Goal: Task Accomplishment & Management: Use online tool/utility

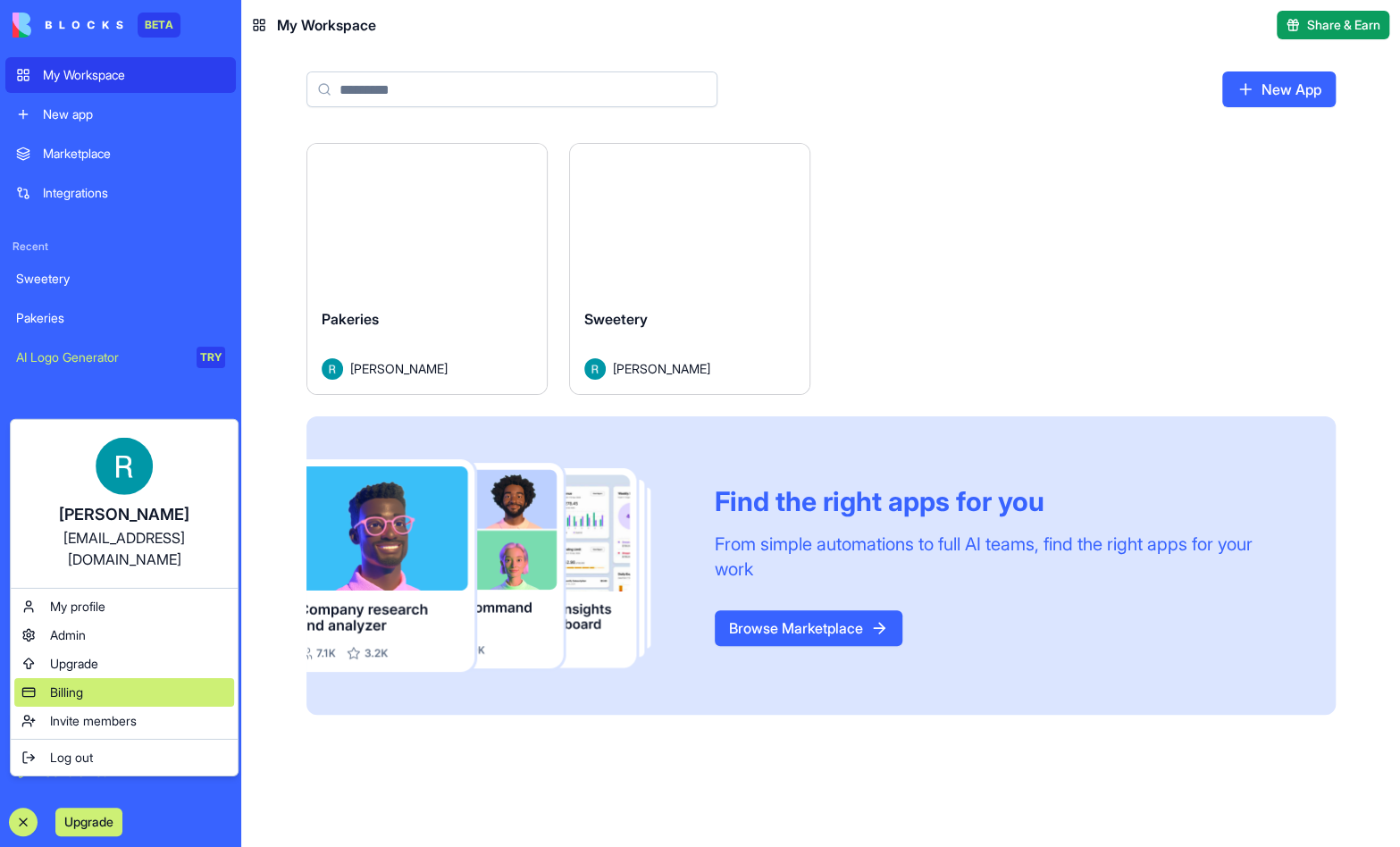
click at [111, 697] on div "Billing" at bounding box center [125, 692] width 220 height 28
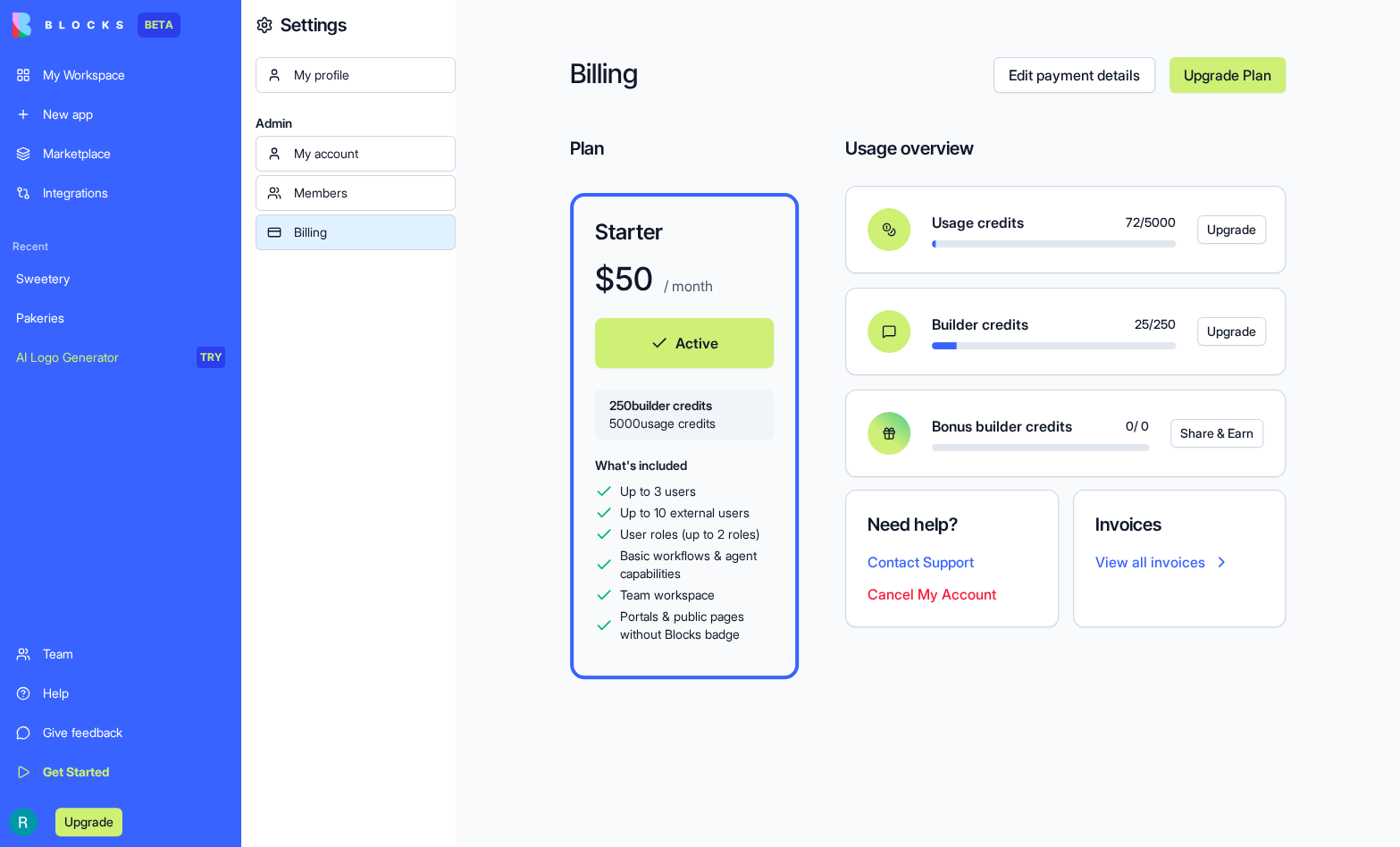
click at [72, 296] on link "Sweetery" at bounding box center [120, 278] width 230 height 36
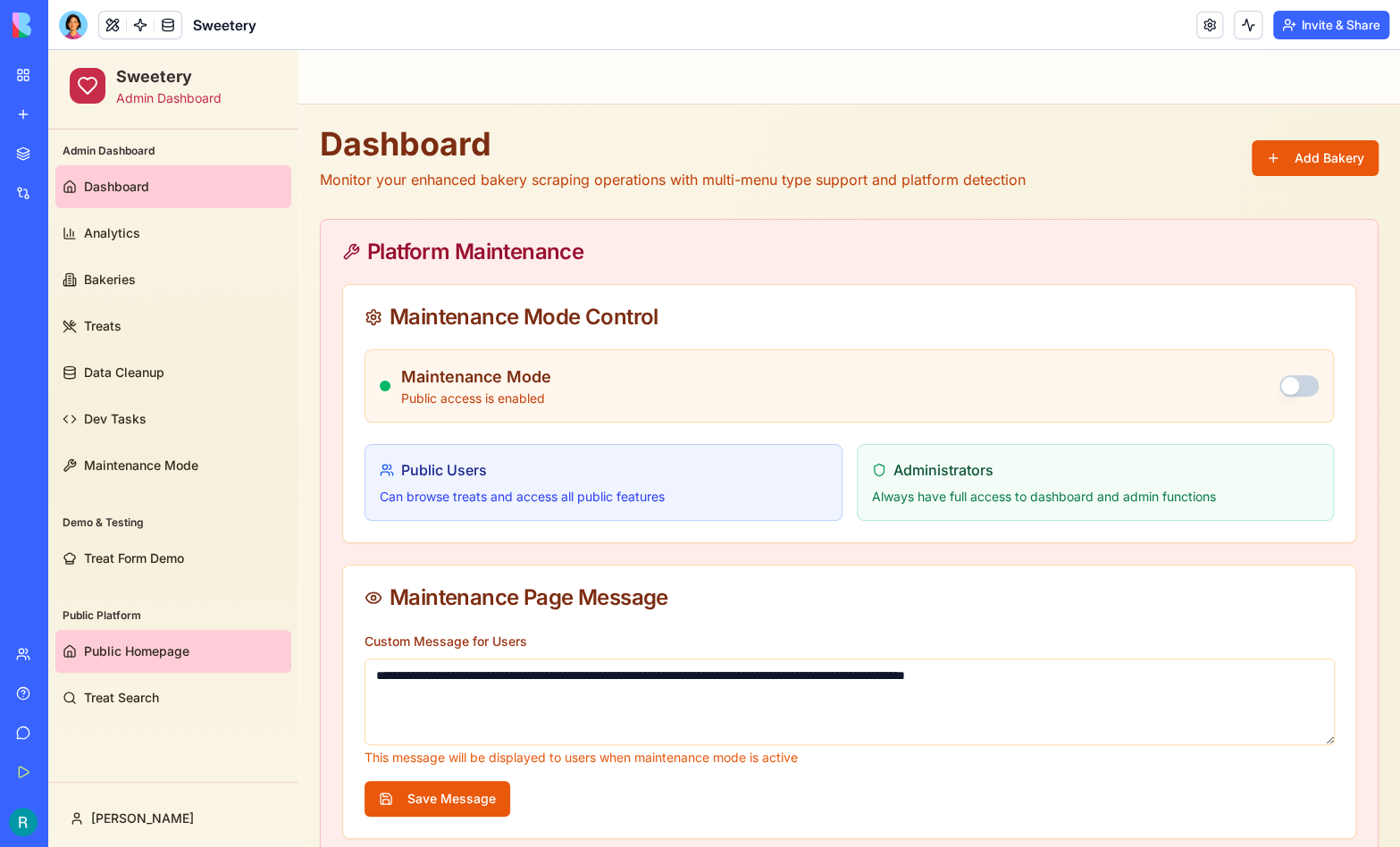
click at [136, 660] on span "Public Homepage" at bounding box center [137, 651] width 106 height 17
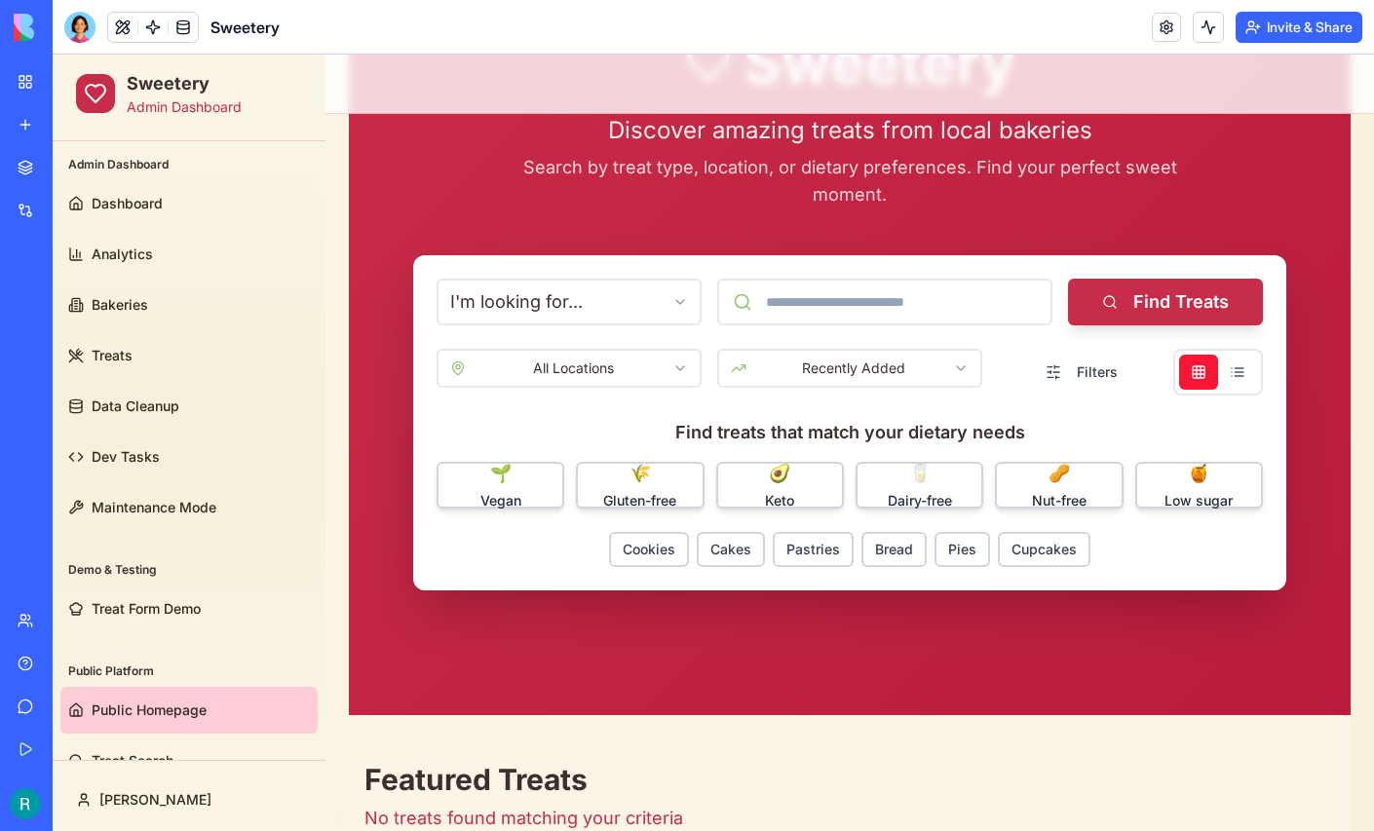
scroll to position [201, 0]
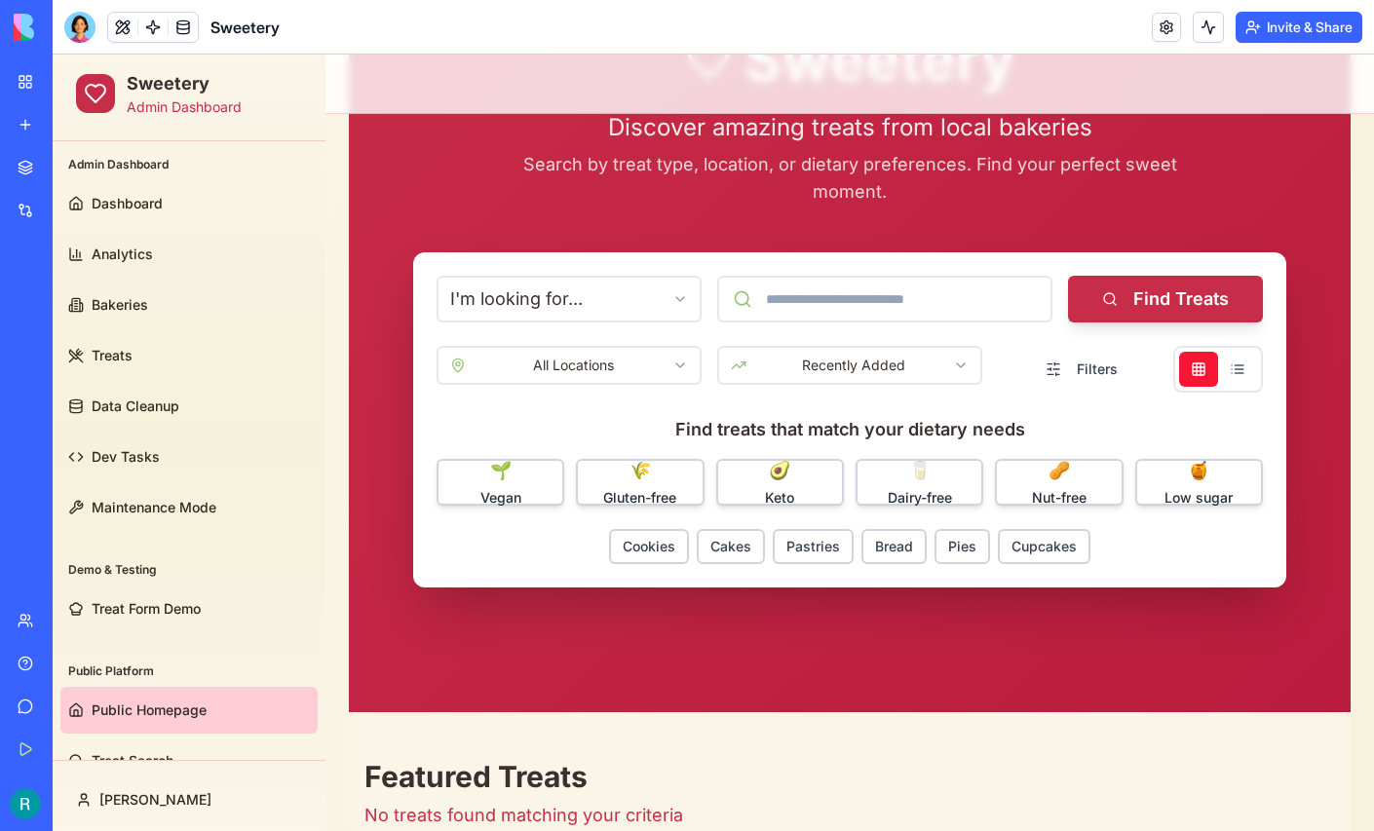
click at [921, 185] on p "Search by treat type, location, or dietary preferences. Find your perfect sweet…" at bounding box center [849, 178] width 655 height 55
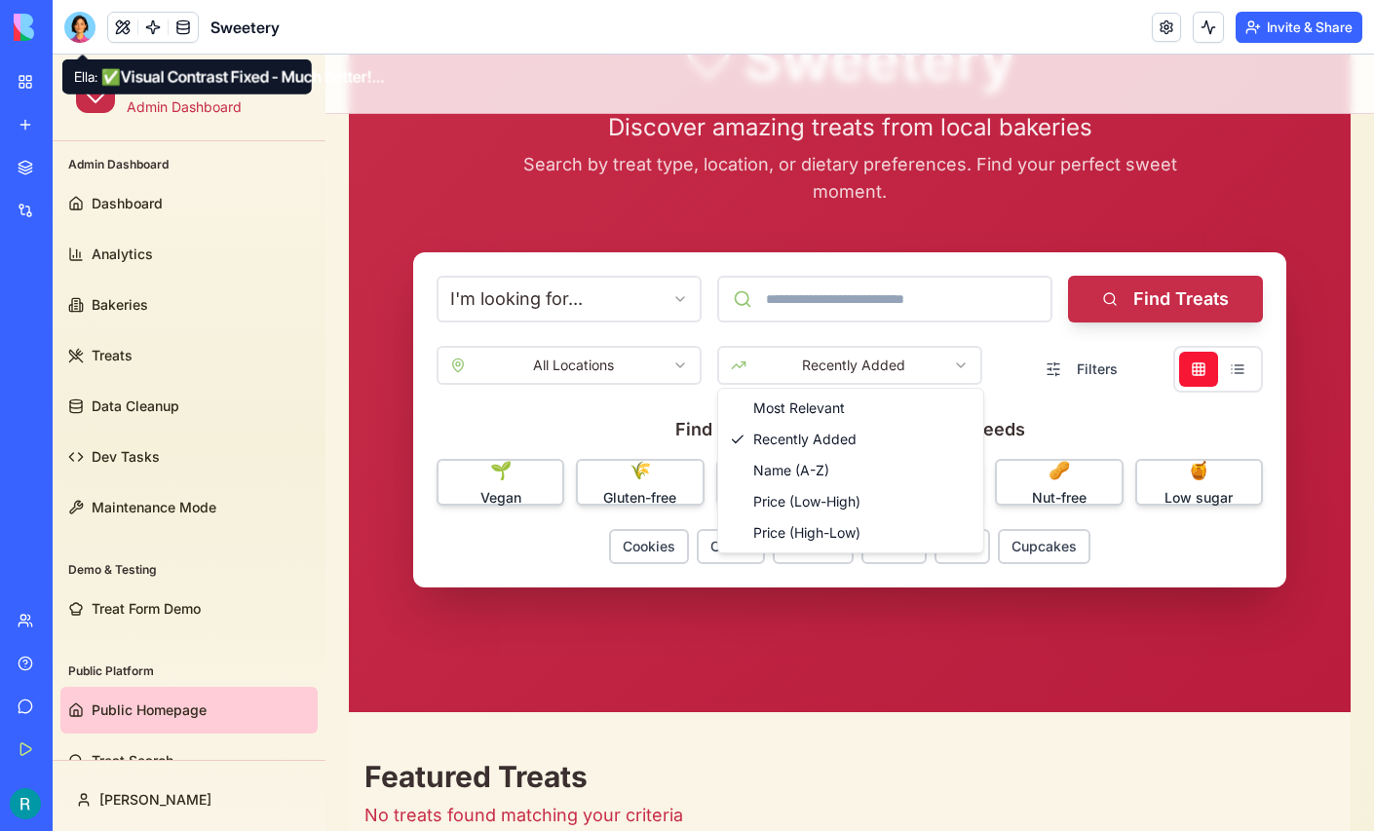
click at [79, 34] on div at bounding box center [79, 27] width 31 height 31
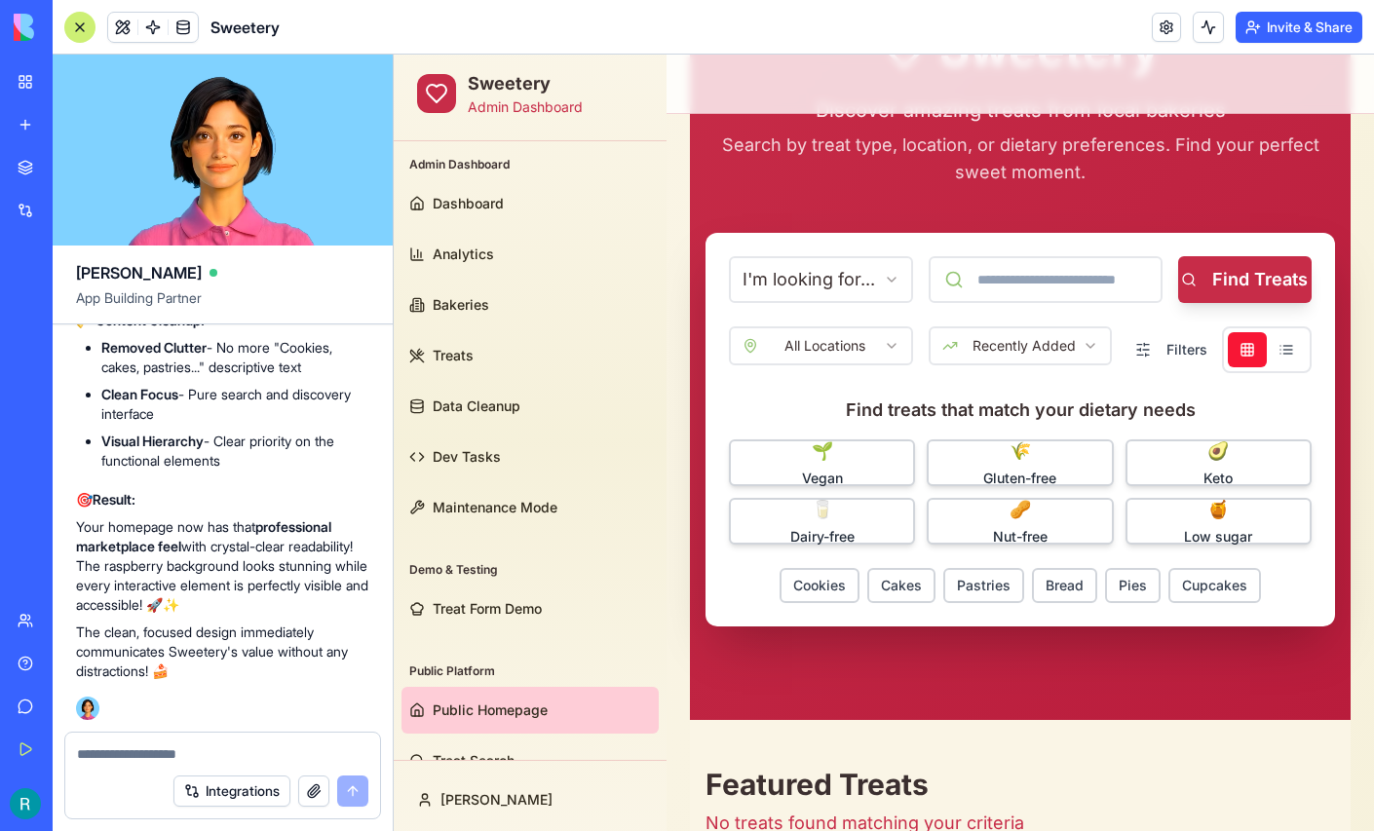
scroll to position [167, 0]
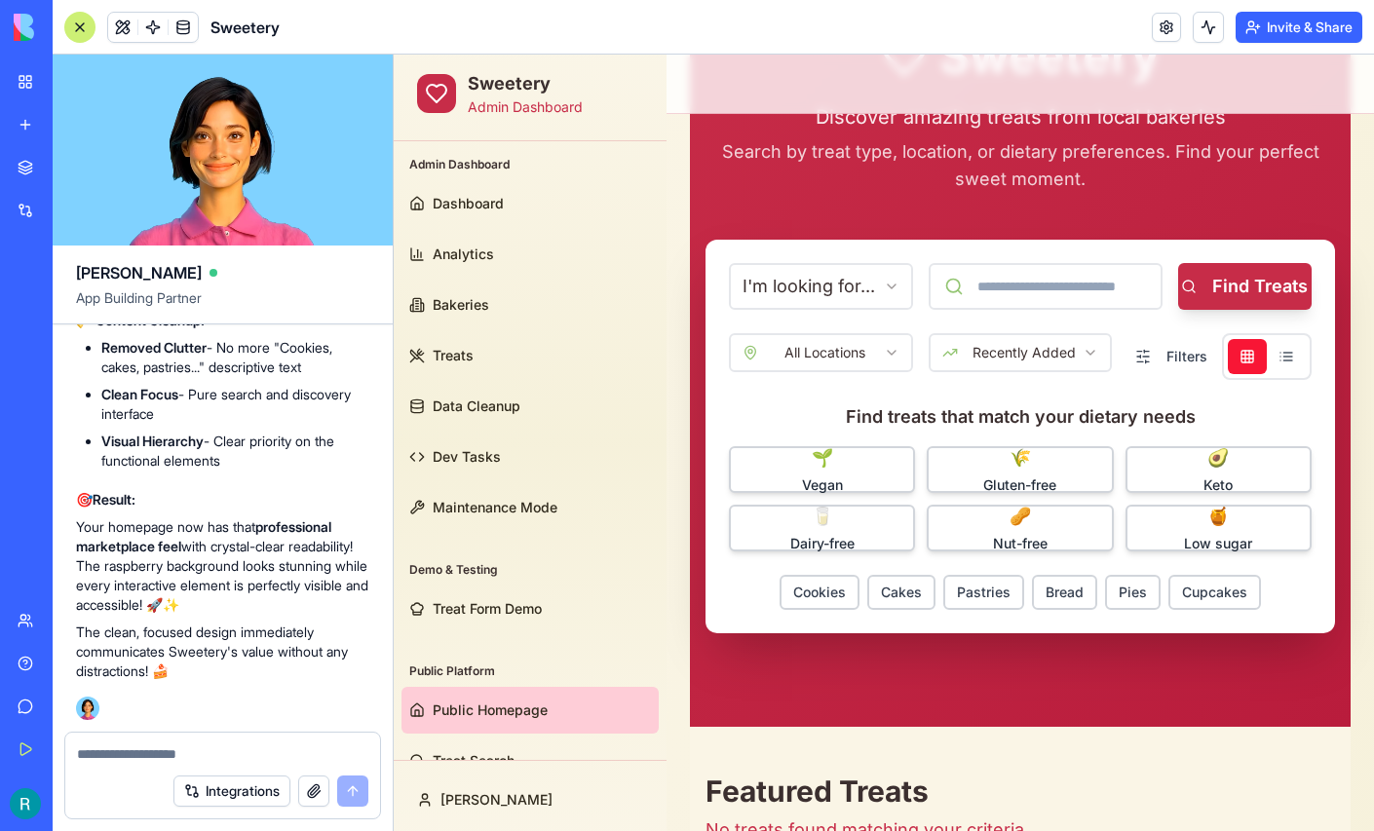
click at [922, 326] on div "I'm looking for... Find Treats All Locations Recently Added Filters Find treats…" at bounding box center [1019, 437] width 629 height 394
click at [145, 749] on textarea at bounding box center [222, 753] width 291 height 19
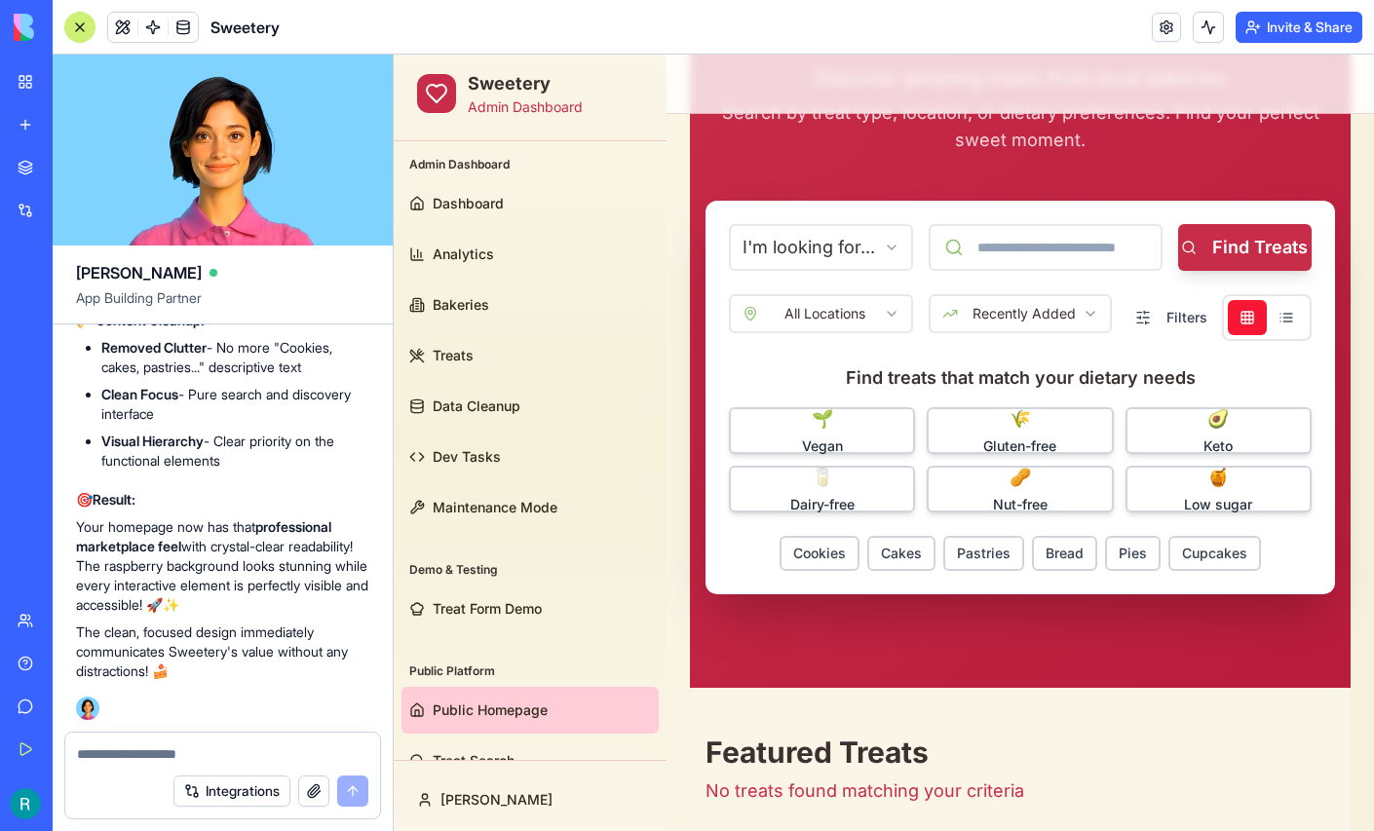
scroll to position [200, 0]
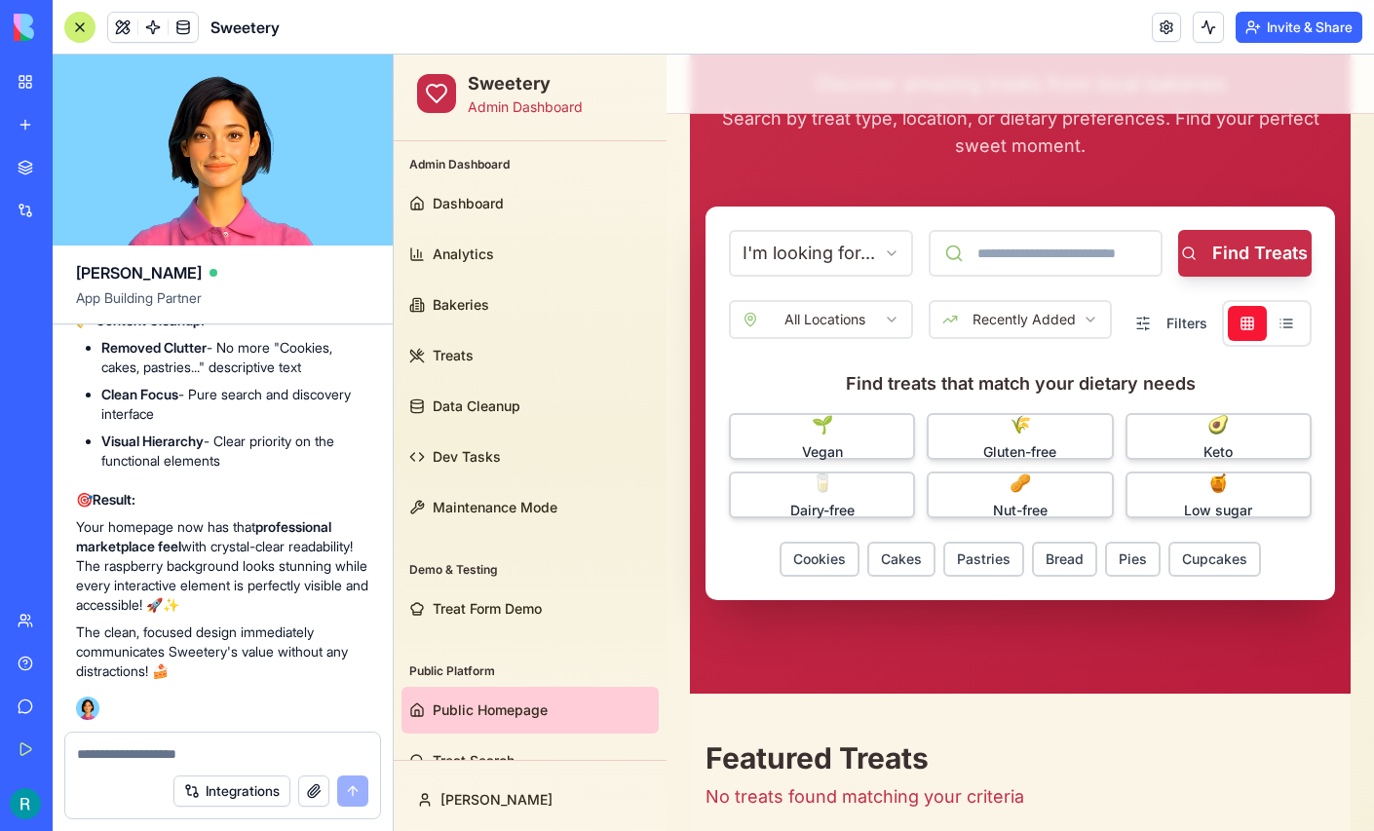
click at [116, 764] on div "Integrations" at bounding box center [222, 791] width 315 height 55
click at [126, 746] on textarea at bounding box center [222, 753] width 291 height 19
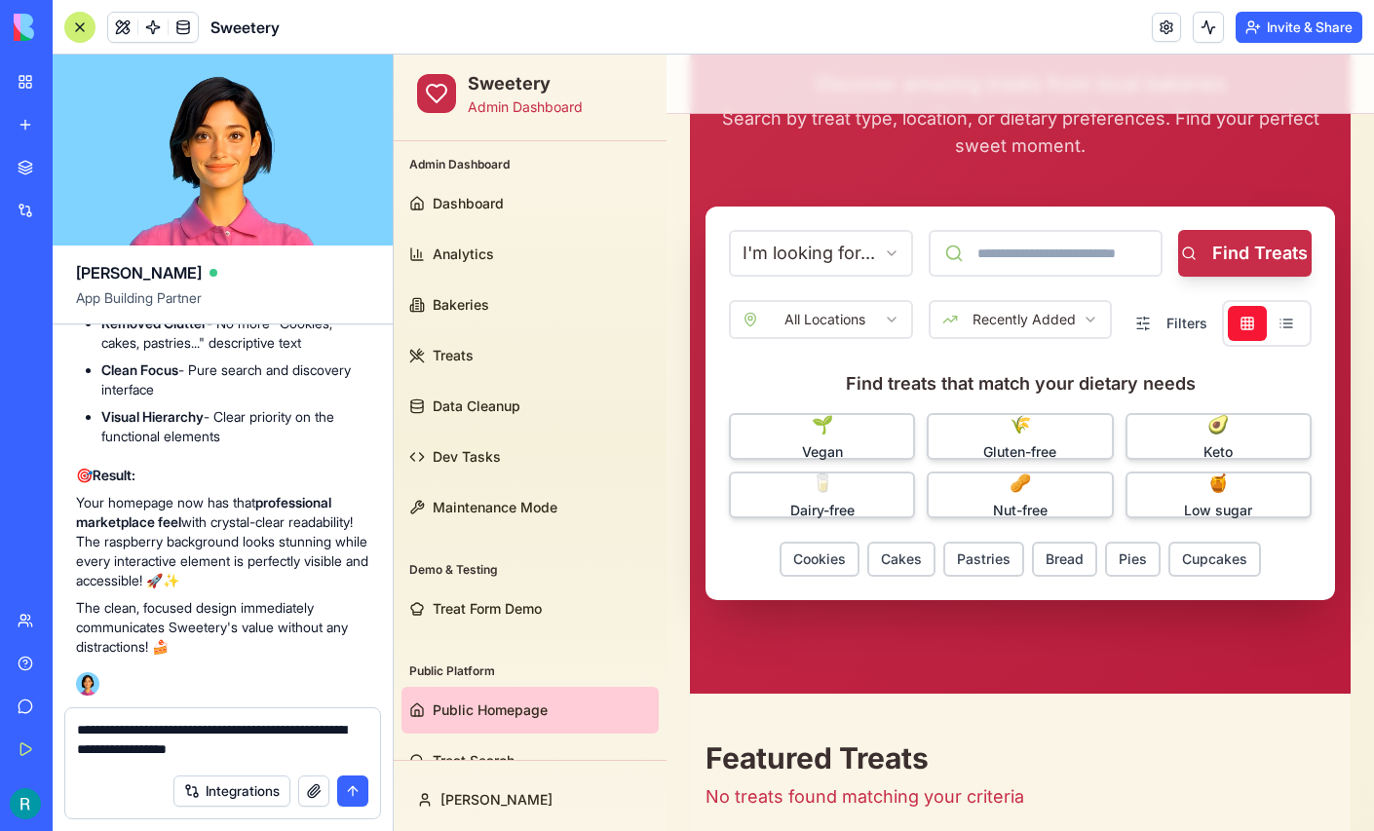
type textarea "**********"
click at [304, 787] on button "button" at bounding box center [313, 790] width 31 height 31
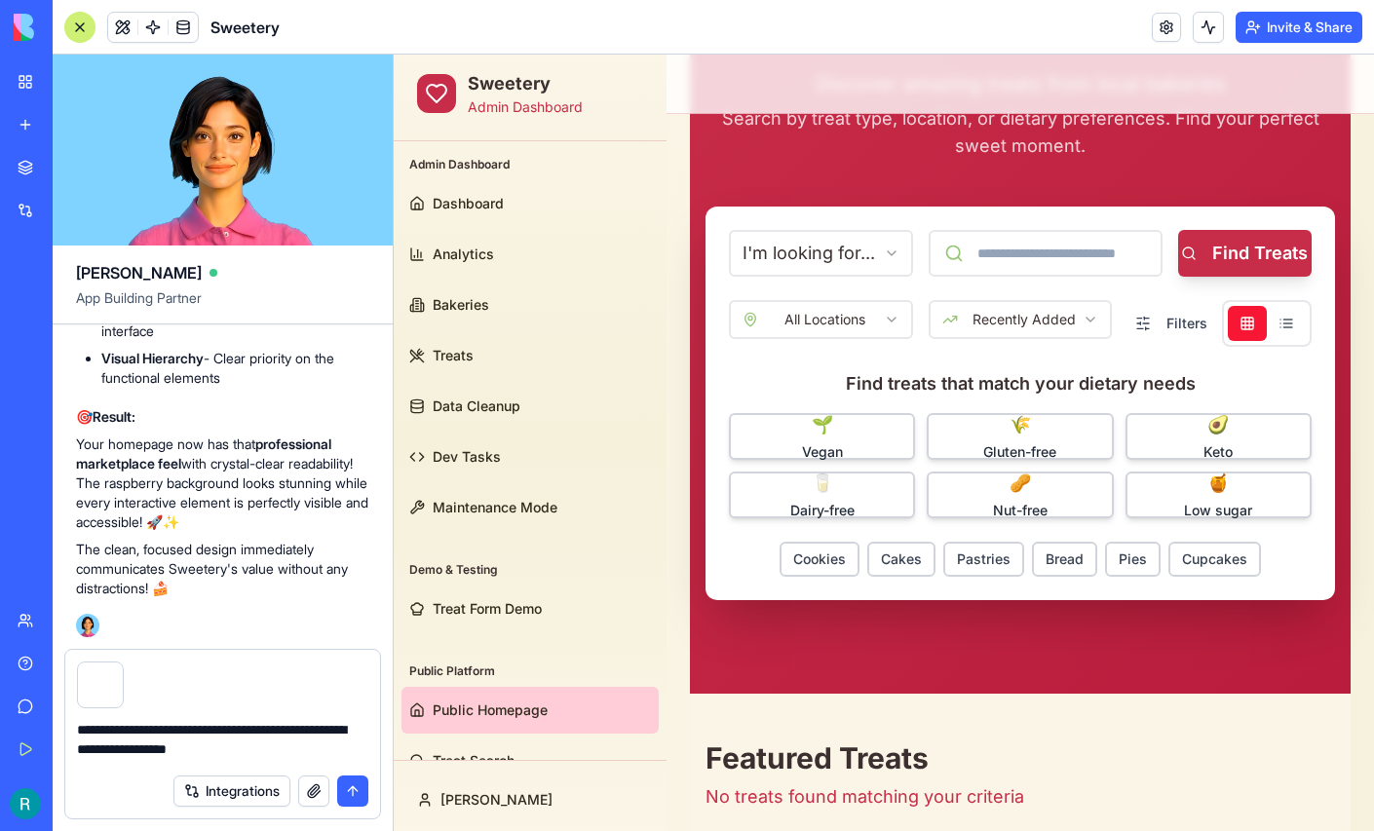
click at [349, 783] on button "submit" at bounding box center [352, 790] width 31 height 31
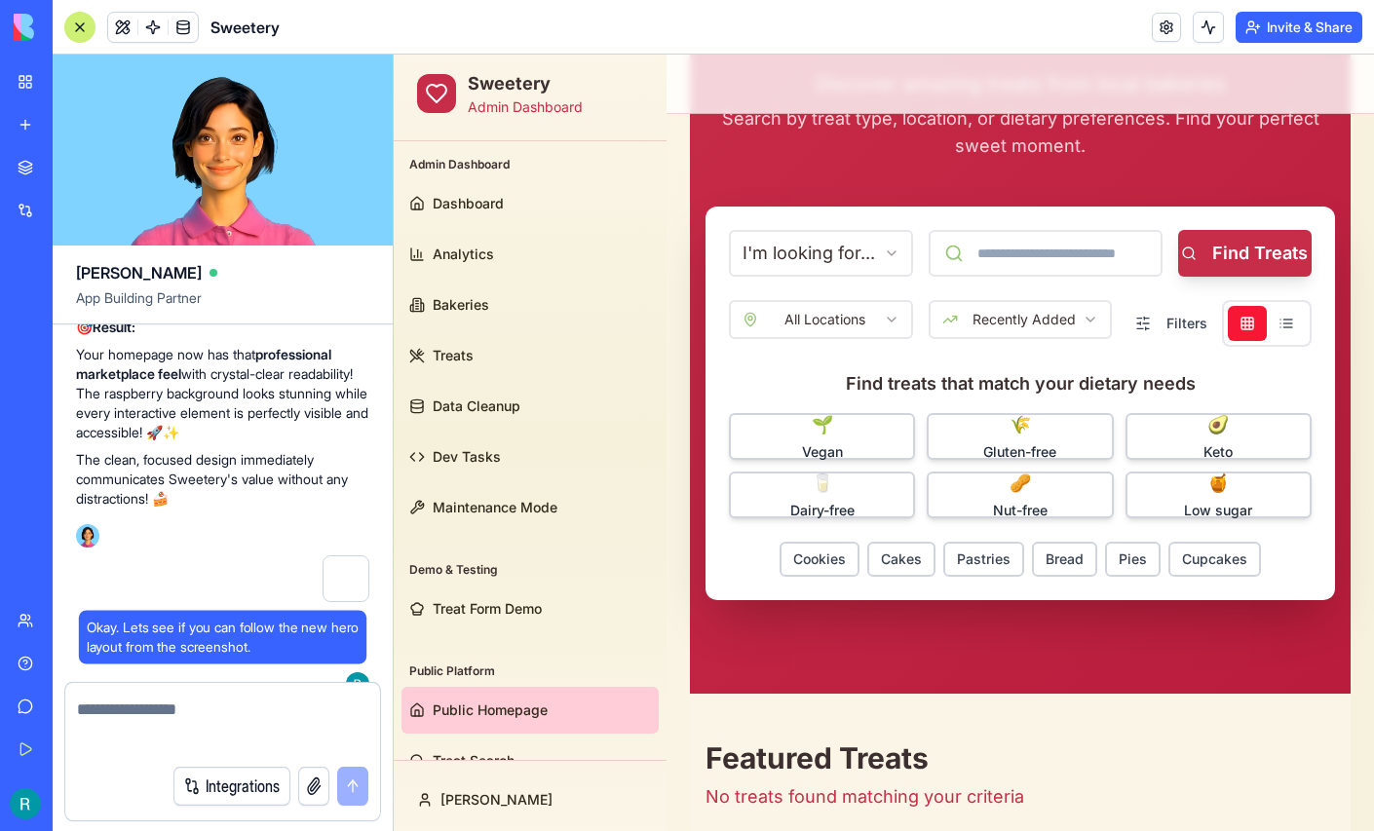
scroll to position [407783, 0]
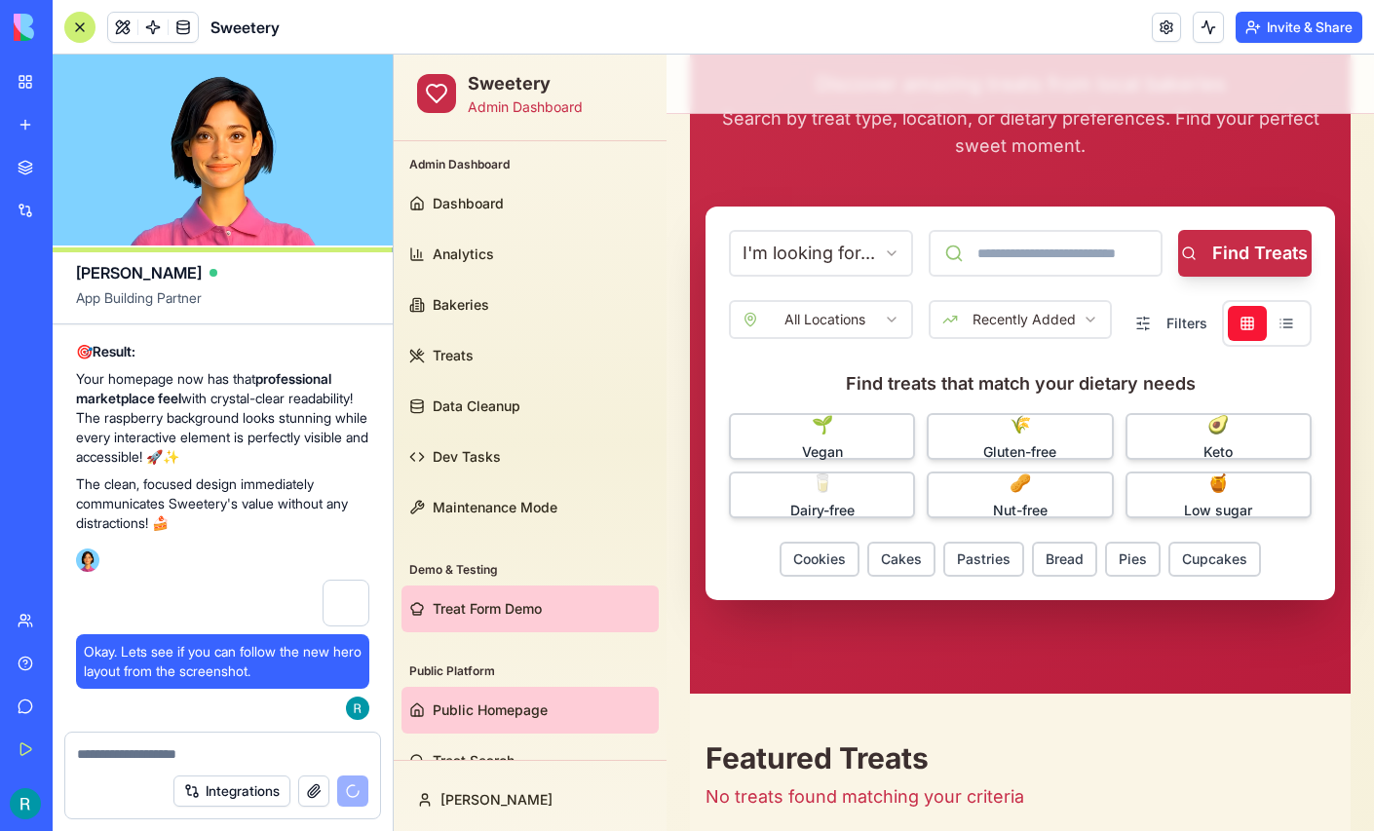
click at [478, 613] on span "Treat Form Demo" at bounding box center [487, 608] width 109 height 19
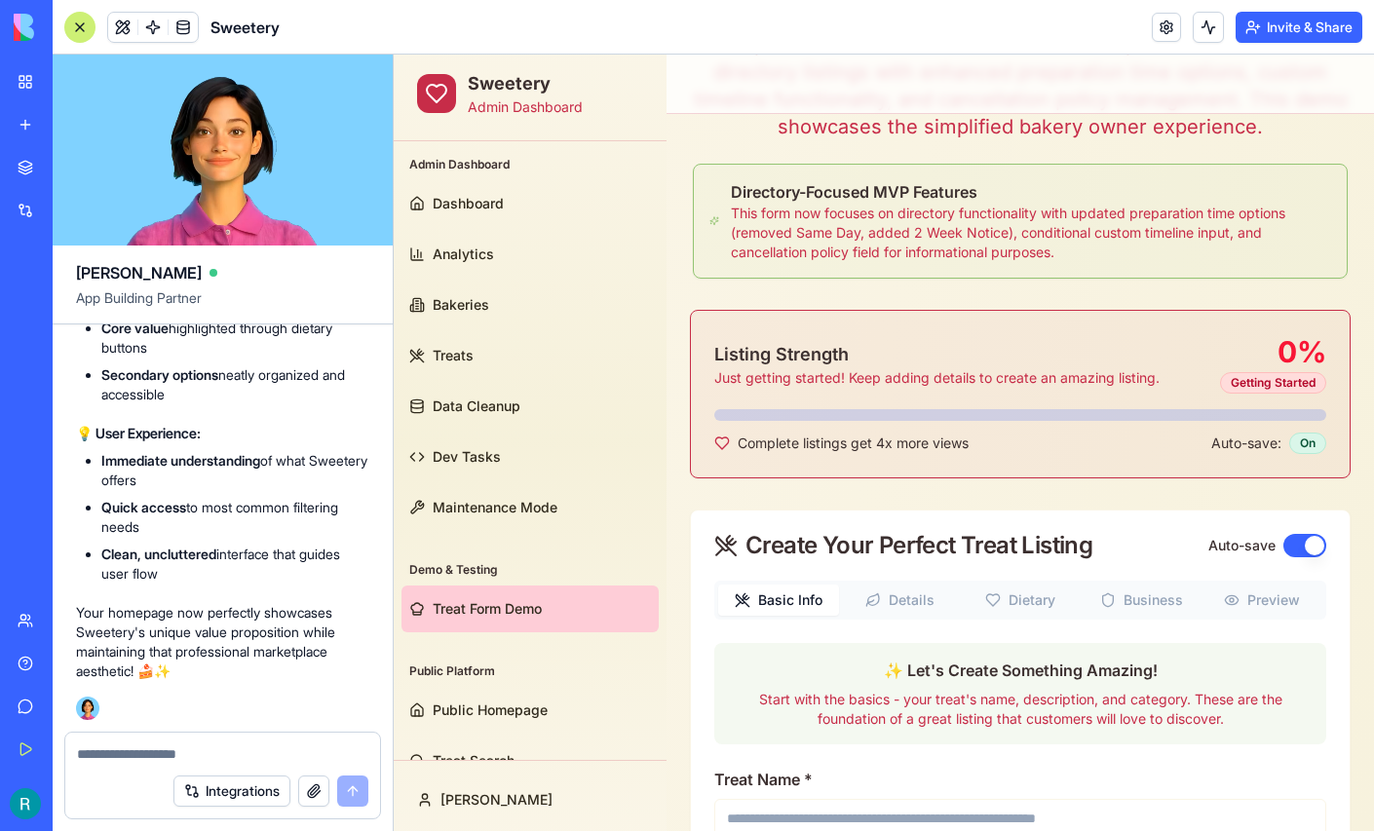
scroll to position [408356, 0]
click at [479, 707] on span "Public Homepage" at bounding box center [490, 709] width 115 height 19
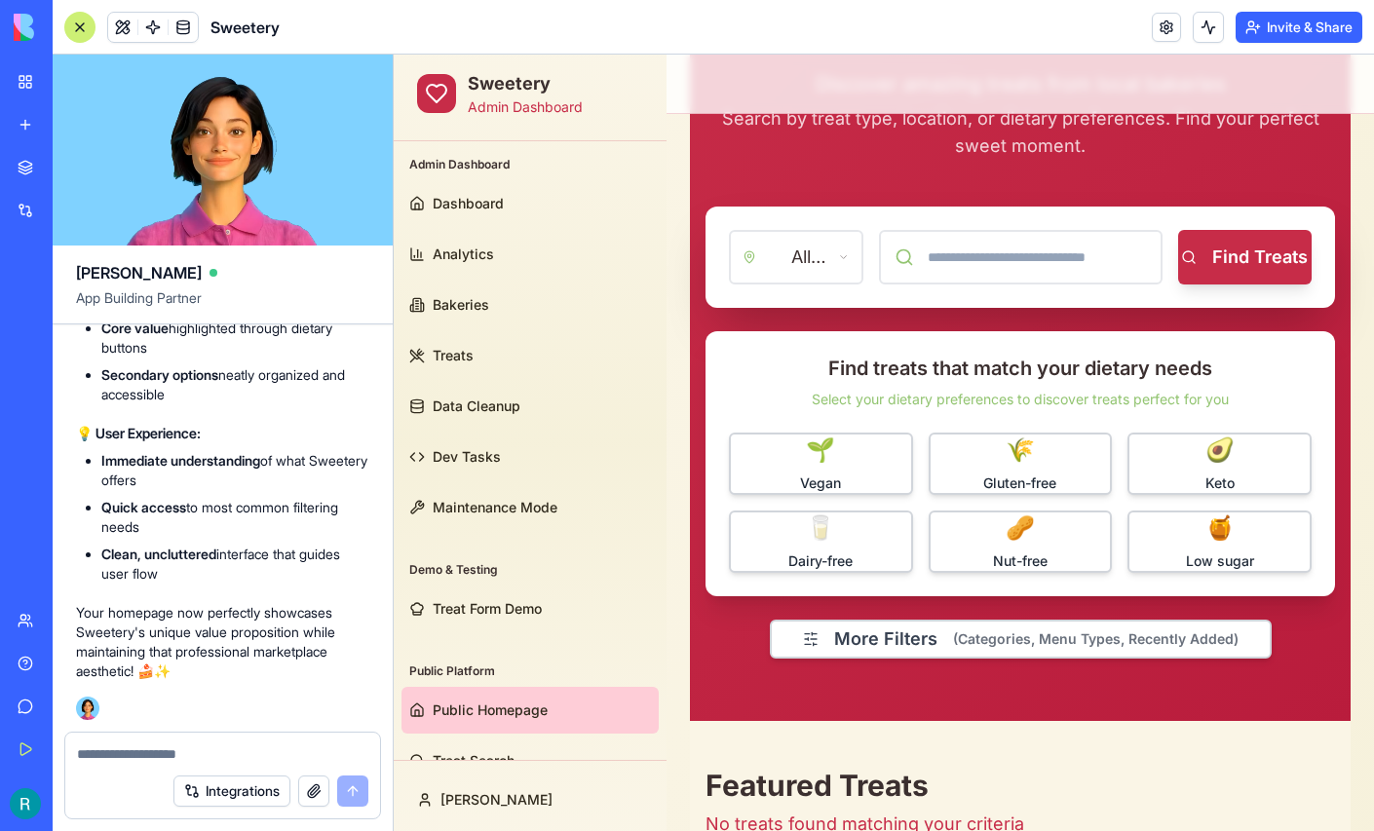
click at [81, 36] on div at bounding box center [79, 27] width 31 height 31
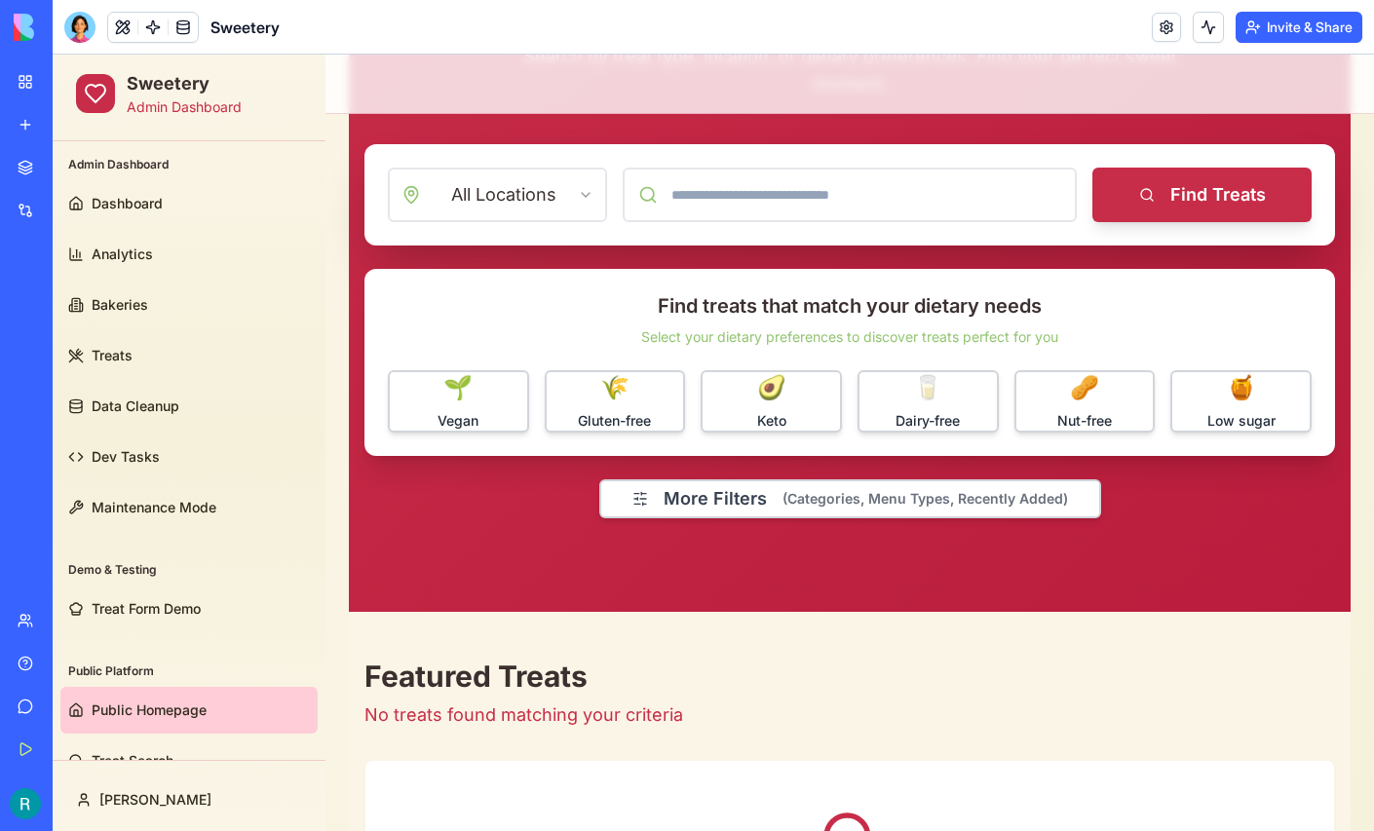
scroll to position [312, 0]
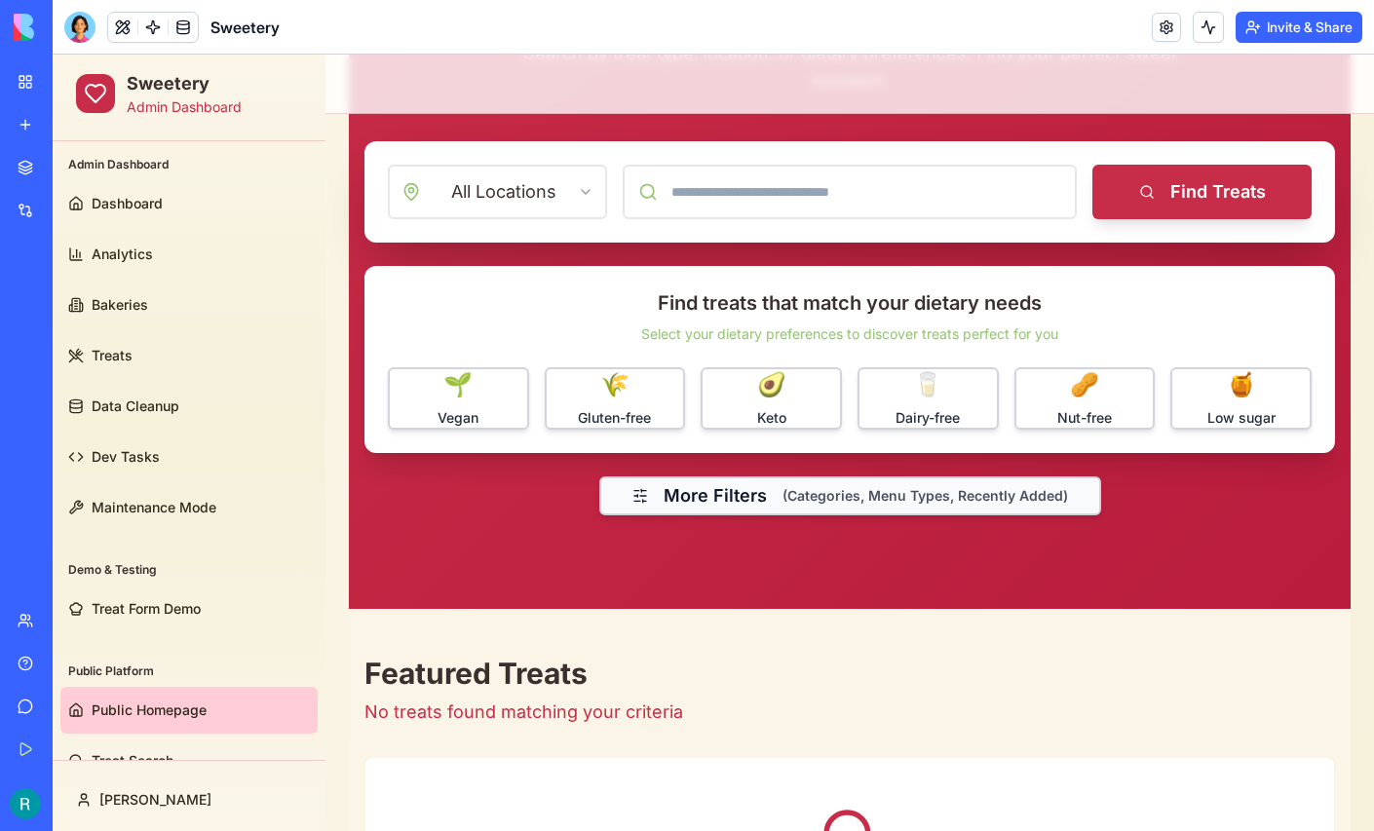
click at [712, 489] on button "More Filters (Categories, Menu Types, Recently Added)" at bounding box center [850, 495] width 502 height 39
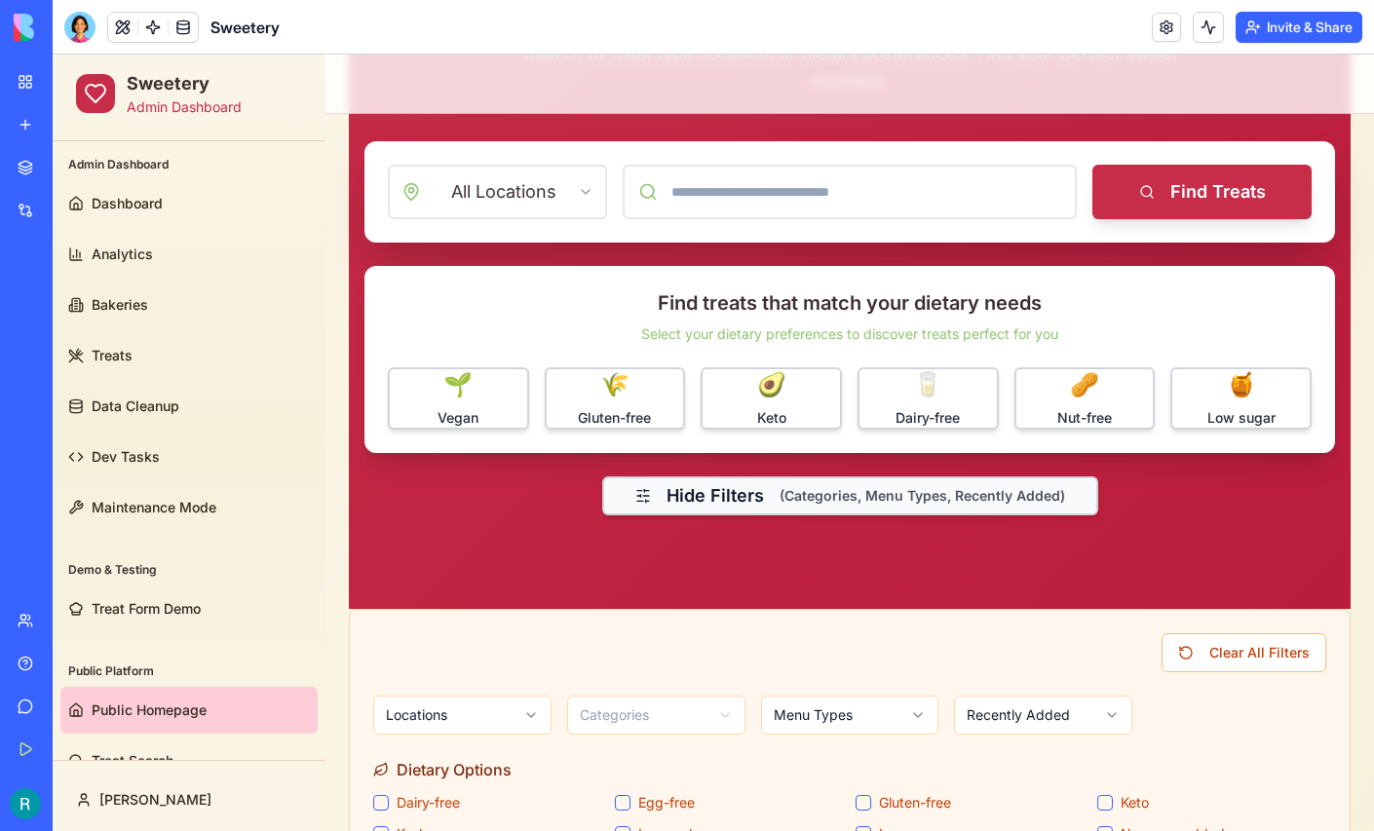
click at [712, 489] on button "Hide Filters (Categories, Menu Types, Recently Added)" at bounding box center [850, 495] width 496 height 39
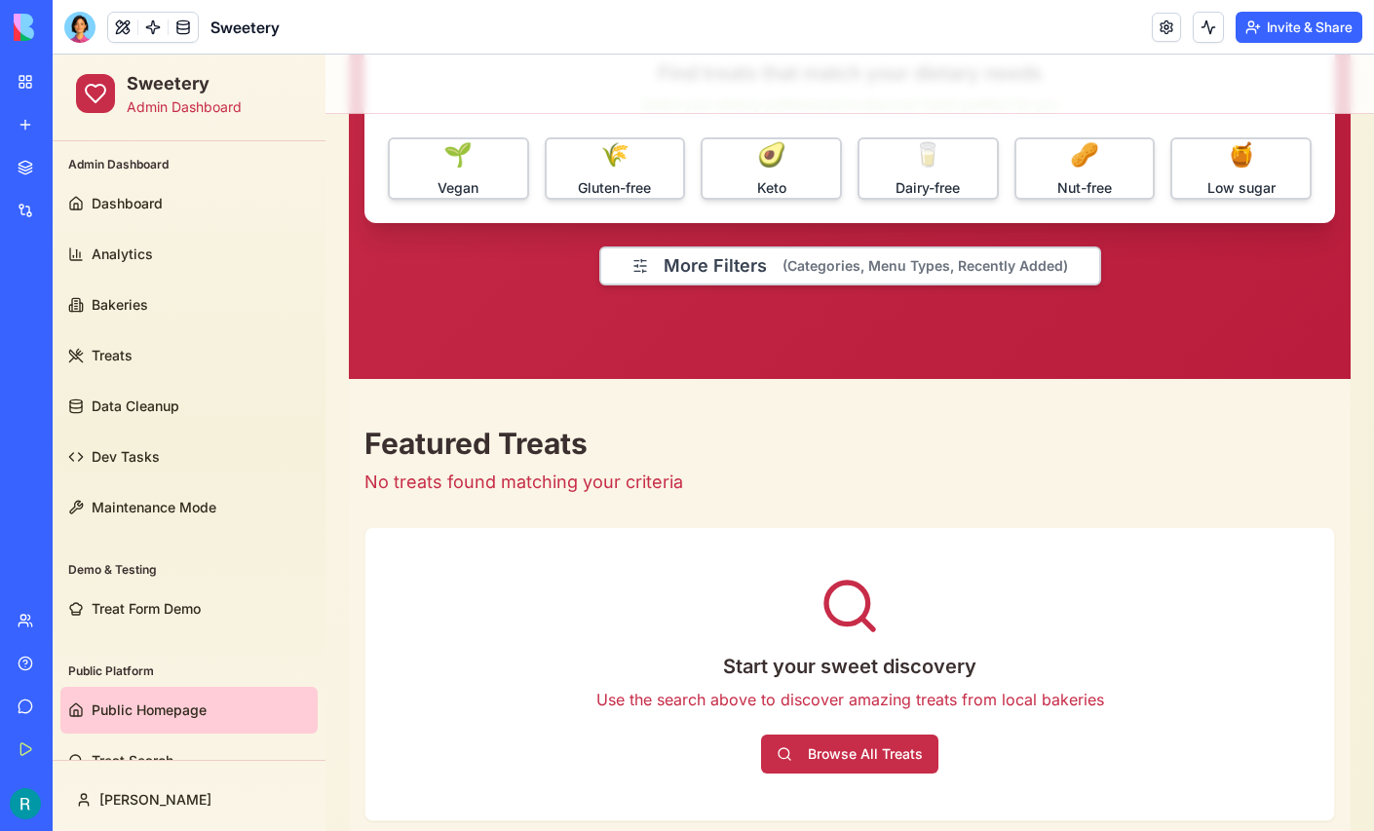
scroll to position [529, 0]
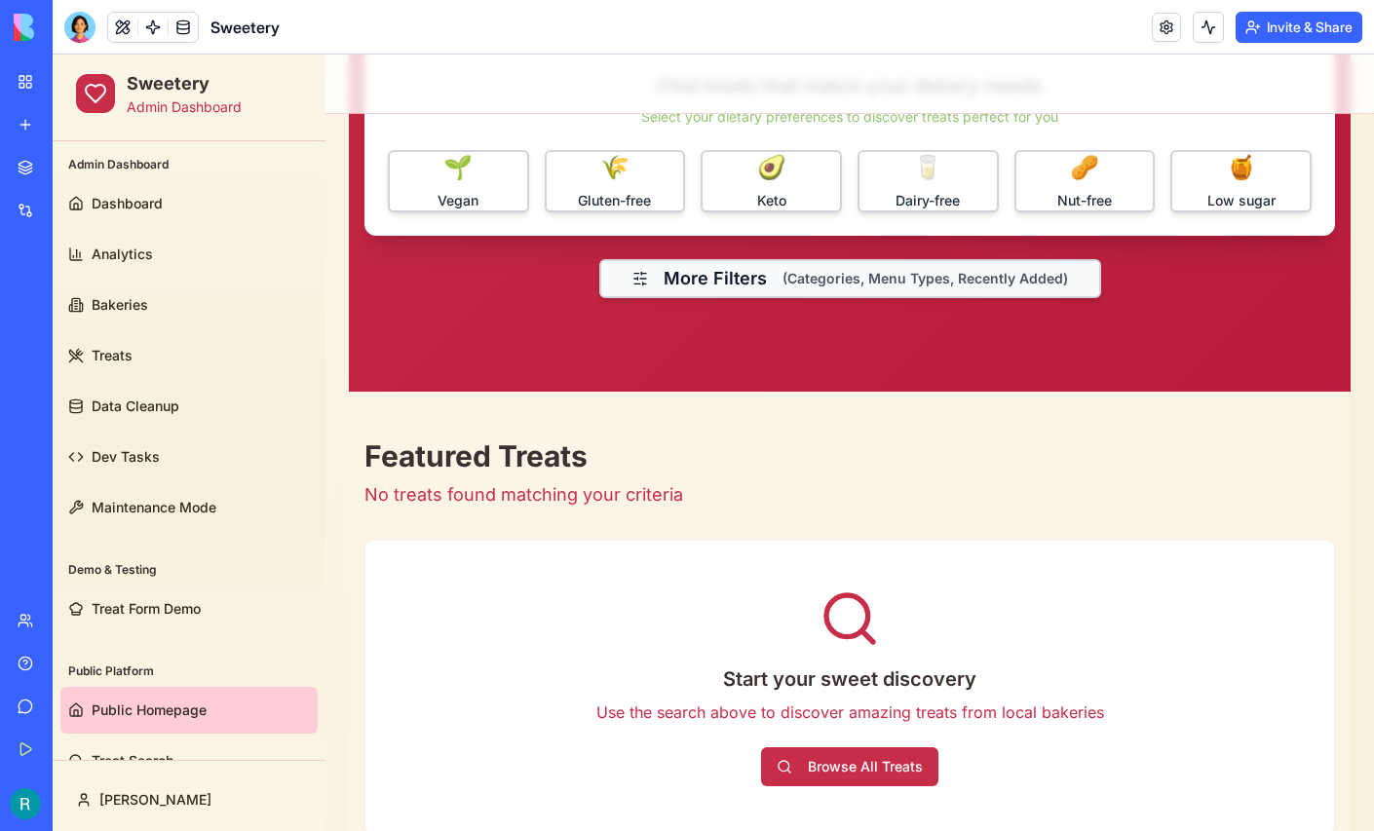
click at [663, 276] on button "More Filters (Categories, Menu Types, Recently Added)" at bounding box center [850, 278] width 502 height 39
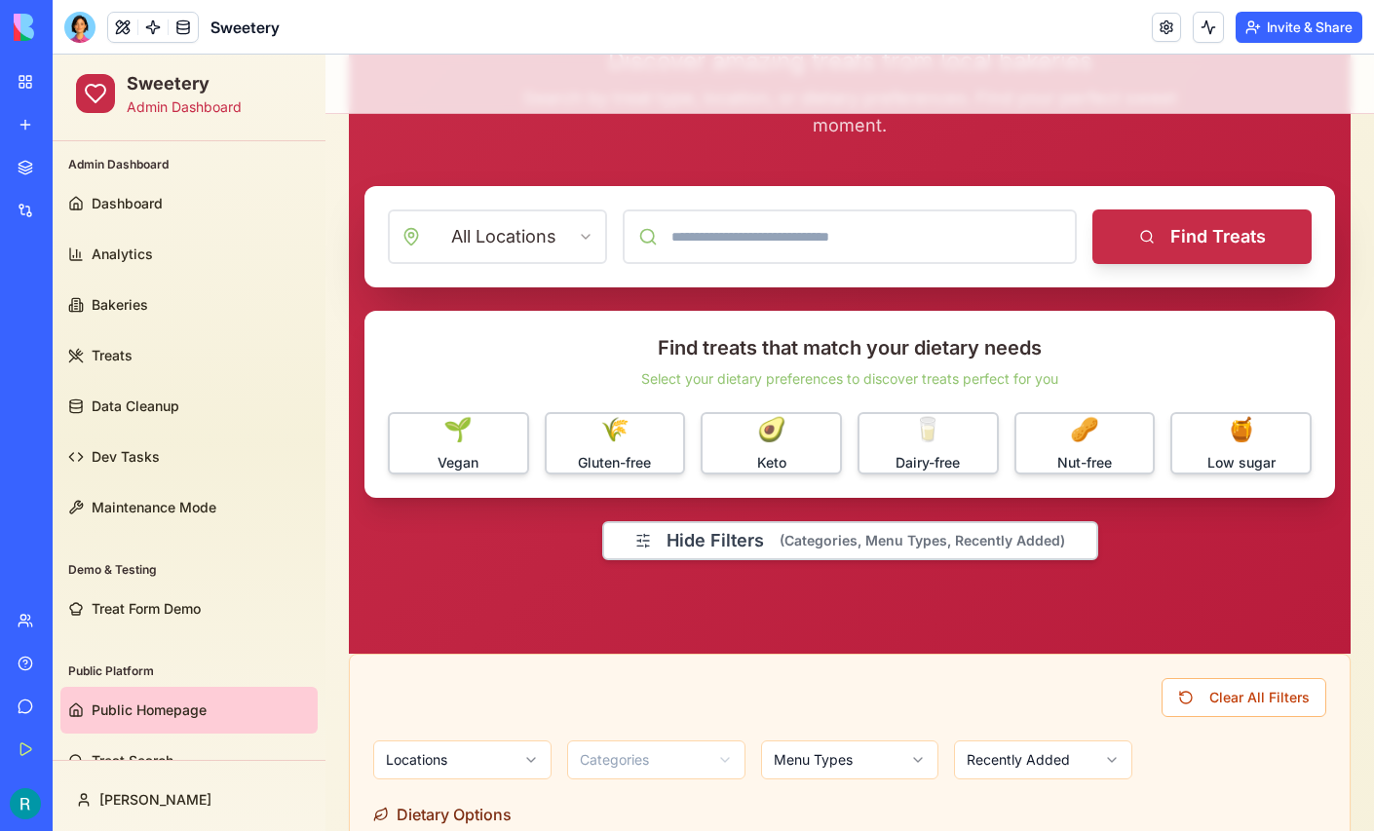
scroll to position [266, 0]
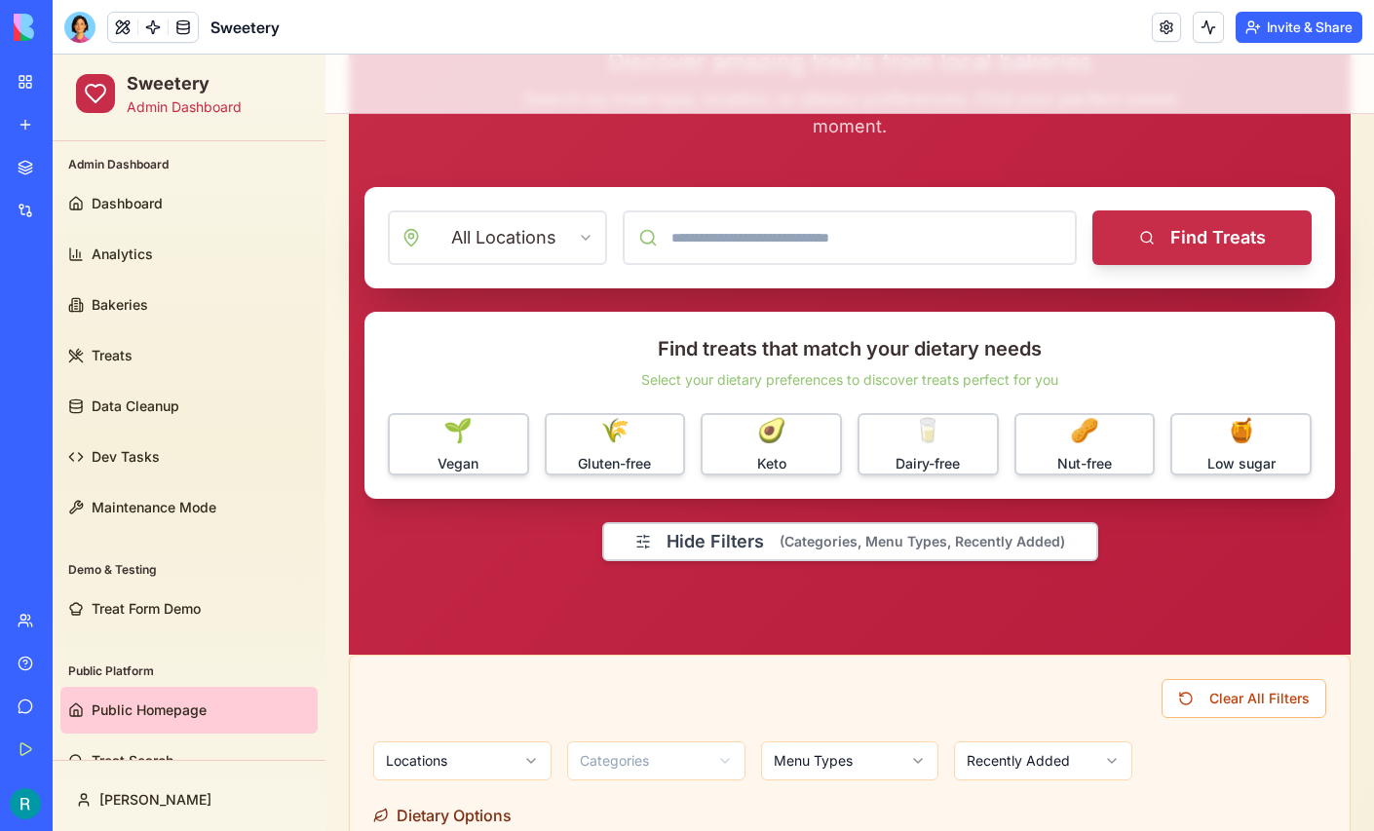
click at [663, 534] on button "Hide Filters (Categories, Menu Types, Recently Added)" at bounding box center [850, 541] width 496 height 39
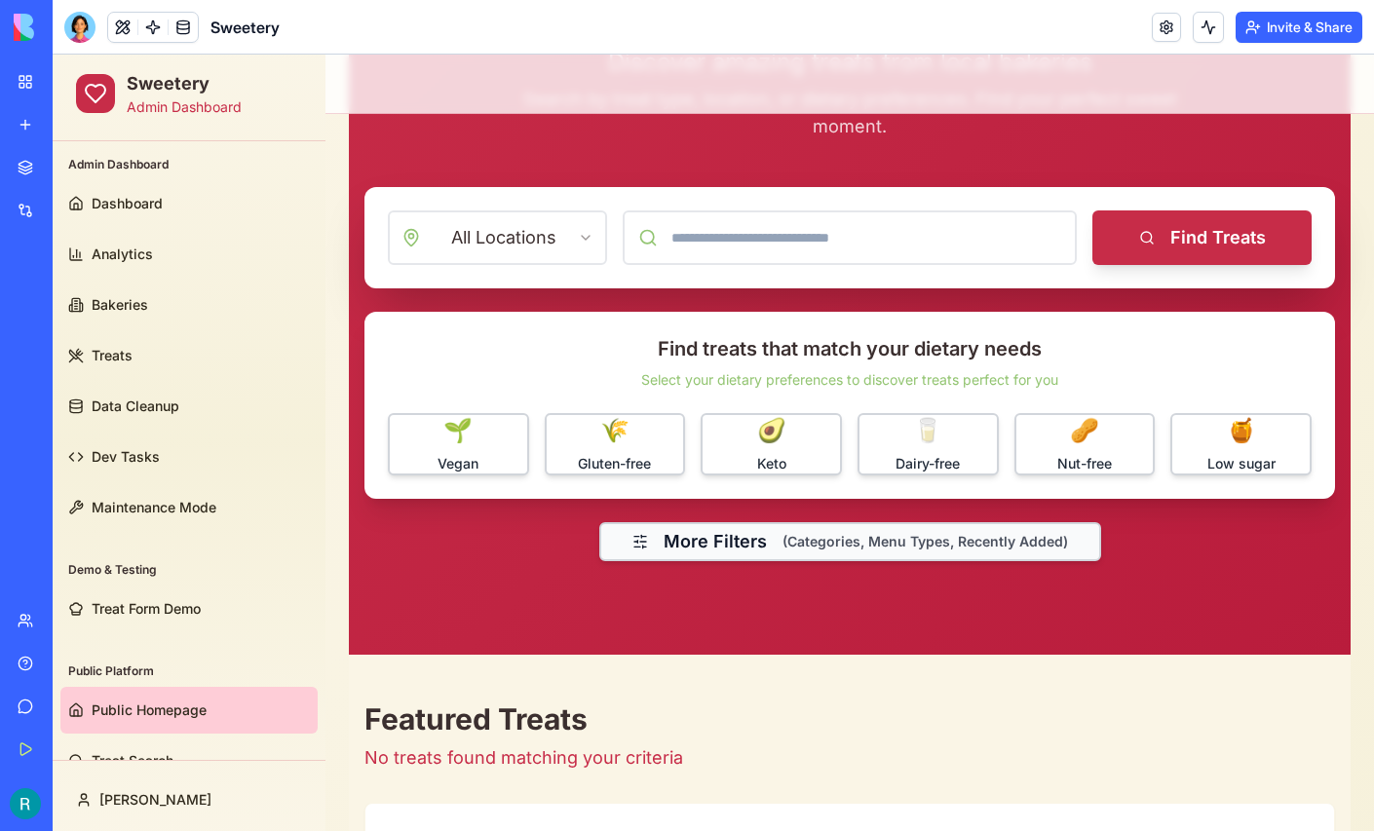
click at [834, 545] on span "(Categories, Menu Types, Recently Added)" at bounding box center [924, 541] width 285 height 19
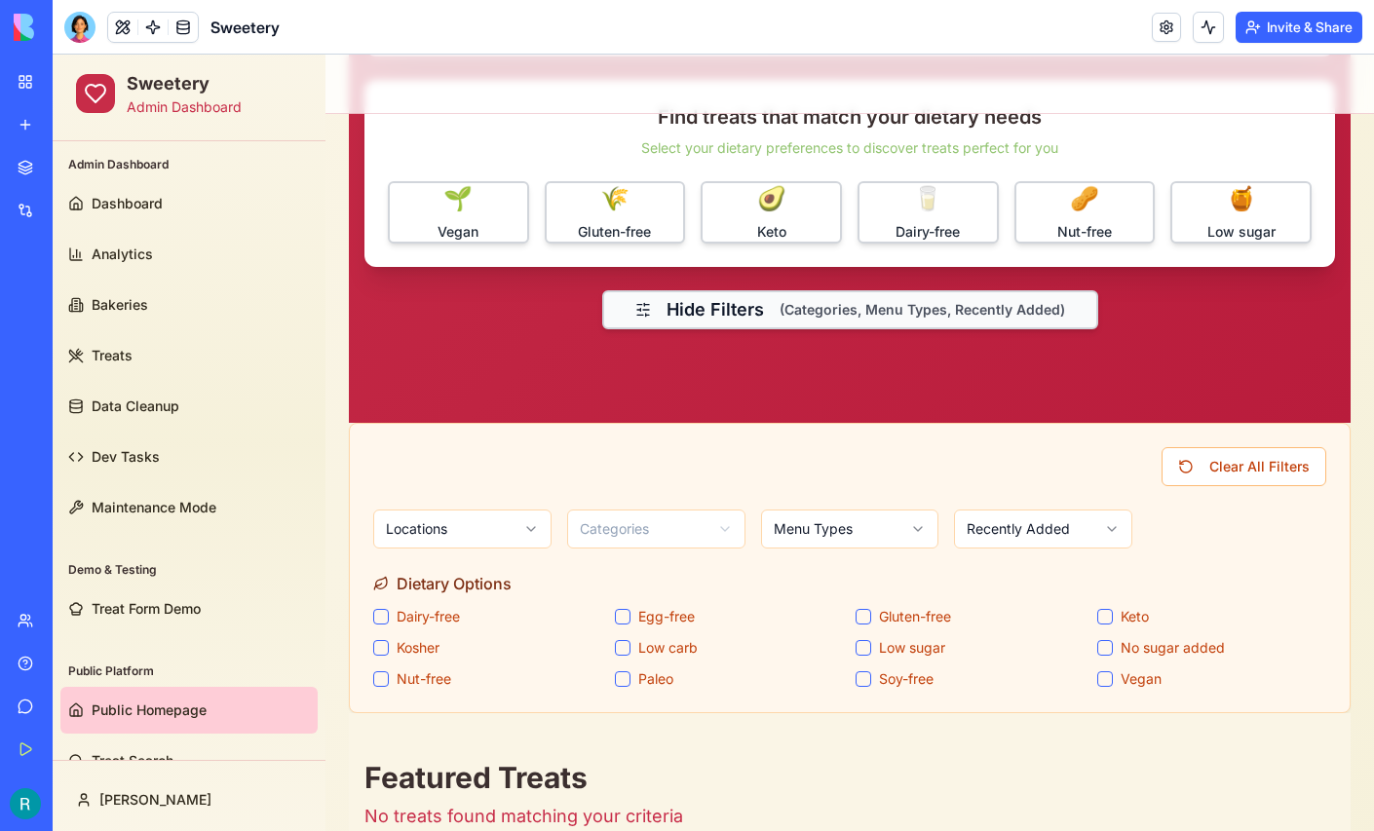
scroll to position [499, 0]
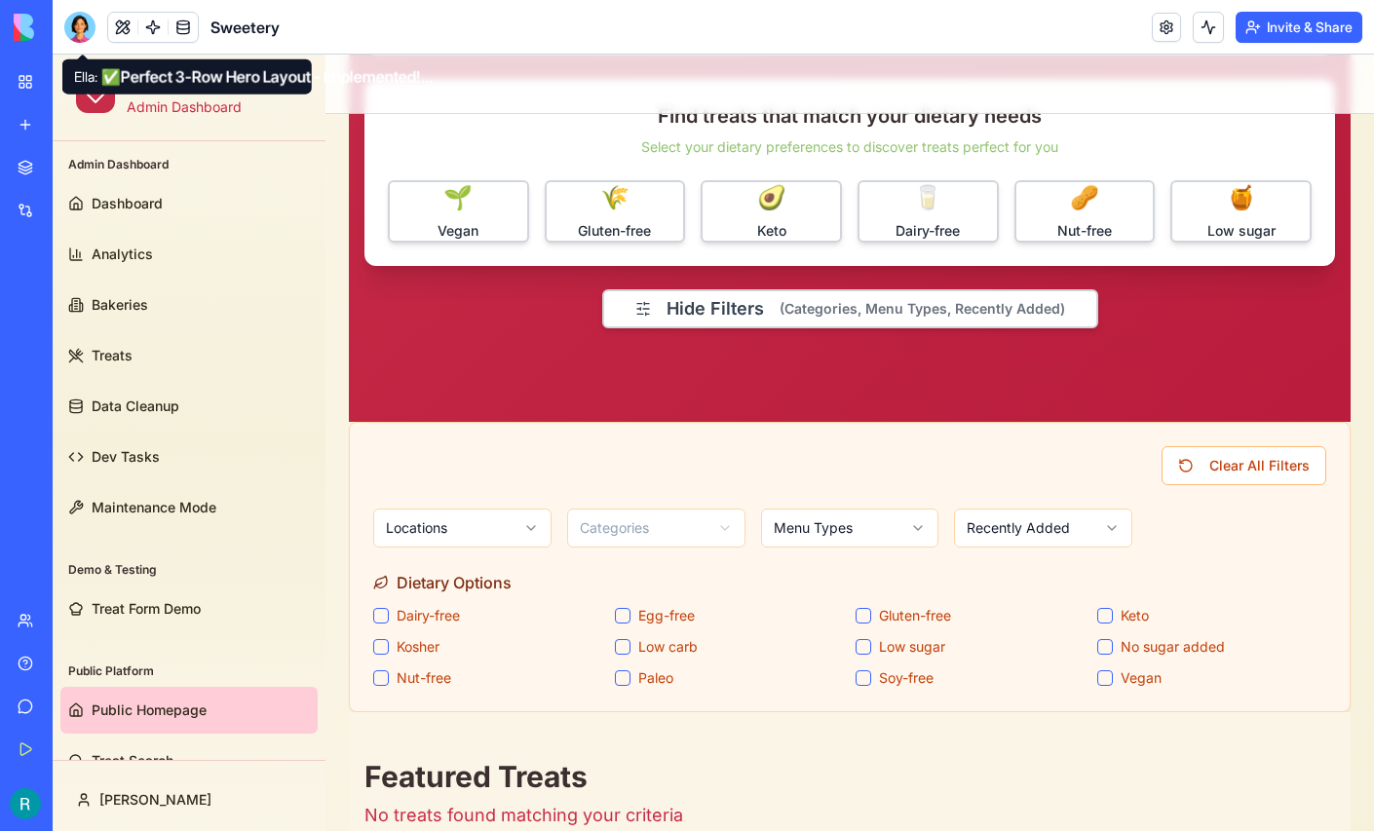
click at [83, 18] on div at bounding box center [79, 27] width 31 height 31
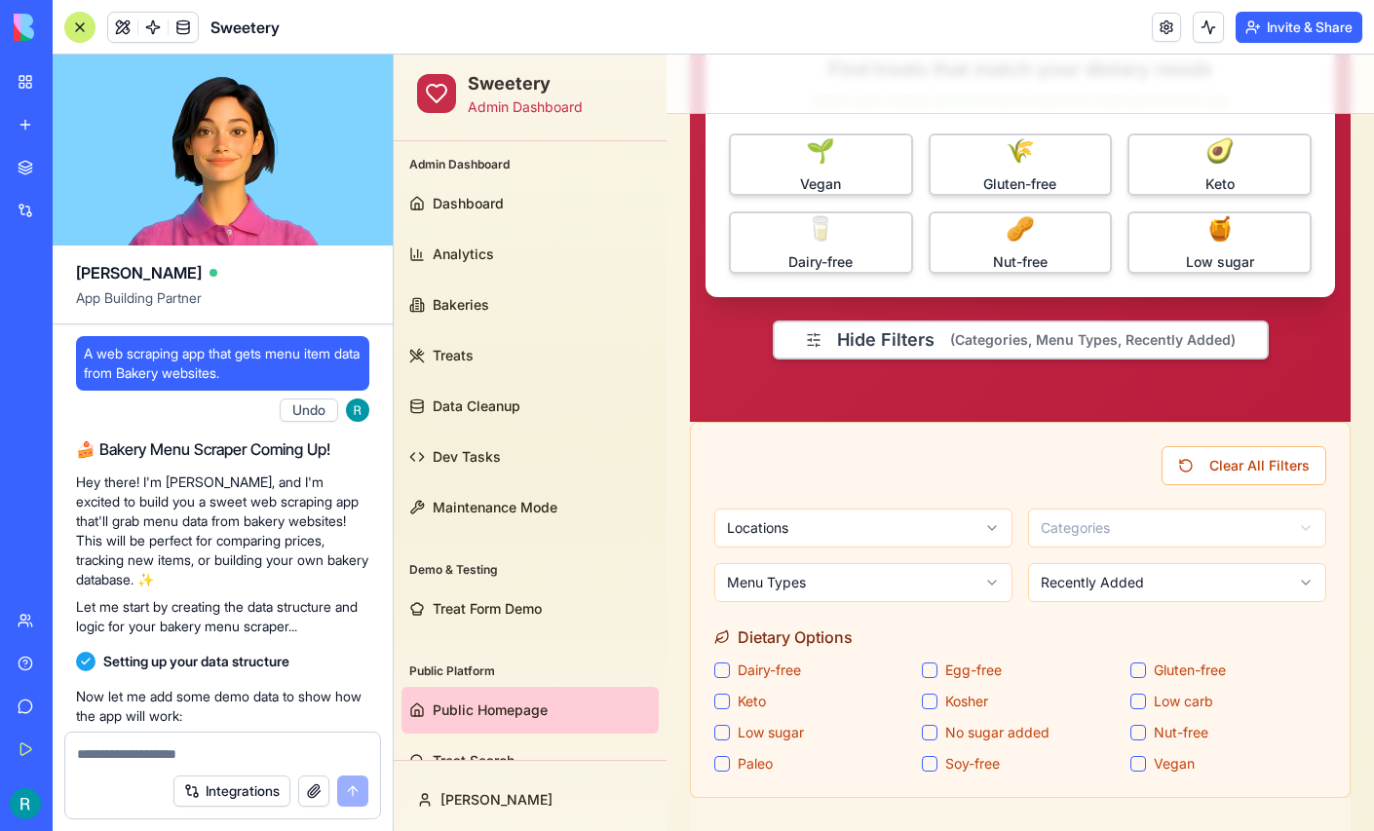
scroll to position [0, 0]
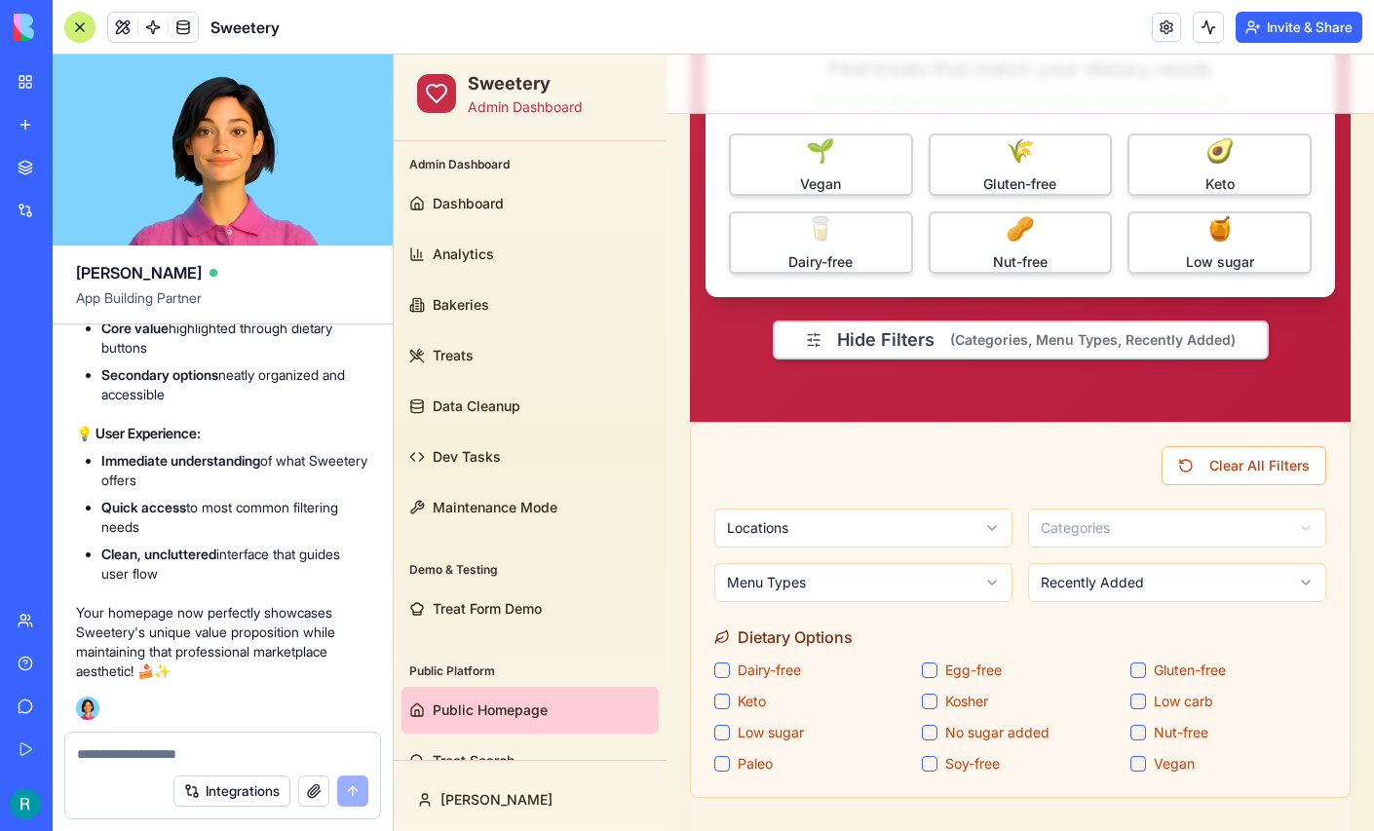
click at [105, 745] on textarea at bounding box center [222, 753] width 291 height 19
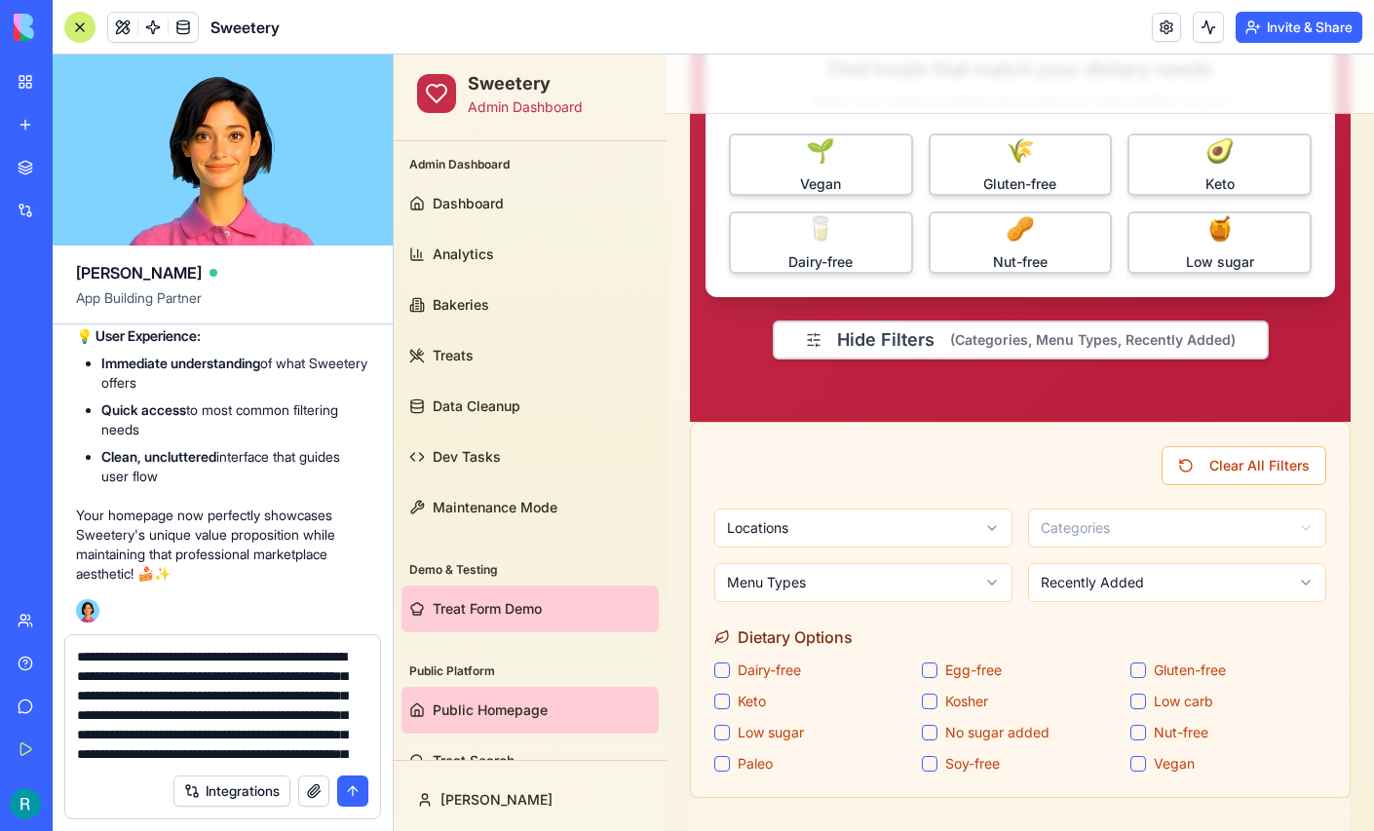
click at [483, 606] on span "Treat Form Demo" at bounding box center [487, 608] width 109 height 19
type textarea "**********"
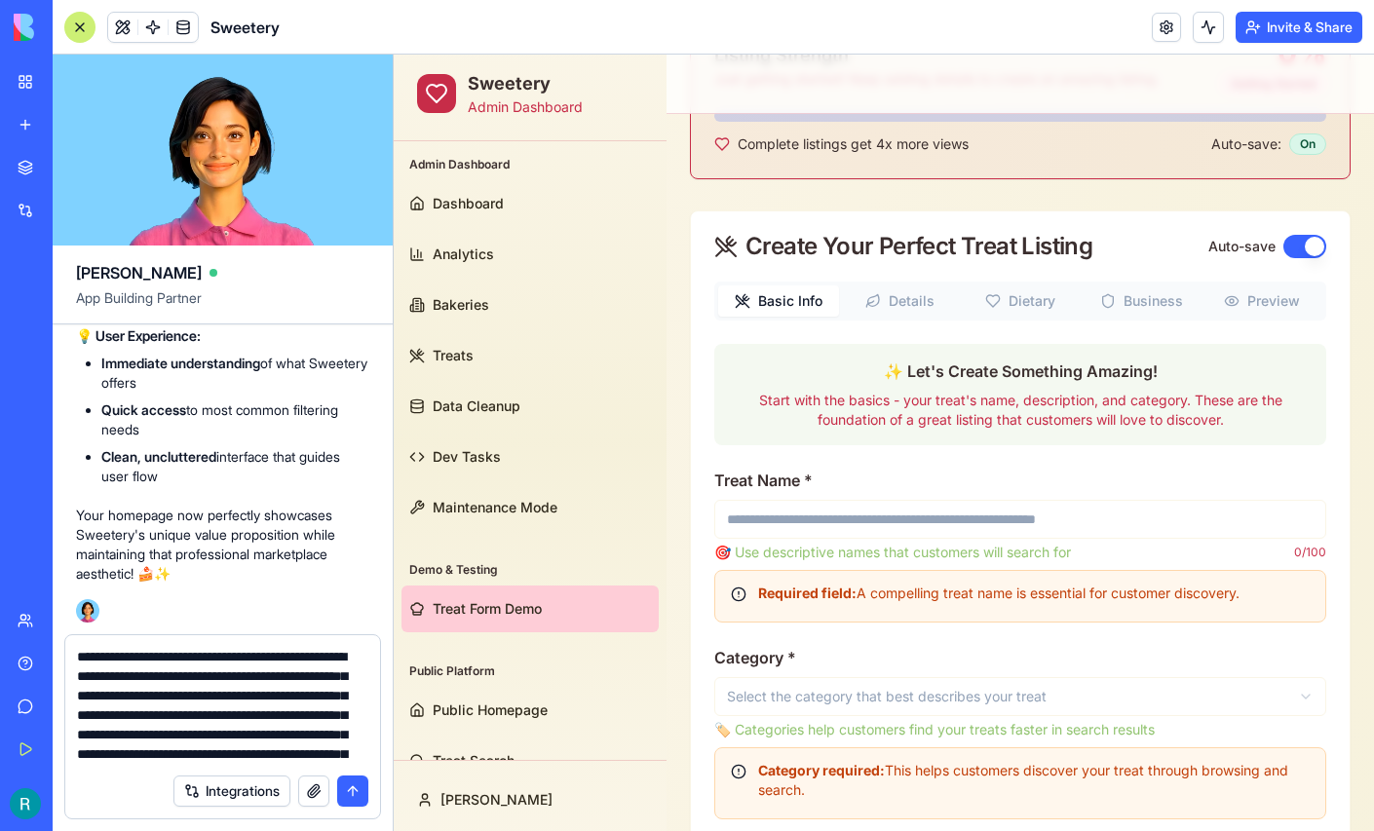
click at [344, 789] on button "submit" at bounding box center [352, 790] width 31 height 31
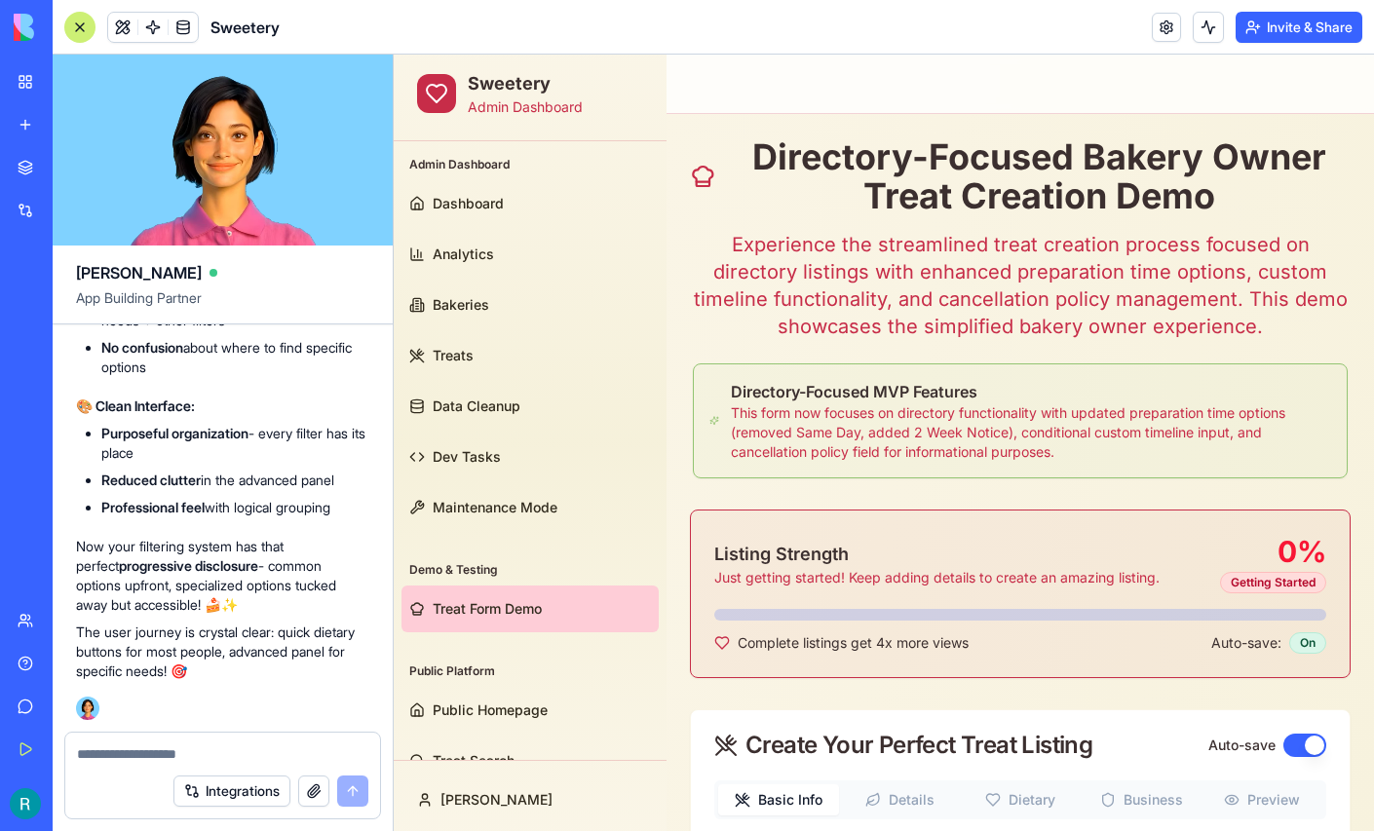
scroll to position [410675, 0]
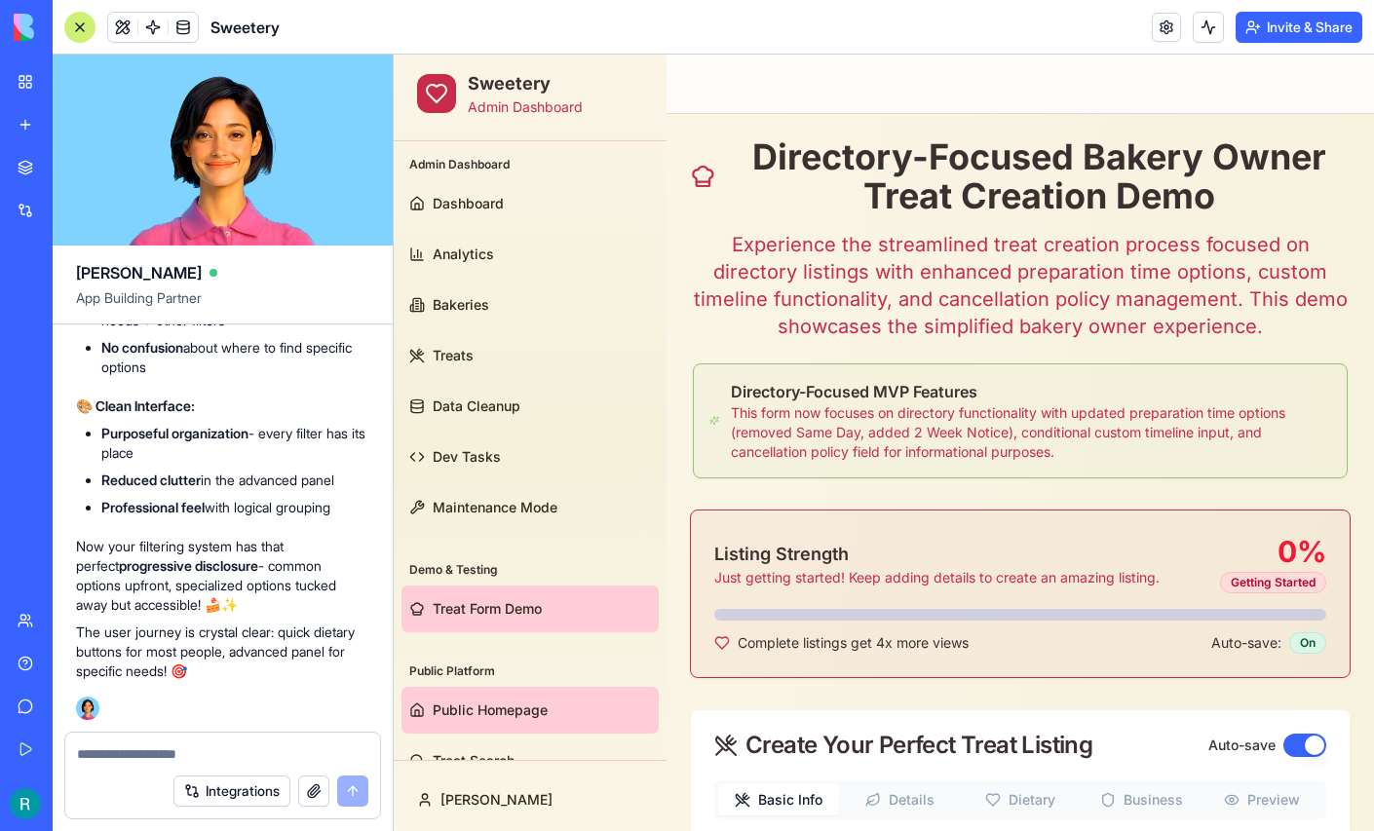
click at [459, 695] on link "Public Homepage" at bounding box center [529, 710] width 257 height 47
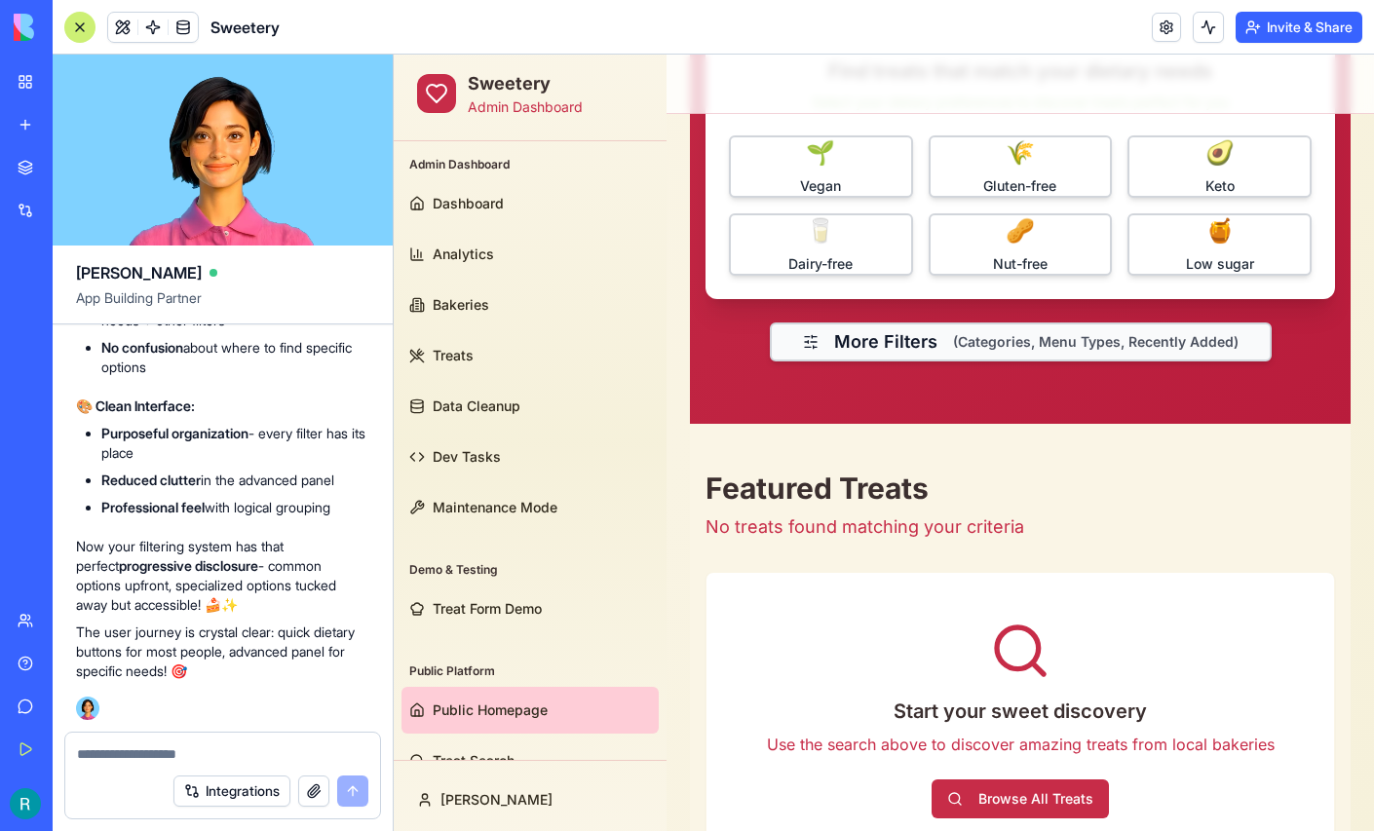
scroll to position [500, 0]
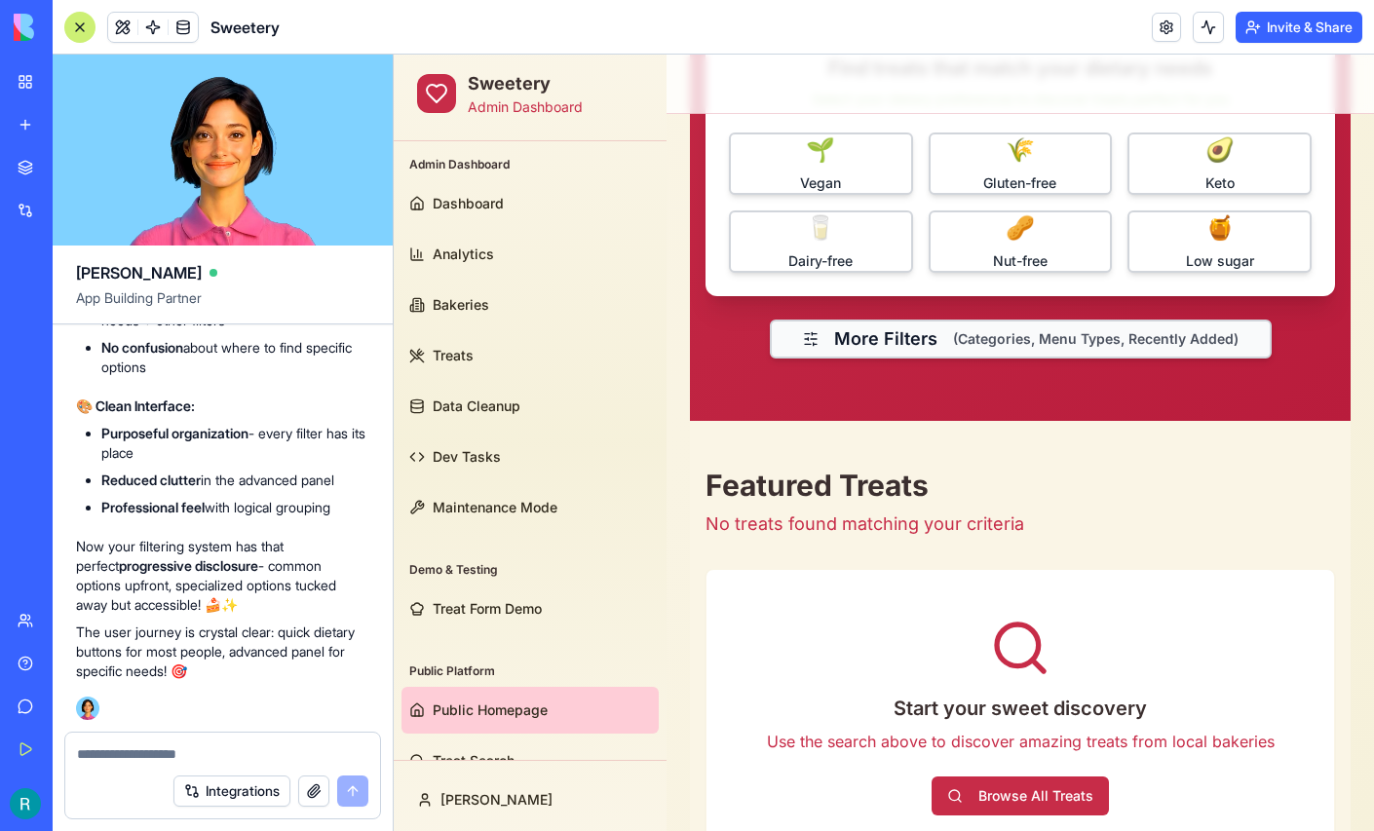
click at [875, 334] on button "More Filters (Categories, Menu Types, Recently Added)" at bounding box center [1021, 339] width 502 height 39
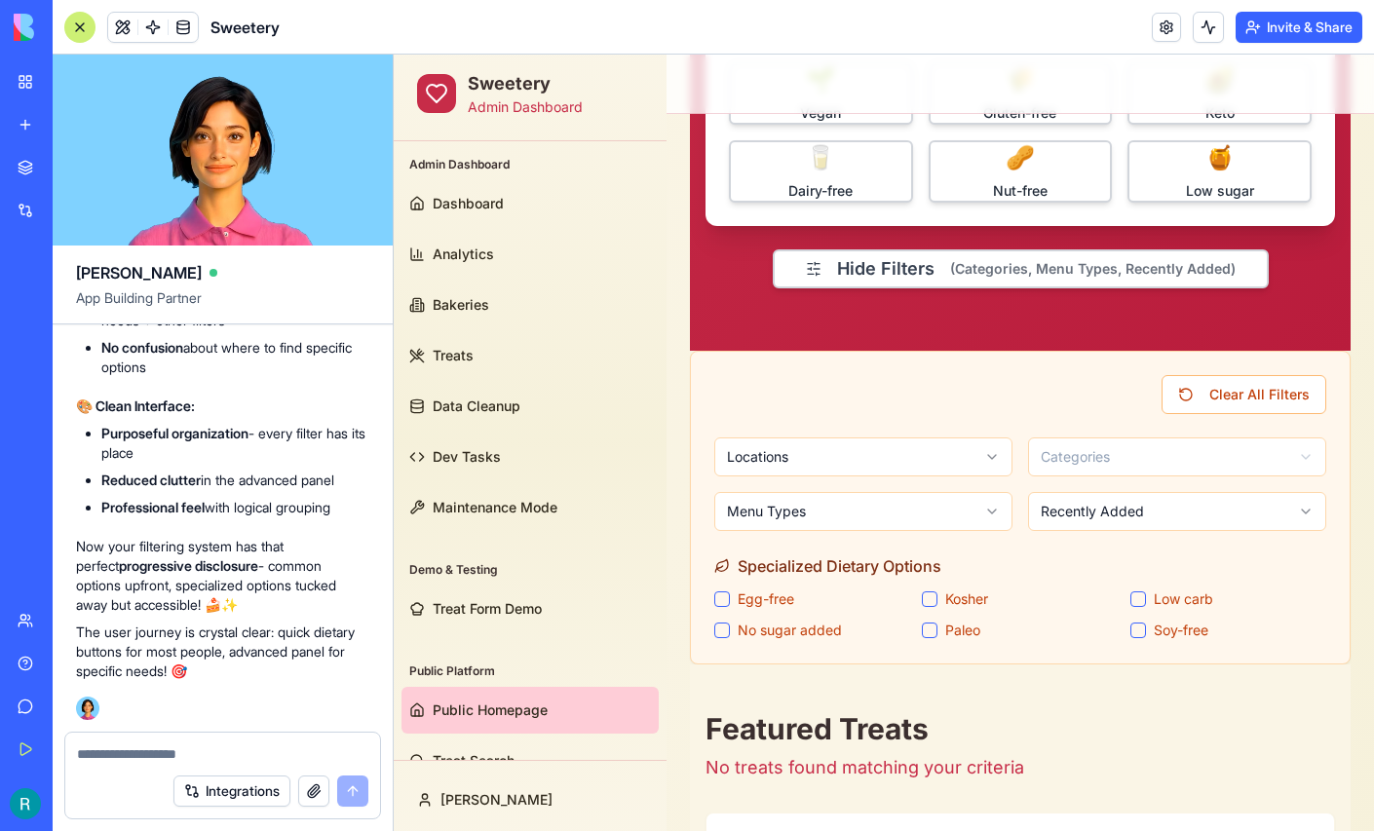
scroll to position [573, 0]
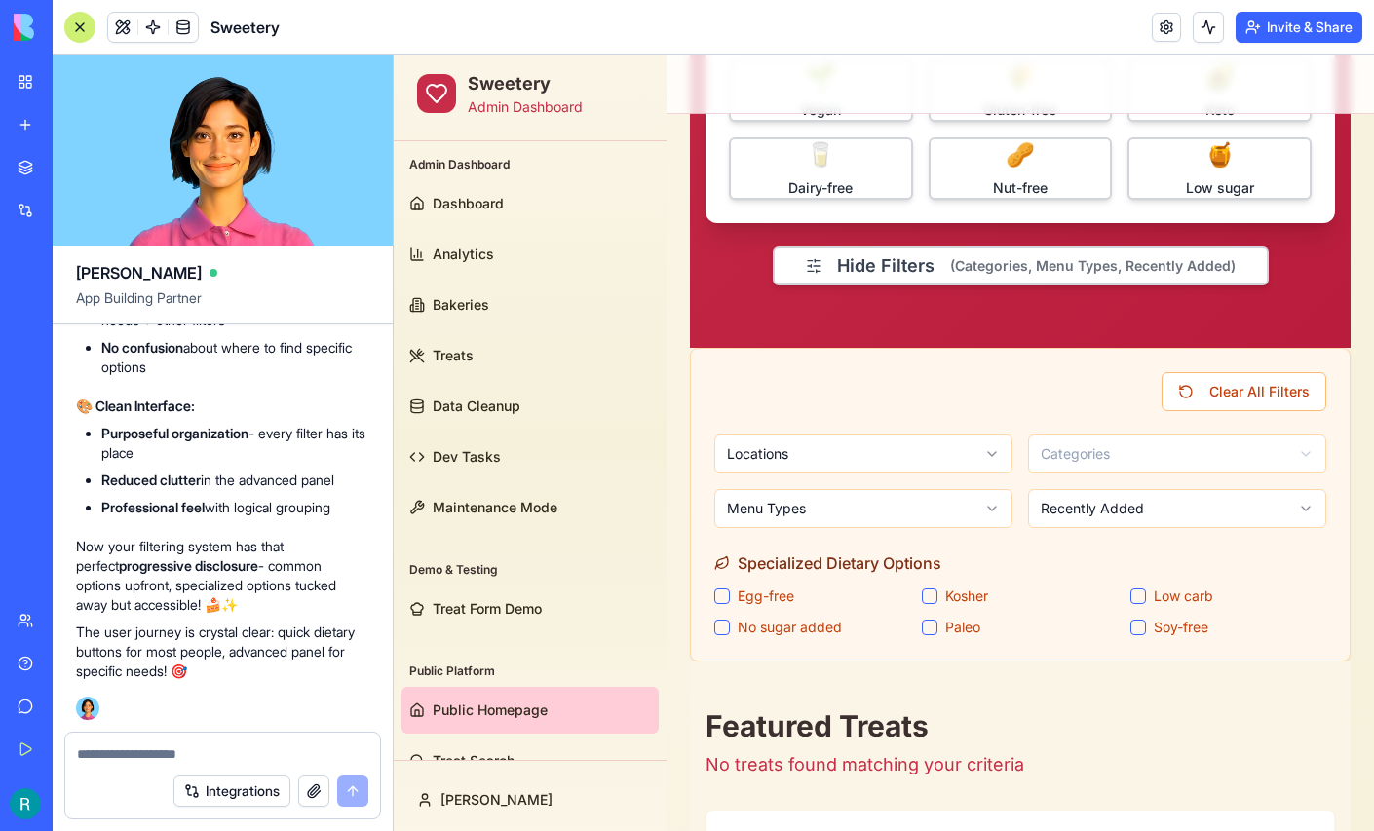
click at [80, 22] on div at bounding box center [79, 27] width 31 height 31
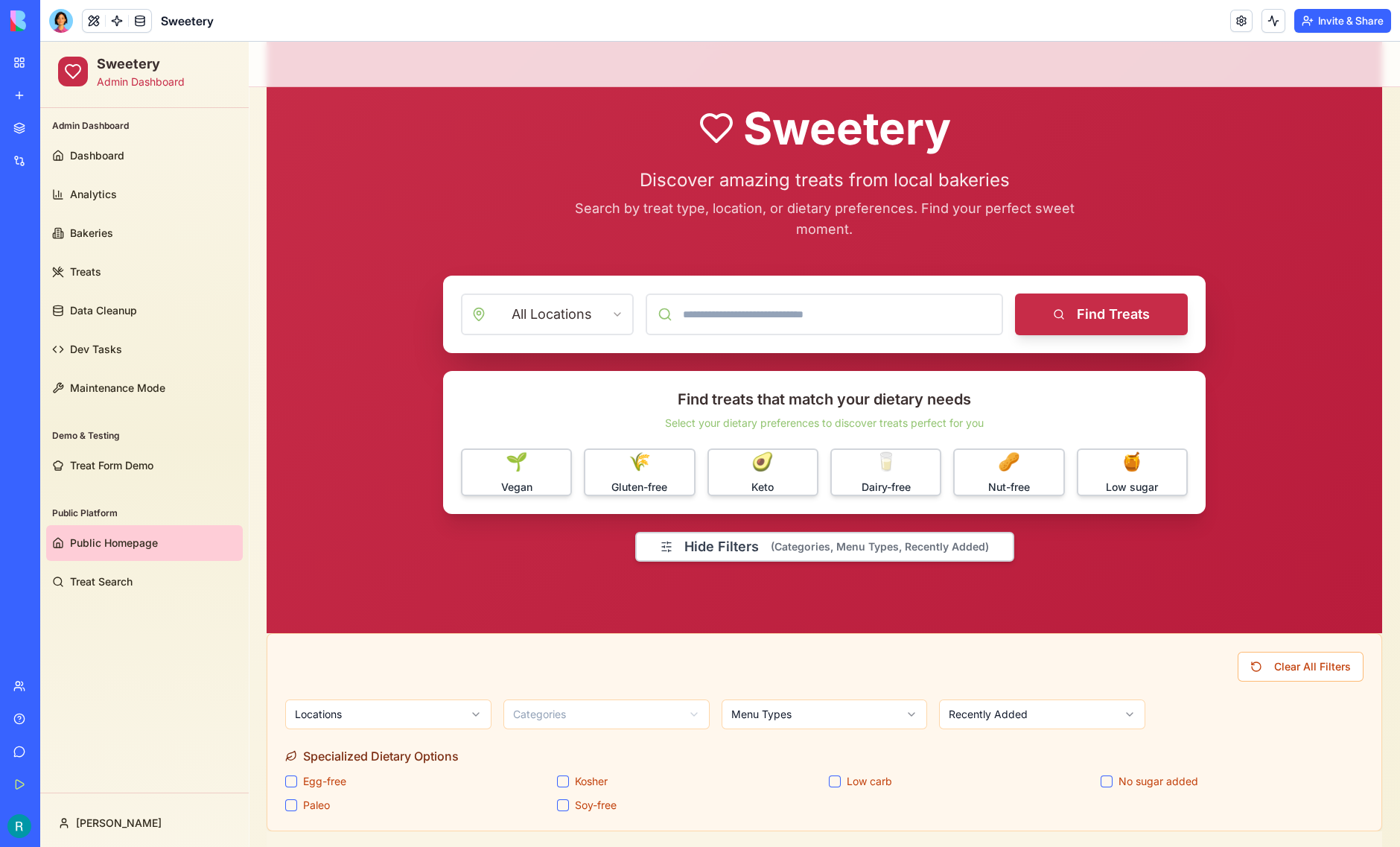
scroll to position [76, 0]
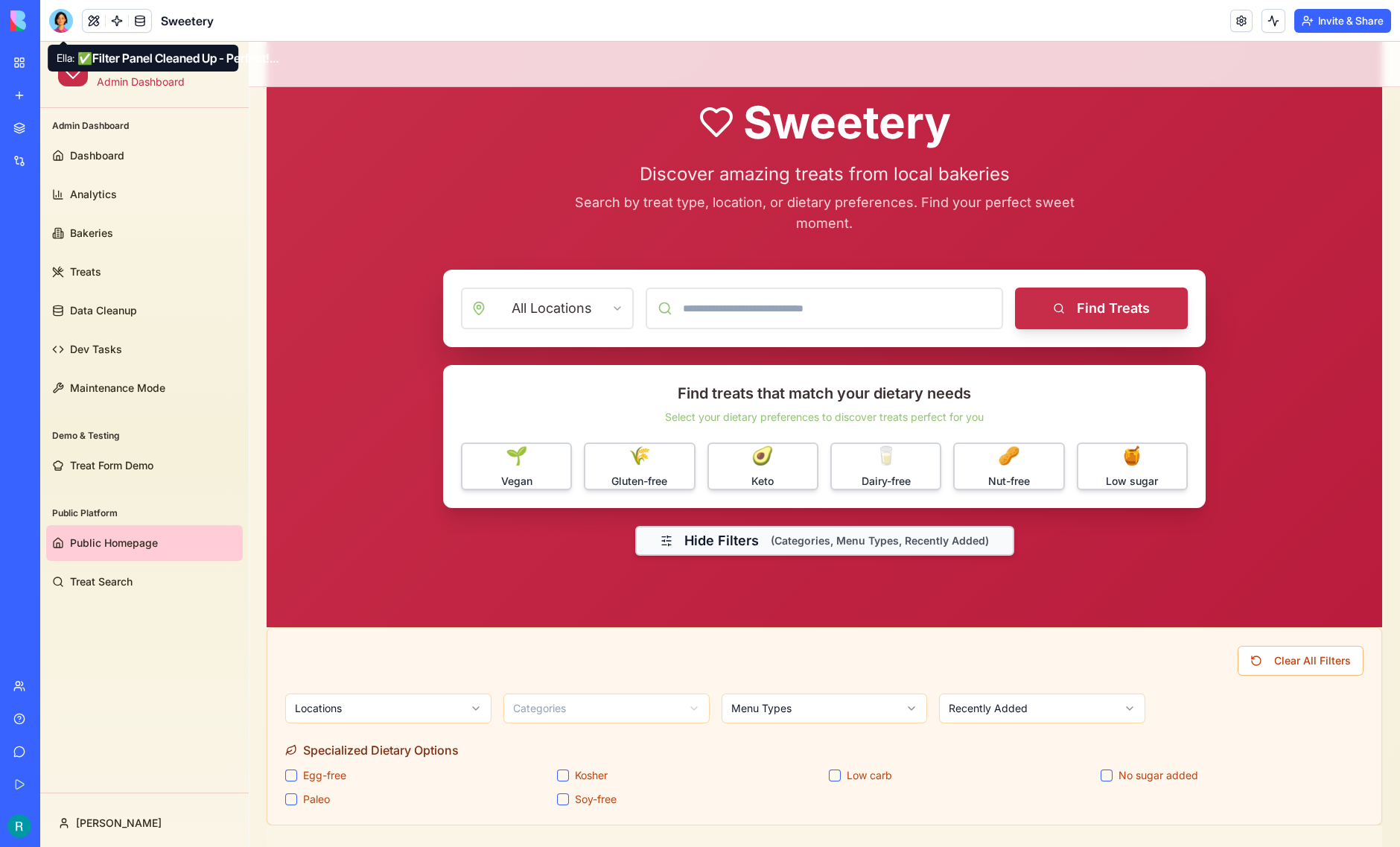
click at [703, 547] on button "Hide Filters (Categories, Menu Types, Recently Added)" at bounding box center [825, 540] width 379 height 30
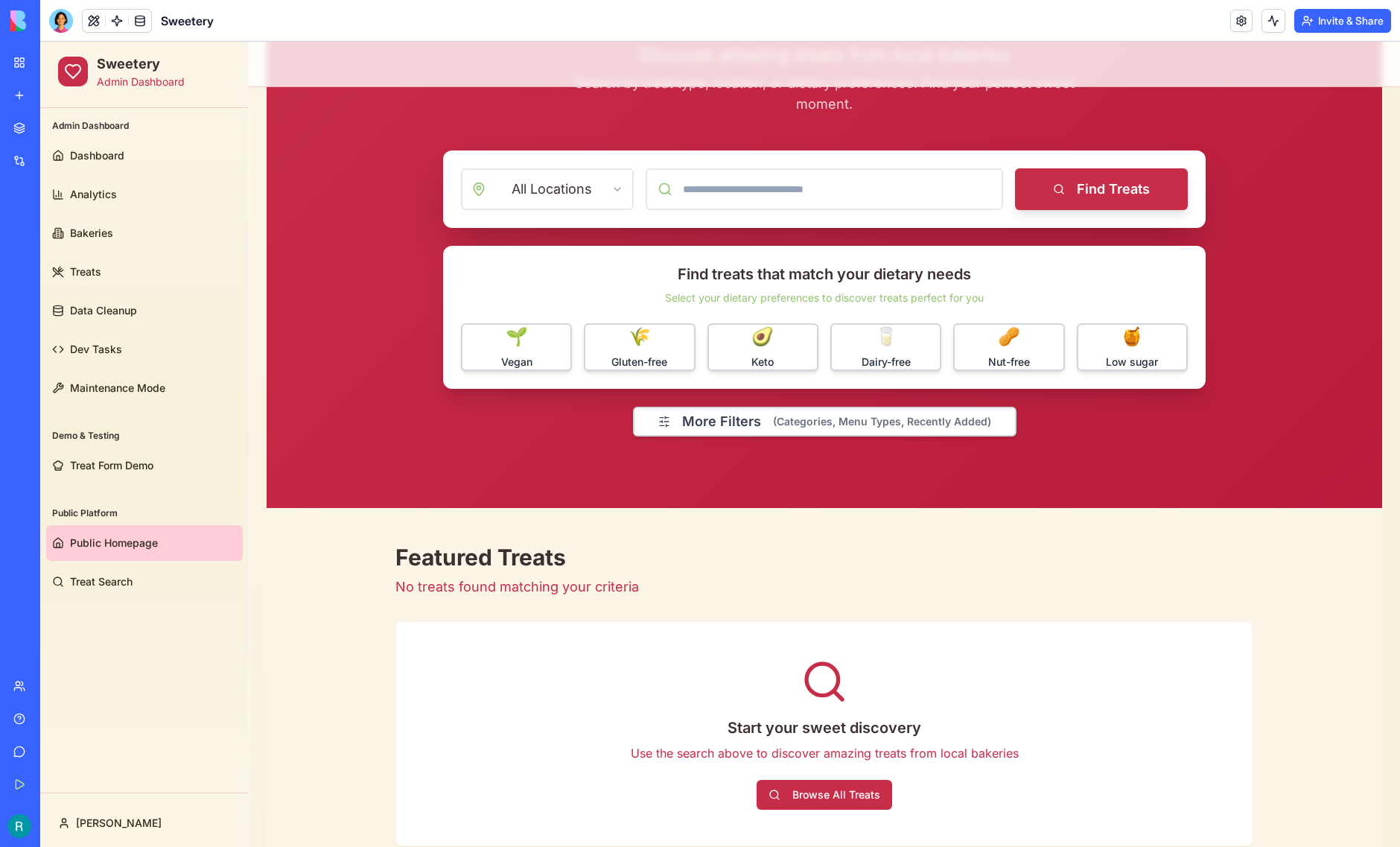
scroll to position [196, 0]
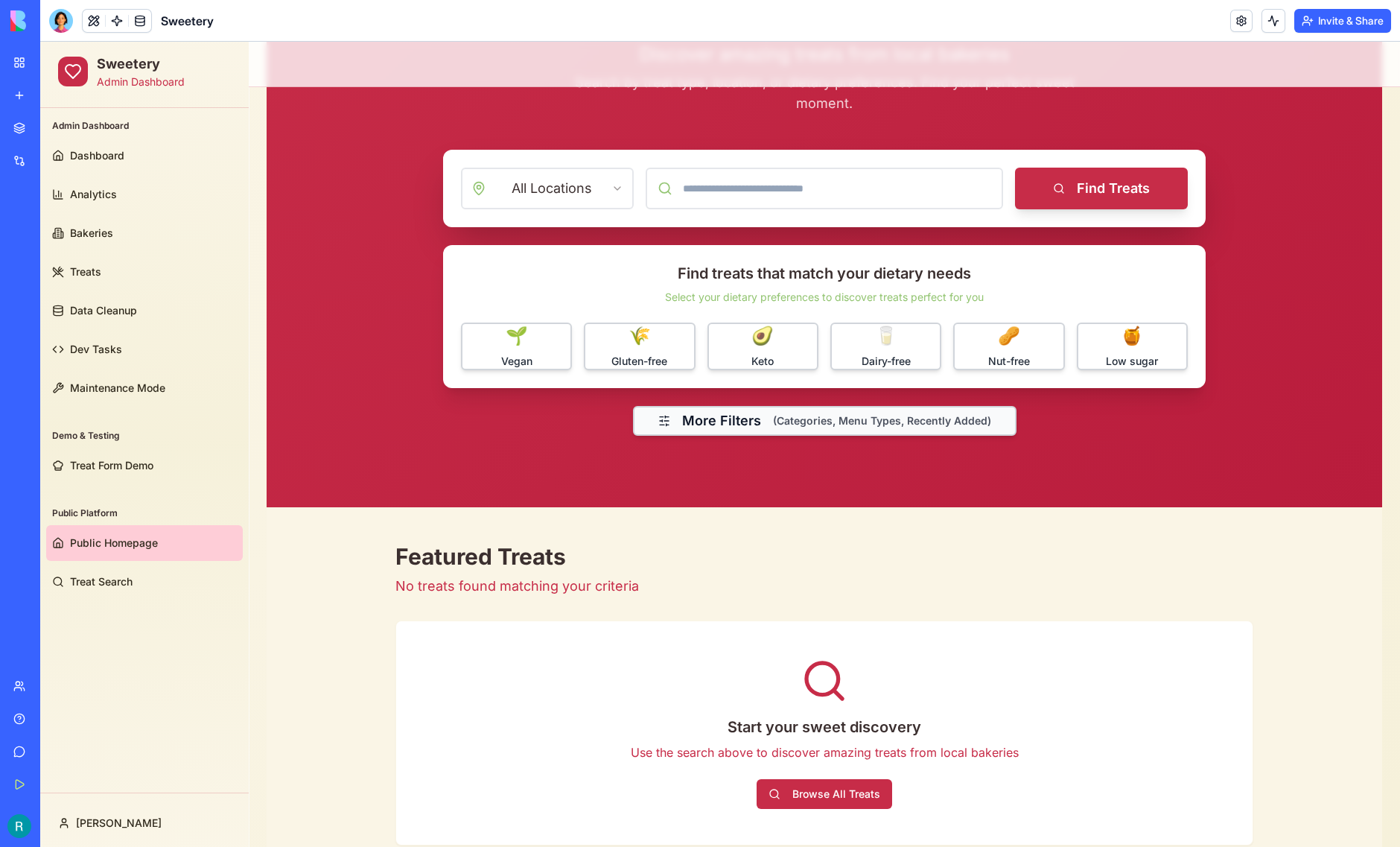
click at [737, 427] on button "More Filters (Categories, Menu Types, Recently Added)" at bounding box center [825, 420] width 384 height 30
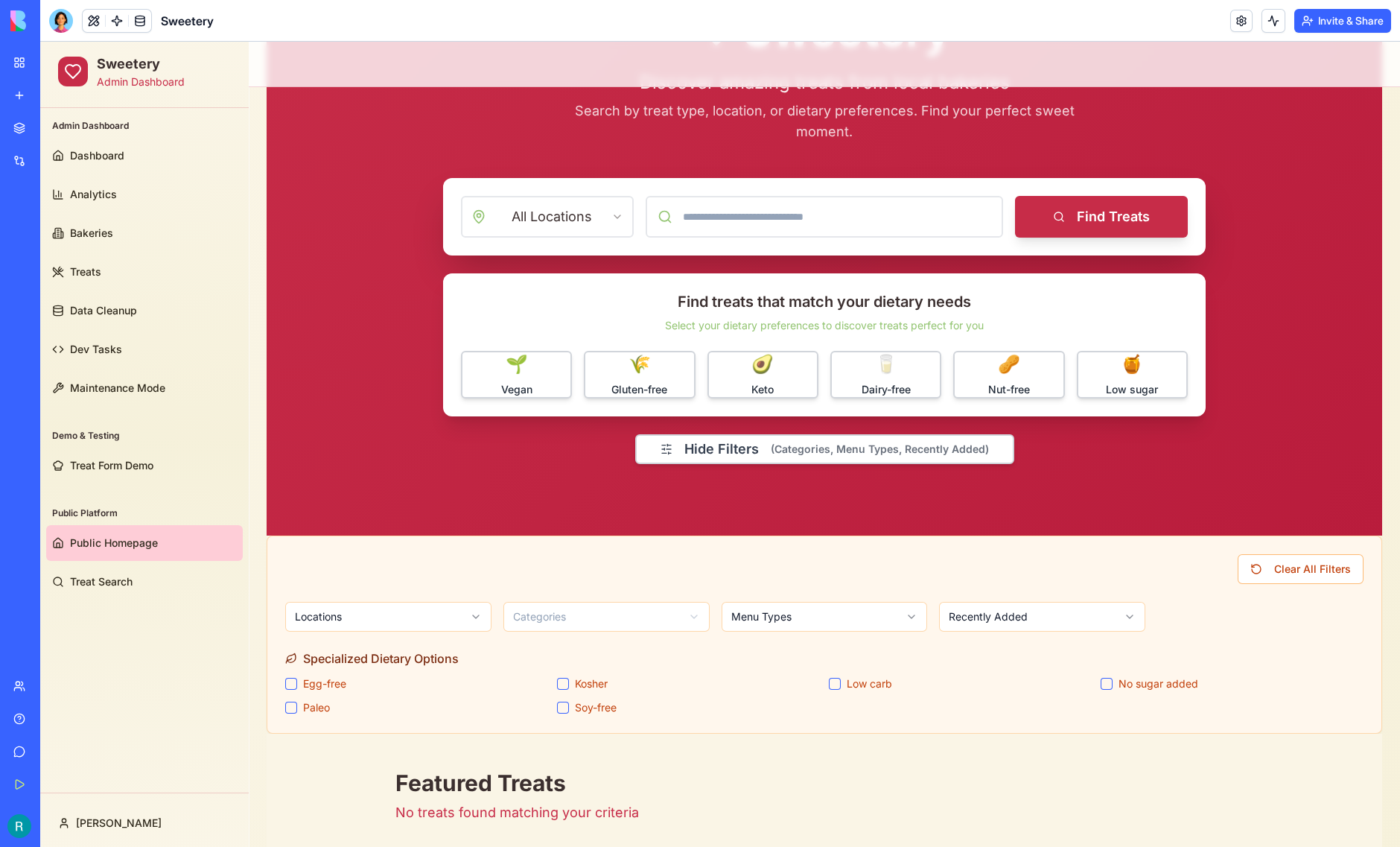
scroll to position [252, 0]
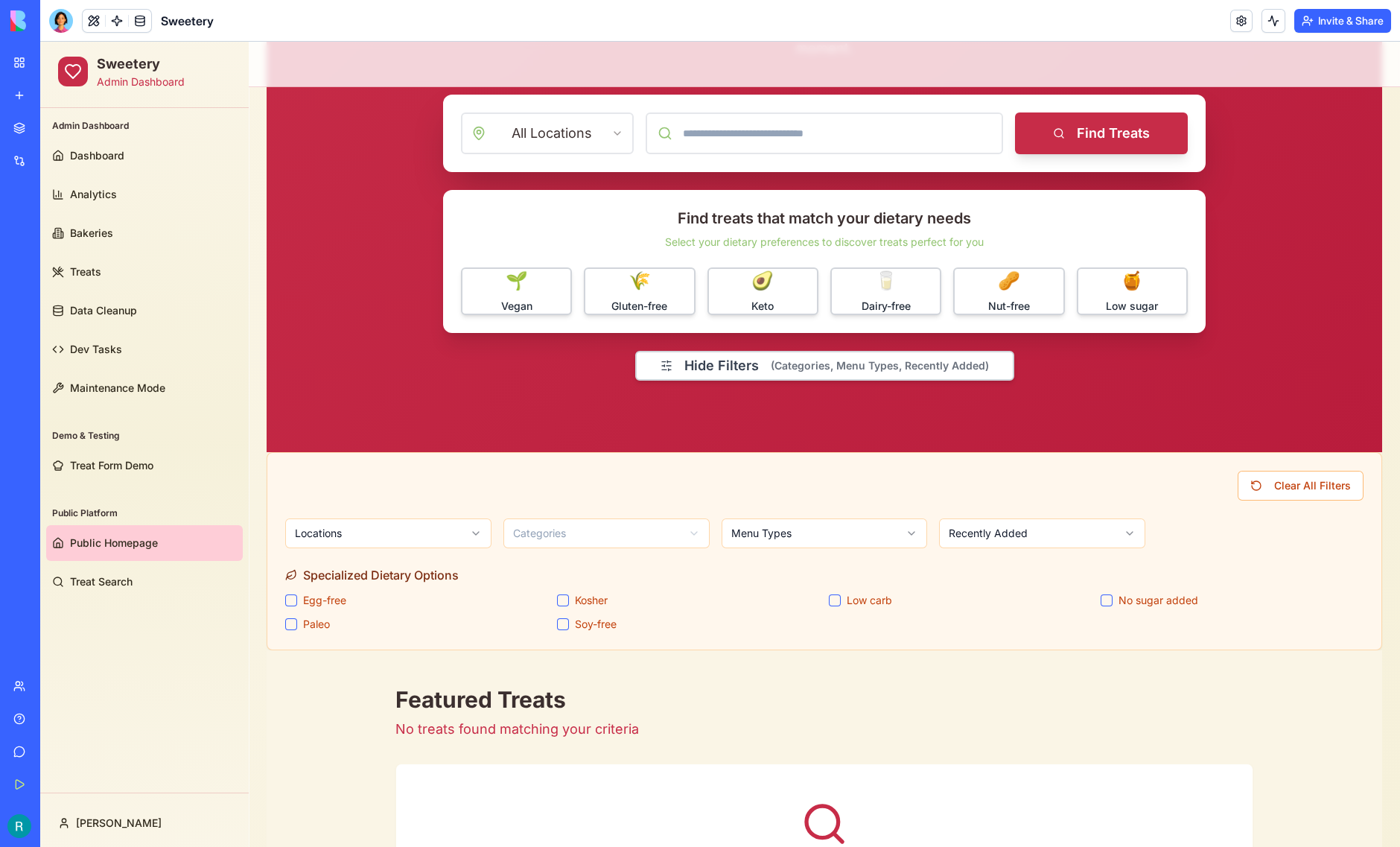
click at [67, 23] on div at bounding box center [60, 21] width 24 height 24
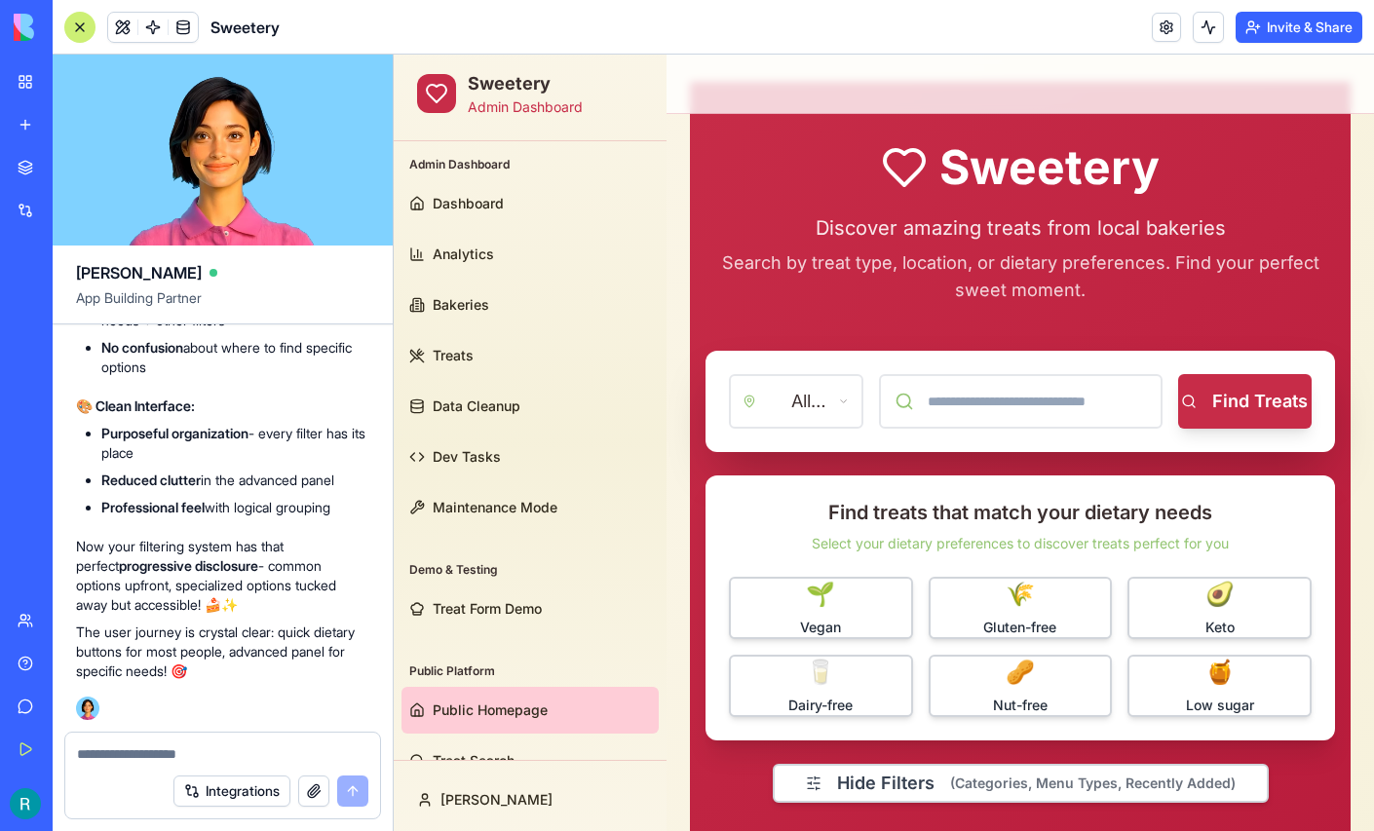
scroll to position [52, 0]
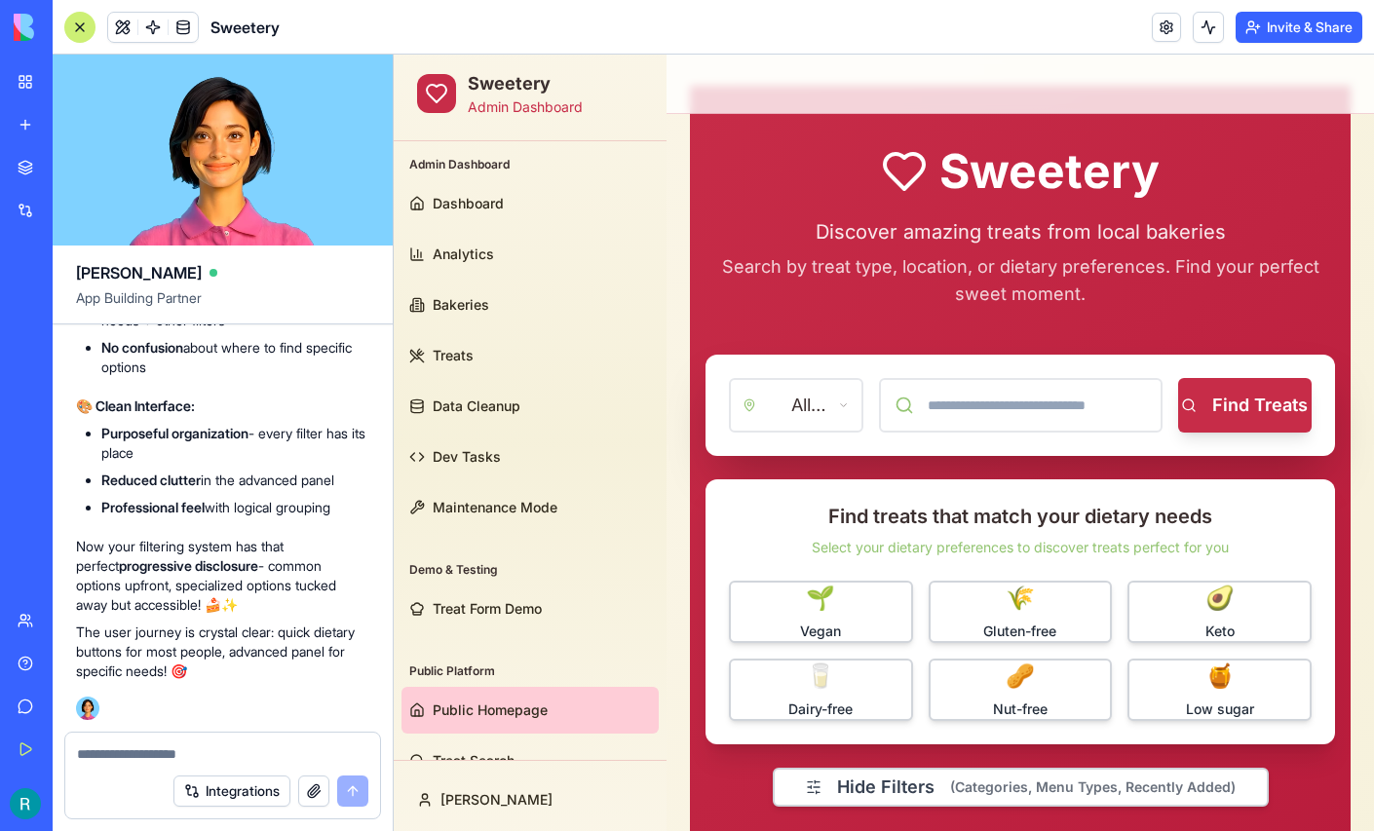
click at [85, 31] on div at bounding box center [79, 27] width 31 height 31
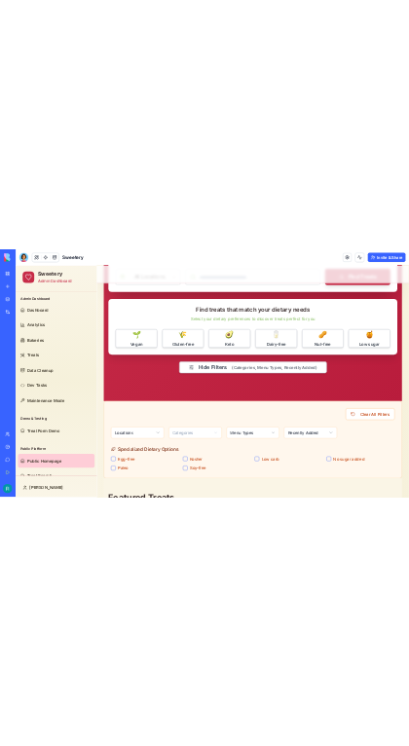
scroll to position [425, 0]
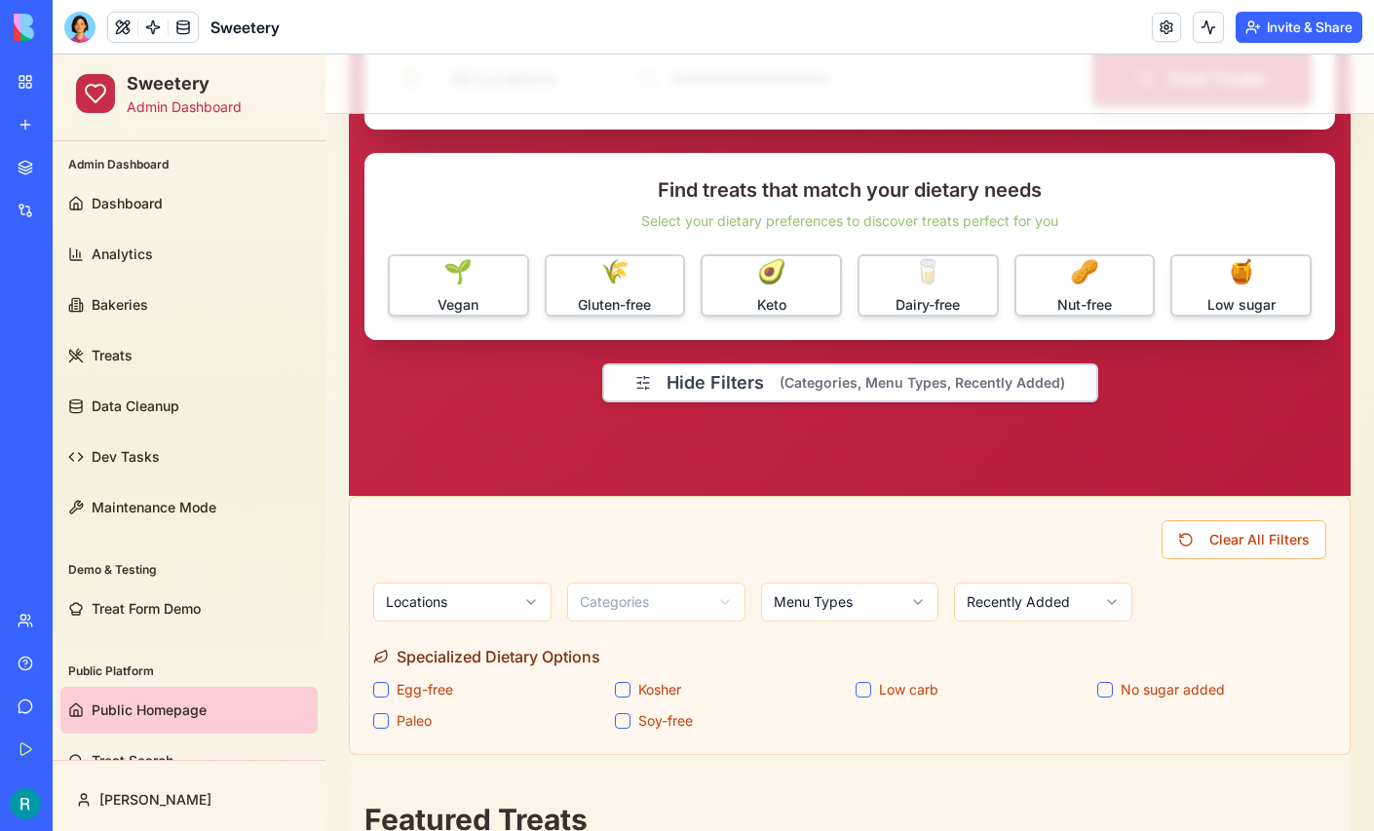
click at [1093, 603] on html "Sweetery Admin Dashboard Admin Dashboard Dashboard Analytics Bakeries Treats Da…" at bounding box center [713, 834] width 1321 height 2408
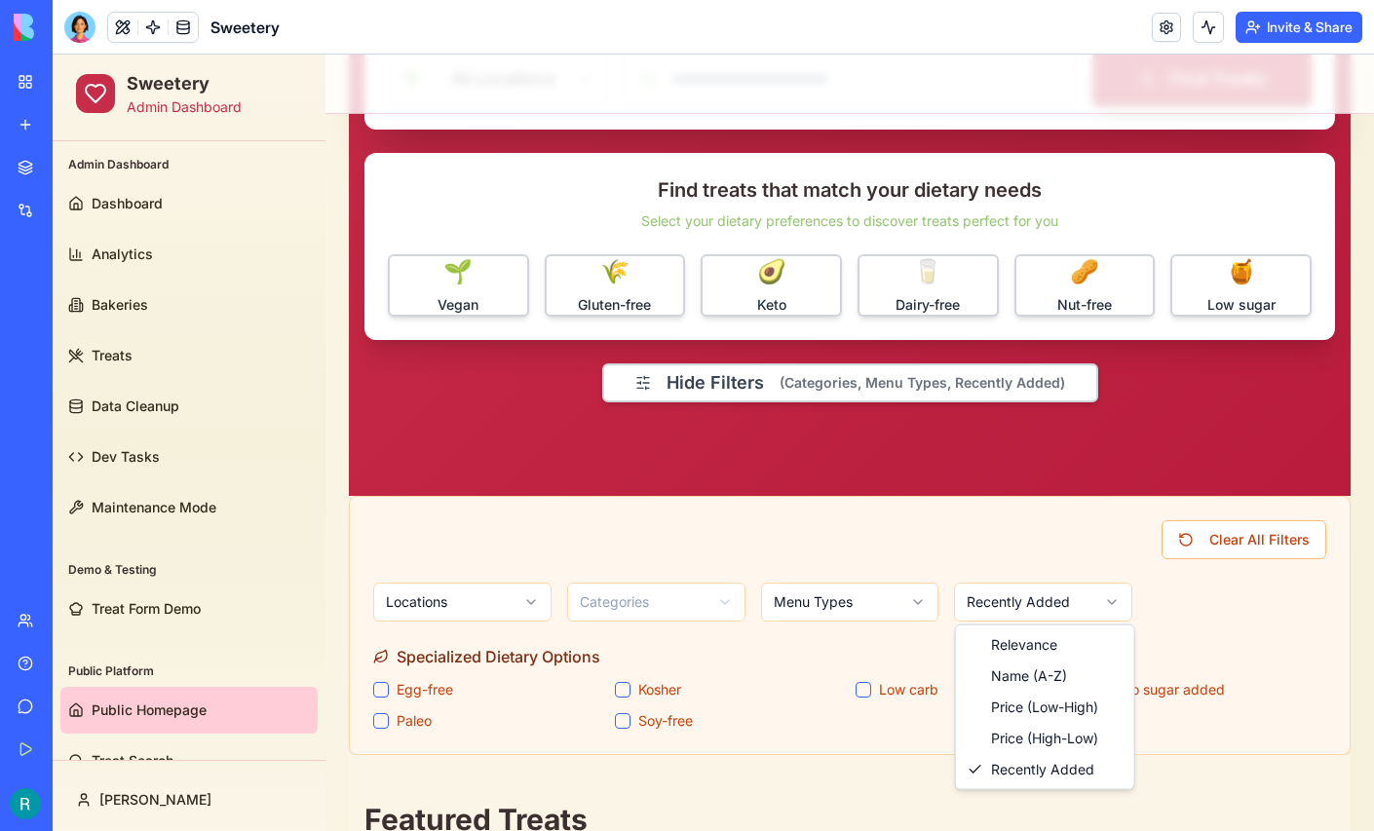
click at [1028, 549] on html "Sweetery Admin Dashboard Admin Dashboard Dashboard Analytics Bakeries Treats Da…" at bounding box center [713, 834] width 1321 height 2408
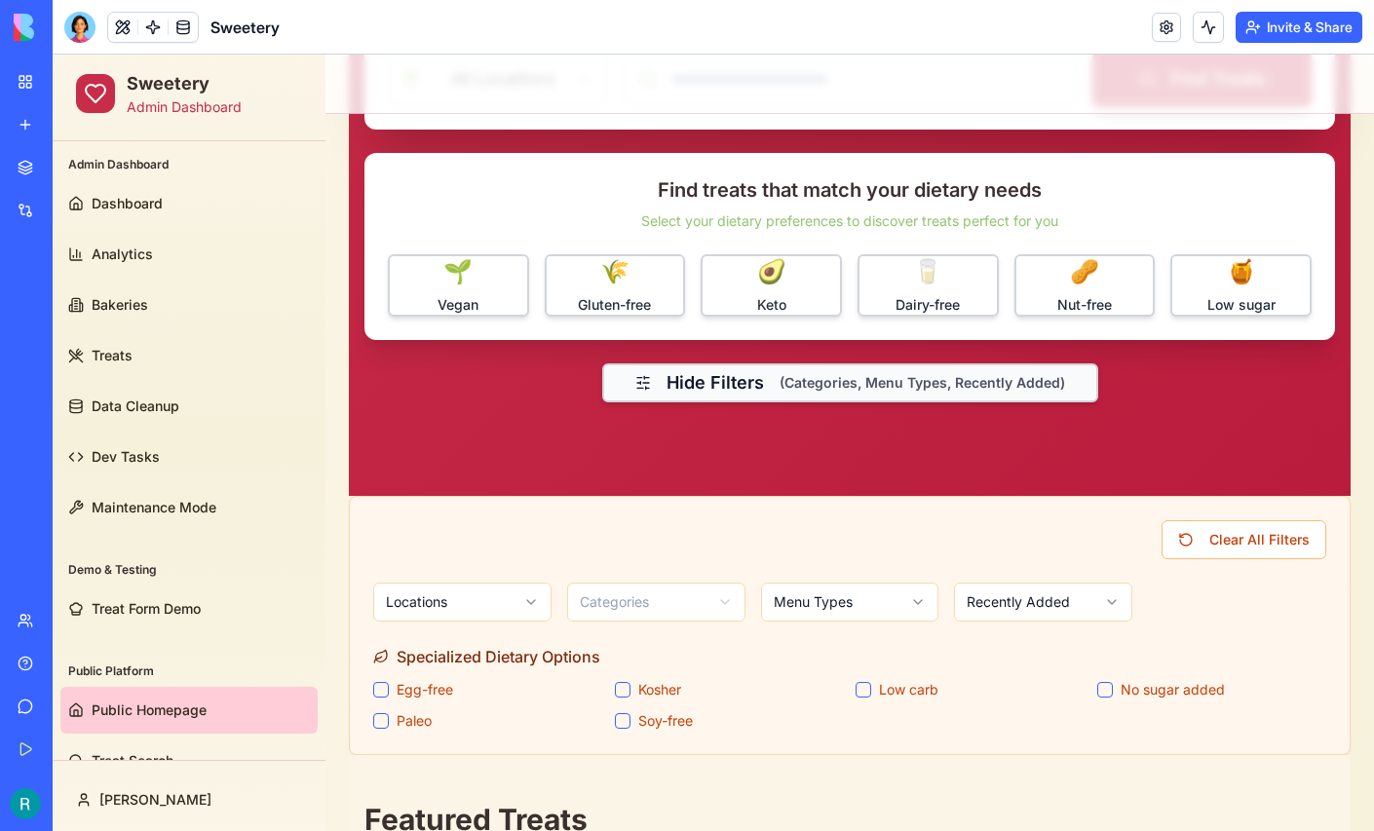
click at [772, 385] on button "Hide Filters (Categories, Menu Types, Recently Added)" at bounding box center [850, 382] width 496 height 39
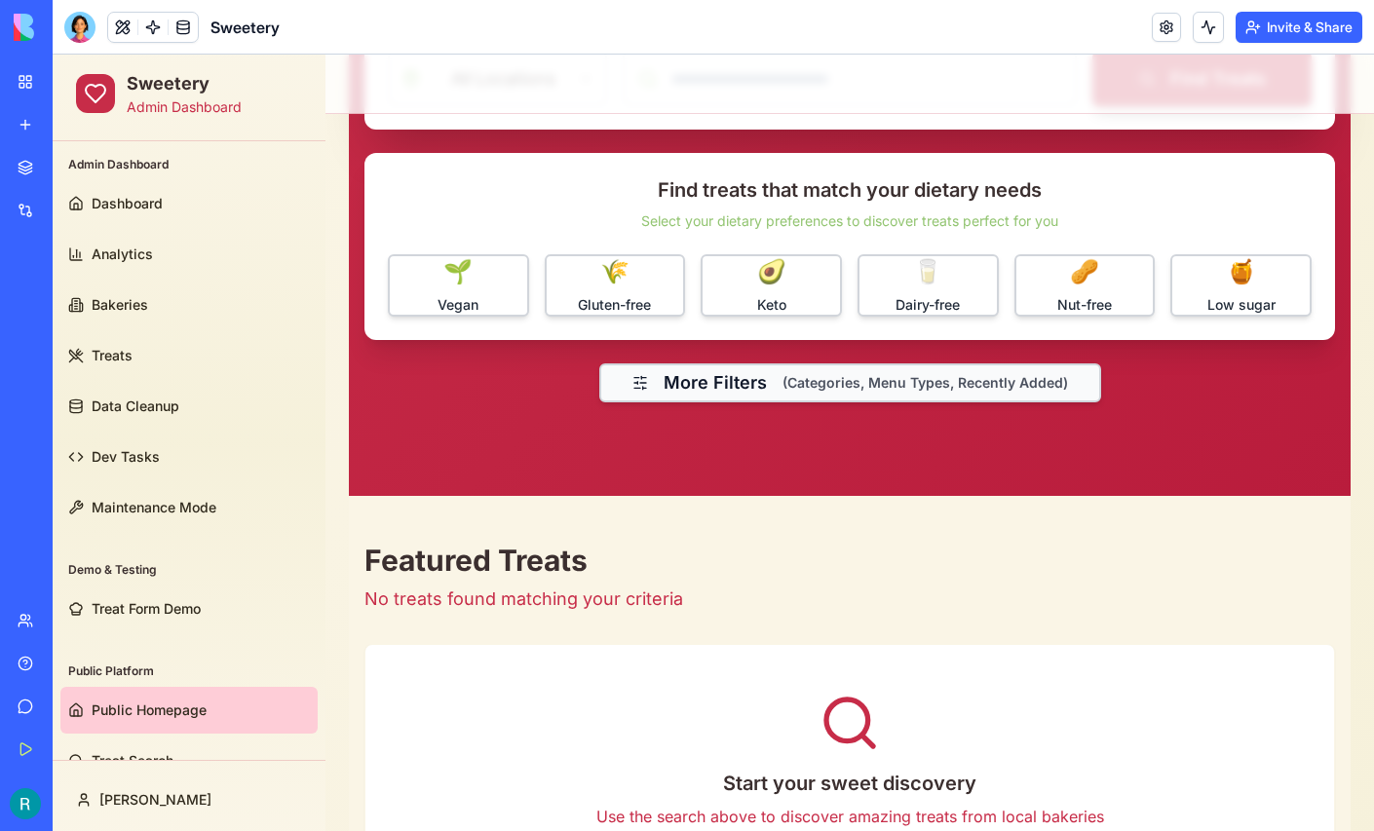
click at [772, 385] on button "More Filters (Categories, Menu Types, Recently Added)" at bounding box center [850, 382] width 502 height 39
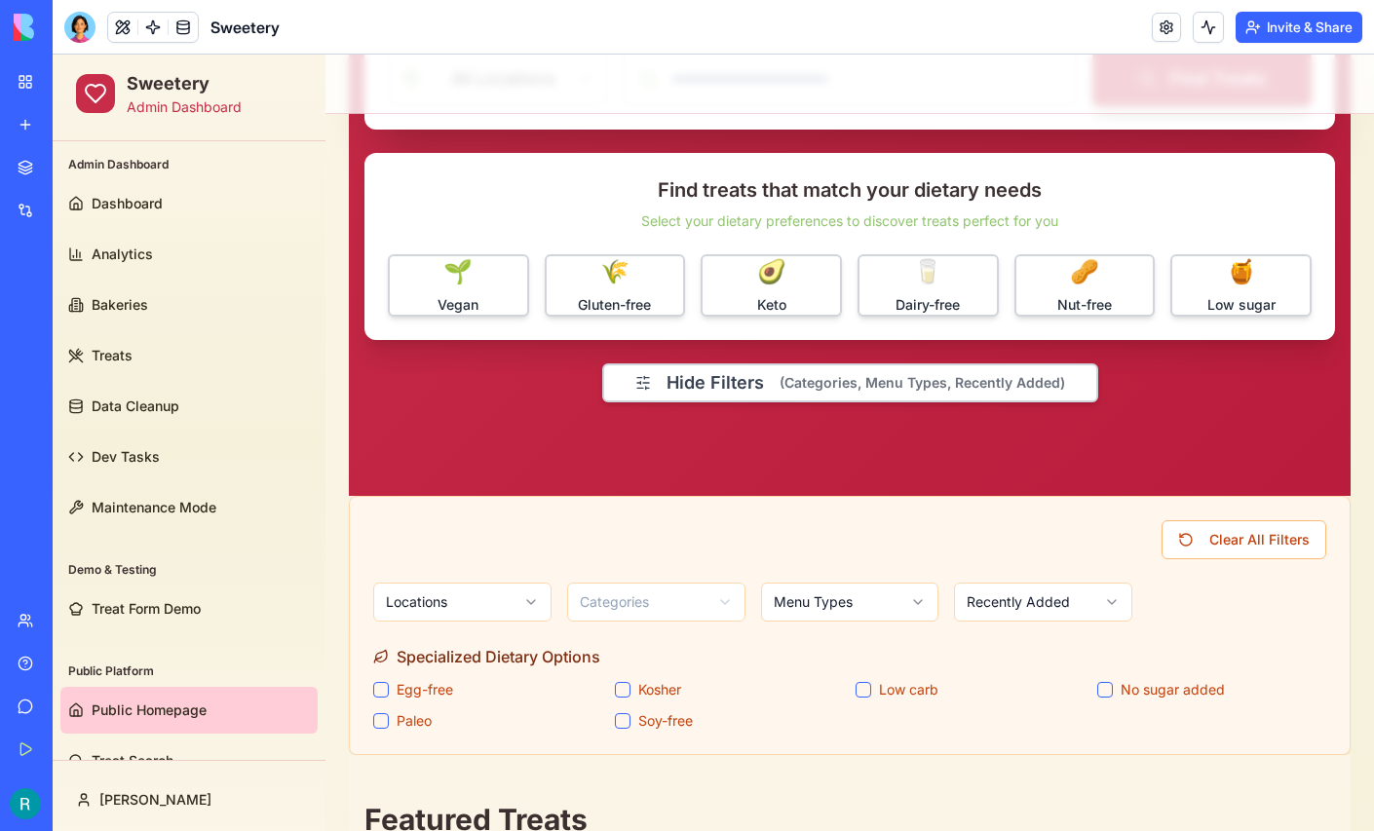
click at [717, 600] on html "Sweetery Admin Dashboard Admin Dashboard Dashboard Analytics Bakeries Treats Da…" at bounding box center [713, 834] width 1321 height 2408
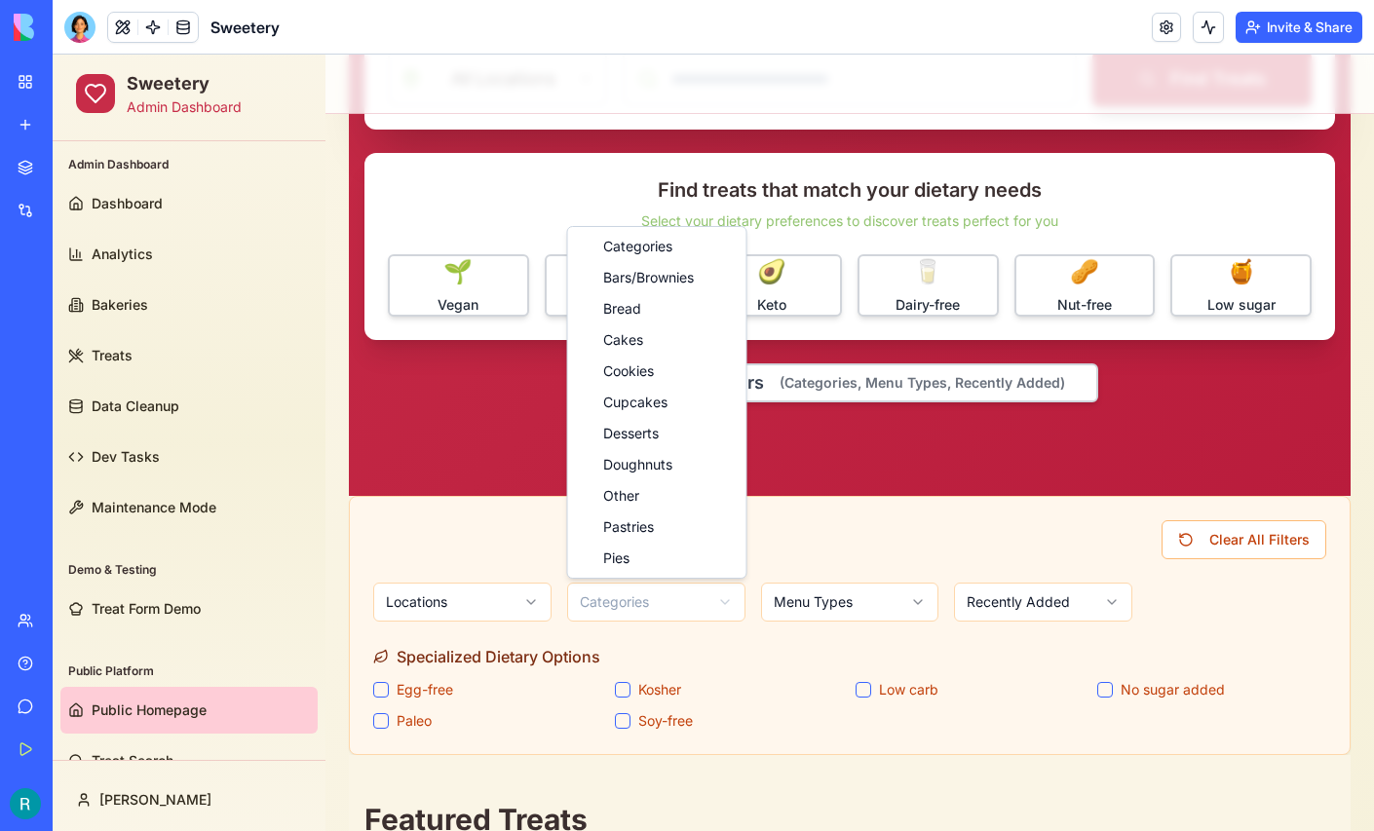
click at [717, 600] on html "Sweetery Admin Dashboard Admin Dashboard Dashboard Analytics Bakeries Treats Da…" at bounding box center [713, 834] width 1321 height 2408
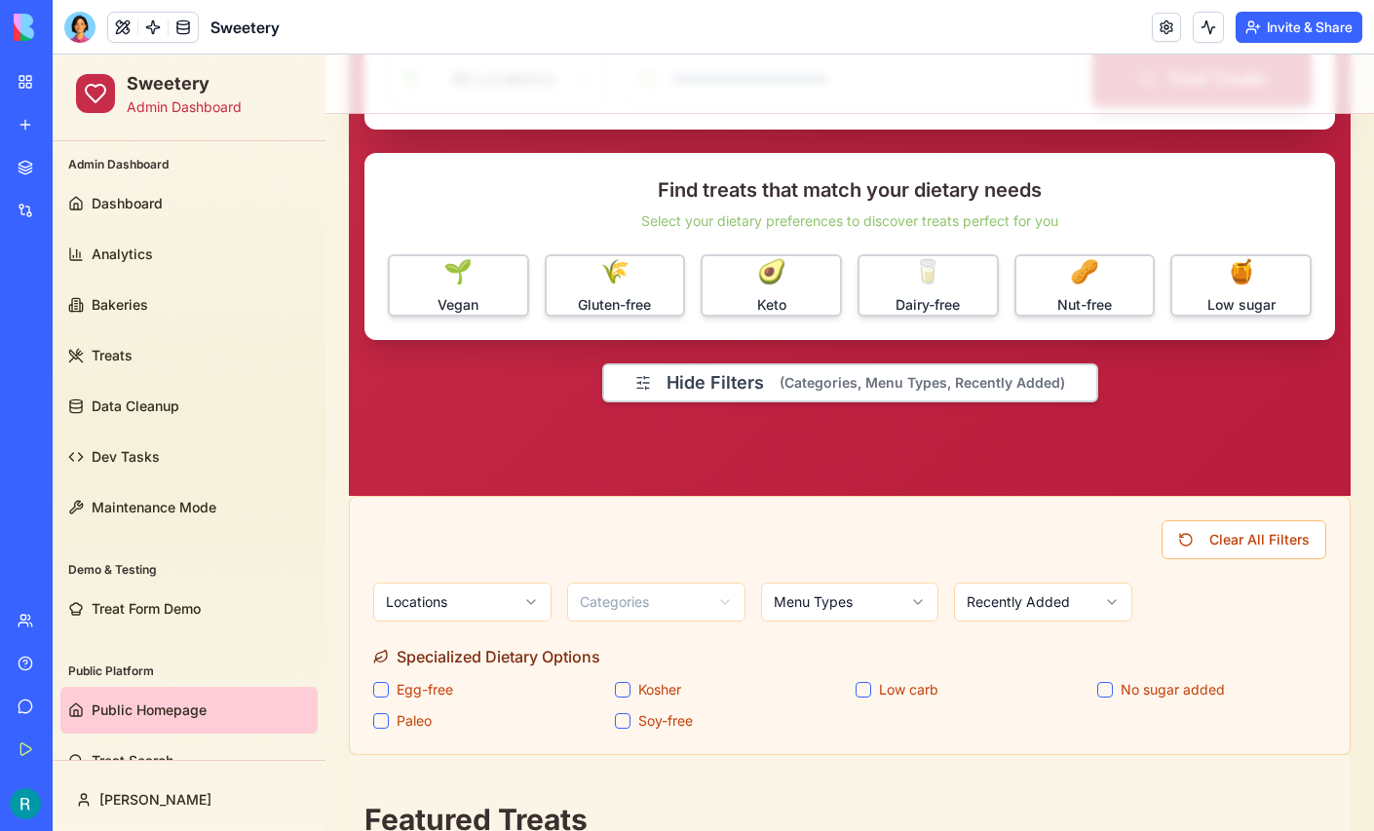
click at [796, 547] on div "Clear All Filters" at bounding box center [849, 539] width 953 height 39
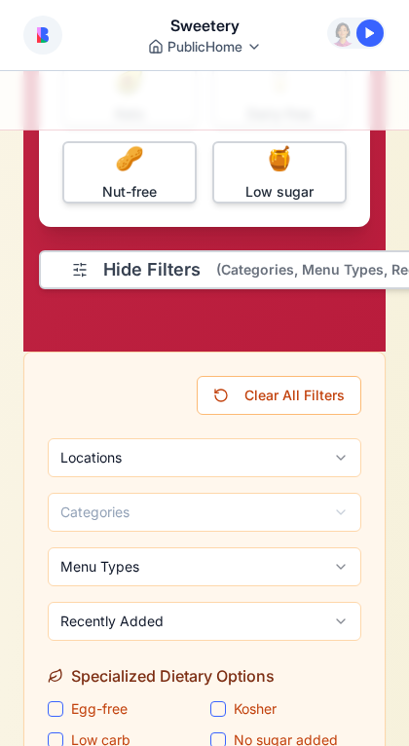
scroll to position [914, 1]
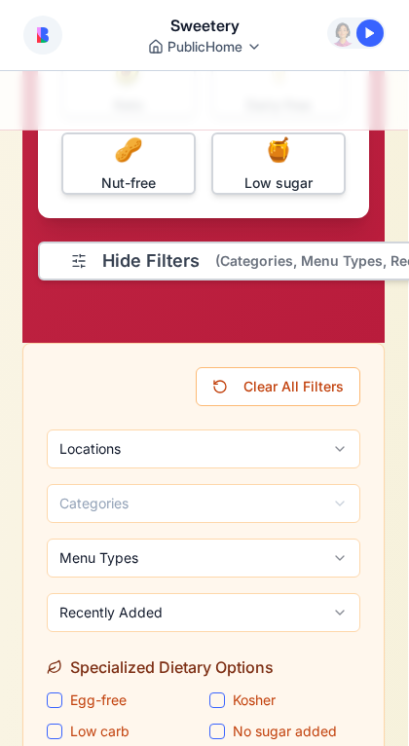
click at [154, 264] on button "Hide Filters (Categories, Menu Types, Recently Added)" at bounding box center [286, 261] width 496 height 39
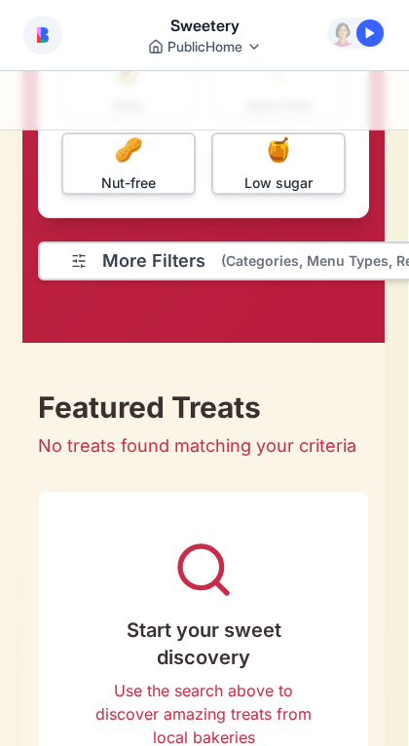
click at [137, 268] on button "More Filters (Categories, Menu Types, Recently Added)" at bounding box center [289, 261] width 502 height 39
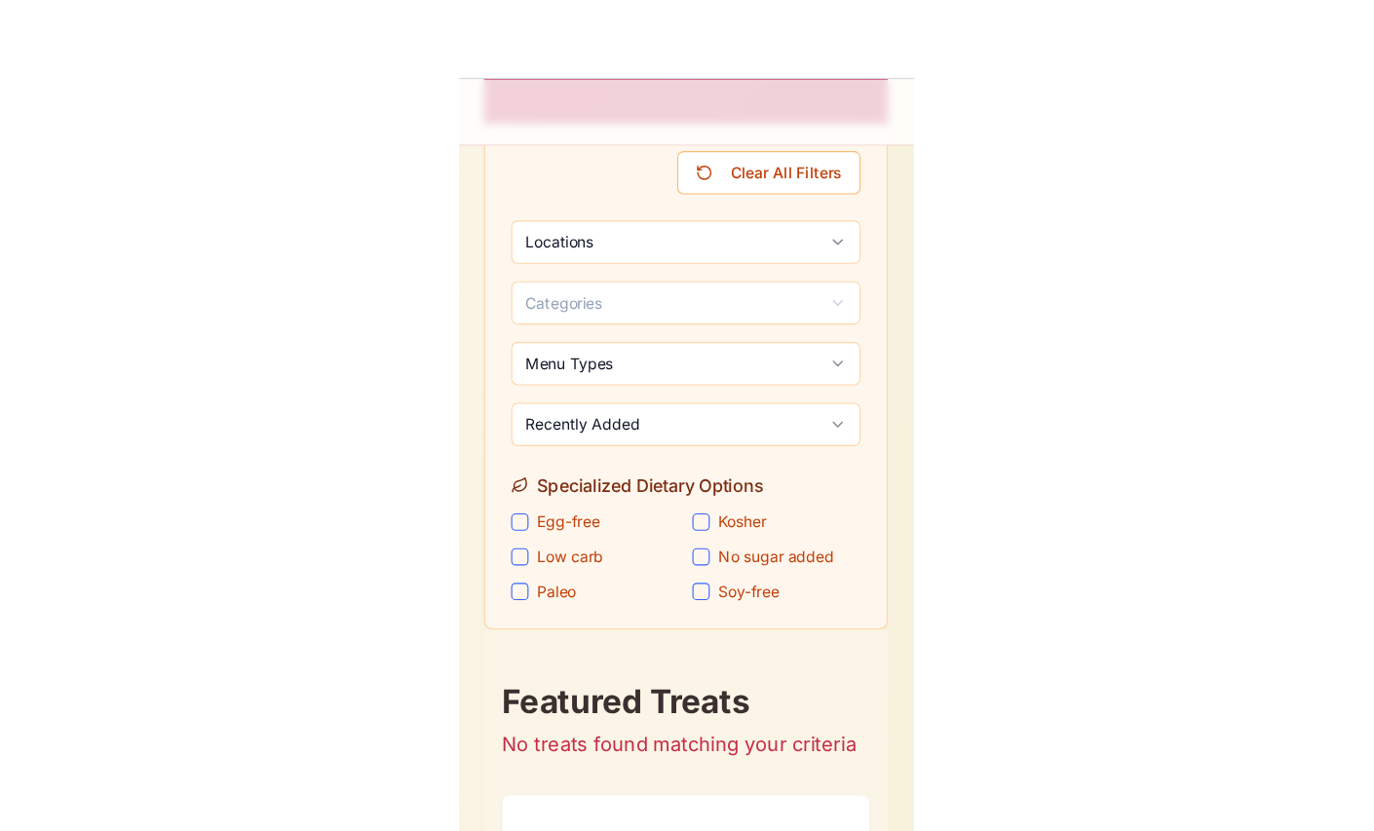
scroll to position [1146, 0]
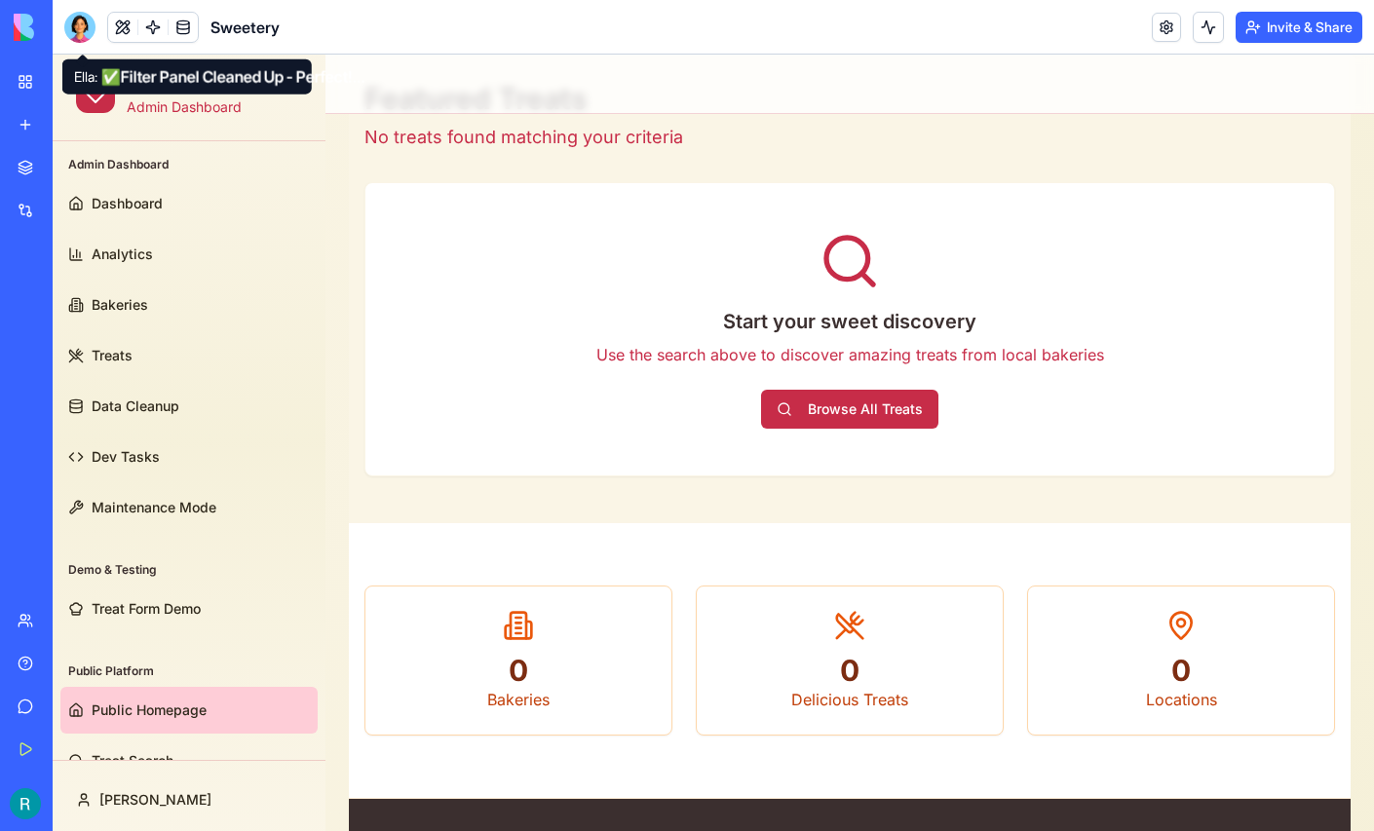
click at [85, 23] on div at bounding box center [79, 27] width 31 height 31
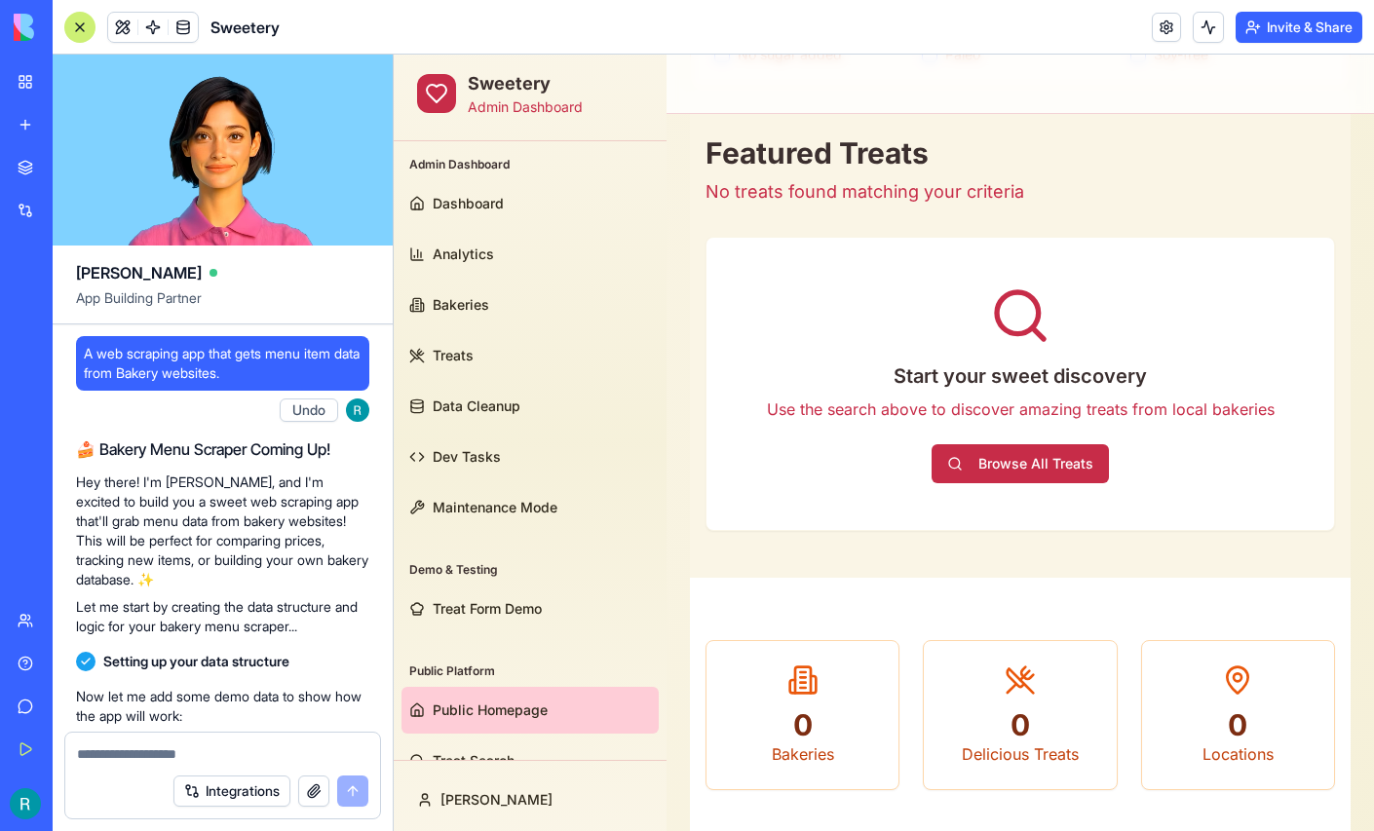
scroll to position [411483, 0]
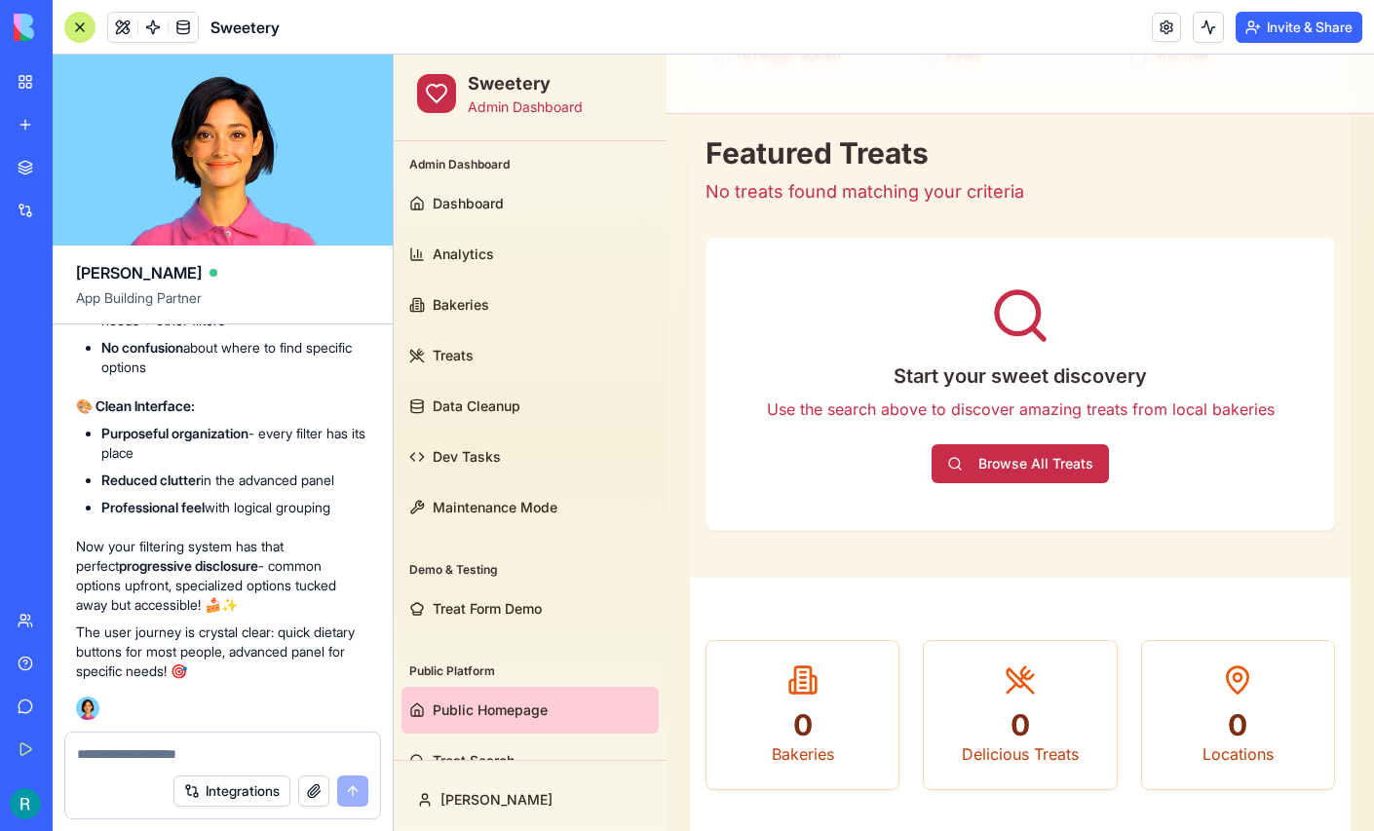
click at [126, 746] on textarea at bounding box center [222, 753] width 291 height 19
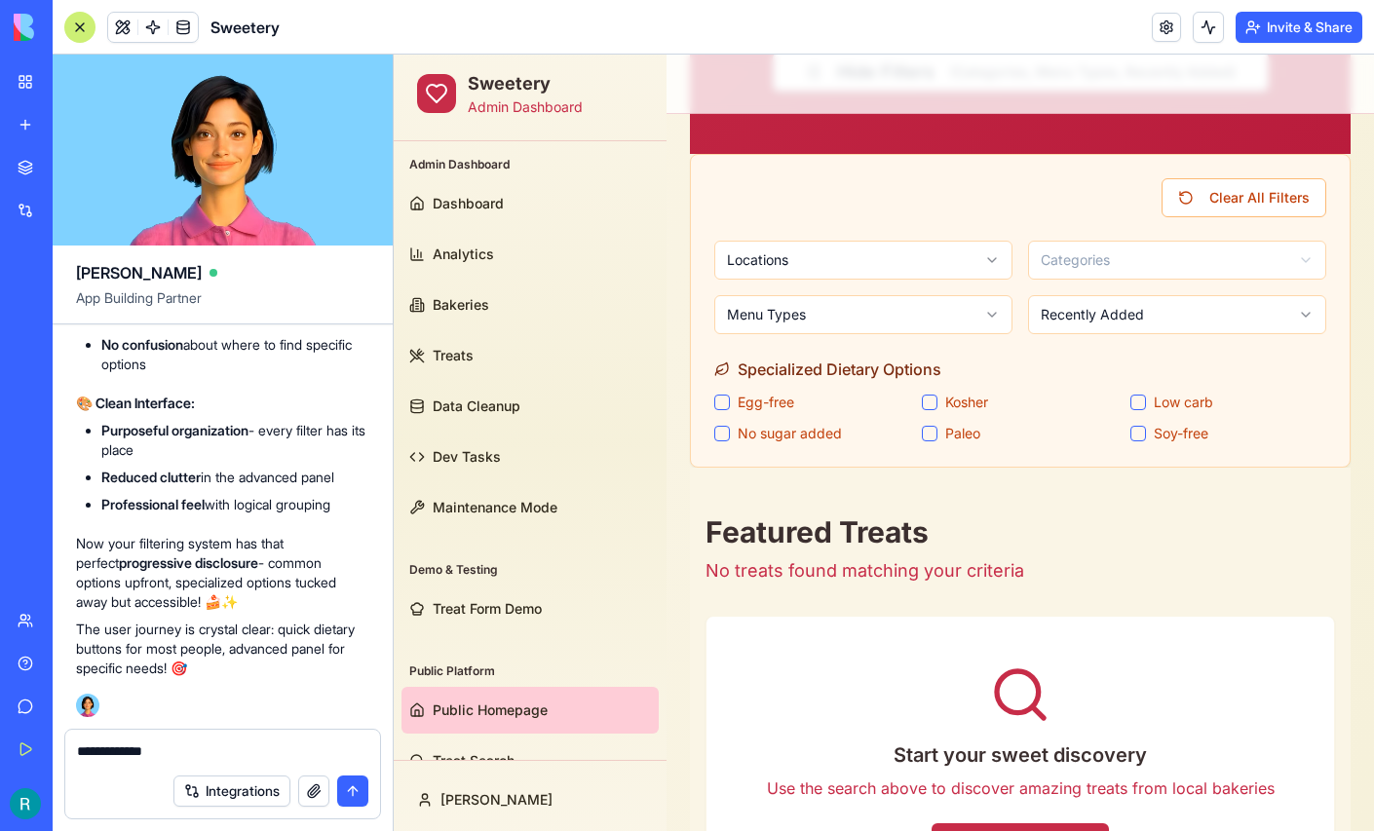
scroll to position [765, 0]
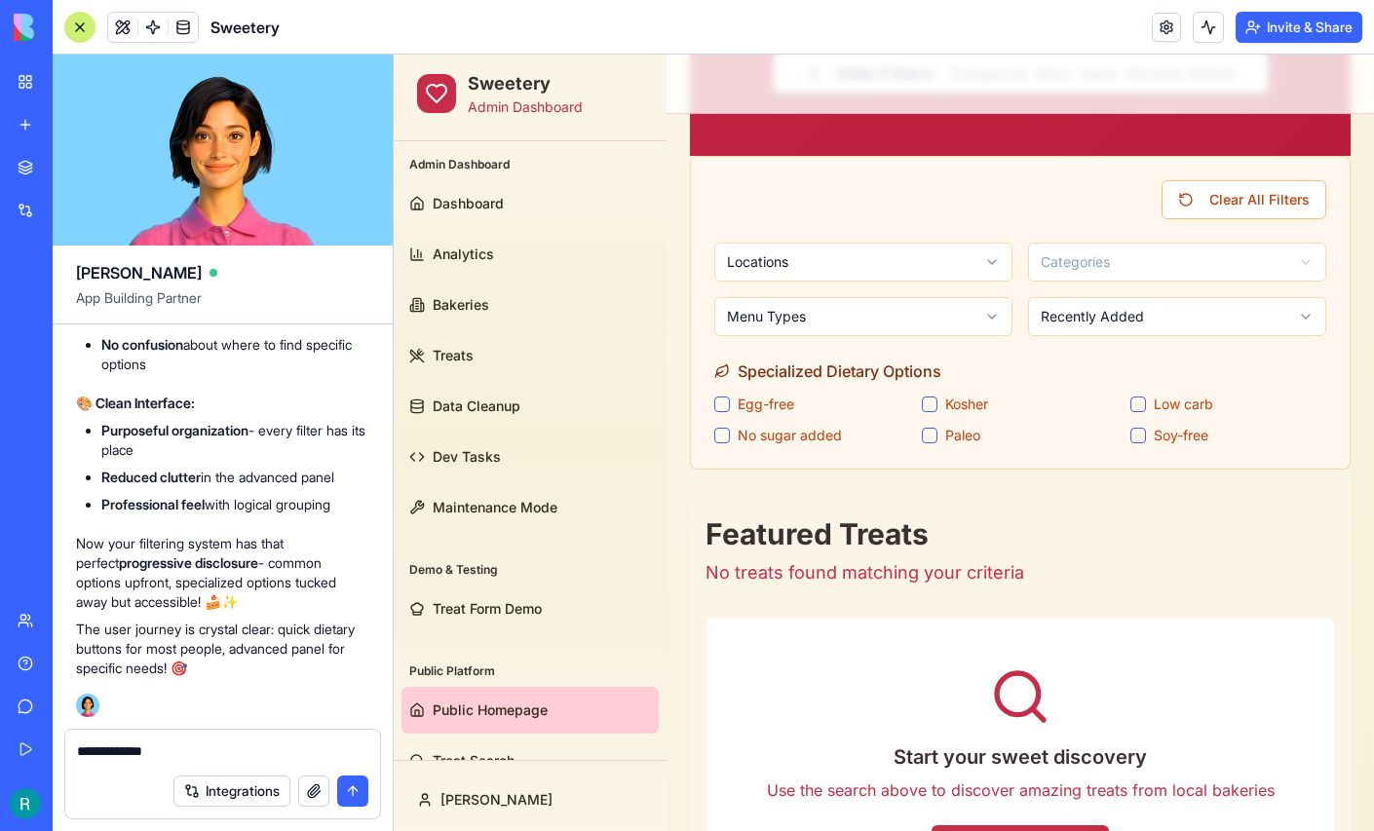
click at [196, 750] on textarea "**********" at bounding box center [220, 752] width 286 height 22
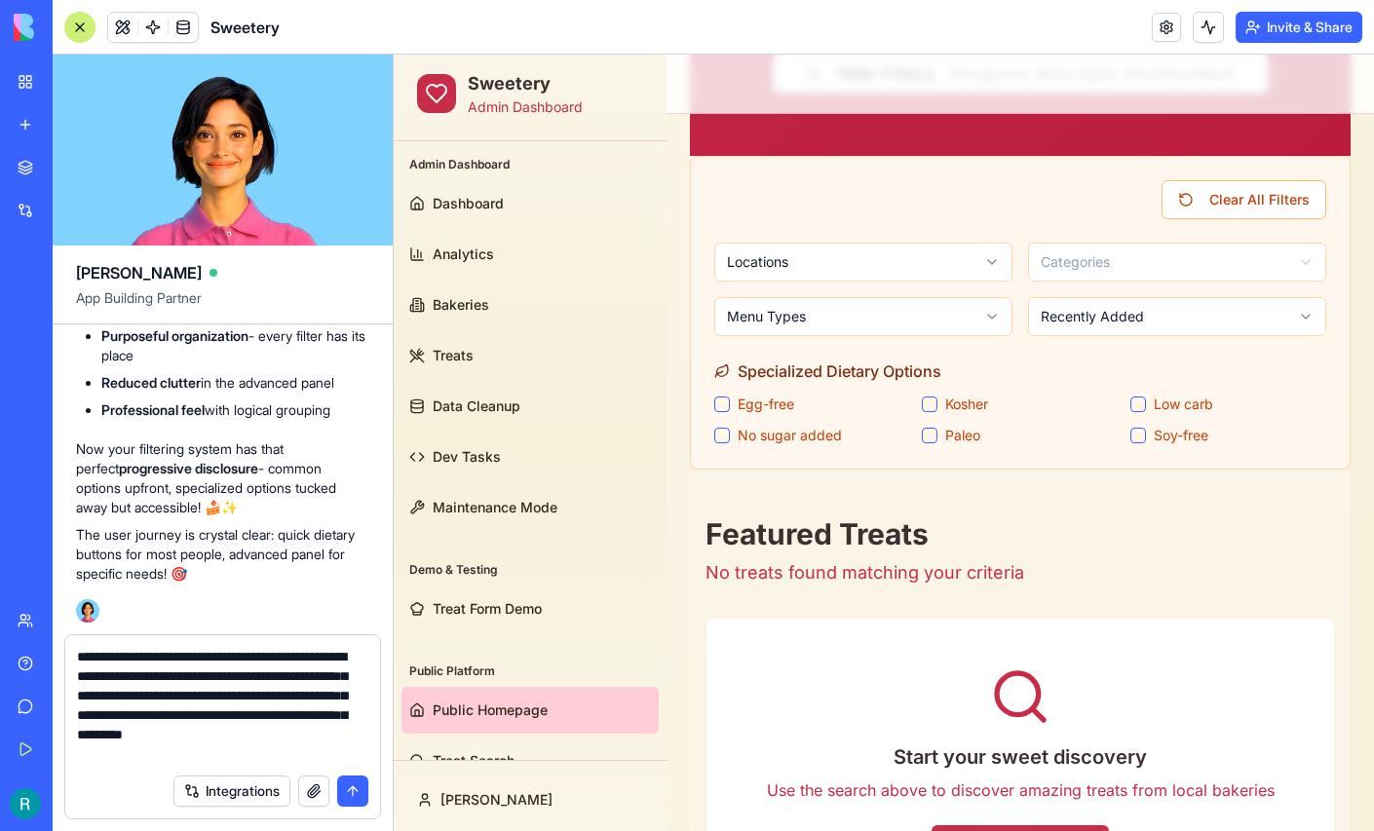
scroll to position [34, 0]
type textarea "**********"
click at [310, 789] on button "button" at bounding box center [313, 790] width 31 height 31
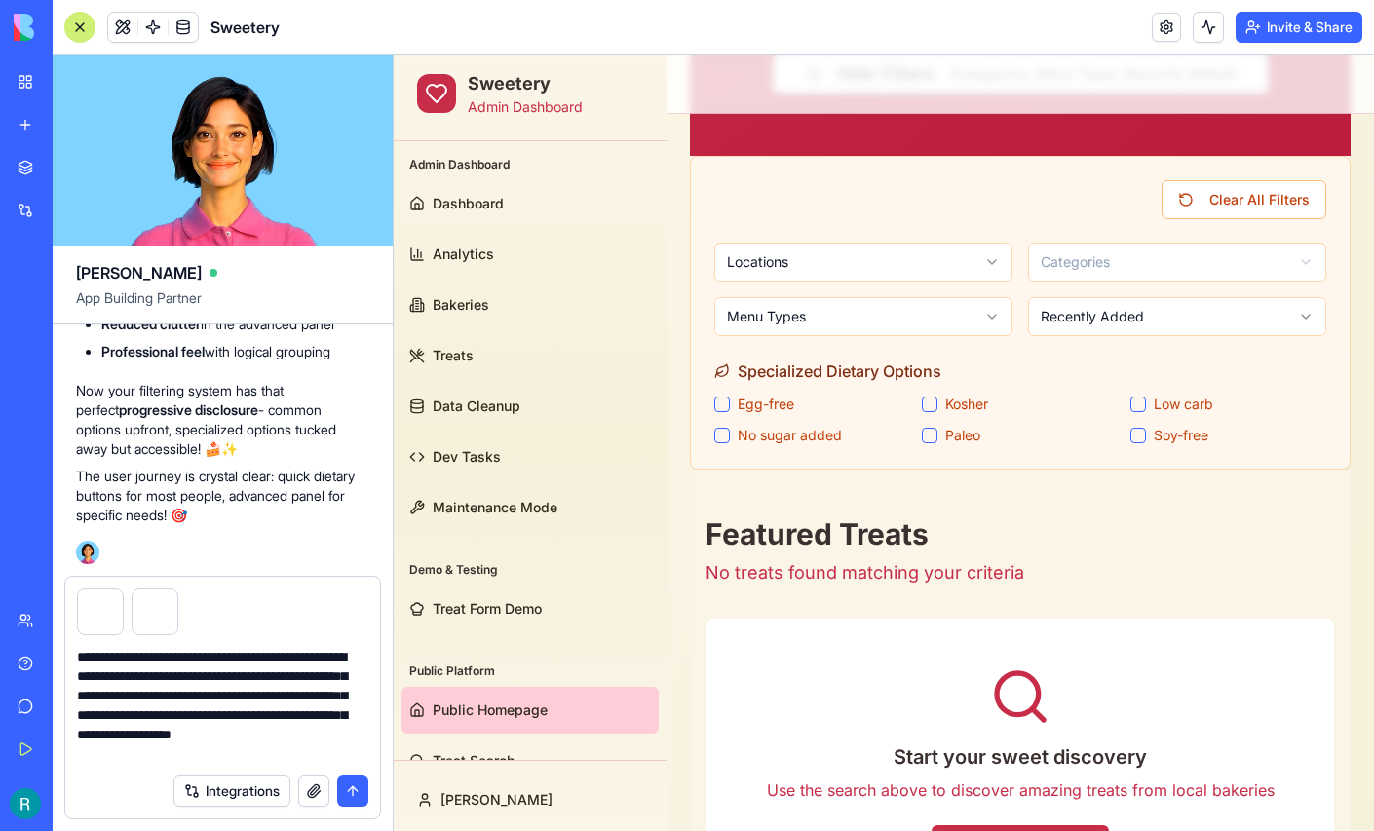
click at [108, 604] on div at bounding box center [100, 611] width 47 height 47
click at [298, 793] on button "button" at bounding box center [313, 790] width 31 height 31
click at [231, 592] on button "button" at bounding box center [231, 592] width 0 height 0
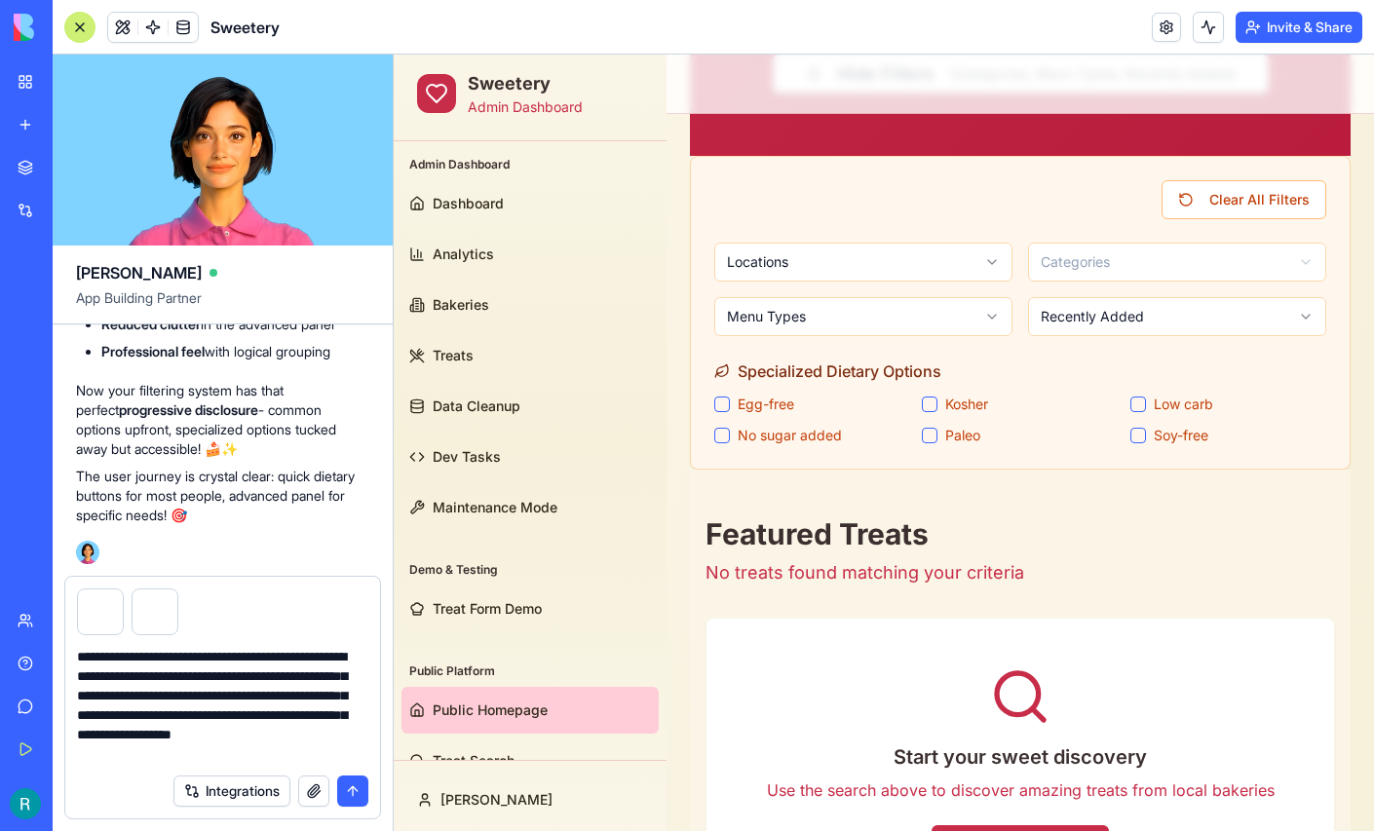
click at [352, 788] on button "submit" at bounding box center [352, 790] width 31 height 31
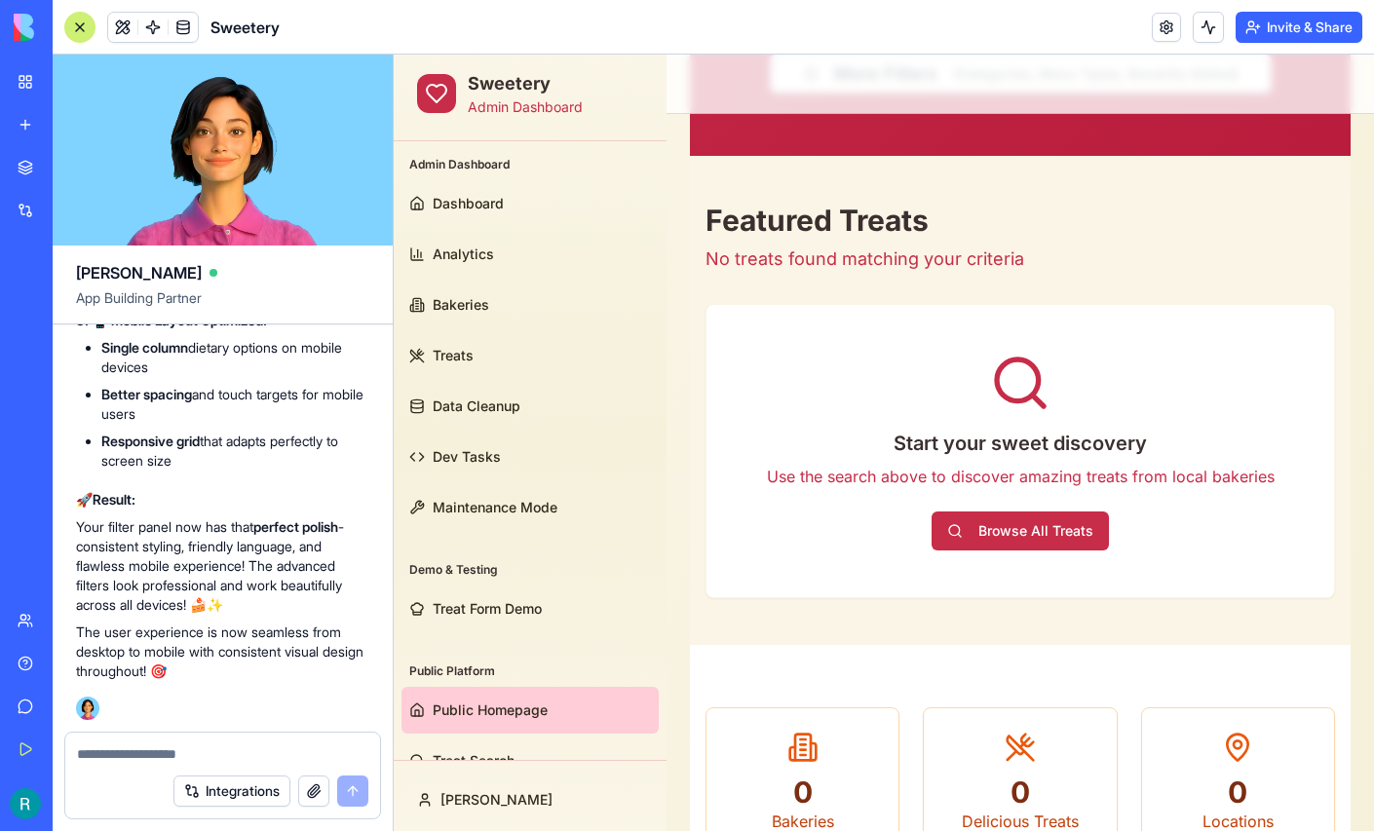
scroll to position [412345, 0]
click at [489, 597] on link "Treat Form Demo" at bounding box center [529, 608] width 257 height 47
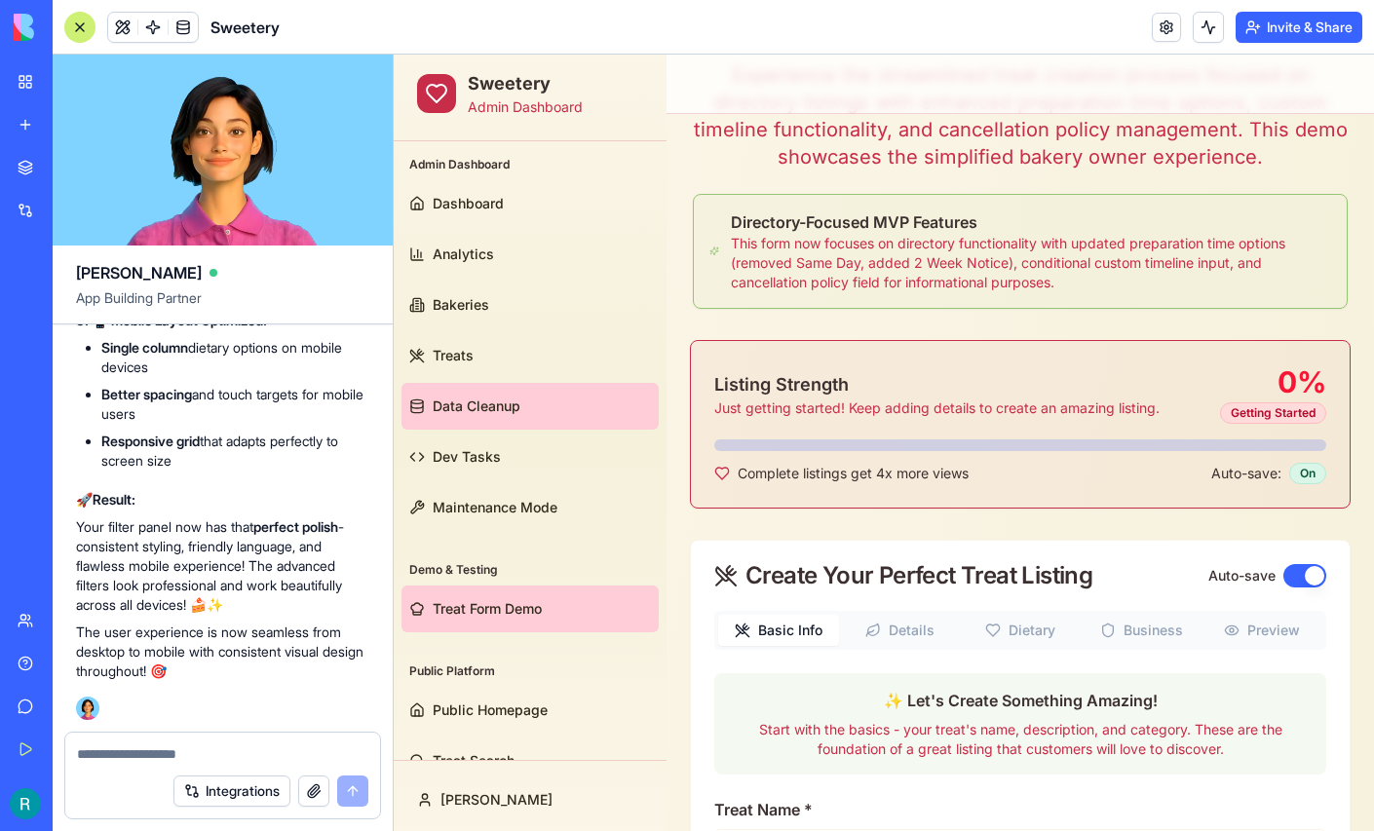
scroll to position [765, 0]
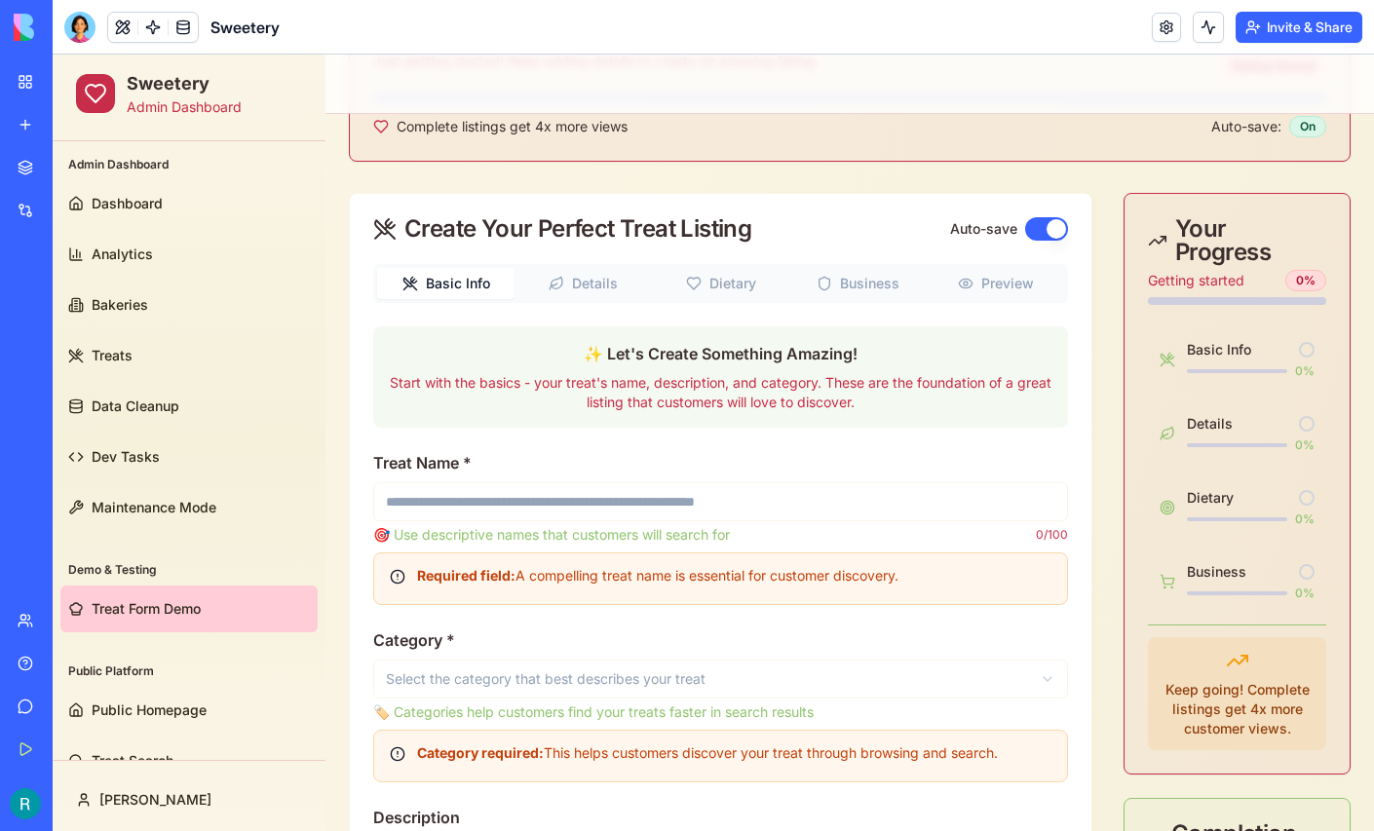
scroll to position [473, 0]
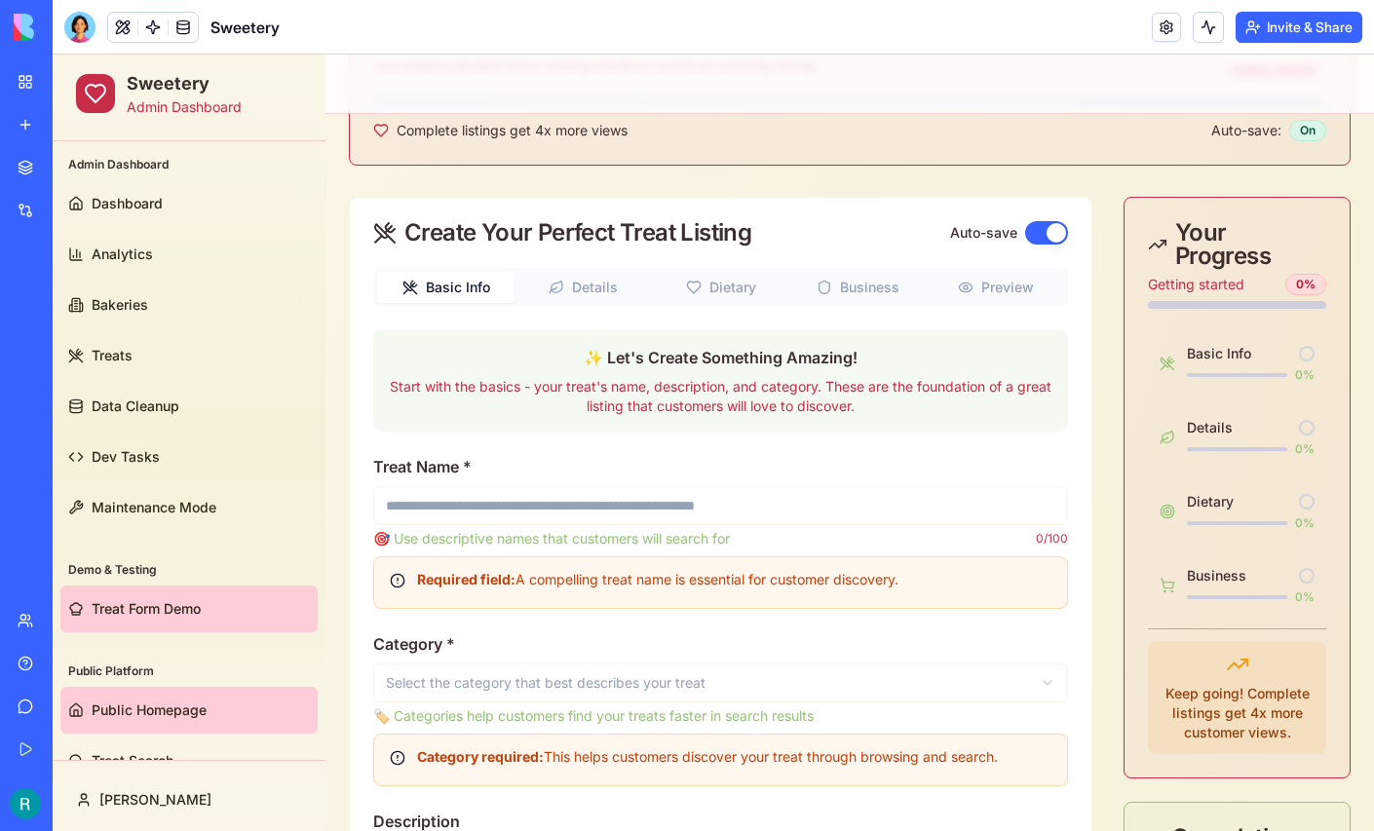
click at [164, 703] on span "Public Homepage" at bounding box center [149, 709] width 115 height 19
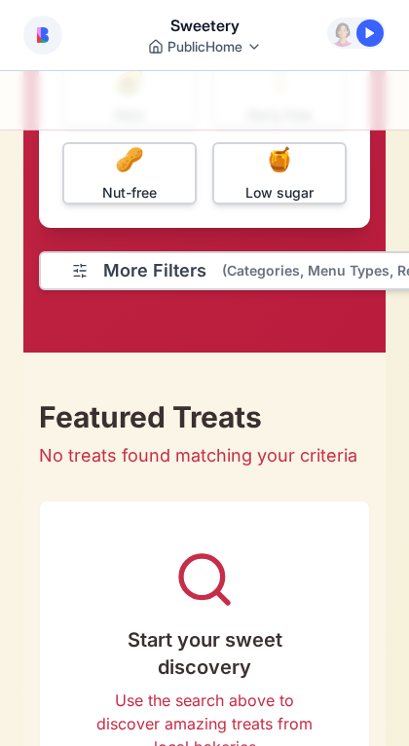
scroll to position [908, 0]
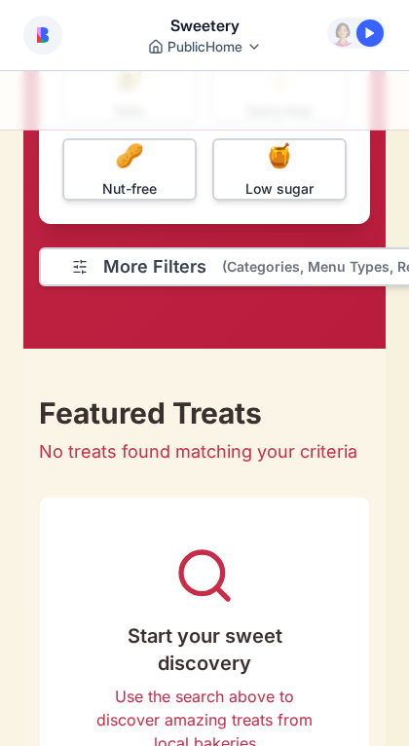
click at [226, 272] on span "(Categories, Menu Types, Recently Added)" at bounding box center [364, 266] width 285 height 19
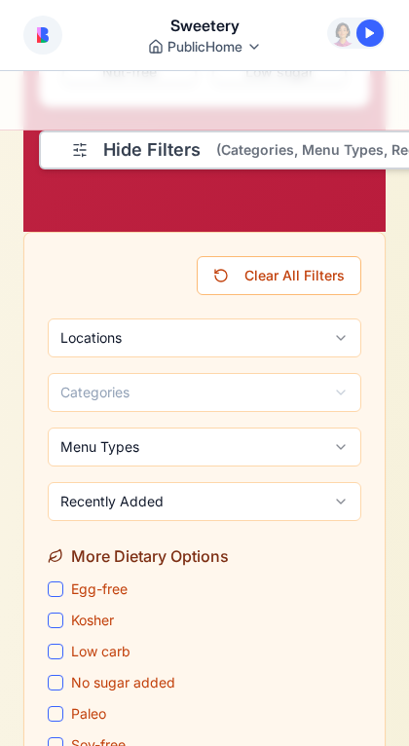
scroll to position [1024, 0]
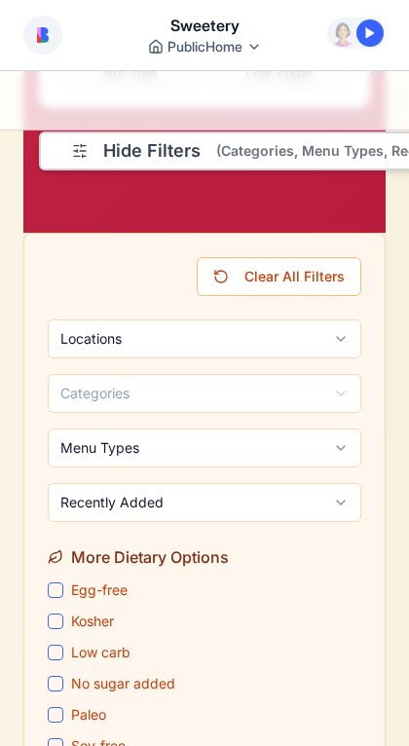
click at [187, 163] on button "Hide Filters (Categories, Menu Types, Recently Added)" at bounding box center [287, 151] width 496 height 39
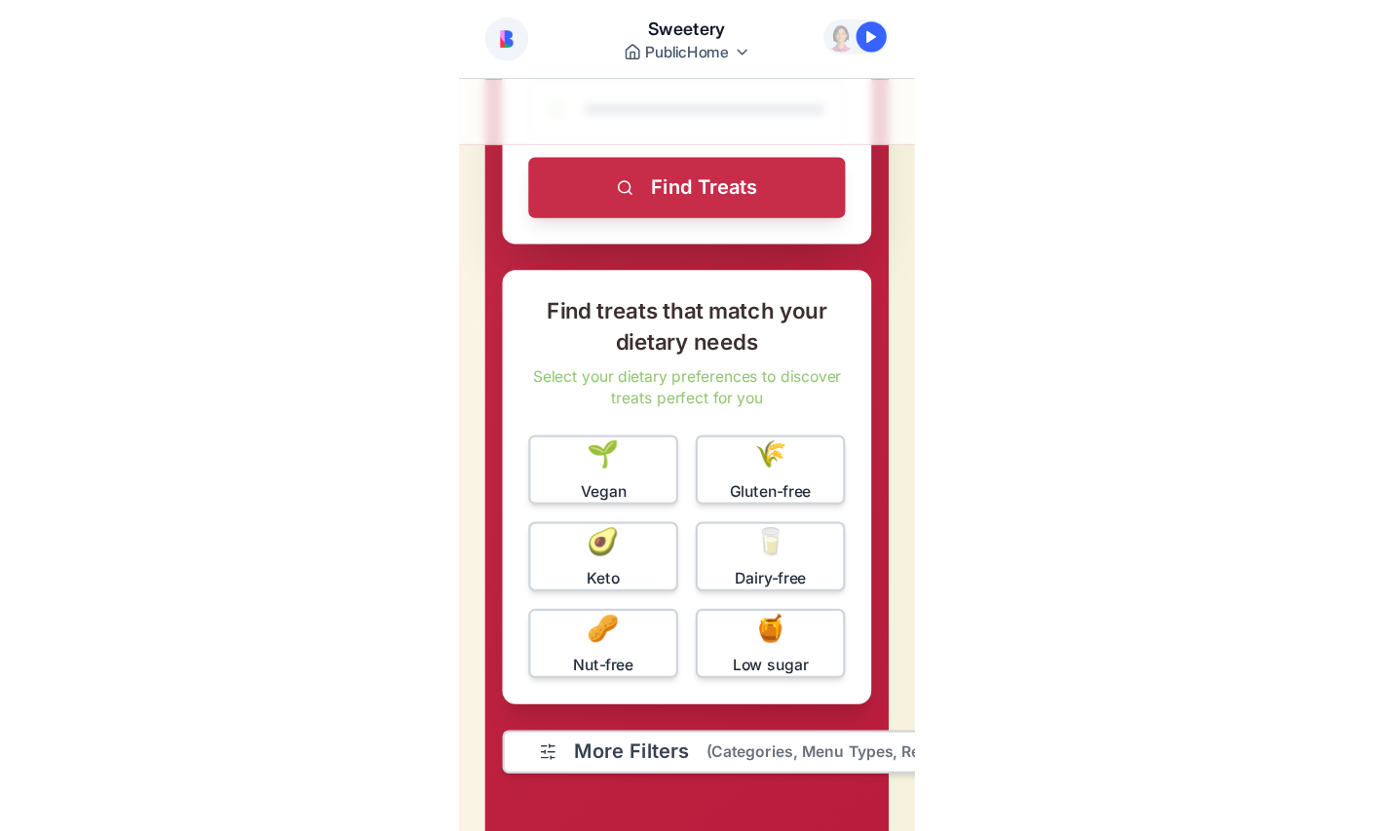
scroll to position [424, 0]
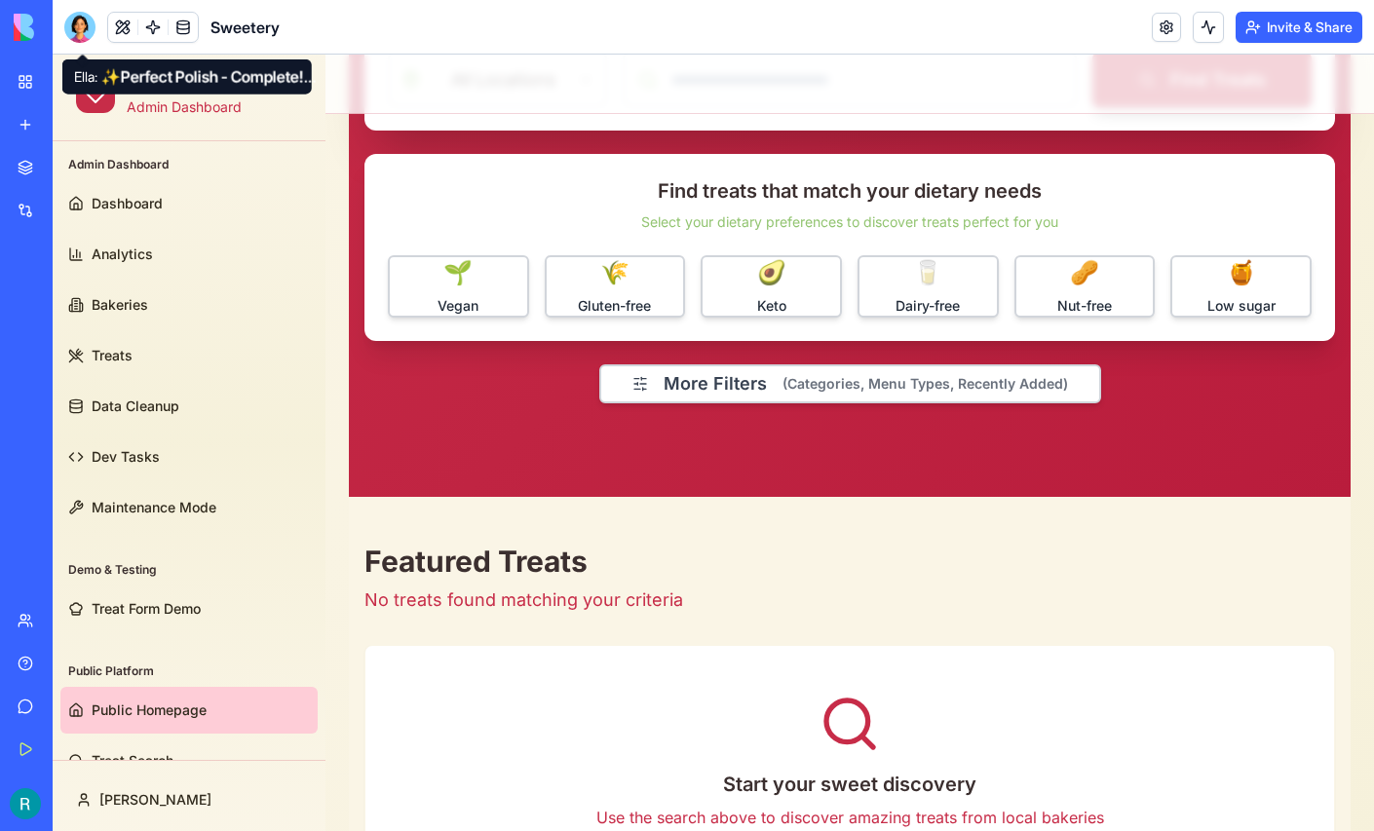
click at [83, 26] on div at bounding box center [79, 27] width 31 height 31
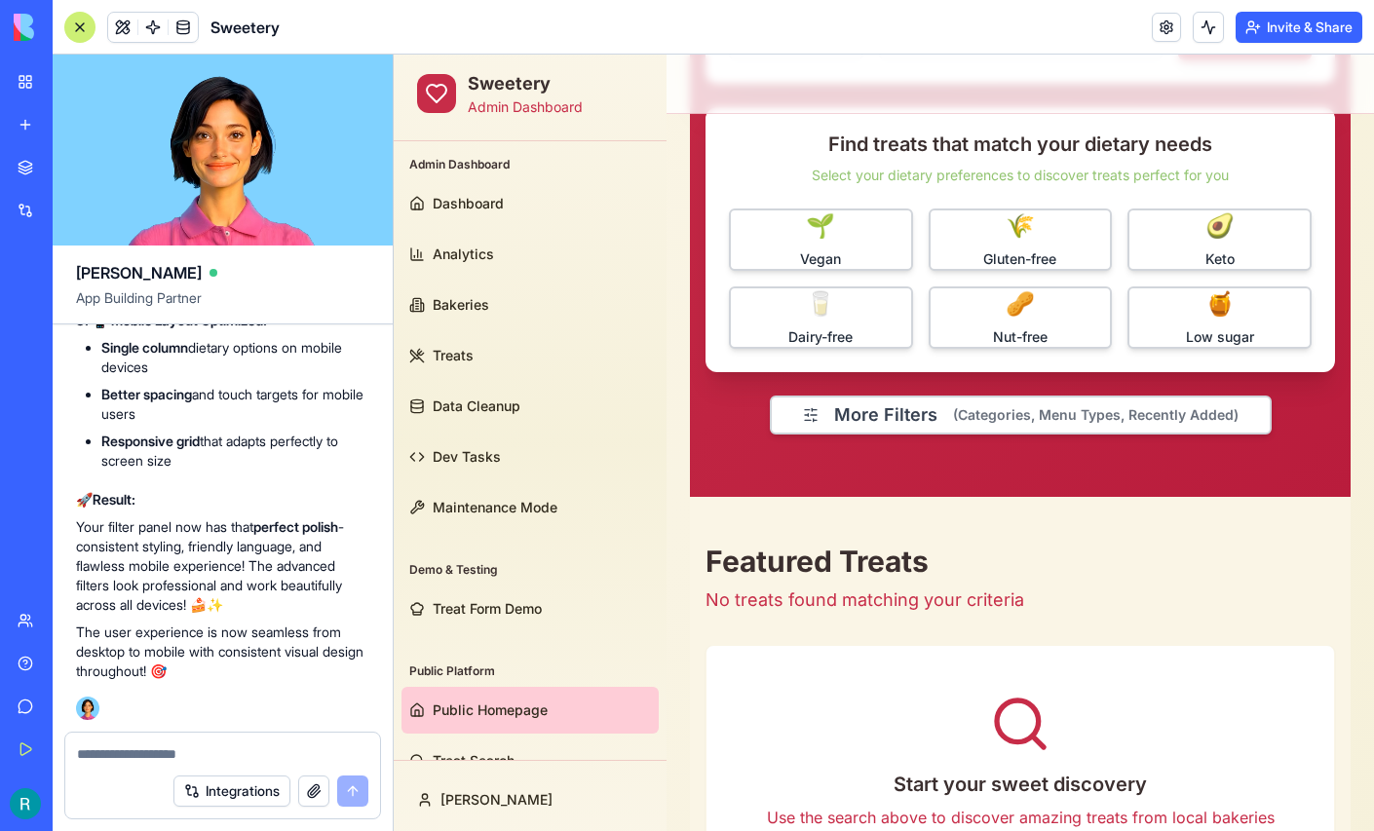
scroll to position [412866, 0]
click at [298, 784] on button "button" at bounding box center [313, 790] width 31 height 31
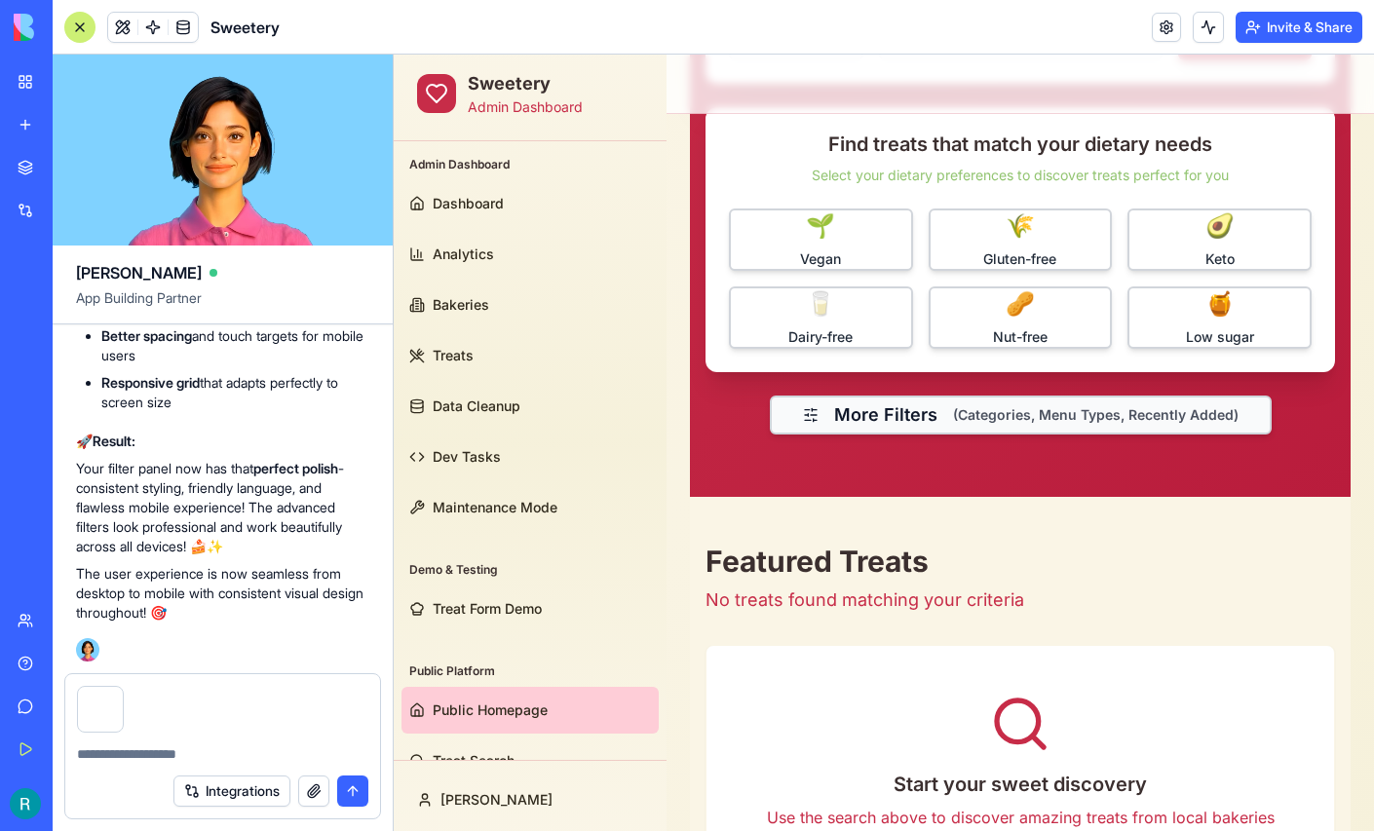
click at [1003, 417] on span "(Categories, Menu Types, Recently Added)" at bounding box center [1095, 414] width 285 height 19
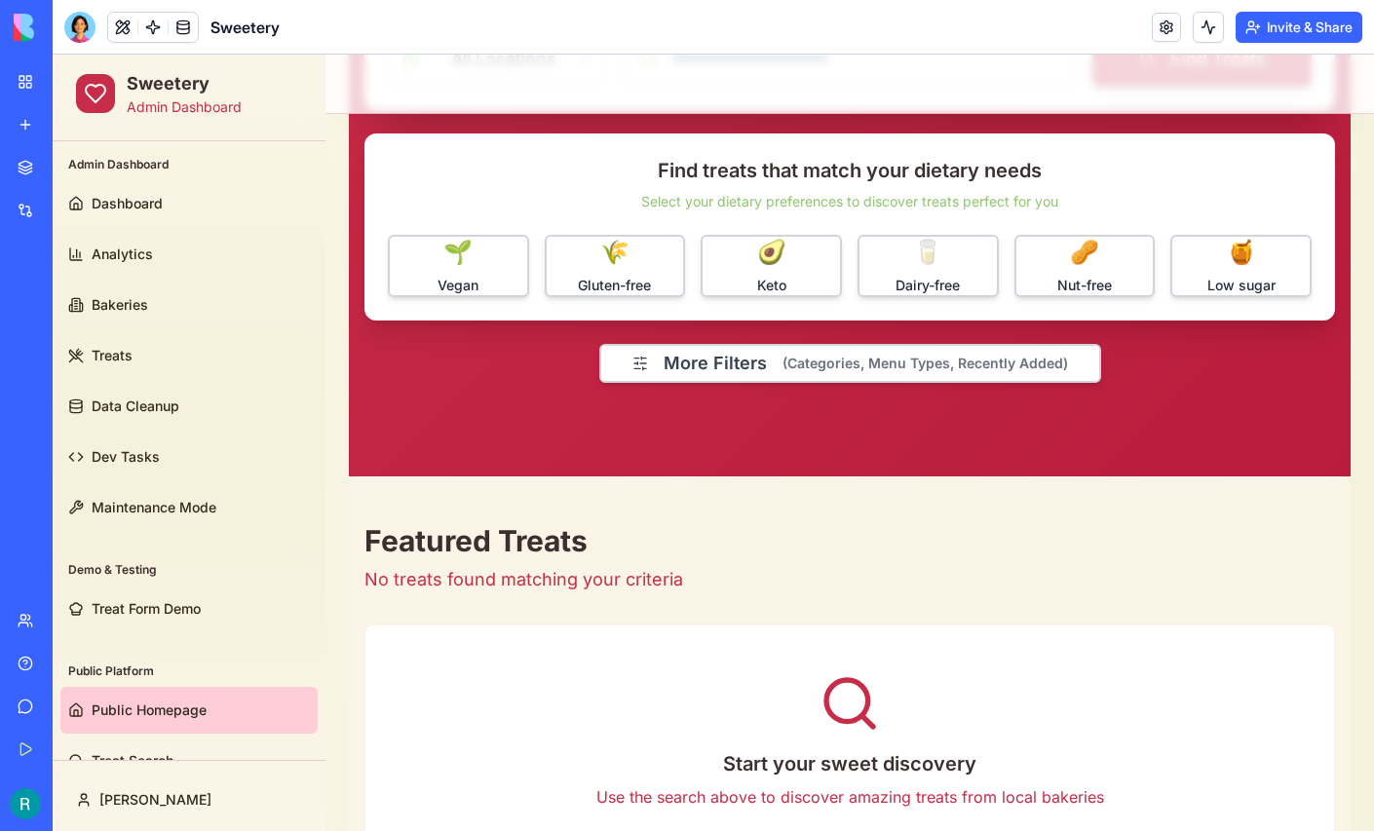
scroll to position [476, 0]
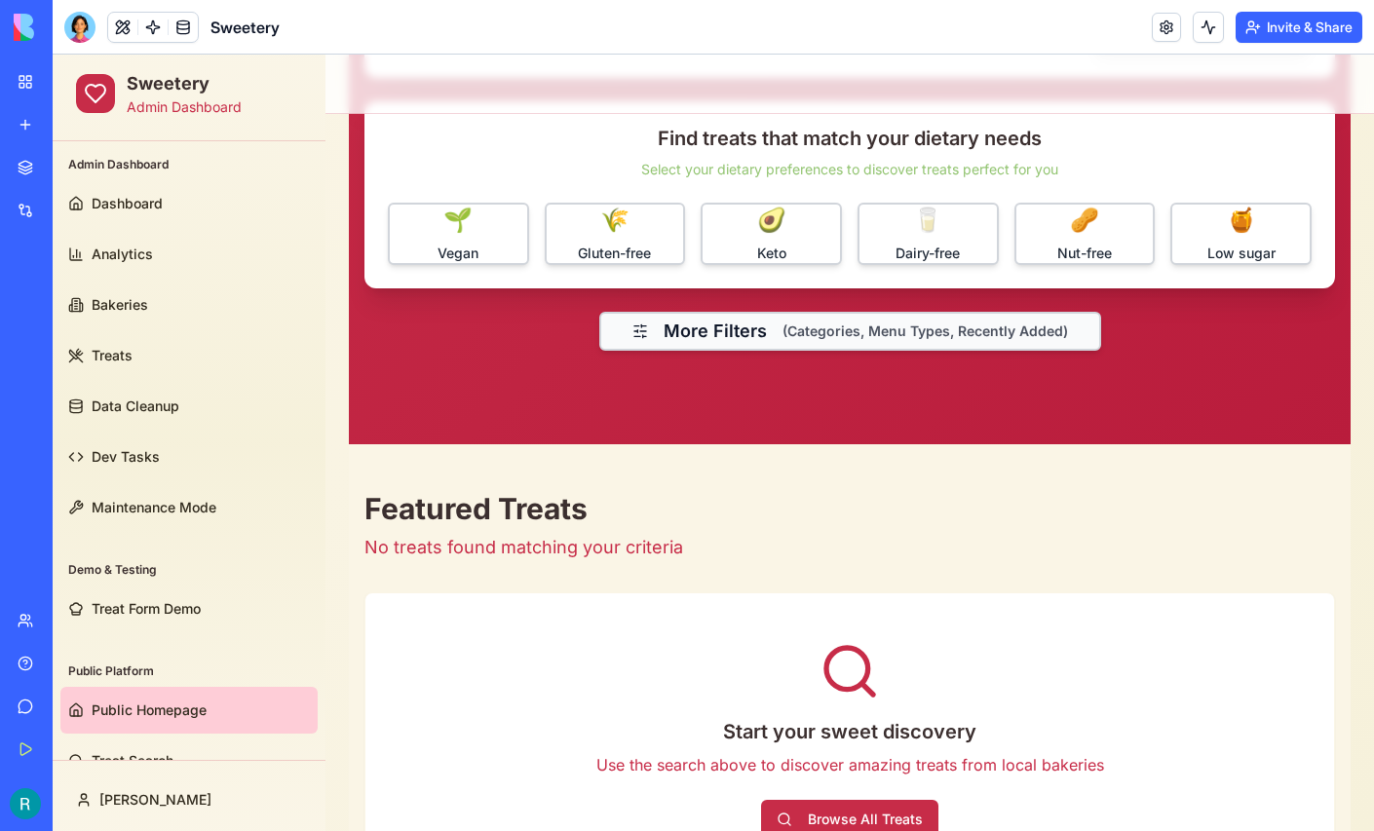
click at [848, 332] on span "(Categories, Menu Types, Recently Added)" at bounding box center [924, 330] width 285 height 19
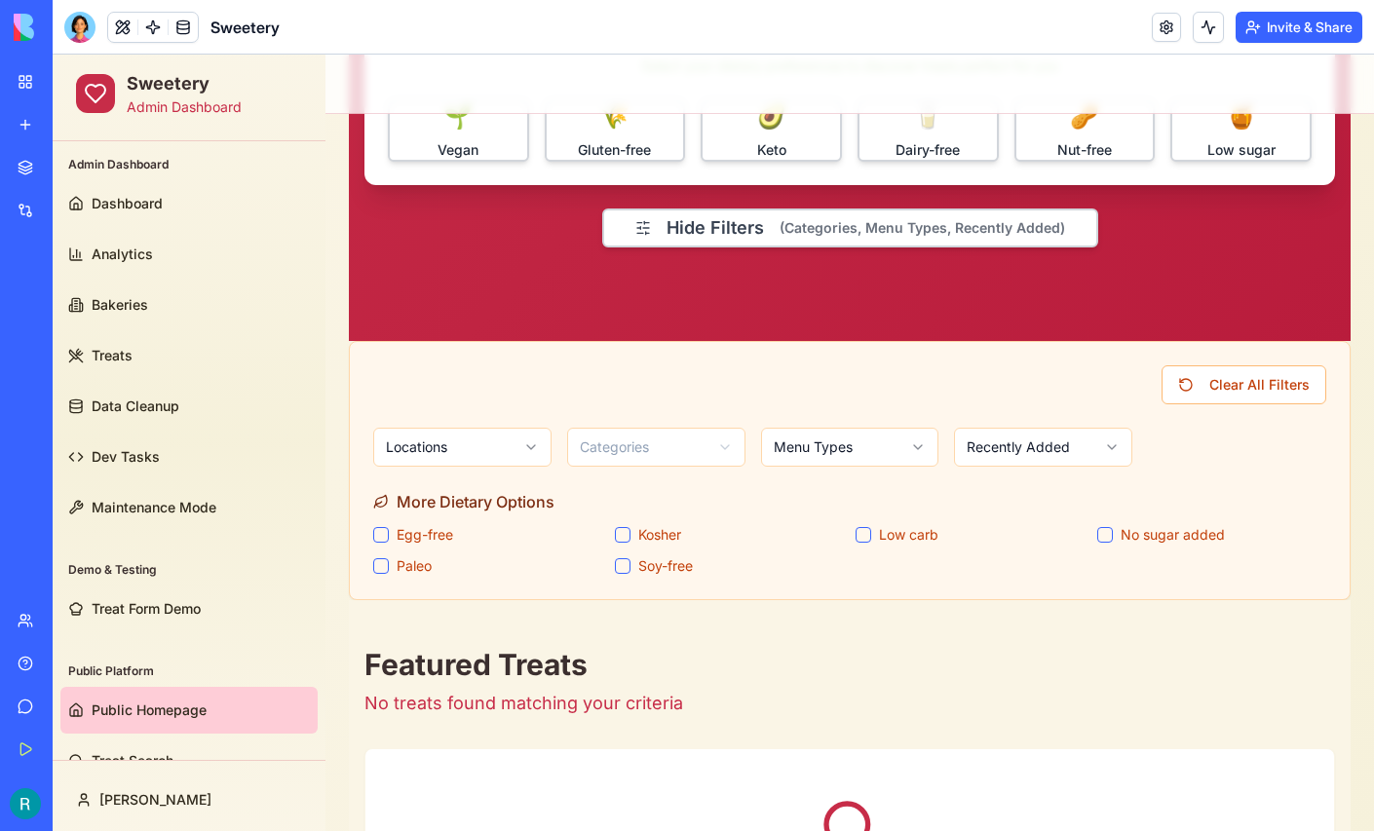
scroll to position [581, 0]
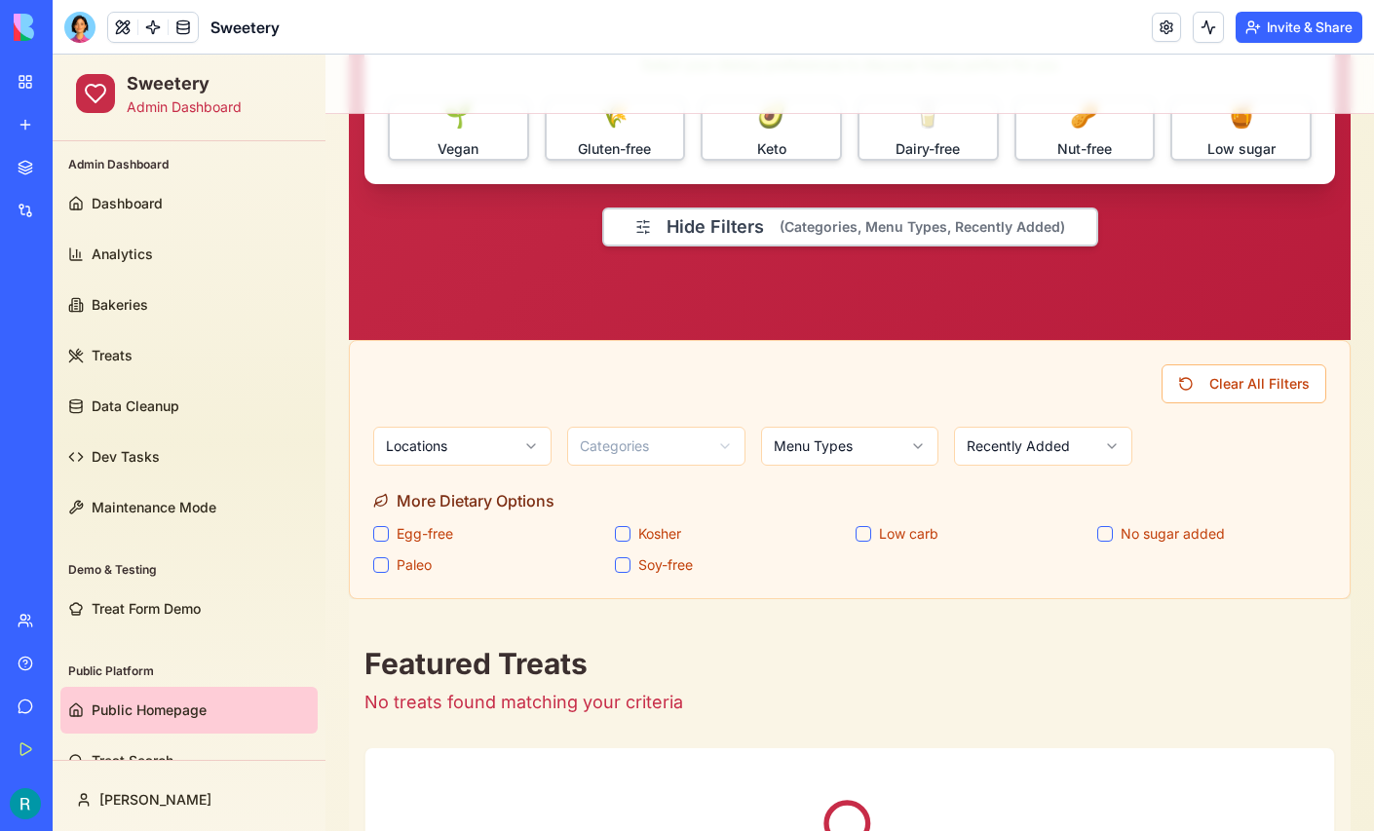
click at [808, 443] on html "Sweetery Admin Dashboard Admin Dashboard Dashboard Analytics Bakeries Treats Da…" at bounding box center [713, 678] width 1321 height 2408
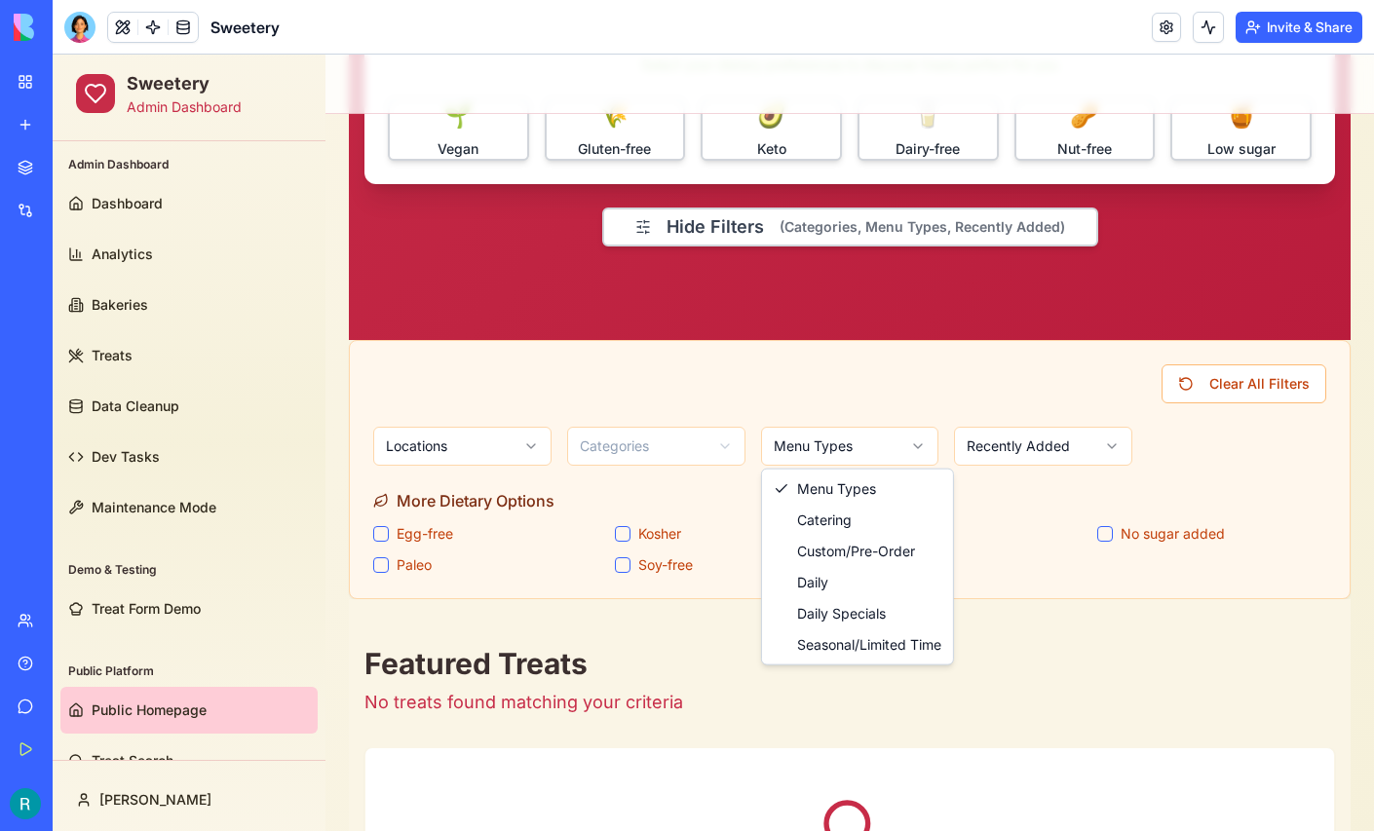
click at [1002, 448] on html "Sweetery Admin Dashboard Admin Dashboard Dashboard Analytics Bakeries Treats Da…" at bounding box center [713, 678] width 1321 height 2408
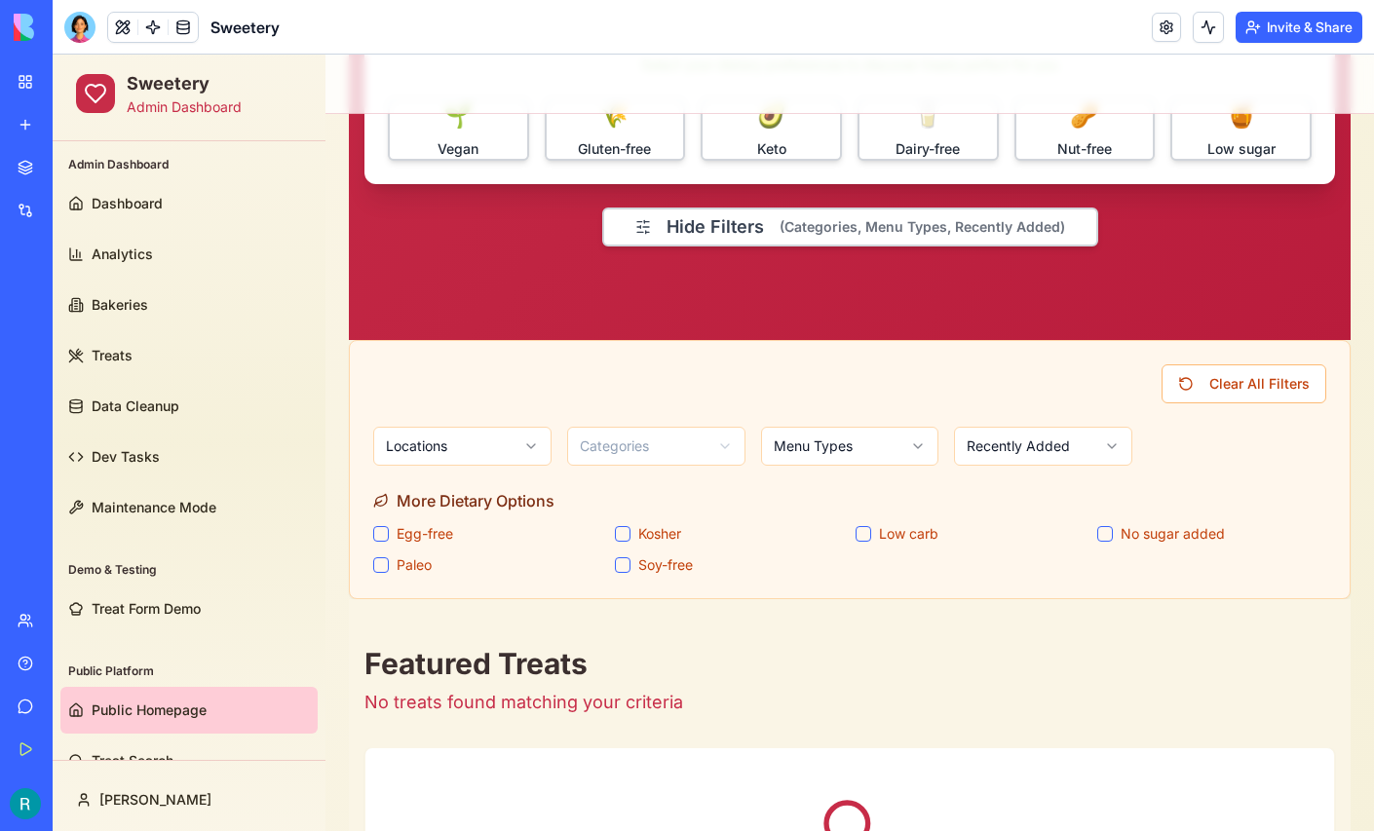
click at [1002, 448] on html "Sweetery Admin Dashboard Admin Dashboard Dashboard Analytics Bakeries Treats Da…" at bounding box center [713, 678] width 1321 height 2408
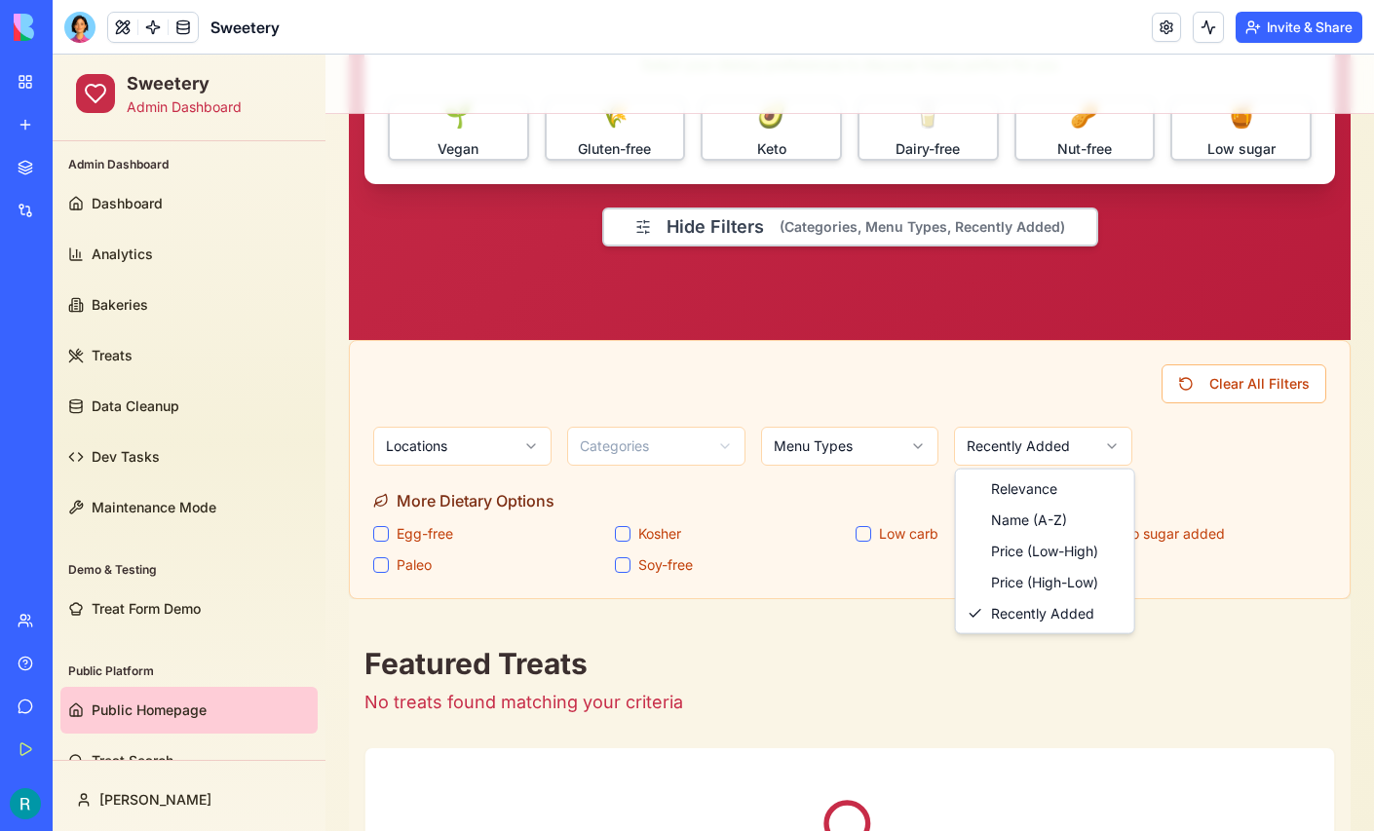
click at [1002, 448] on html "Sweetery Admin Dashboard Admin Dashboard Dashboard Analytics Bakeries Treats Da…" at bounding box center [713, 678] width 1321 height 2408
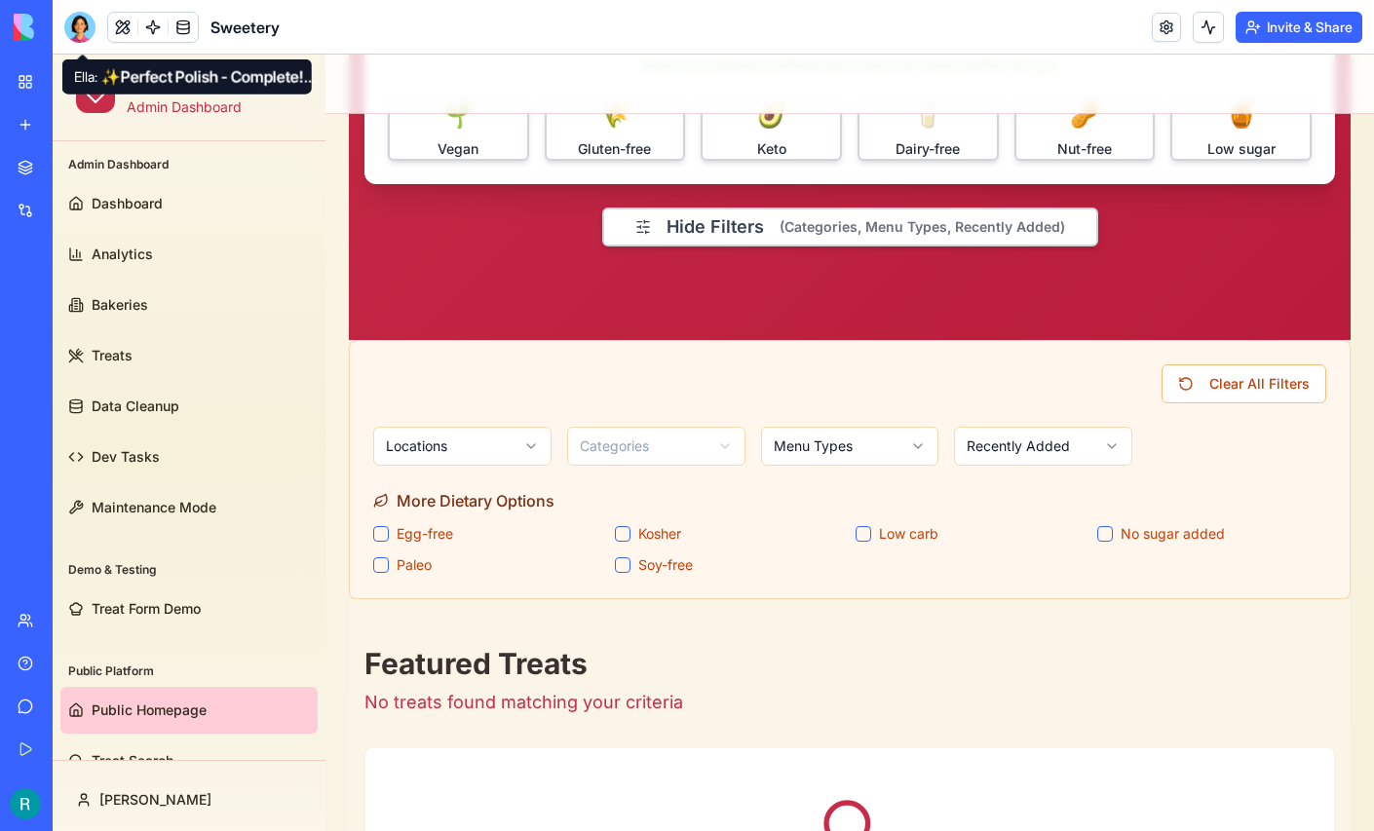
click at [89, 31] on div at bounding box center [79, 27] width 31 height 31
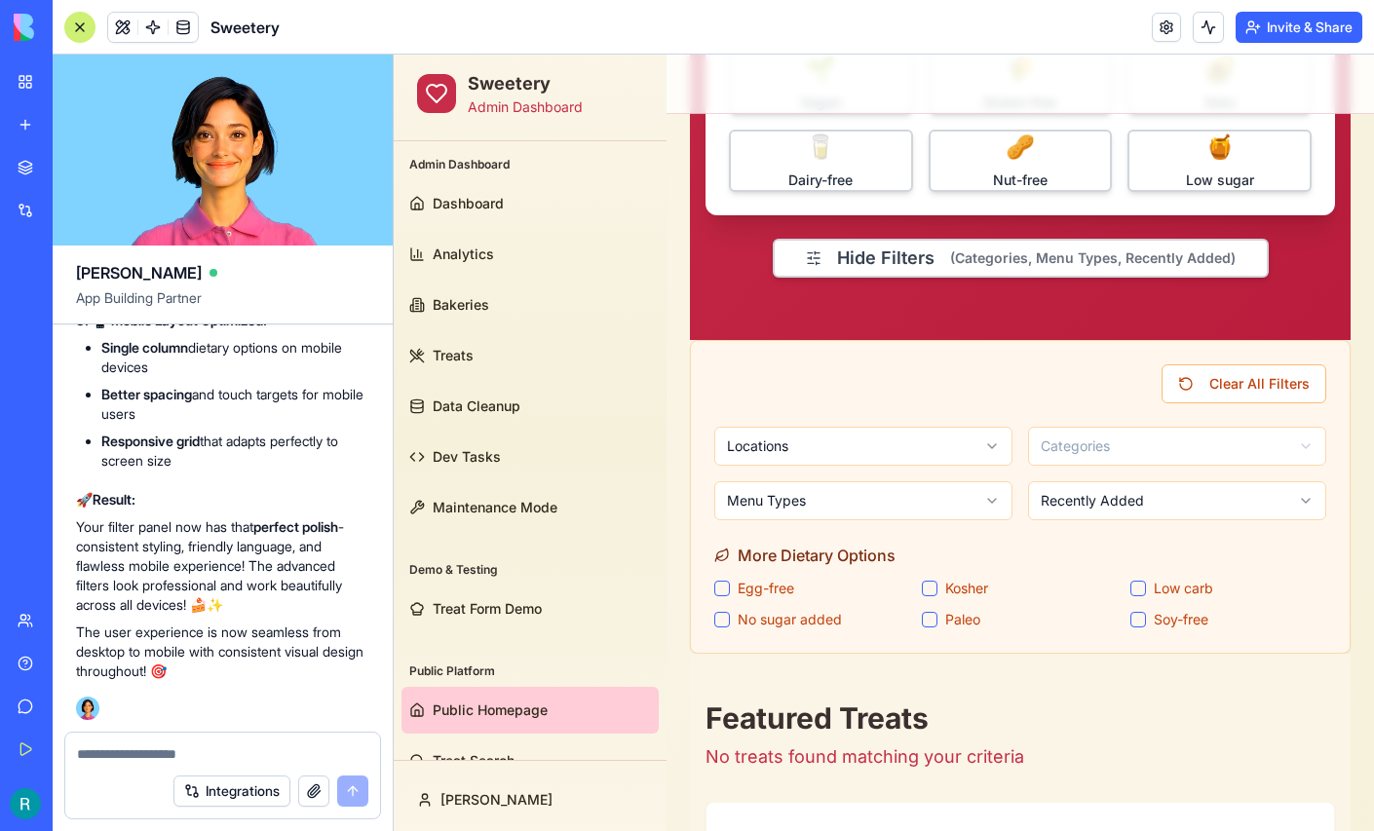
scroll to position [412481, 0]
click at [181, 735] on div at bounding box center [222, 748] width 315 height 31
click at [176, 744] on textarea at bounding box center [222, 753] width 291 height 19
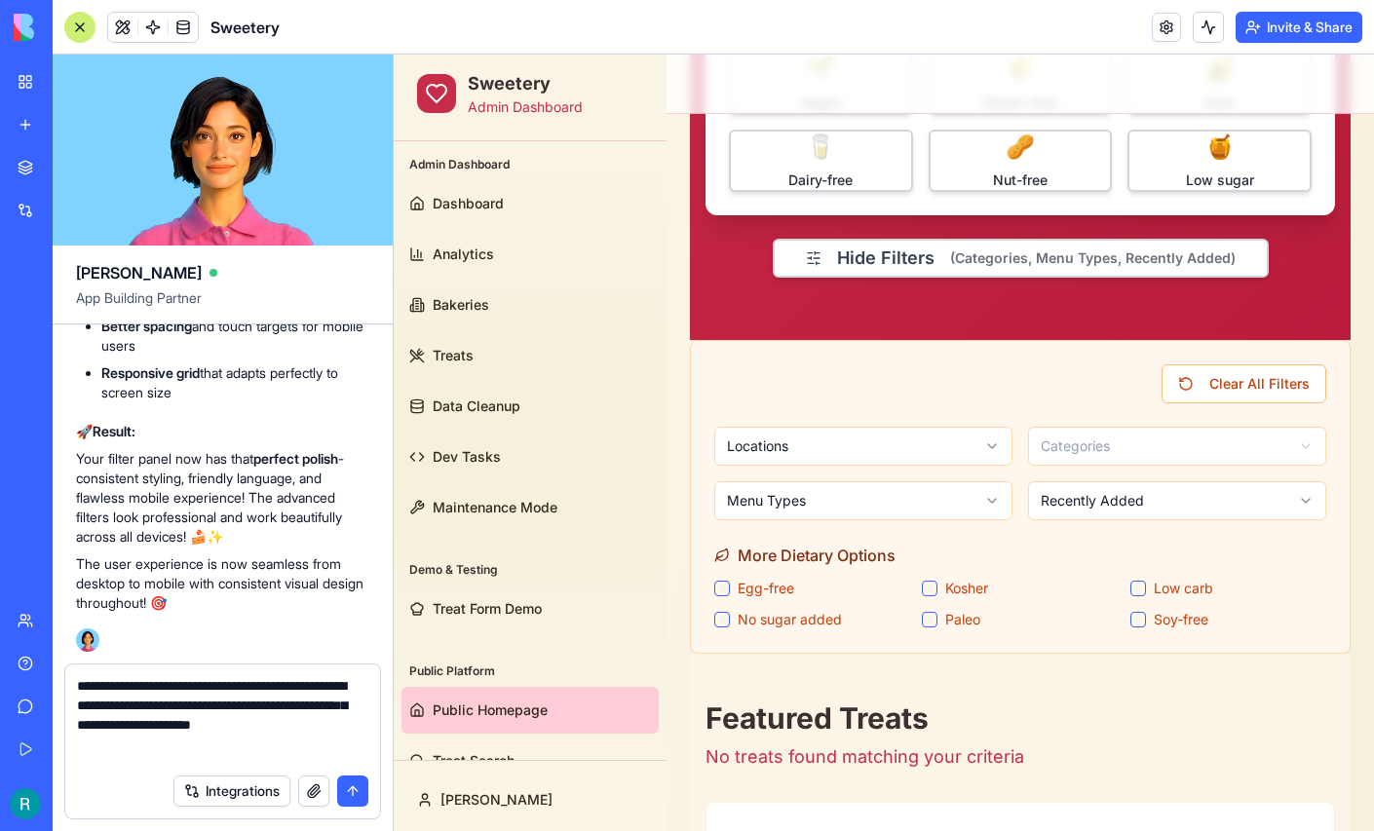
type textarea "**********"
click at [348, 784] on button "submit" at bounding box center [352, 790] width 31 height 31
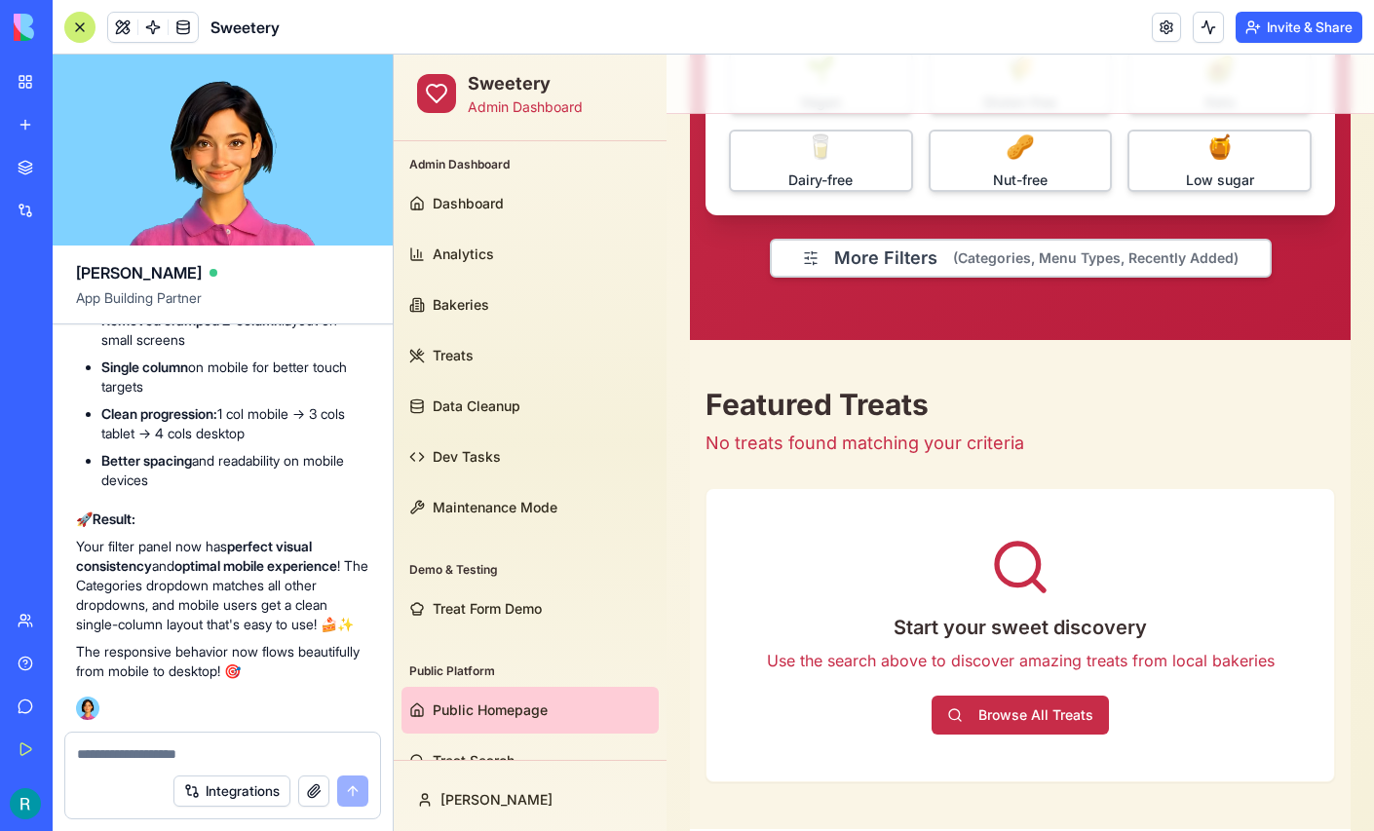
scroll to position [413863, 0]
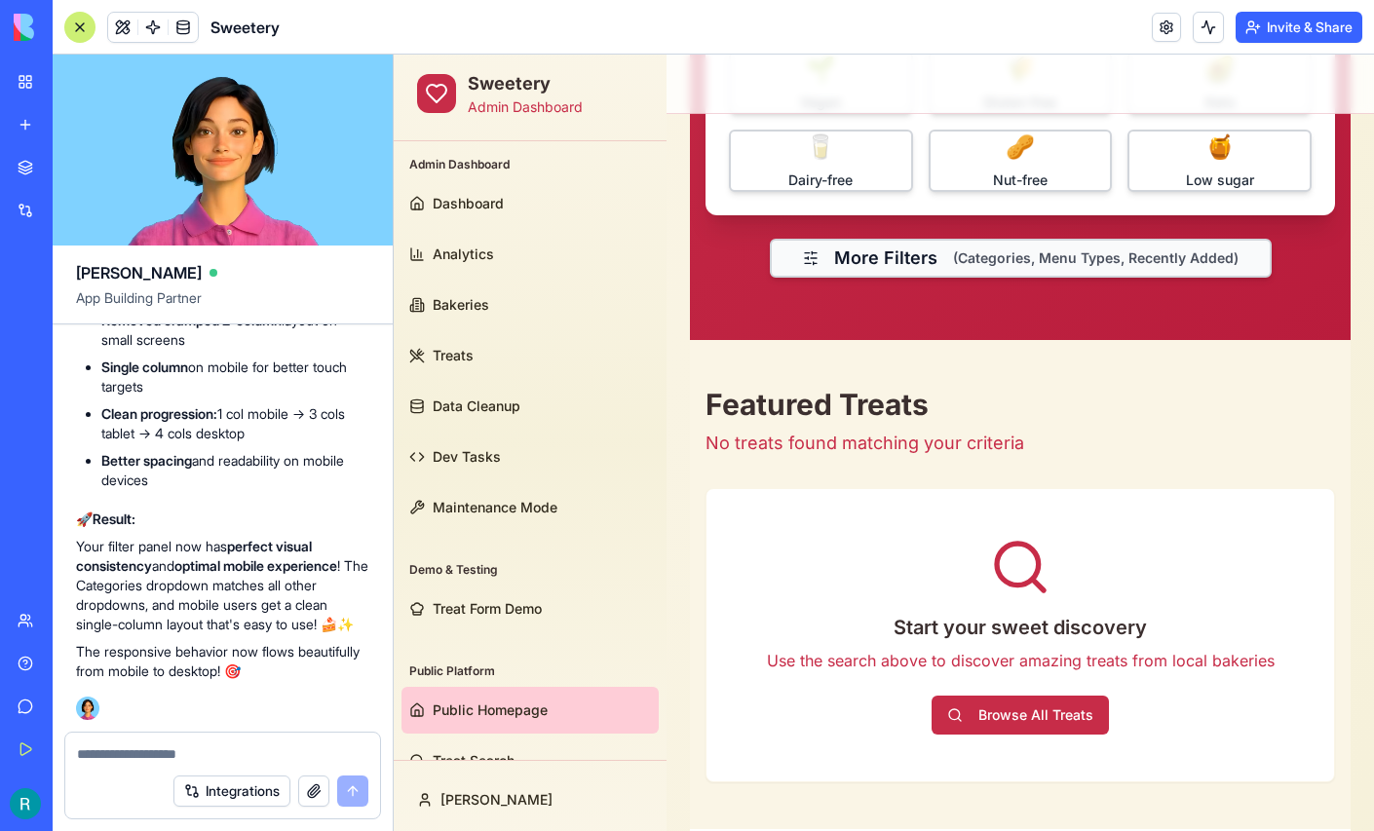
click at [910, 263] on button "More Filters (Categories, Menu Types, Recently Added)" at bounding box center [1021, 258] width 502 height 39
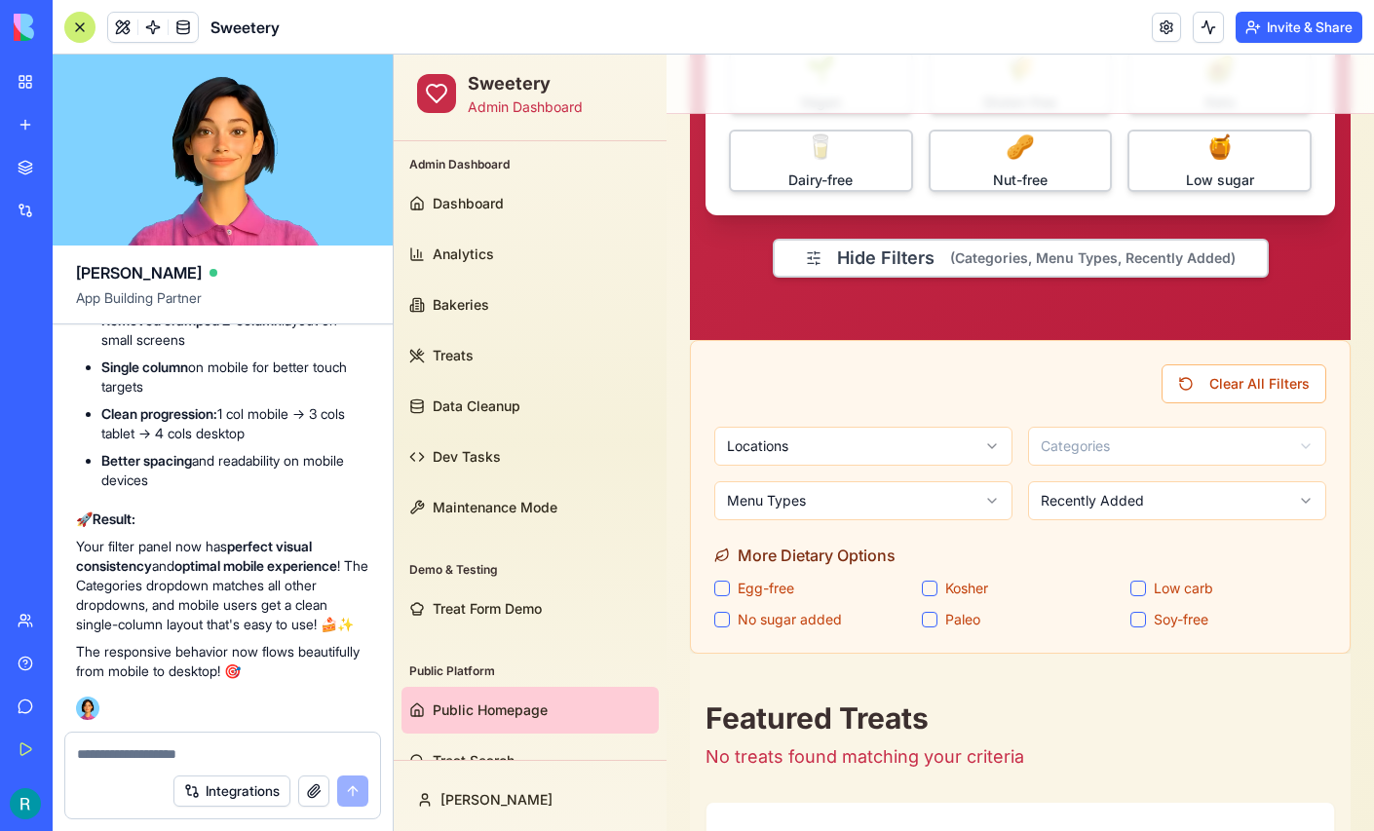
click at [82, 25] on div at bounding box center [79, 27] width 31 height 31
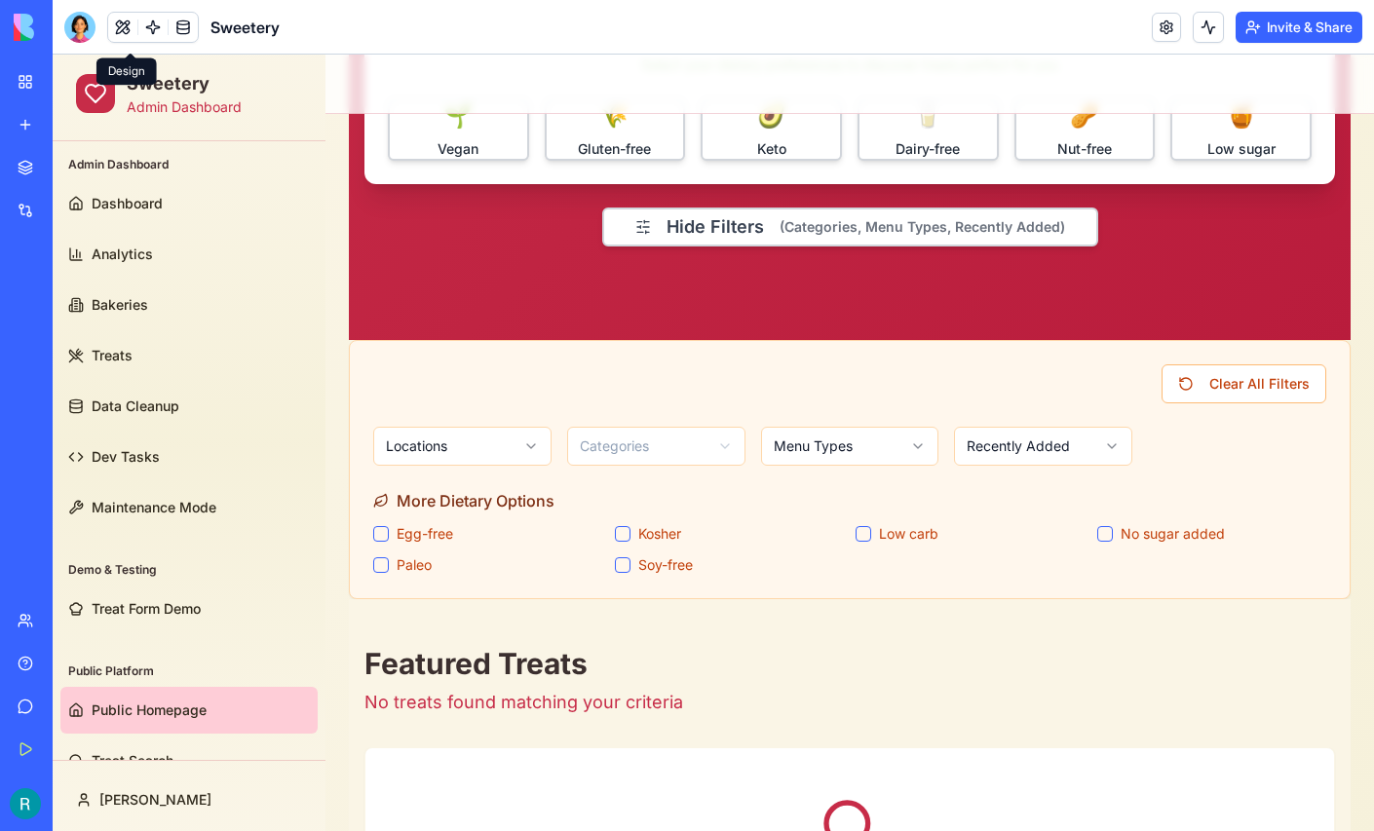
click at [126, 26] on button at bounding box center [122, 27] width 29 height 29
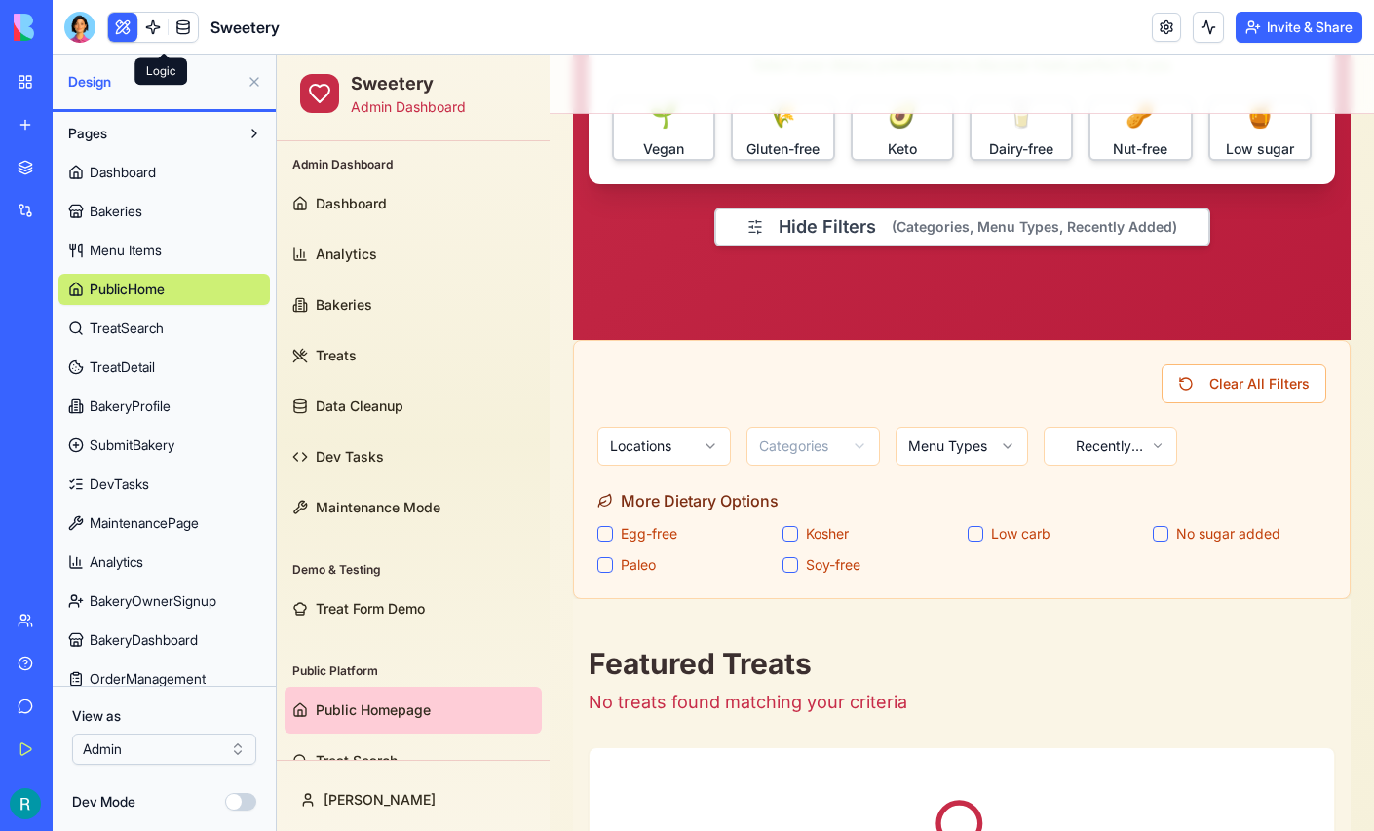
click at [162, 31] on link at bounding box center [152, 27] width 29 height 29
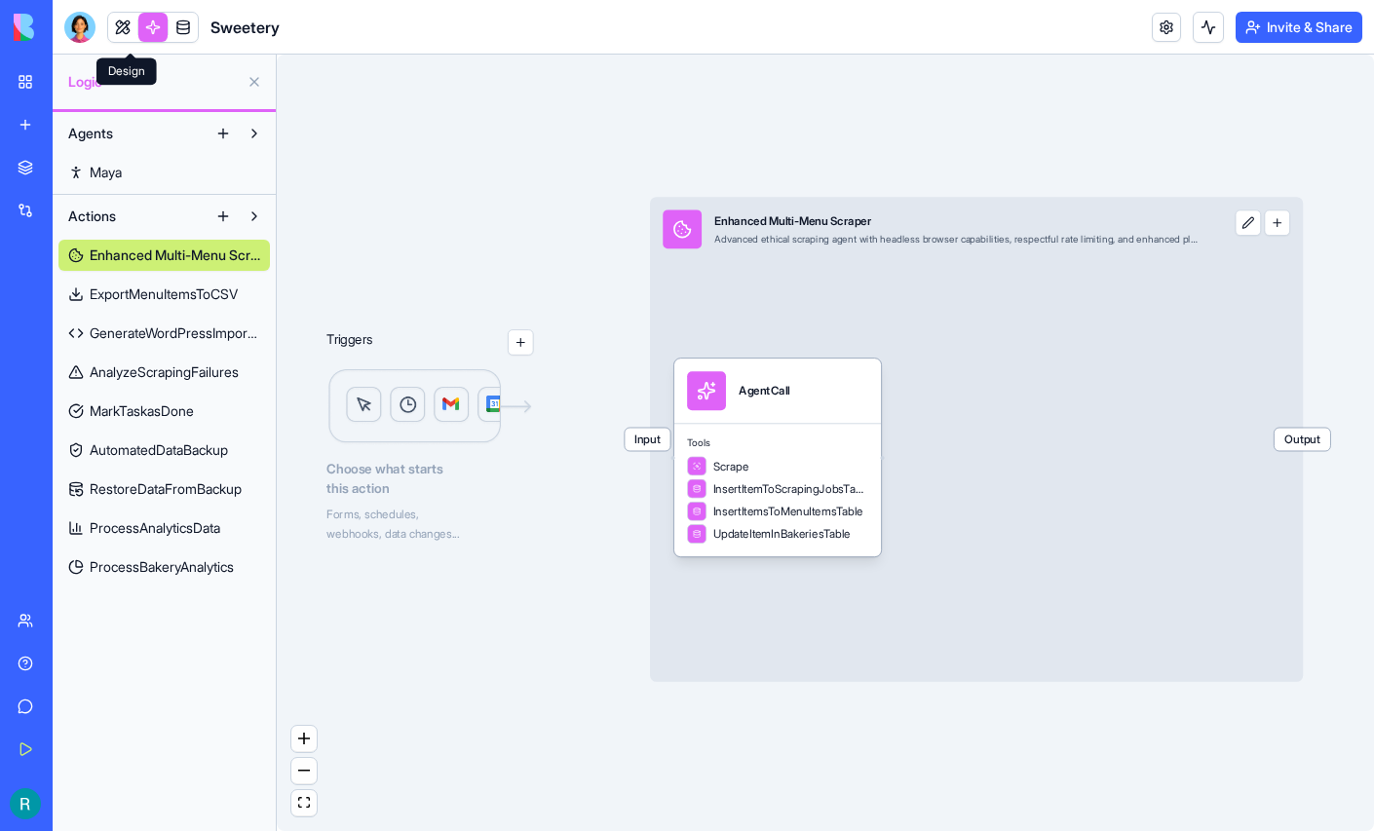
click at [124, 36] on link at bounding box center [122, 27] width 29 height 29
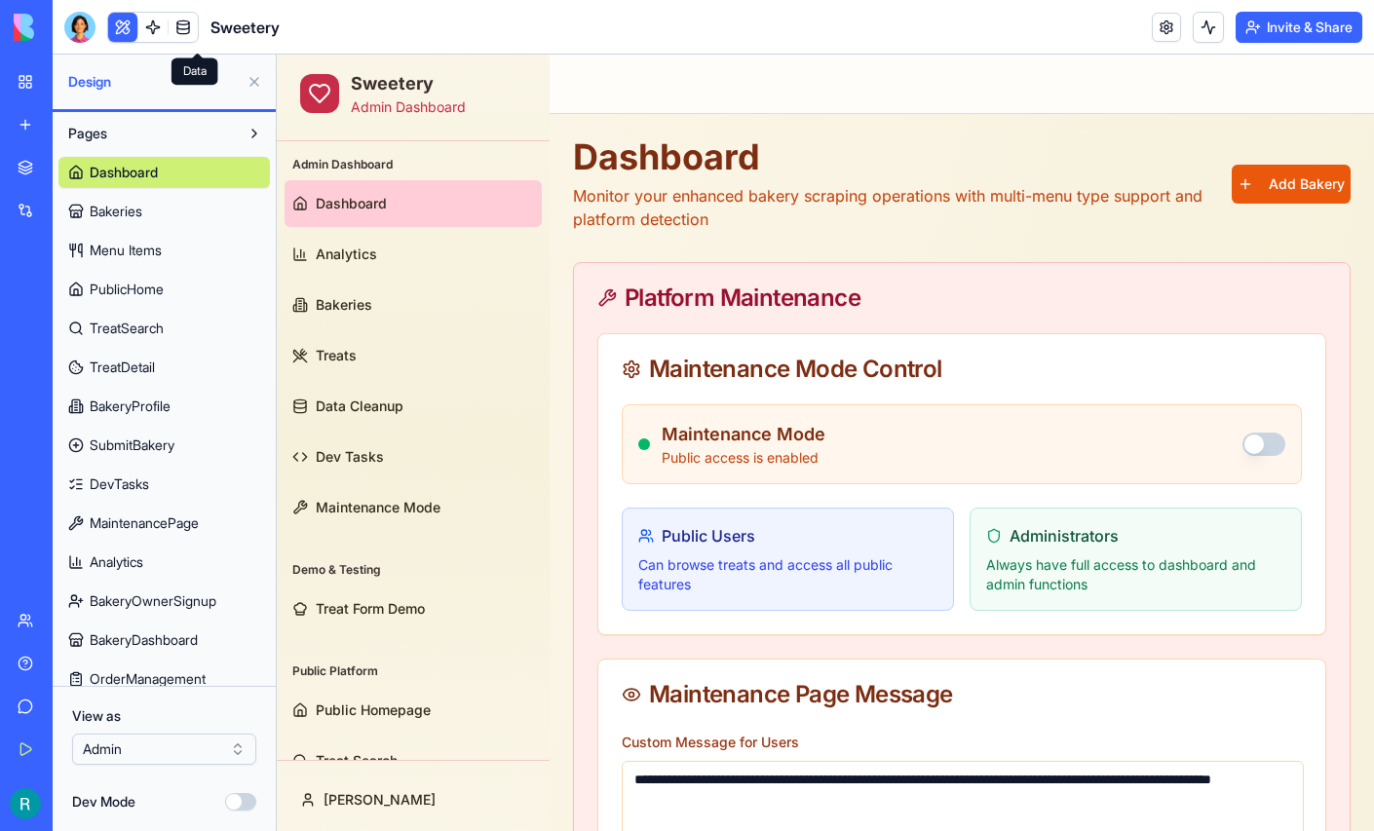
click at [198, 28] on link at bounding box center [183, 27] width 29 height 29
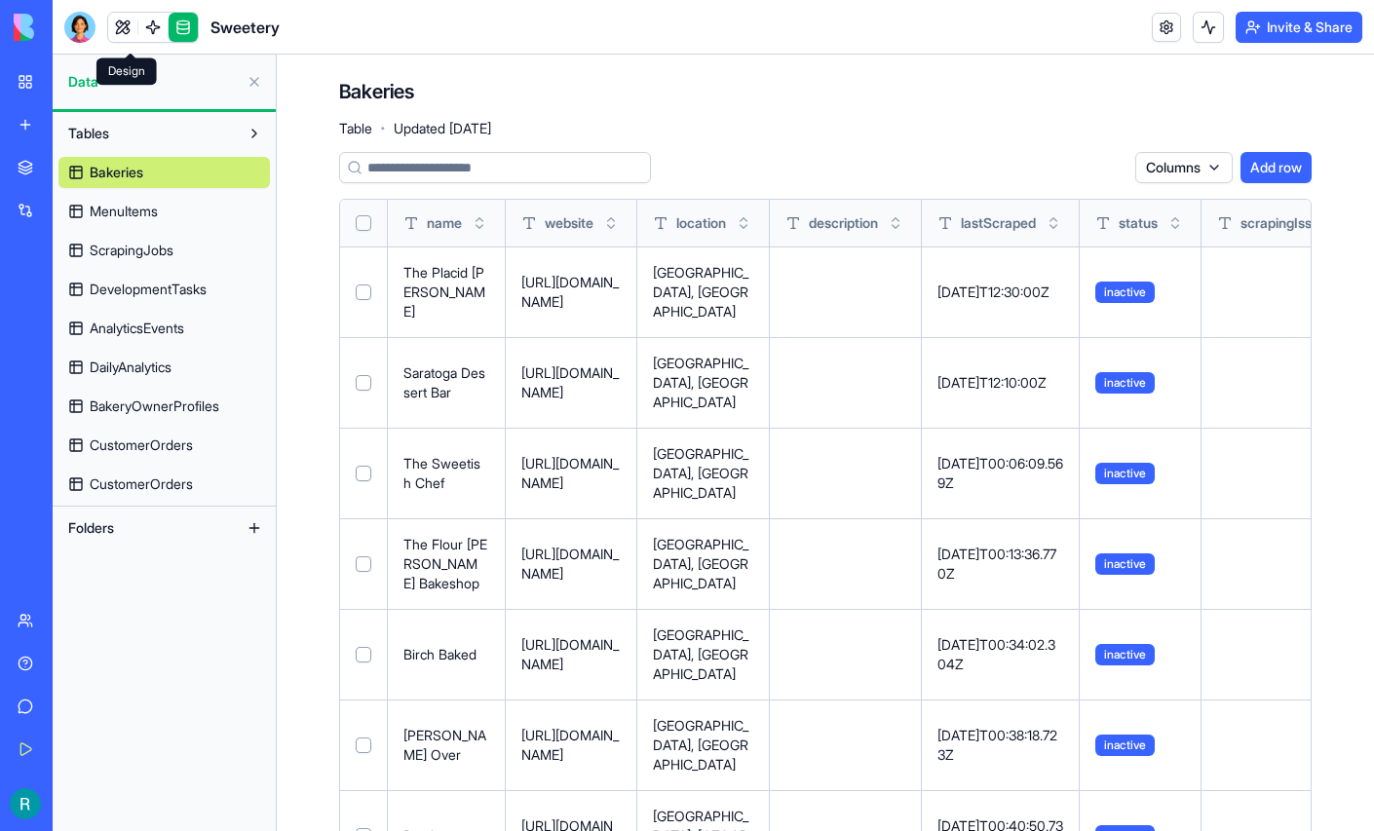
click at [127, 26] on link at bounding box center [122, 27] width 29 height 29
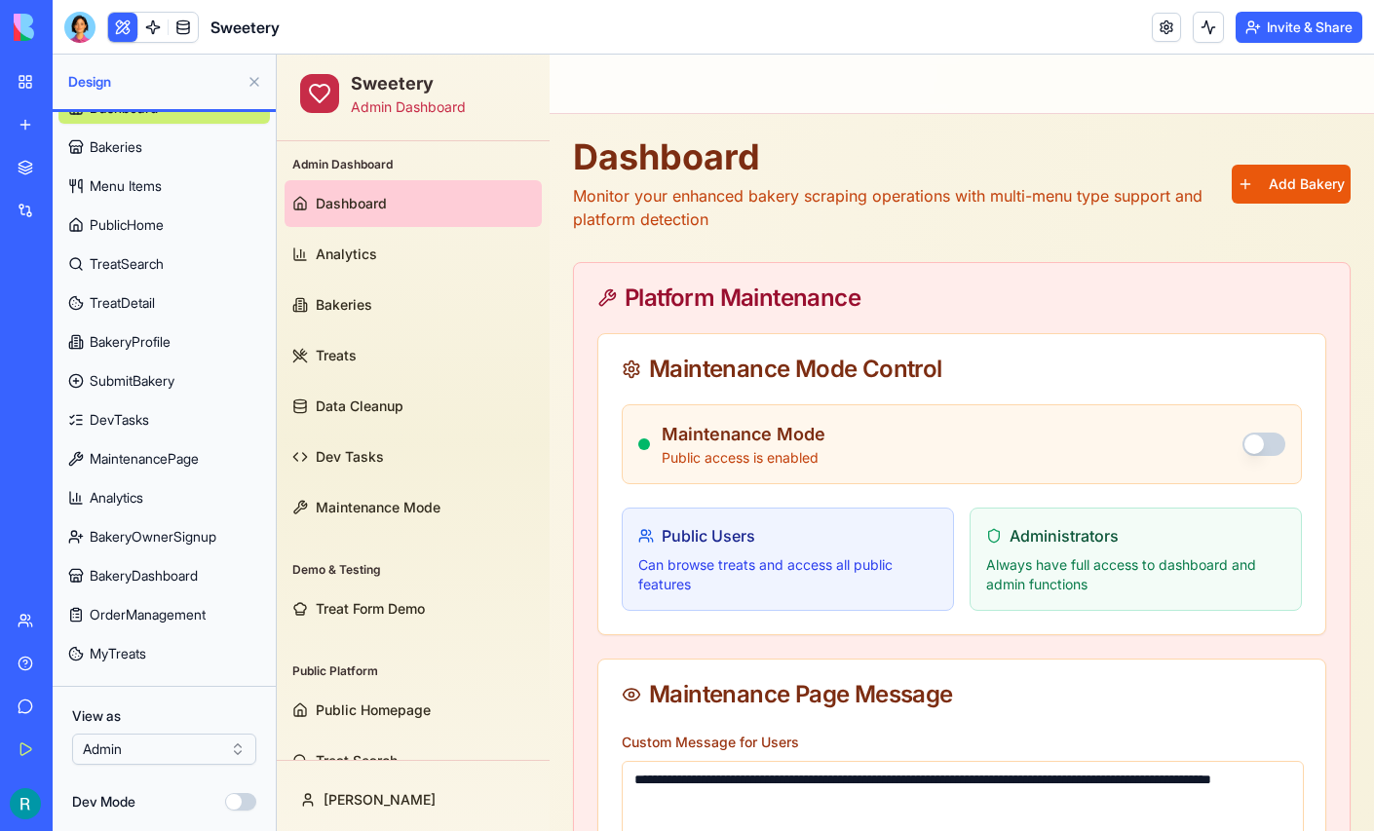
scroll to position [68, 0]
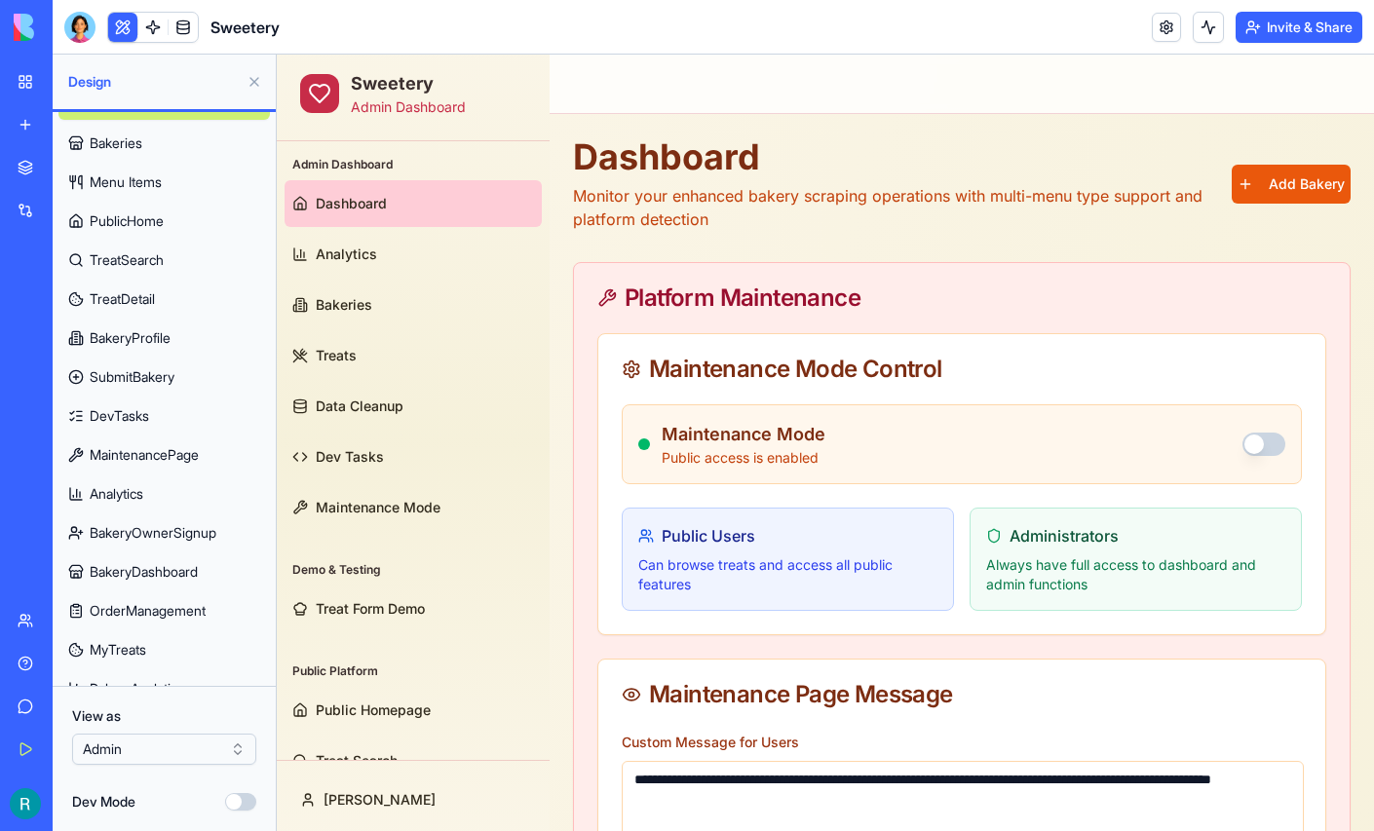
click at [164, 231] on span "PublicHome" at bounding box center [127, 220] width 74 height 19
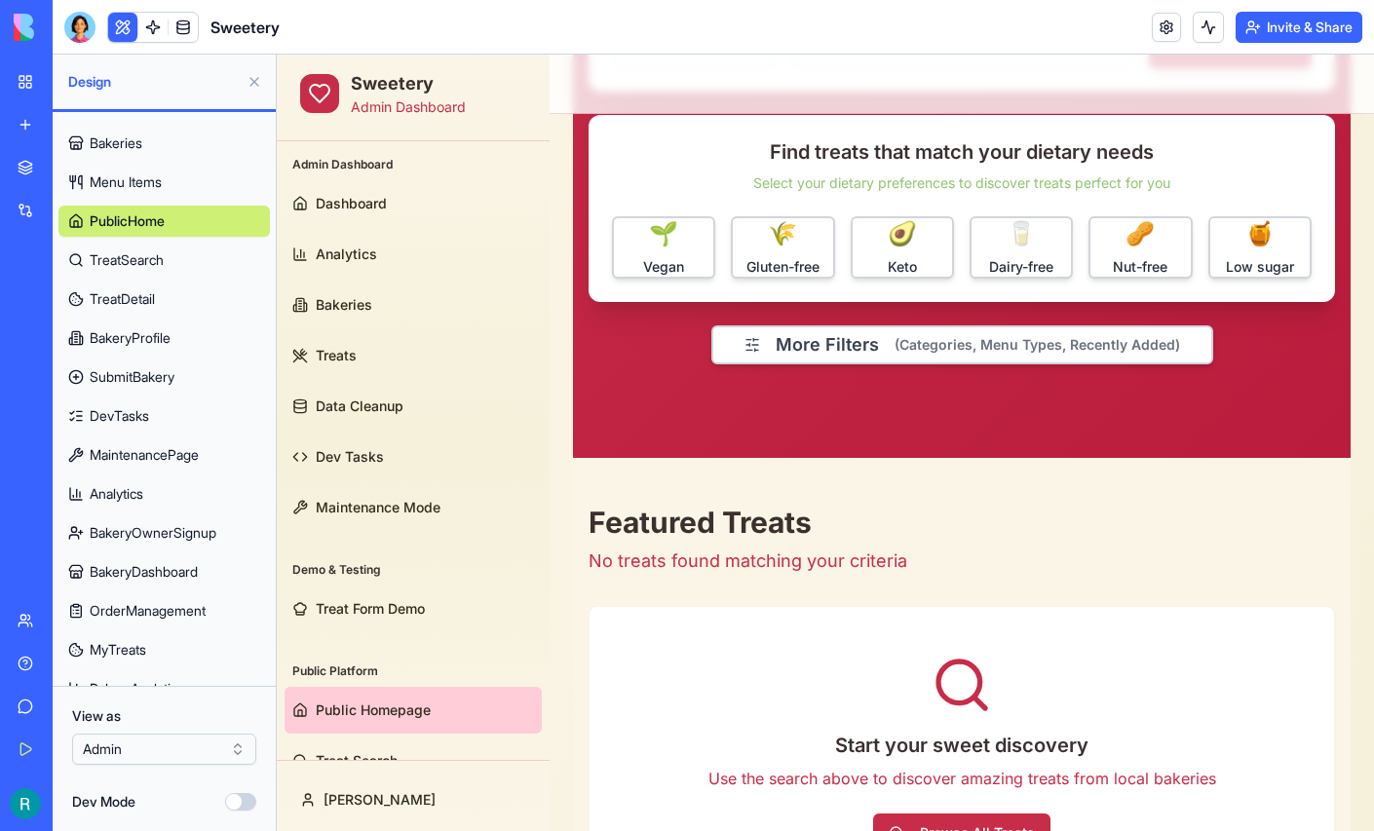
scroll to position [465, 0]
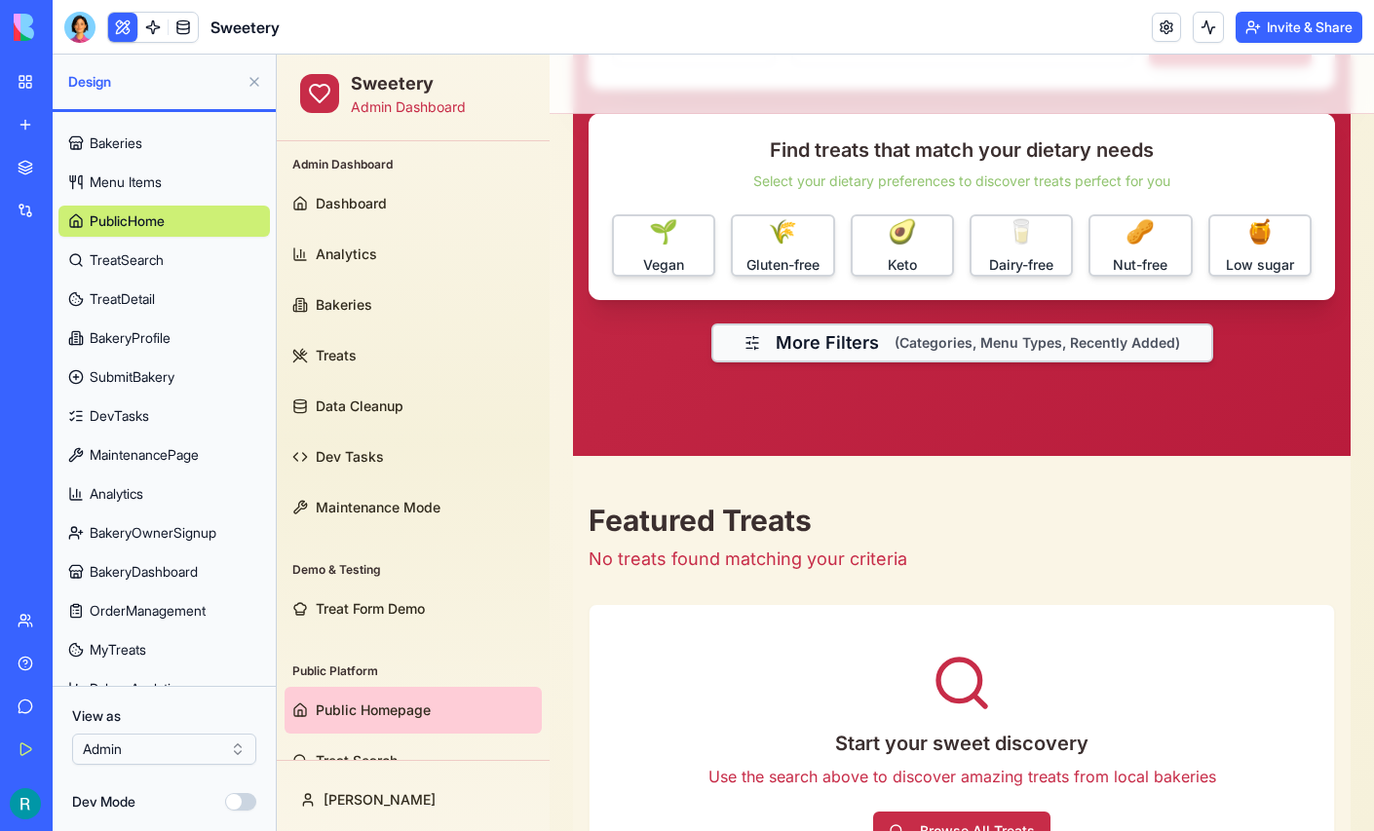
click at [910, 352] on button "More Filters (Categories, Menu Types, Recently Added)" at bounding box center [962, 342] width 502 height 39
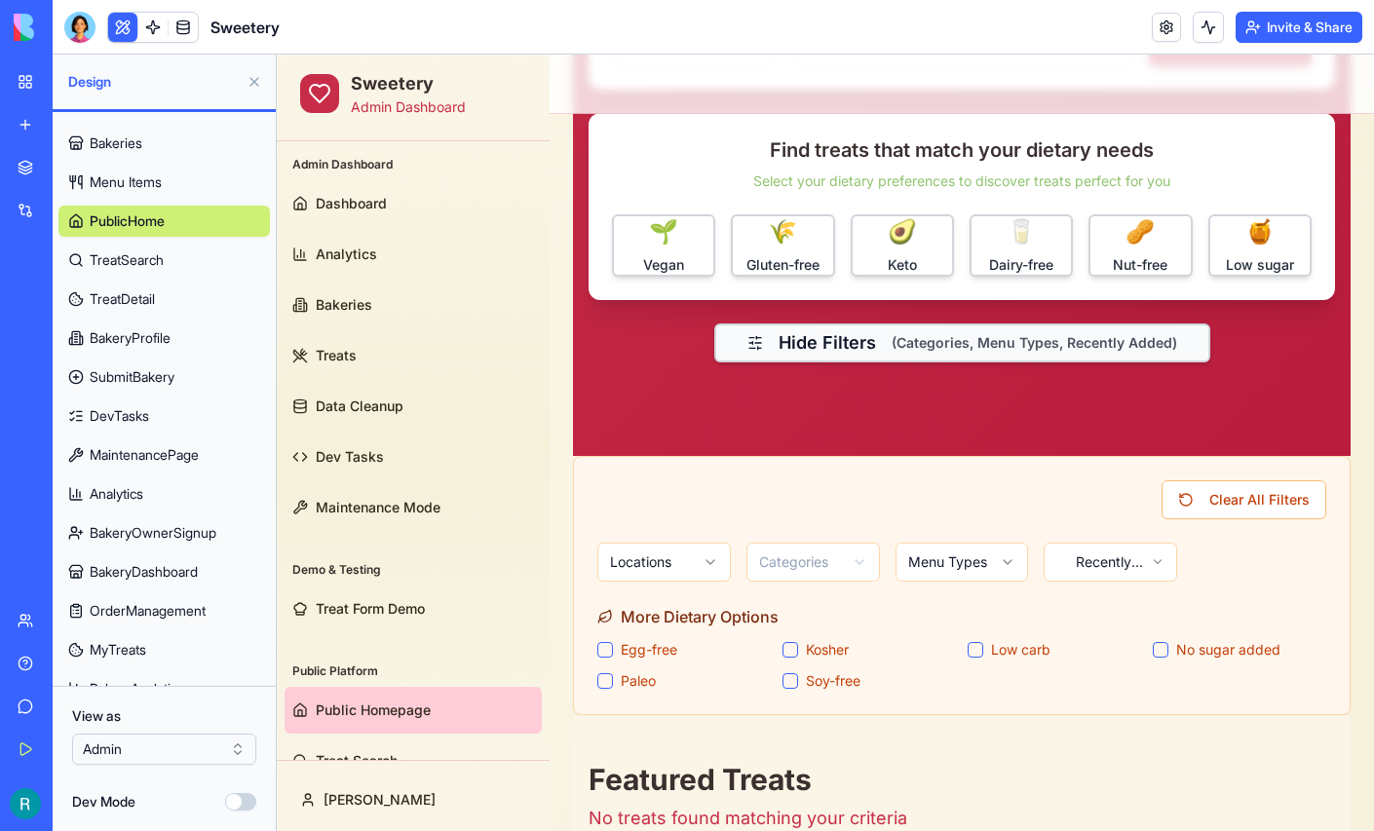
click at [910, 352] on button "Hide Filters (Categories, Menu Types, Recently Added)" at bounding box center [962, 342] width 496 height 39
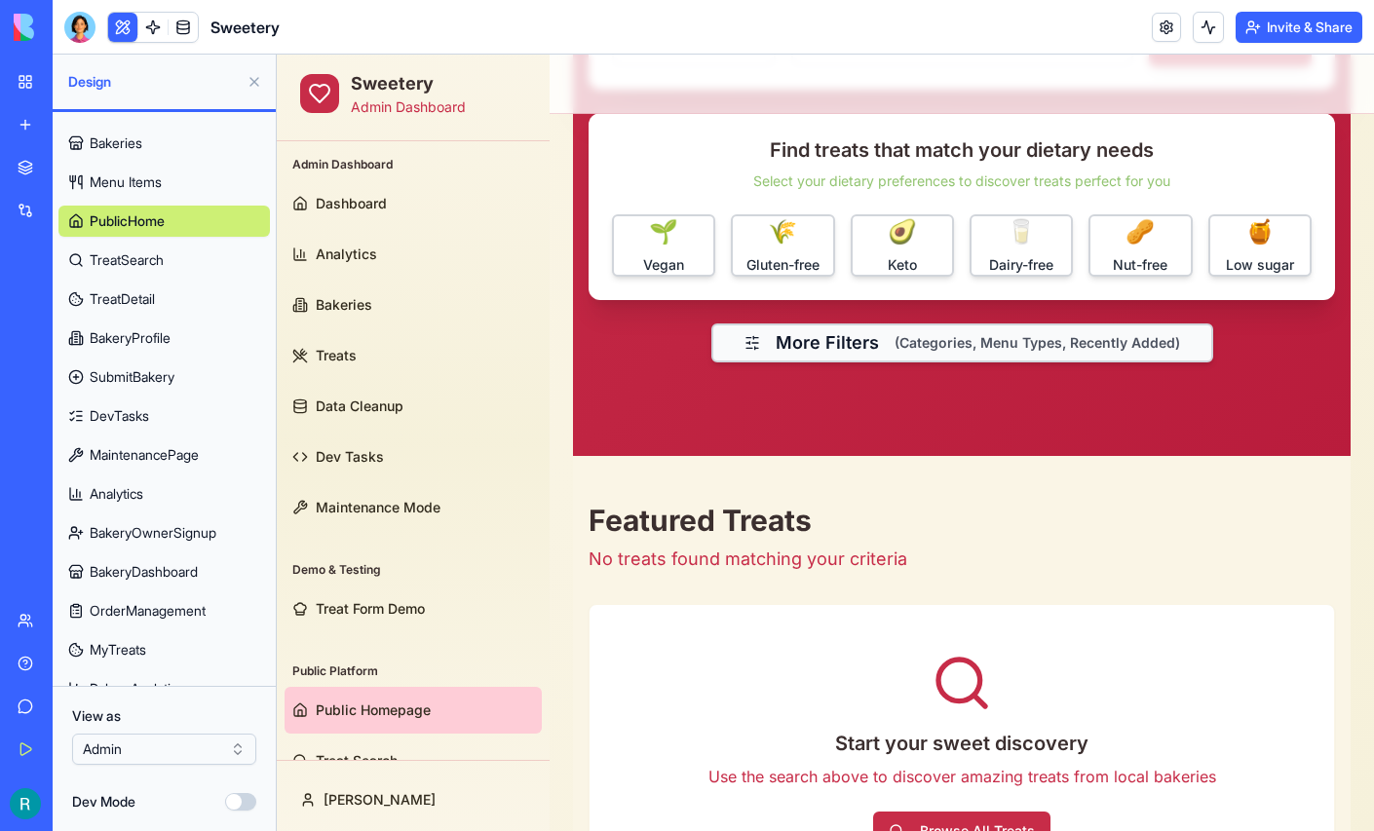
click at [928, 333] on span "(Categories, Menu Types, Recently Added)" at bounding box center [1036, 342] width 285 height 19
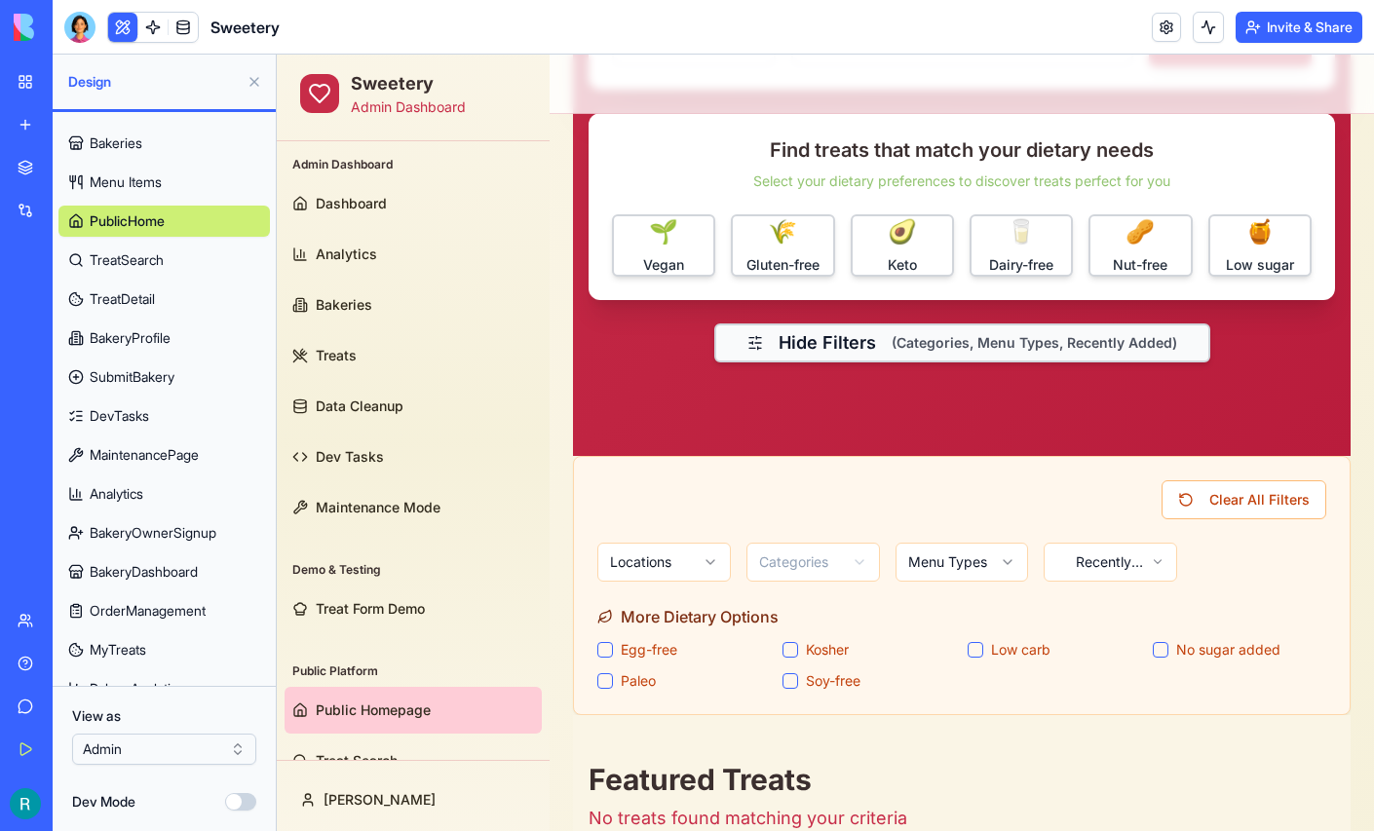
click at [928, 333] on span "(Categories, Menu Types, Recently Added)" at bounding box center [1033, 342] width 285 height 19
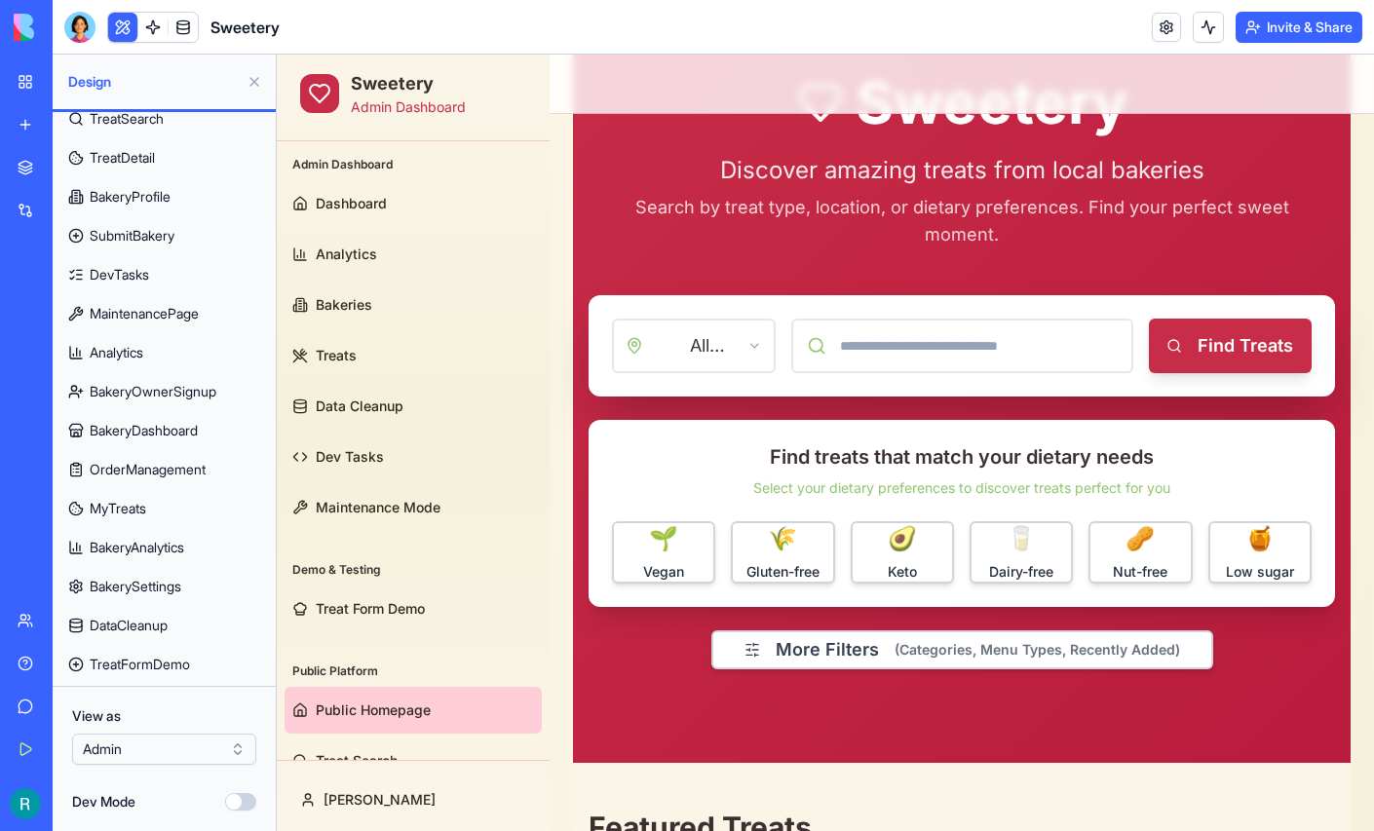
scroll to position [0, 0]
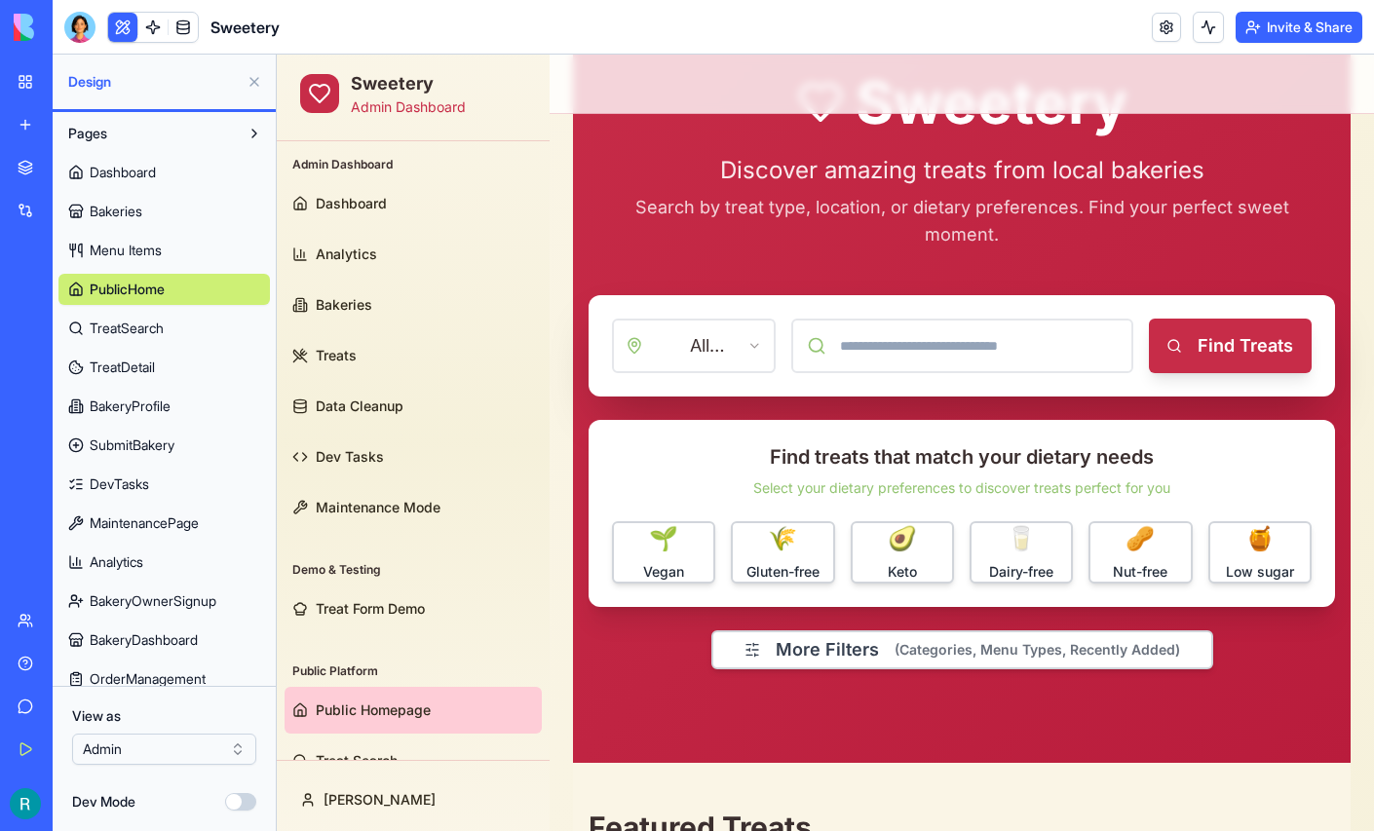
click at [245, 96] on button at bounding box center [254, 81] width 31 height 31
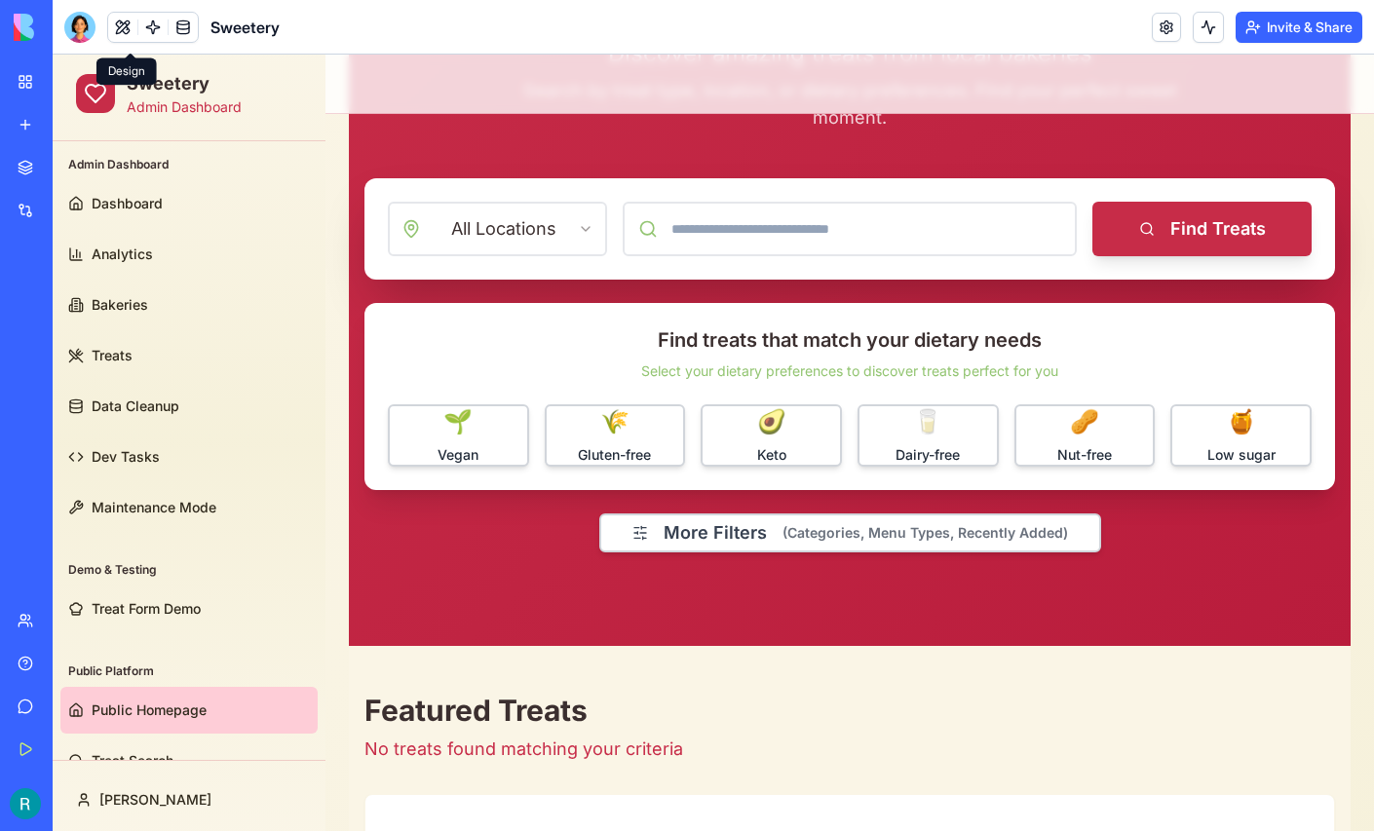
scroll to position [288, 0]
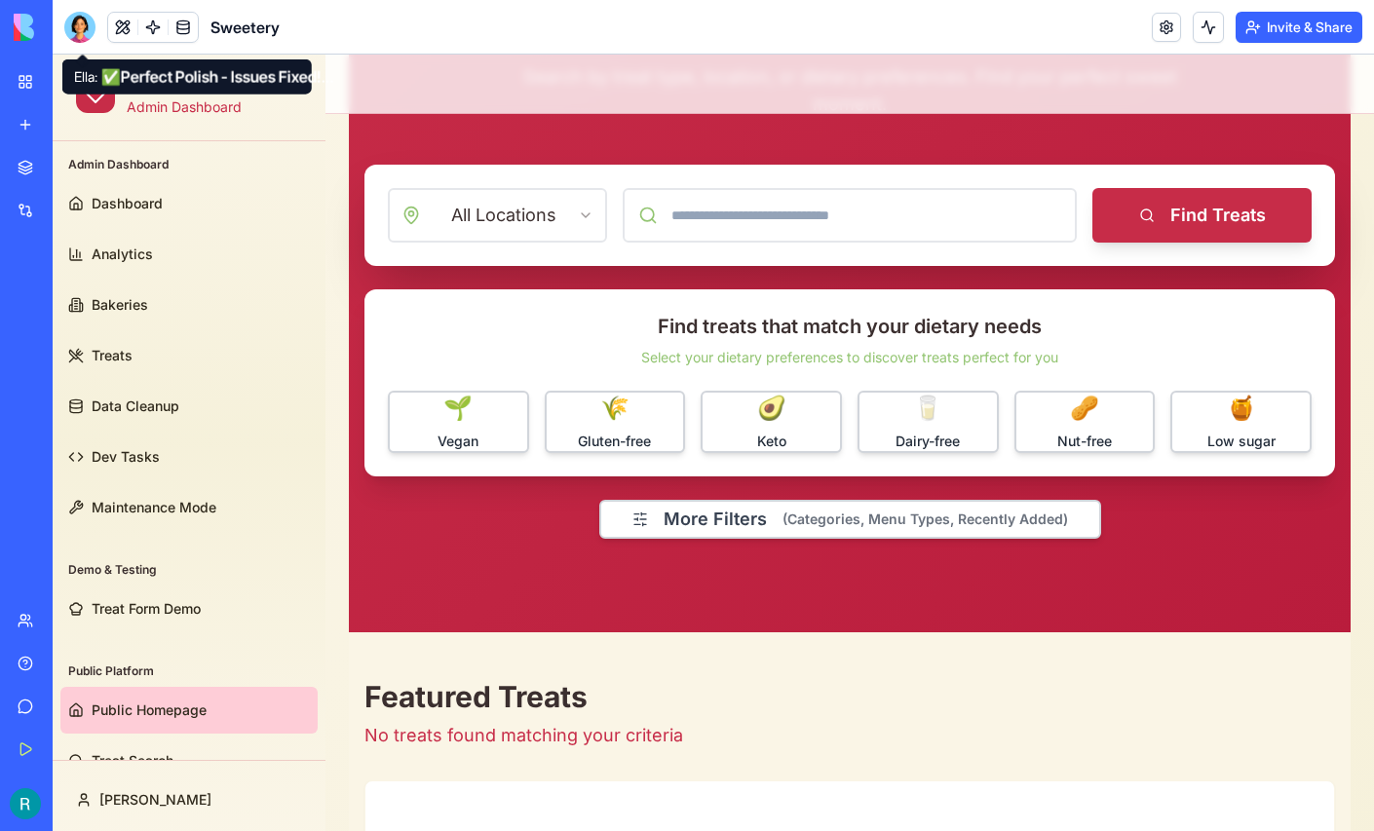
click at [79, 33] on div at bounding box center [79, 27] width 31 height 31
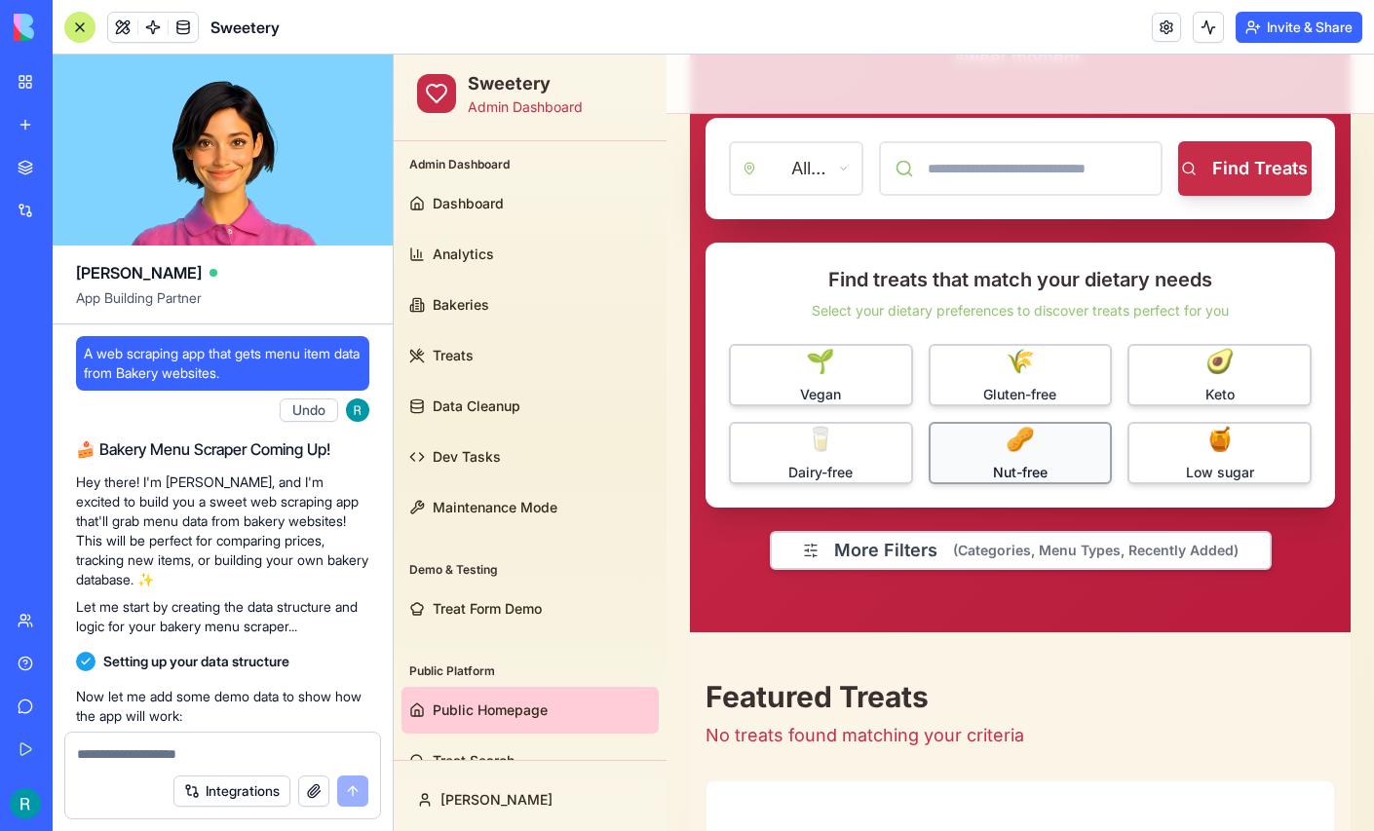
scroll to position [414298, 0]
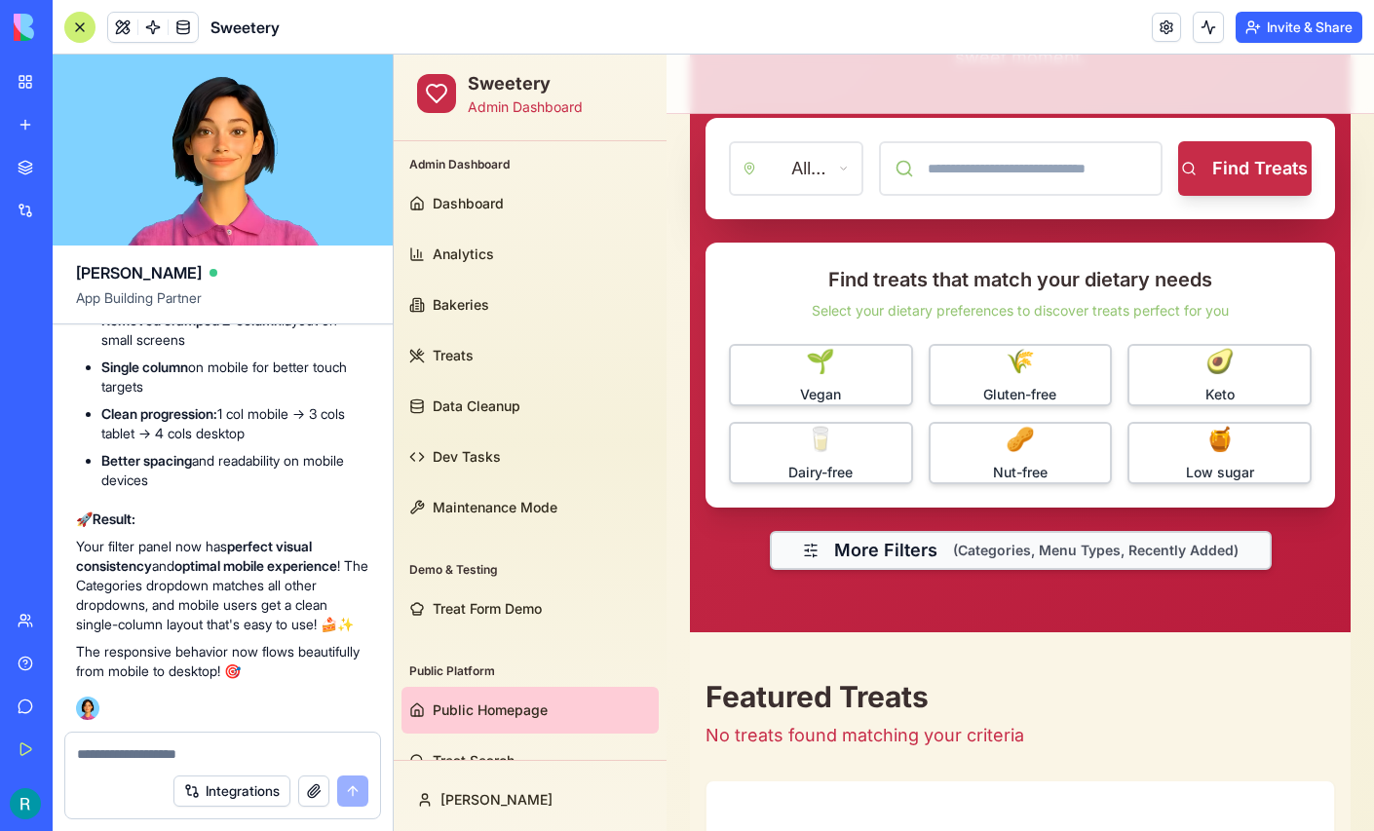
click at [945, 555] on button "More Filters (Categories, Menu Types, Recently Added)" at bounding box center [1021, 550] width 502 height 39
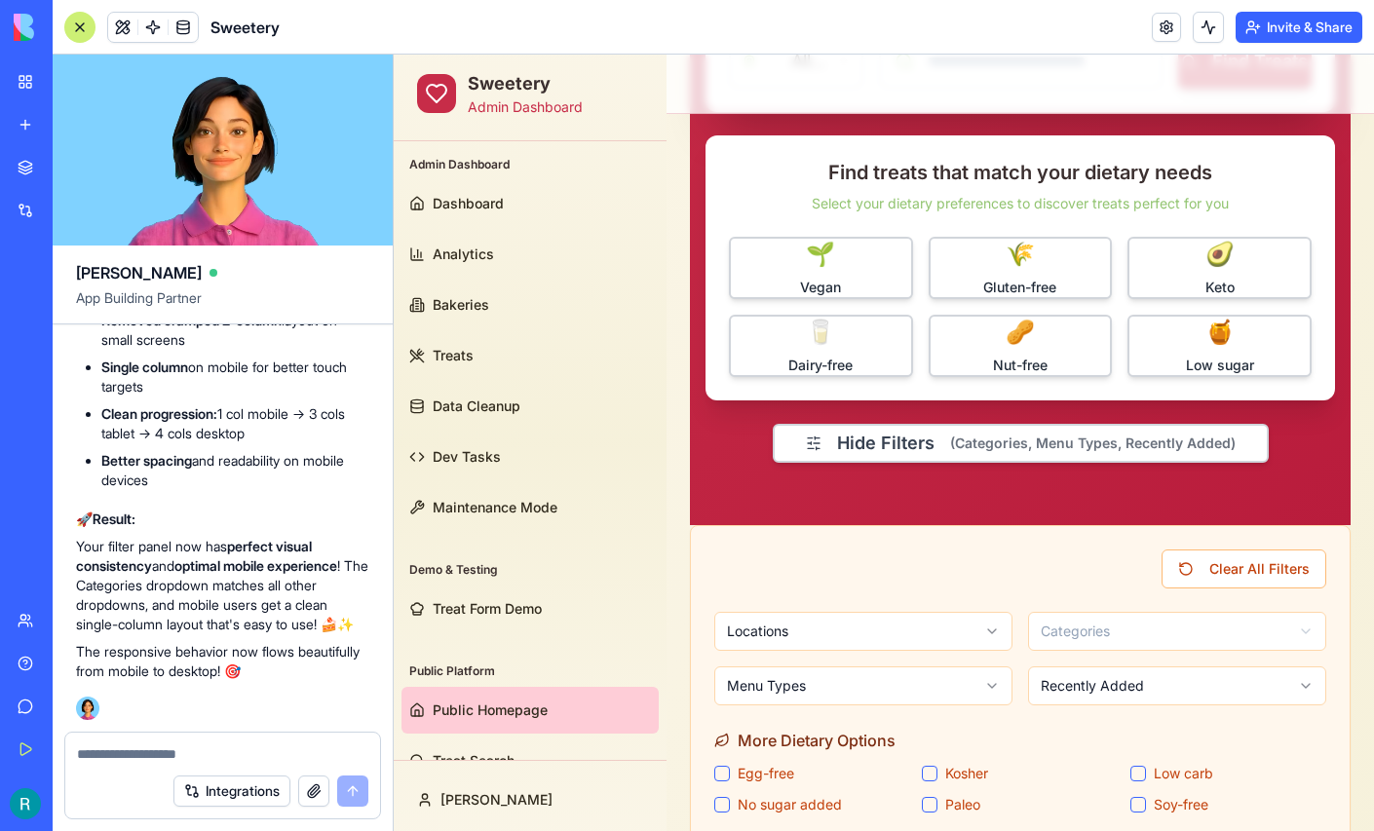
scroll to position [411, 0]
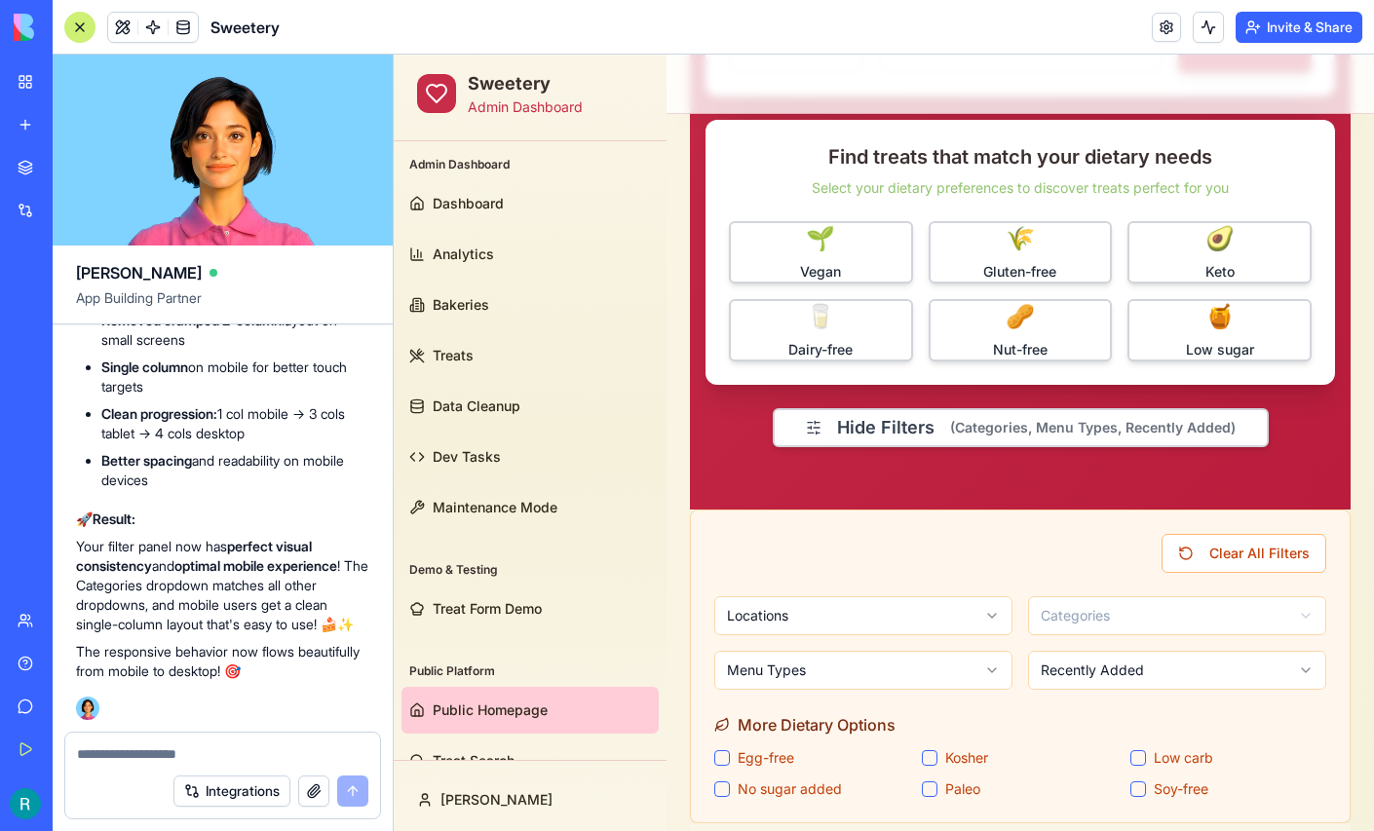
click at [137, 750] on textarea at bounding box center [222, 753] width 291 height 19
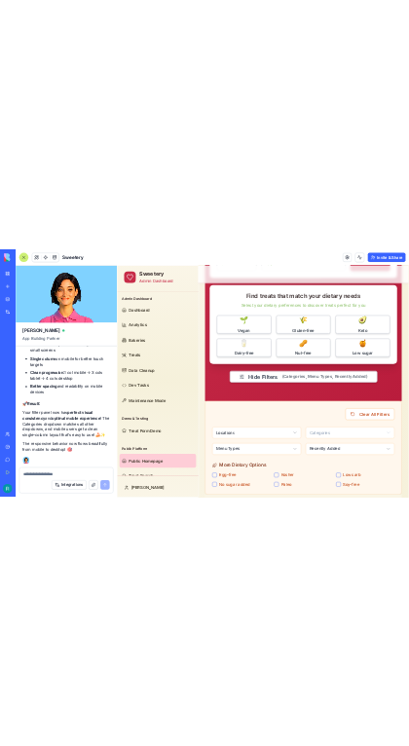
scroll to position [414188, 0]
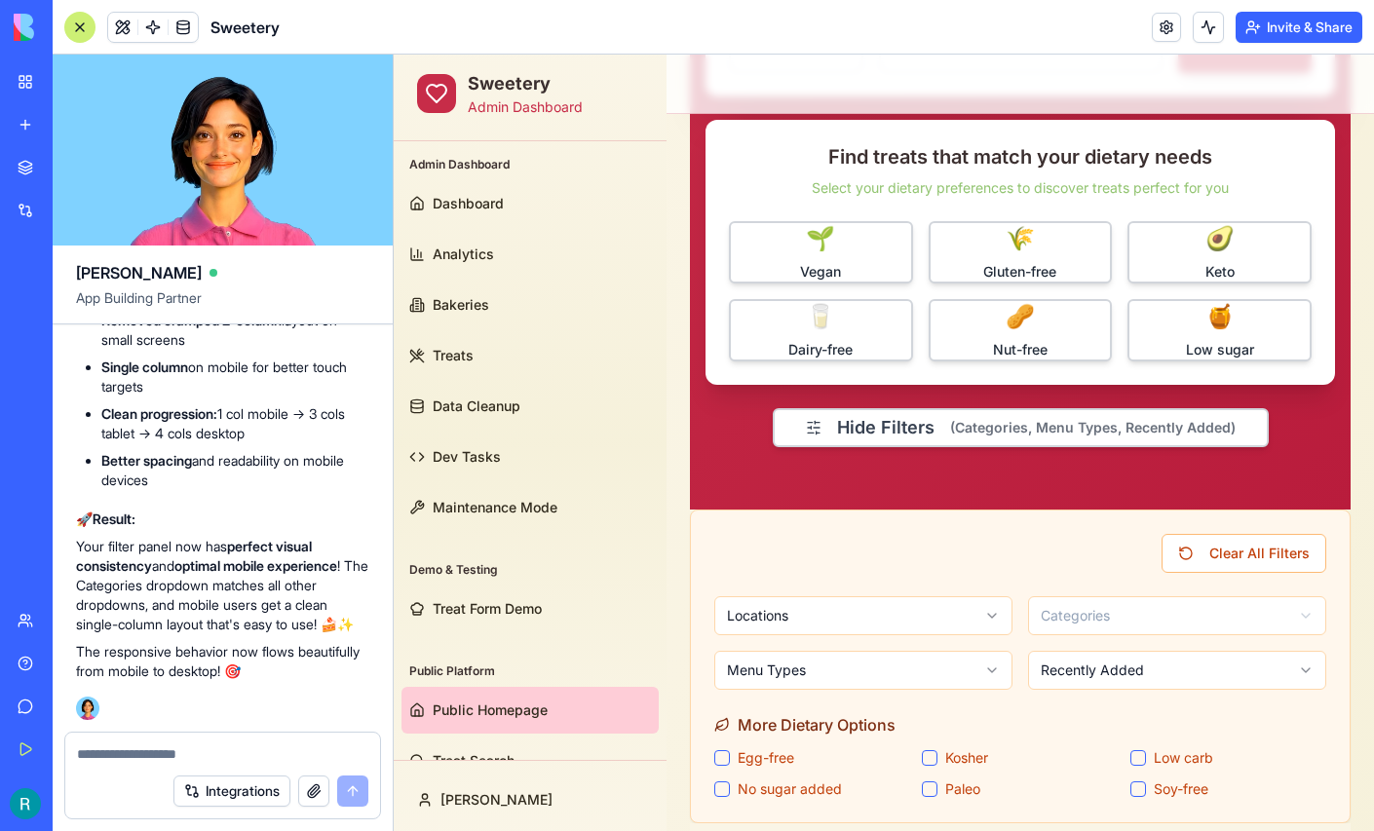
click at [88, 34] on div at bounding box center [79, 27] width 31 height 31
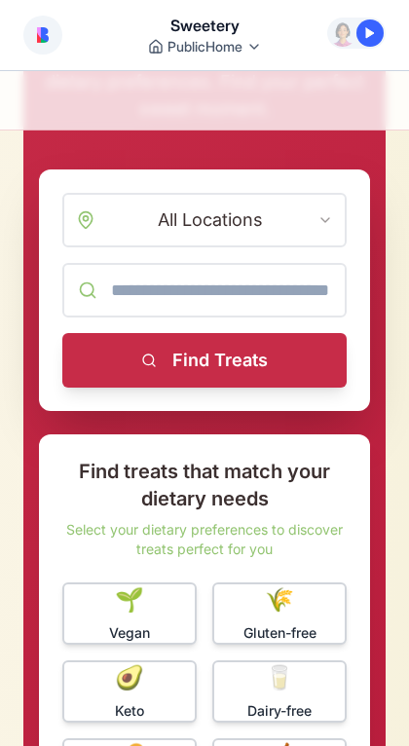
scroll to position [310, 0]
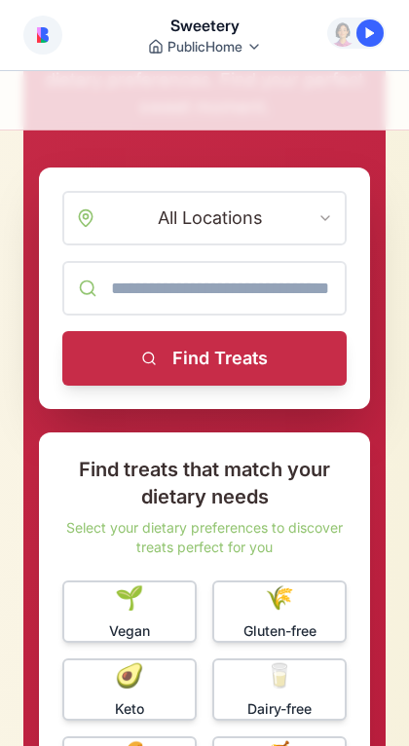
click at [350, 118] on div "Toggle Sidebar" at bounding box center [204, 100] width 409 height 59
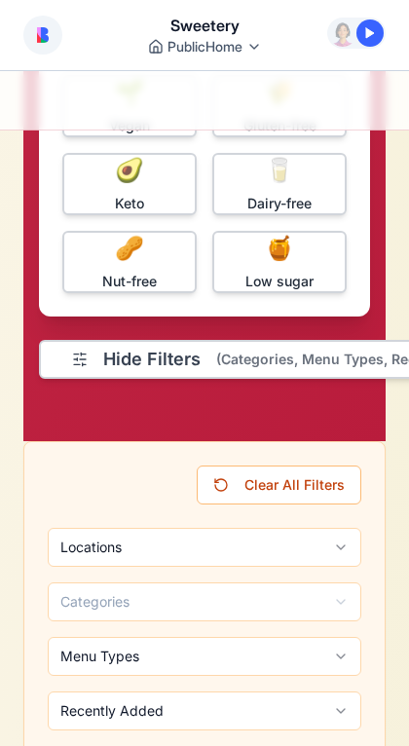
scroll to position [821, 0]
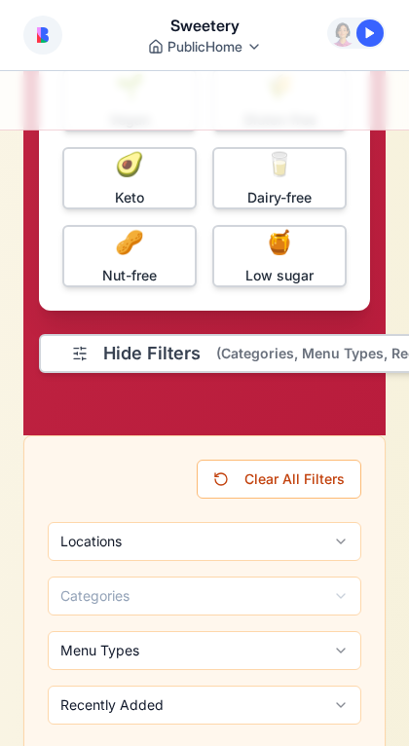
click at [181, 361] on button "Hide Filters (Categories, Menu Types, Recently Added)" at bounding box center [287, 353] width 496 height 39
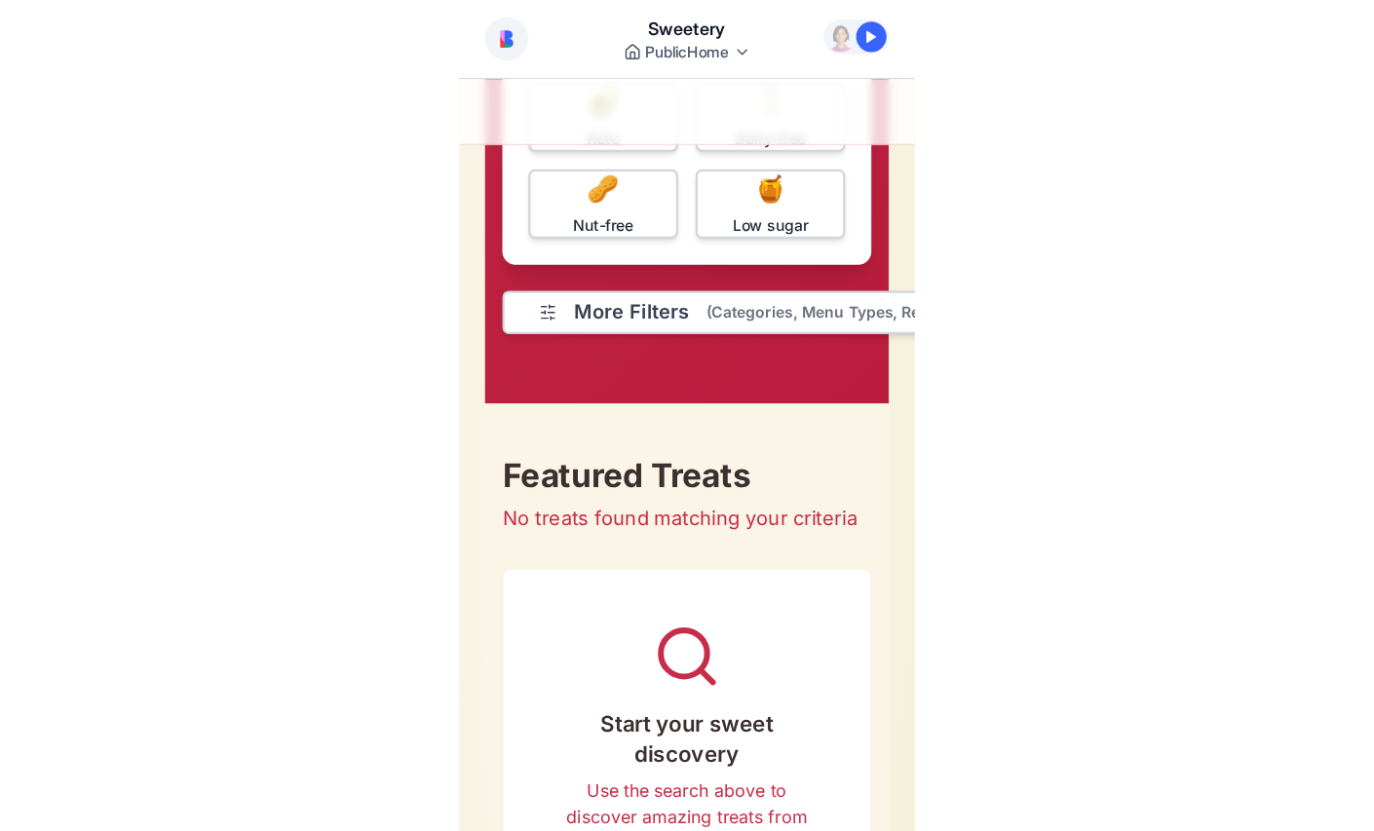
scroll to position [886, 0]
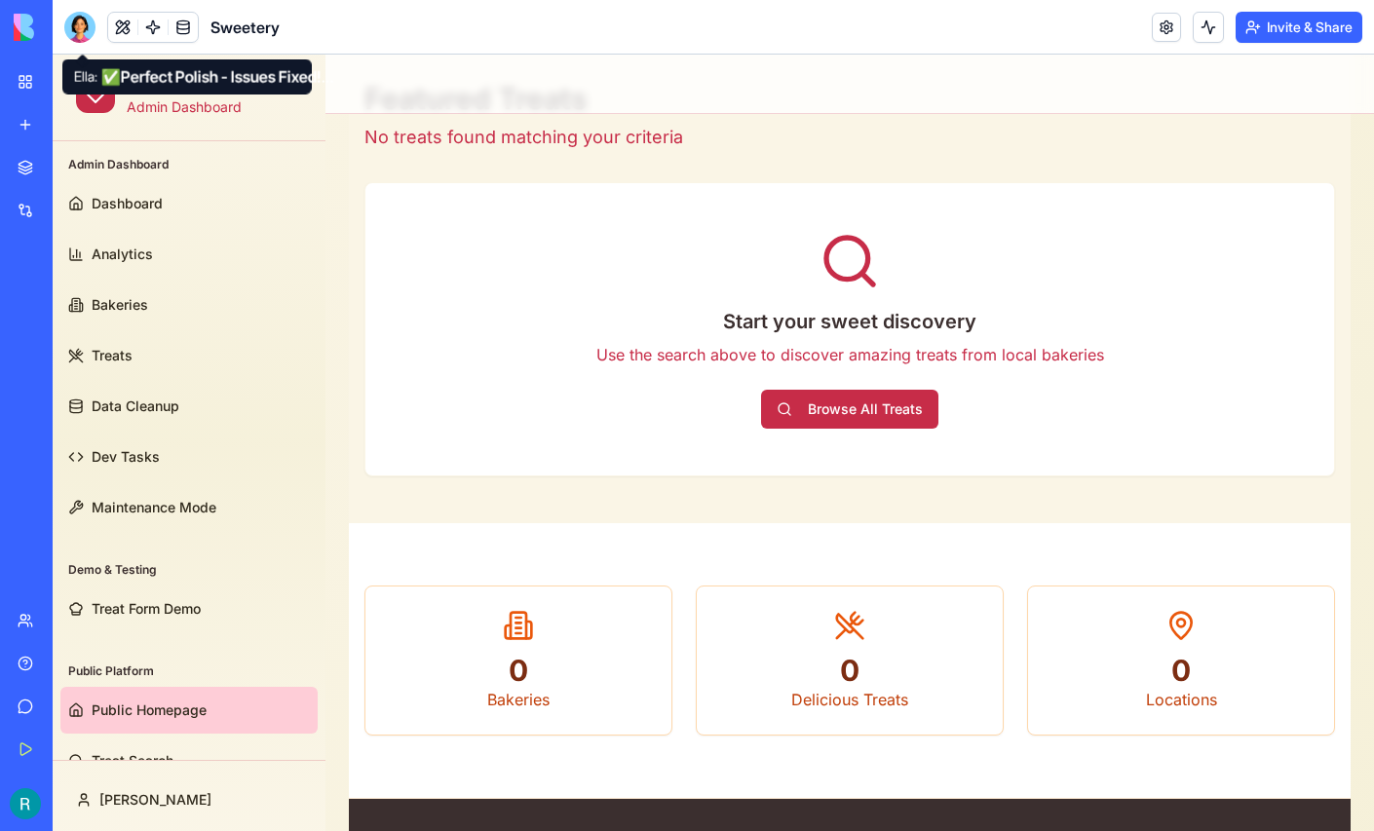
click at [78, 35] on div at bounding box center [79, 27] width 31 height 31
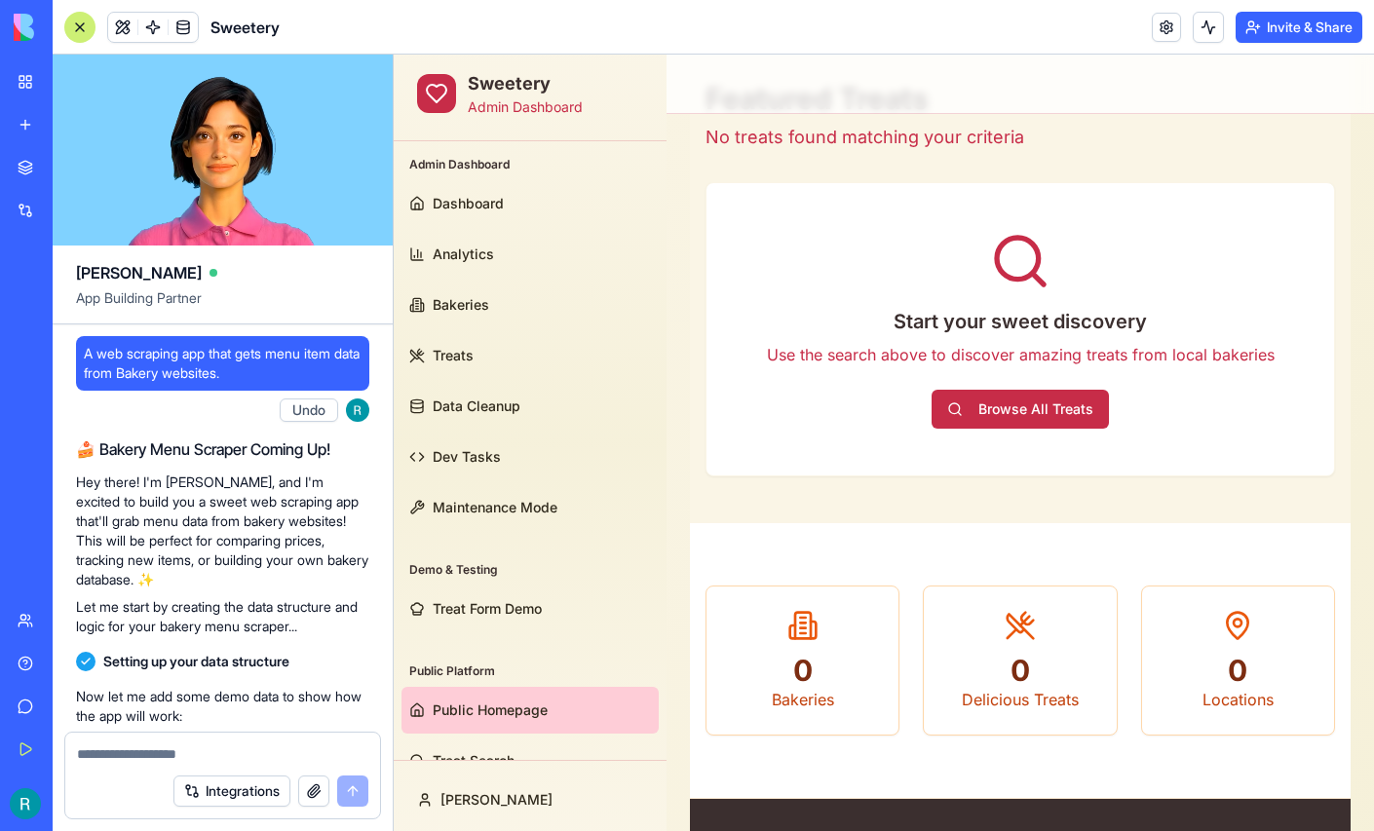
scroll to position [414298, 0]
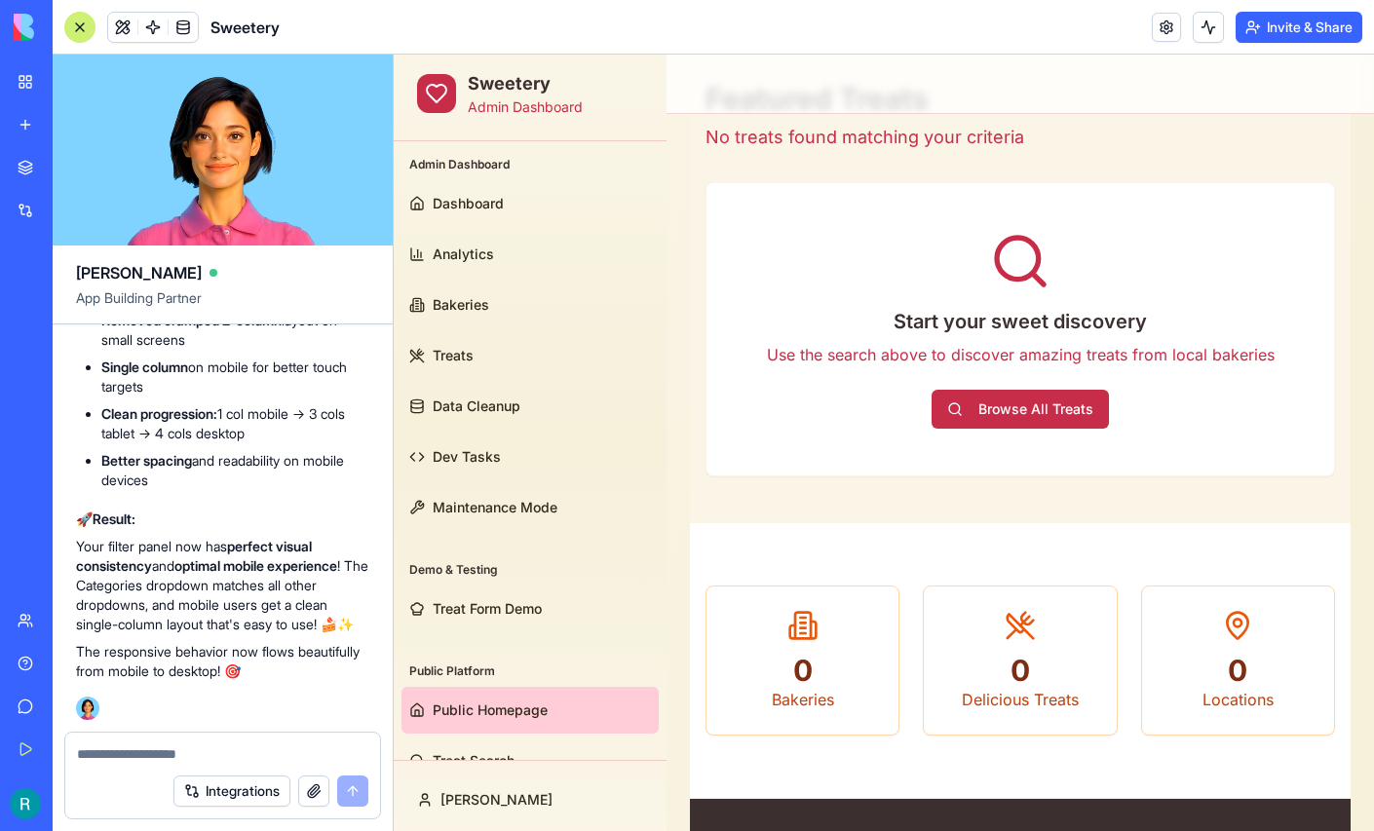
click at [227, 744] on textarea at bounding box center [222, 753] width 291 height 19
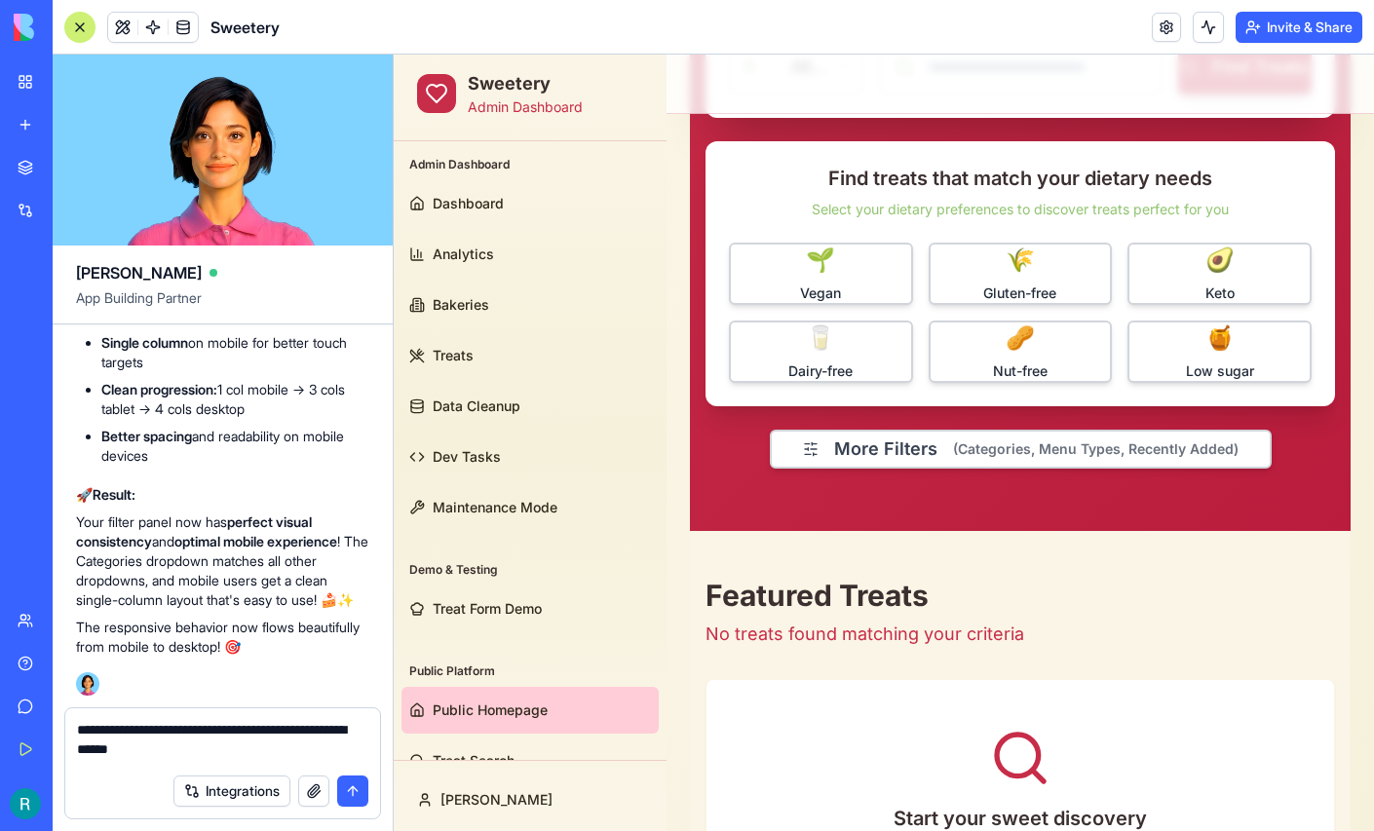
scroll to position [419, 0]
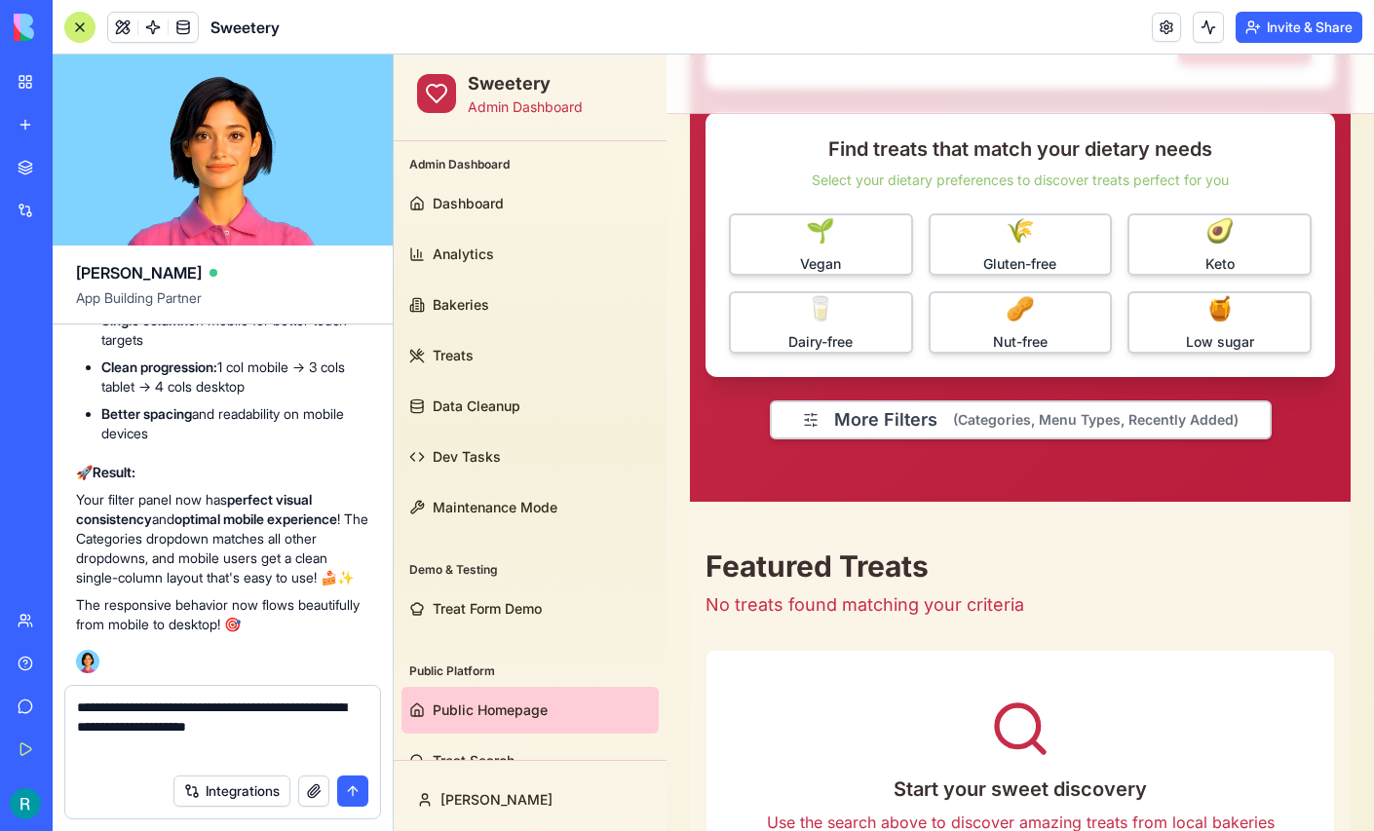
type textarea "**********"
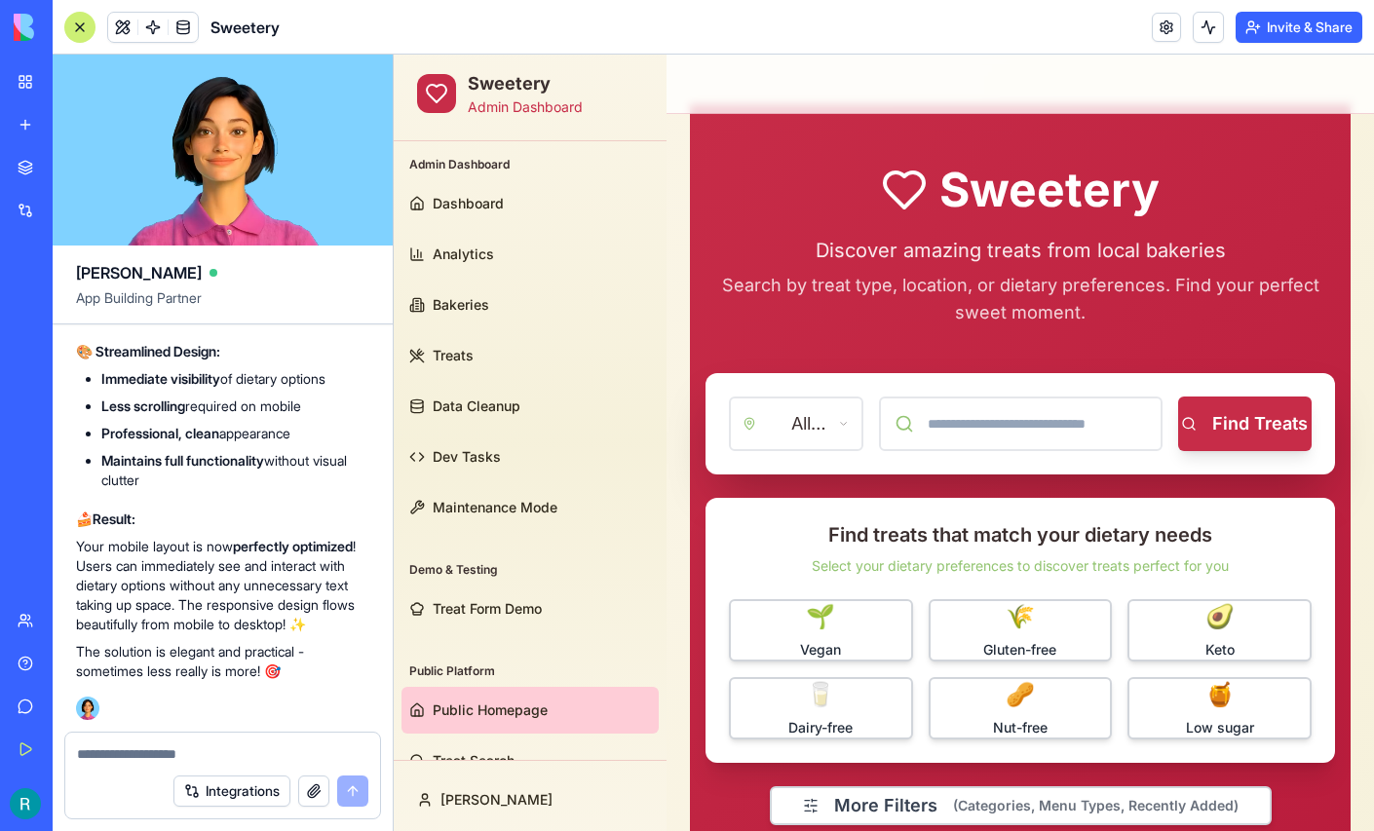
scroll to position [32, 0]
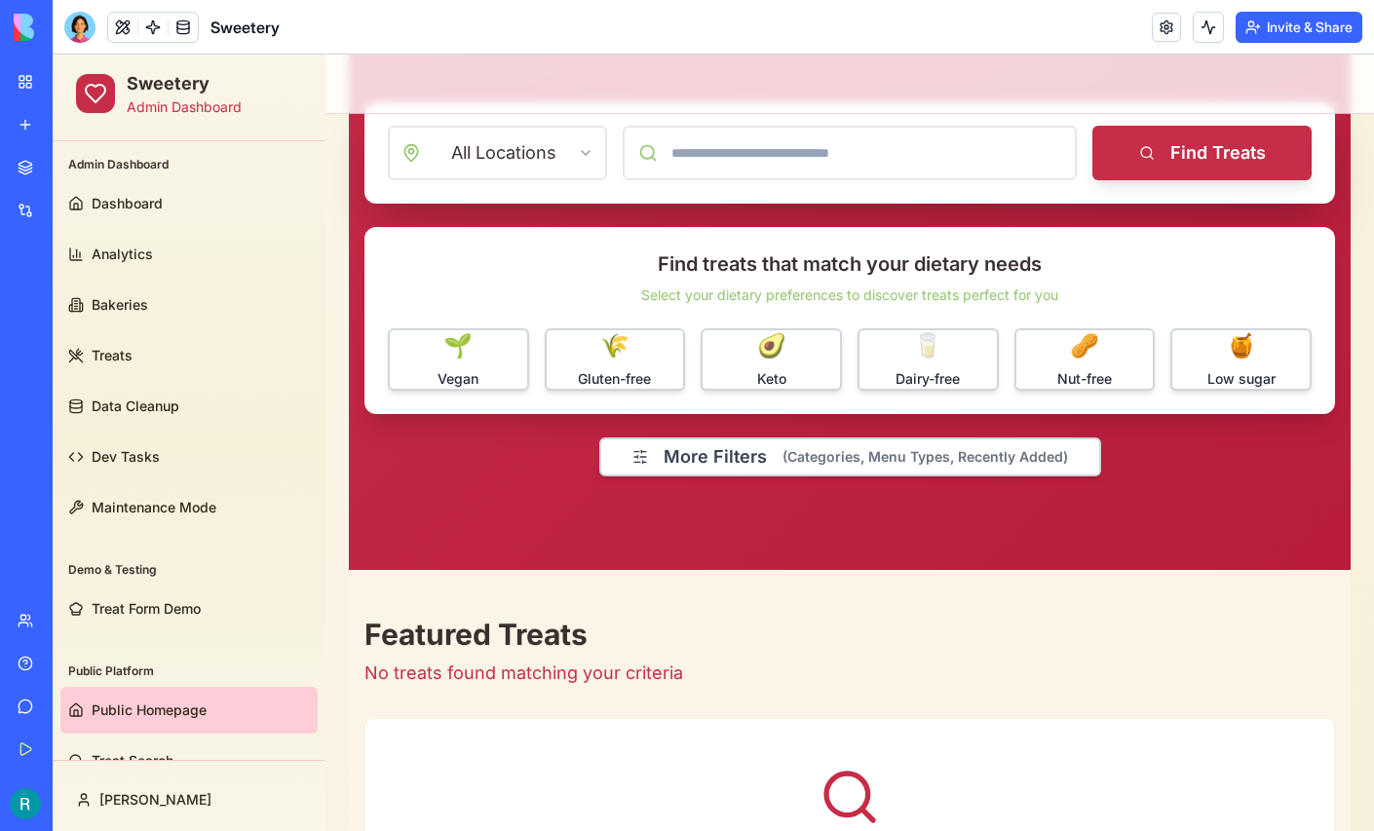
scroll to position [352, 0]
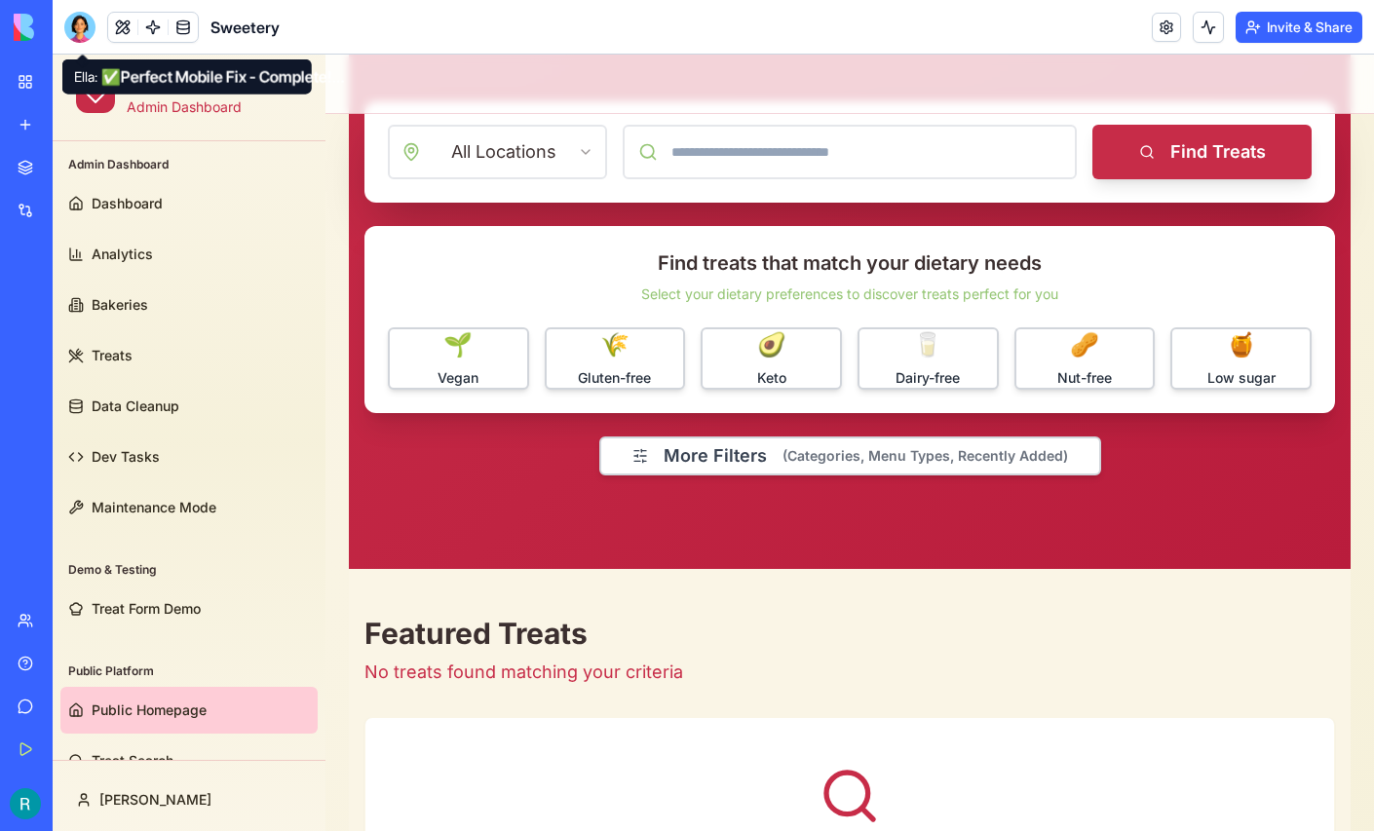
click at [76, 42] on div at bounding box center [79, 27] width 31 height 31
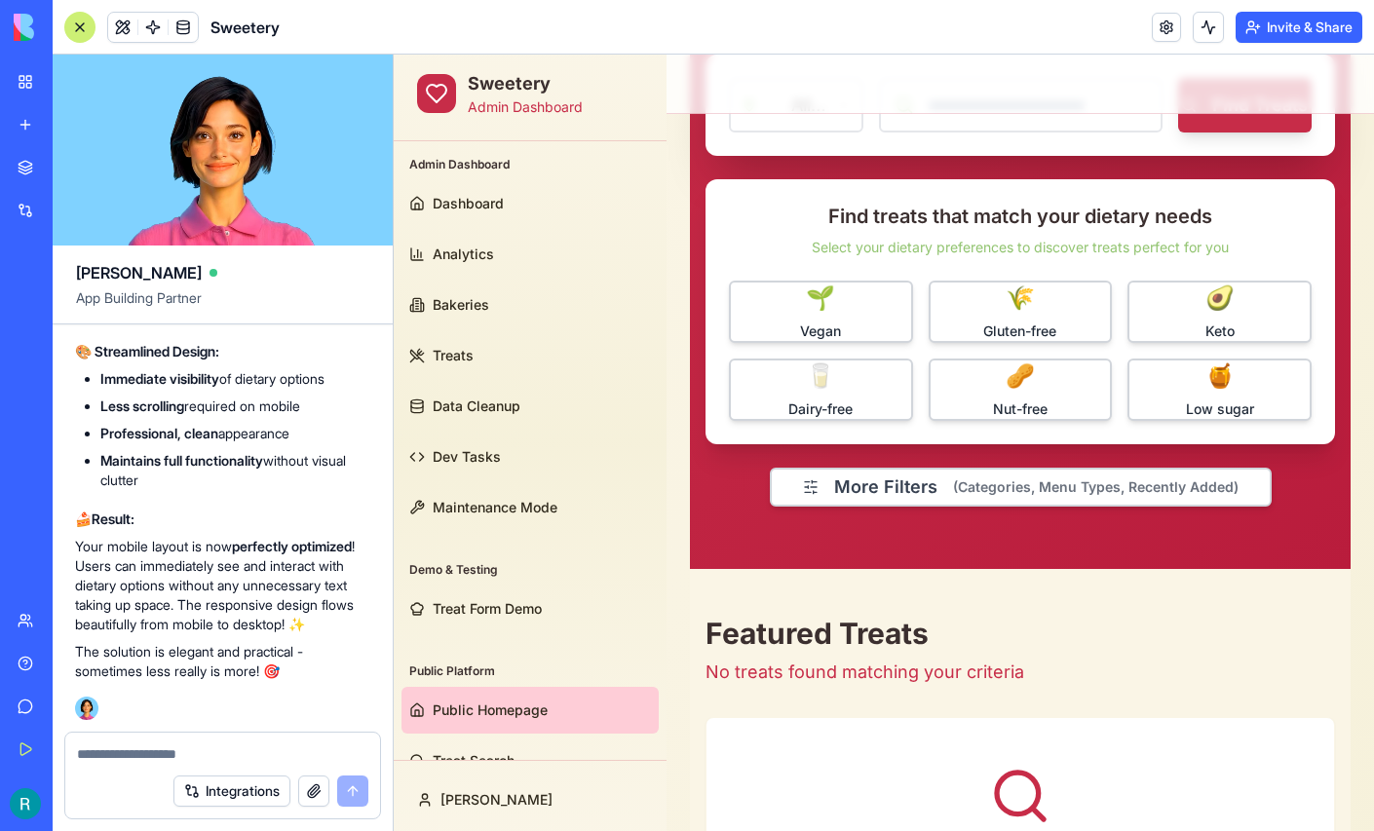
scroll to position [415339, 1]
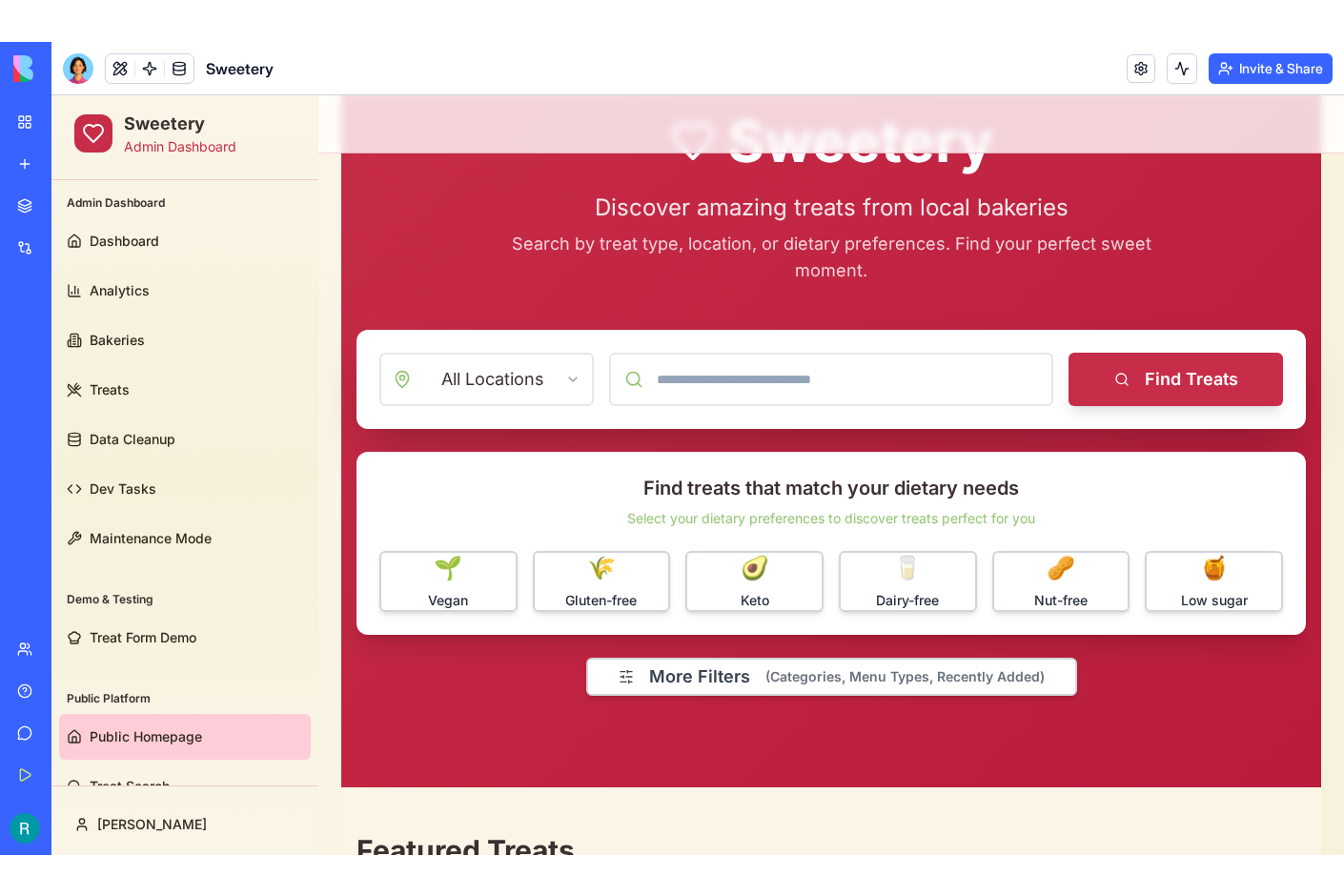
scroll to position [152, 0]
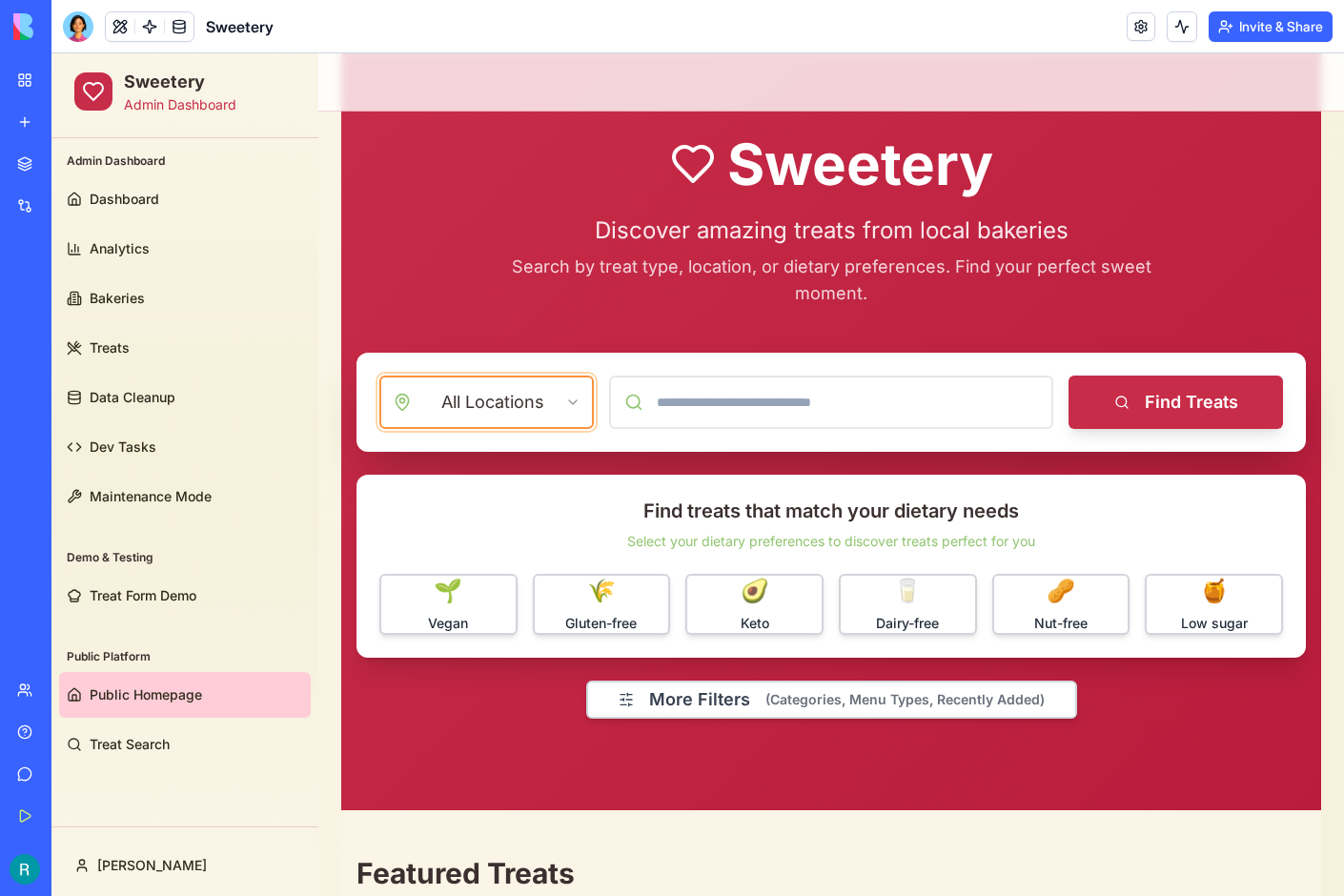
scroll to position [90, 0]
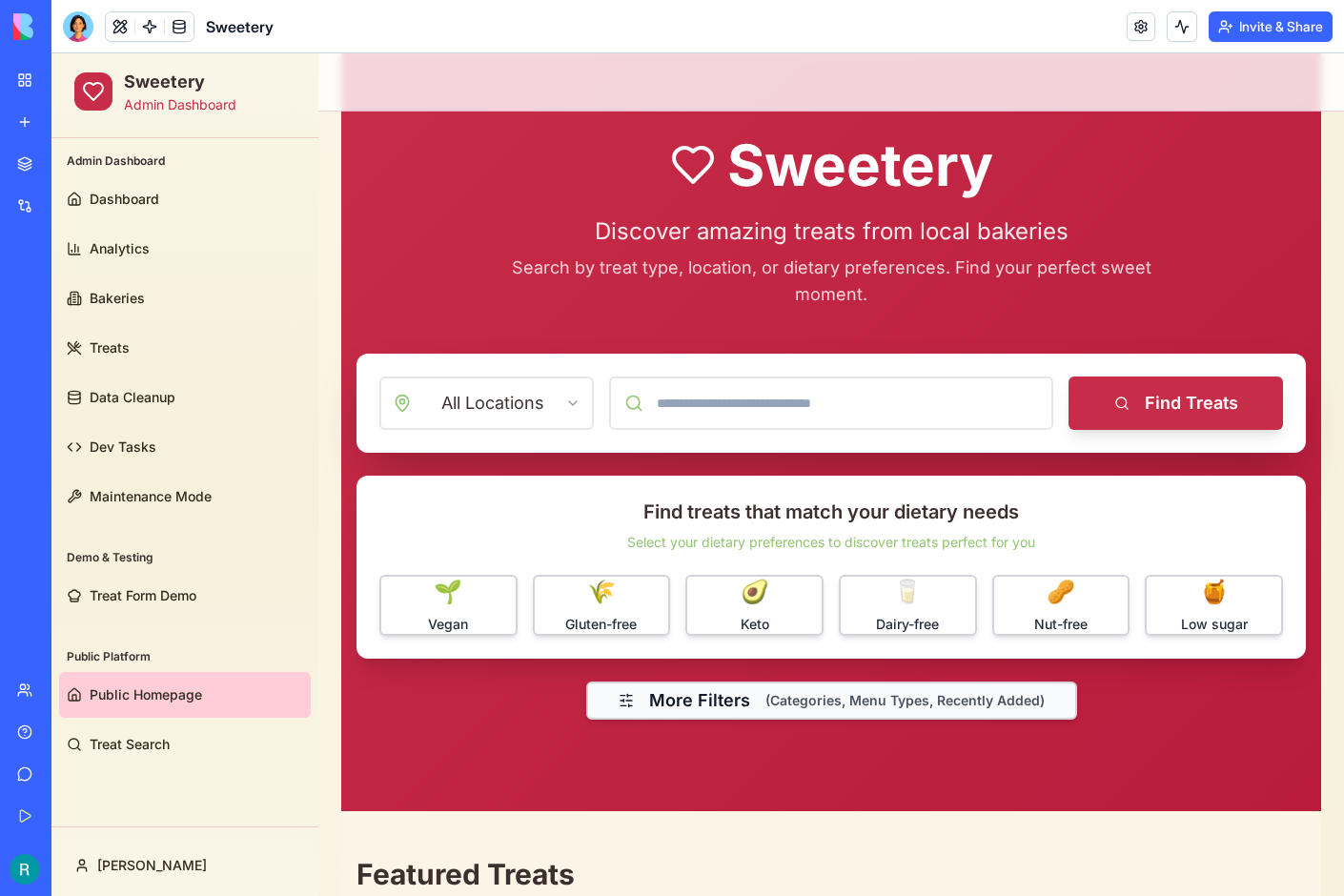
click at [816, 696] on span "(Categories, Menu Types, Recently Added)" at bounding box center [904, 699] width 279 height 19
click at [816, 696] on span "(Categories, Menu Types, Recently Added)" at bounding box center [901, 699] width 279 height 19
click at [816, 696] on span "(Categories, Menu Types, Recently Added)" at bounding box center [904, 699] width 279 height 19
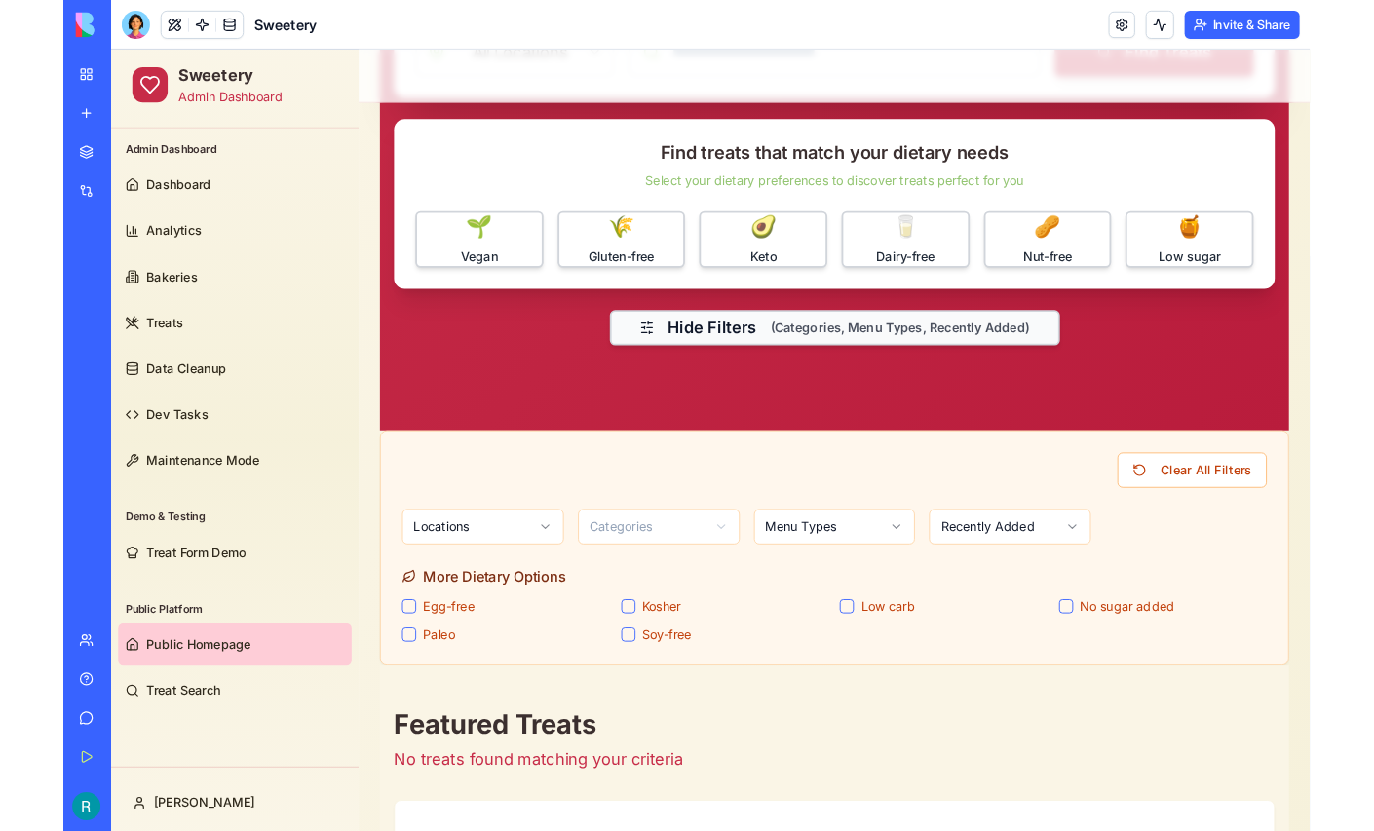
scroll to position [443, 0]
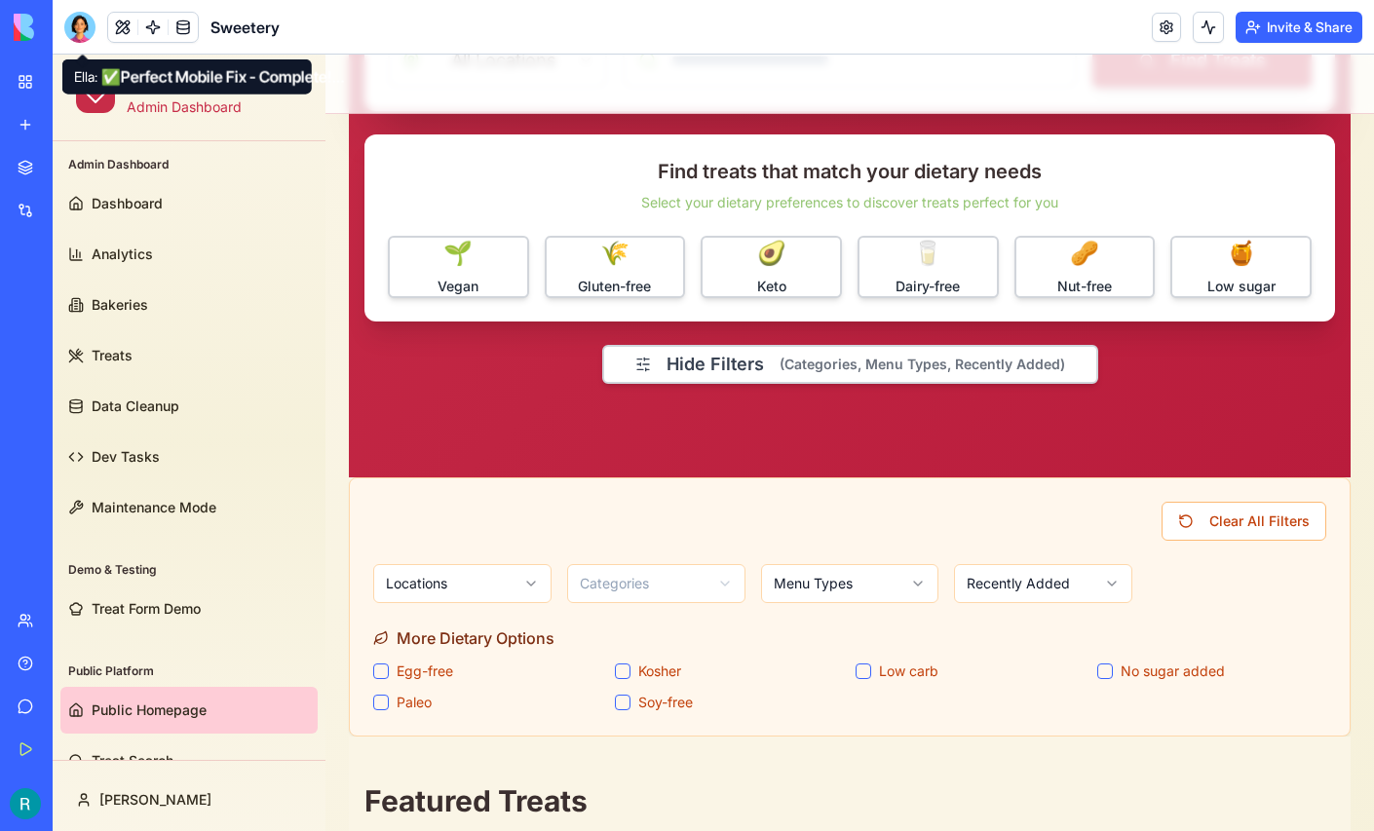
click at [76, 20] on div at bounding box center [79, 27] width 31 height 31
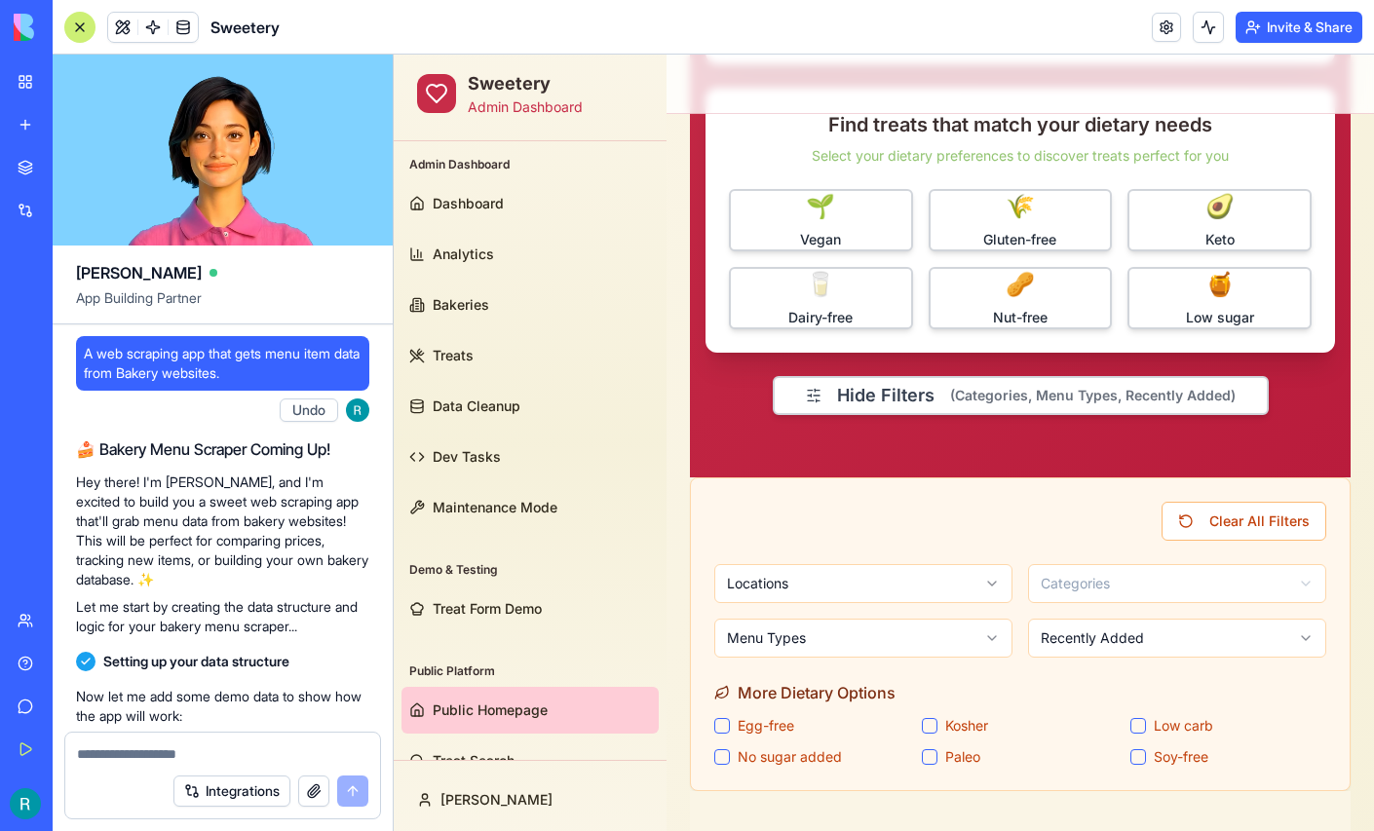
scroll to position [415534, 0]
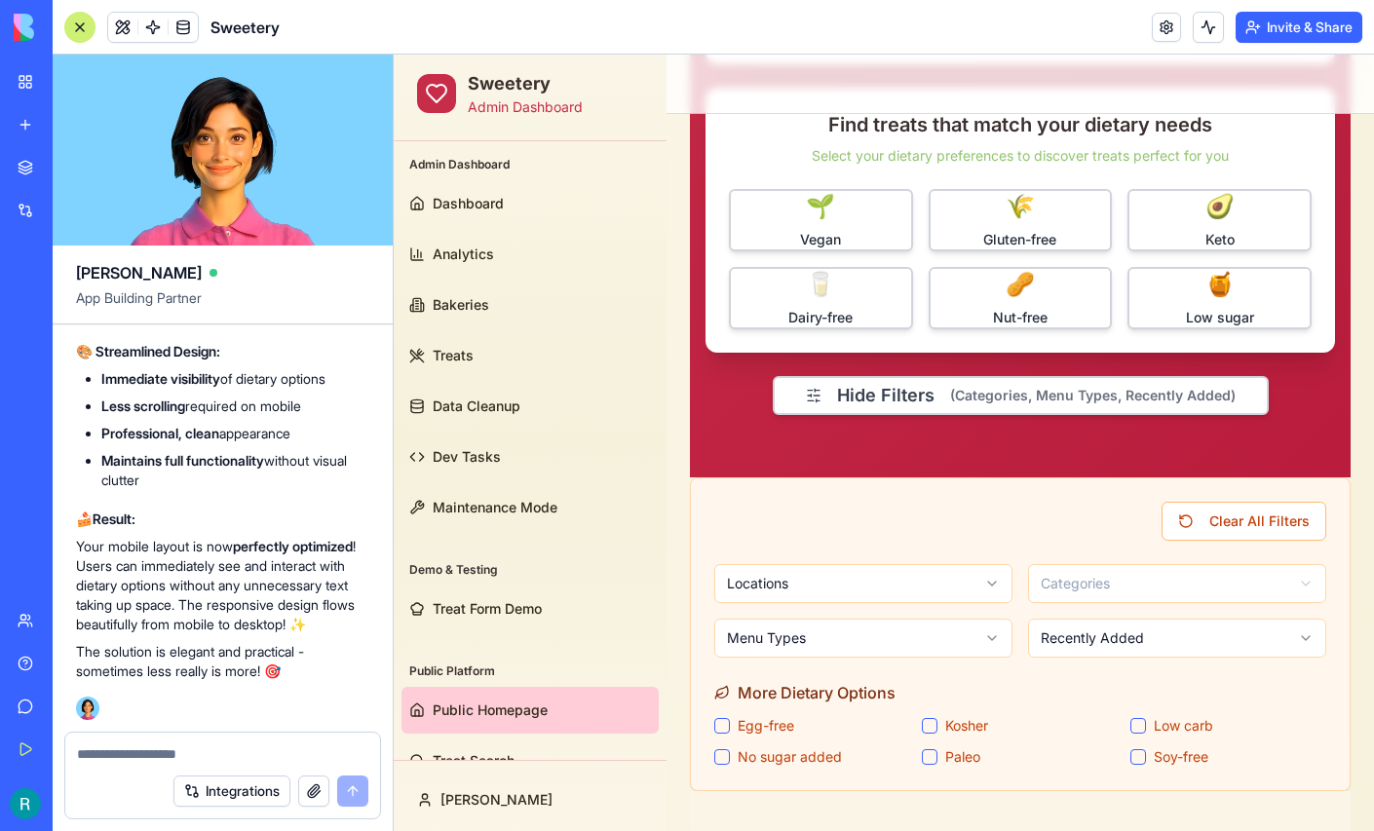
click at [165, 744] on textarea at bounding box center [222, 753] width 291 height 19
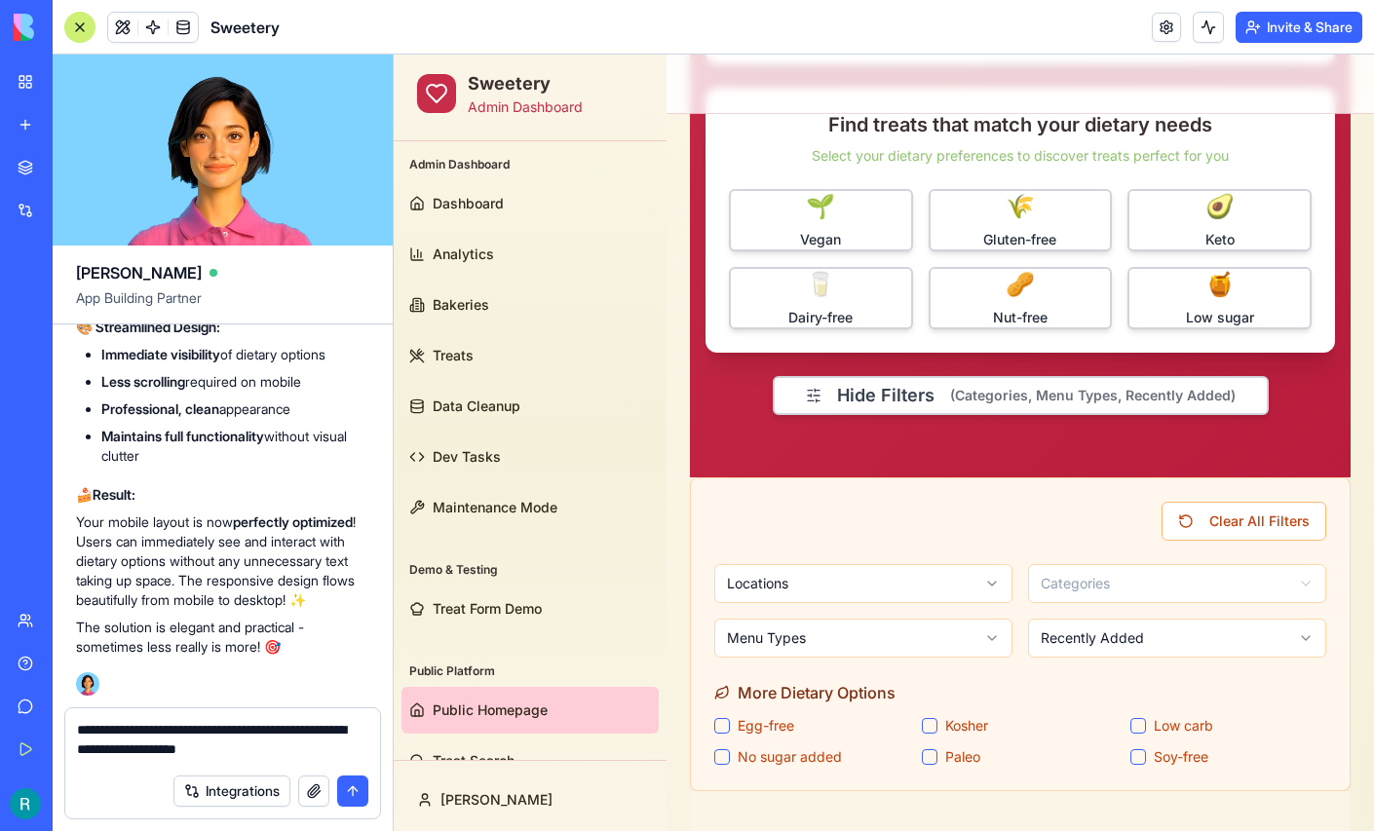
scroll to position [37, 0]
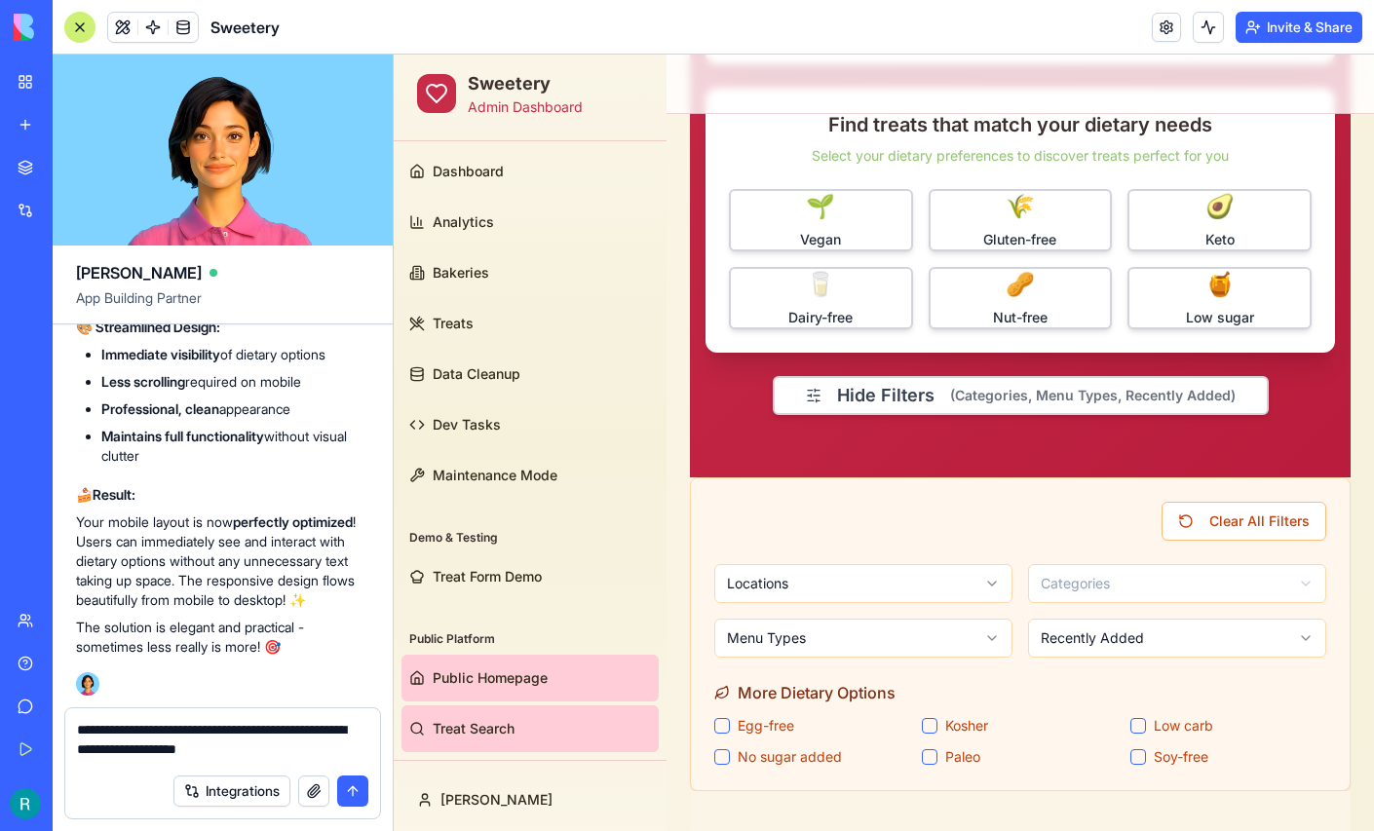
click at [483, 706] on link "Treat Search" at bounding box center [529, 728] width 257 height 47
type textarea "**********"
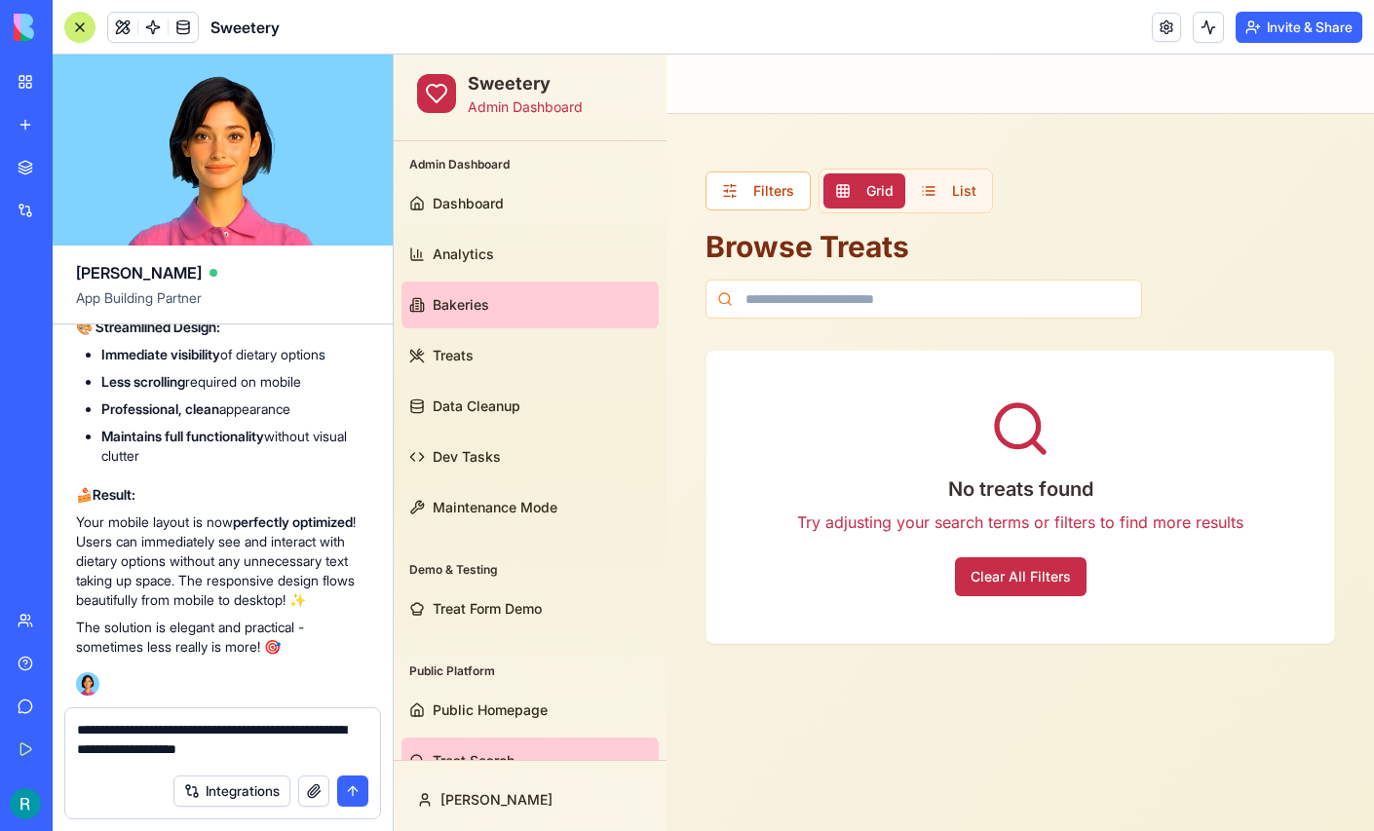
scroll to position [37, 0]
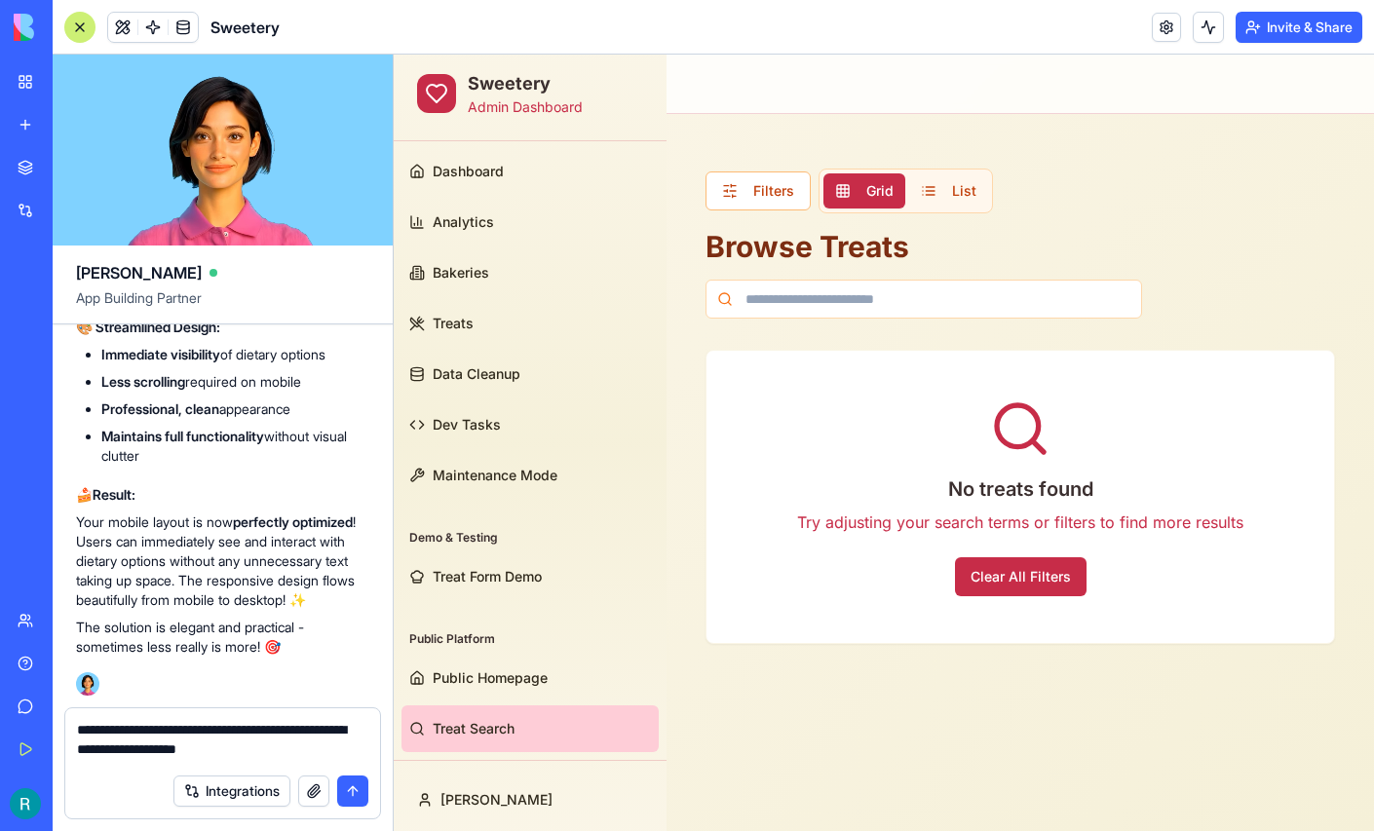
click at [211, 737] on textarea "**********" at bounding box center [220, 742] width 286 height 44
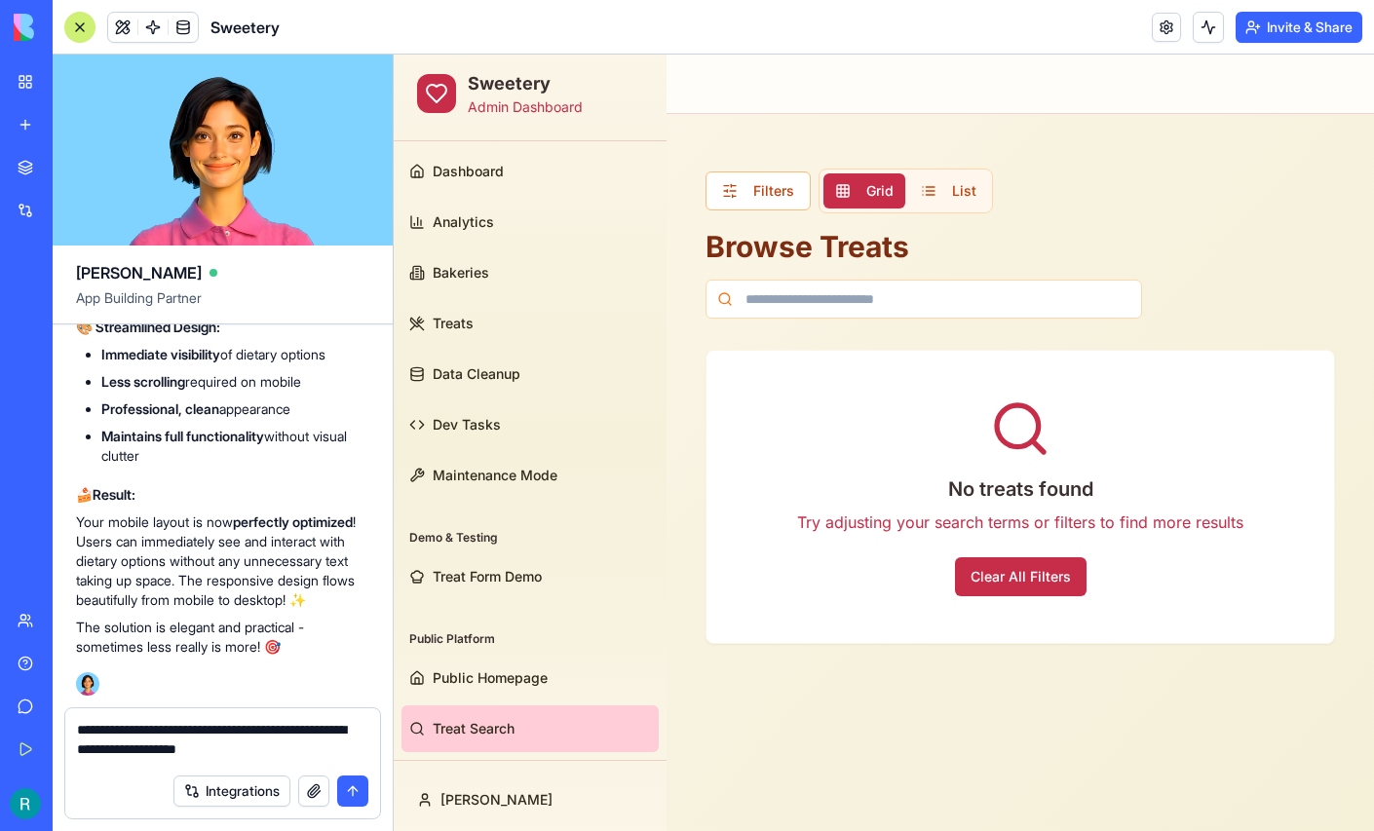
click at [211, 737] on textarea "**********" at bounding box center [220, 742] width 286 height 44
click at [85, 30] on div at bounding box center [79, 27] width 31 height 31
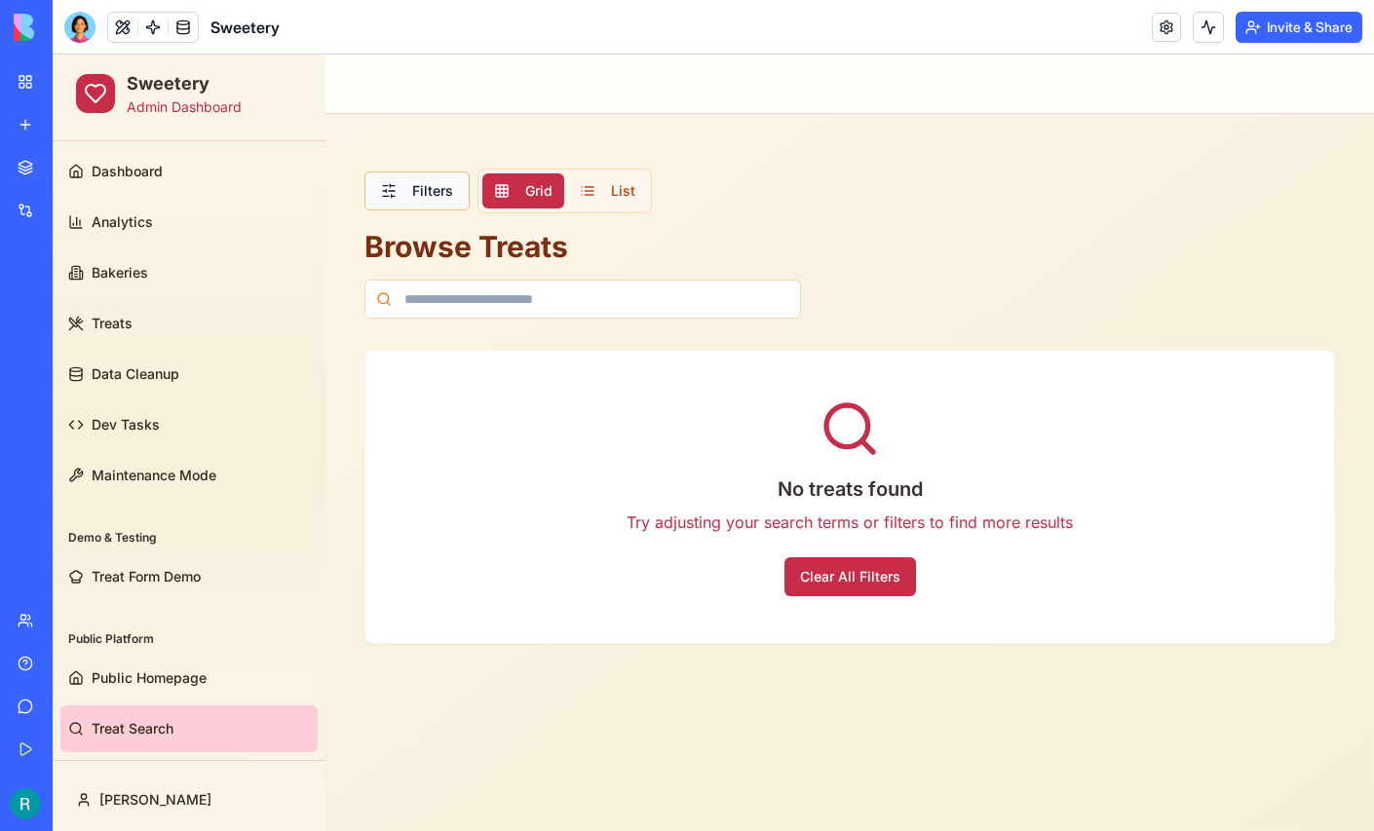
click at [430, 194] on button "Filters" at bounding box center [416, 190] width 105 height 39
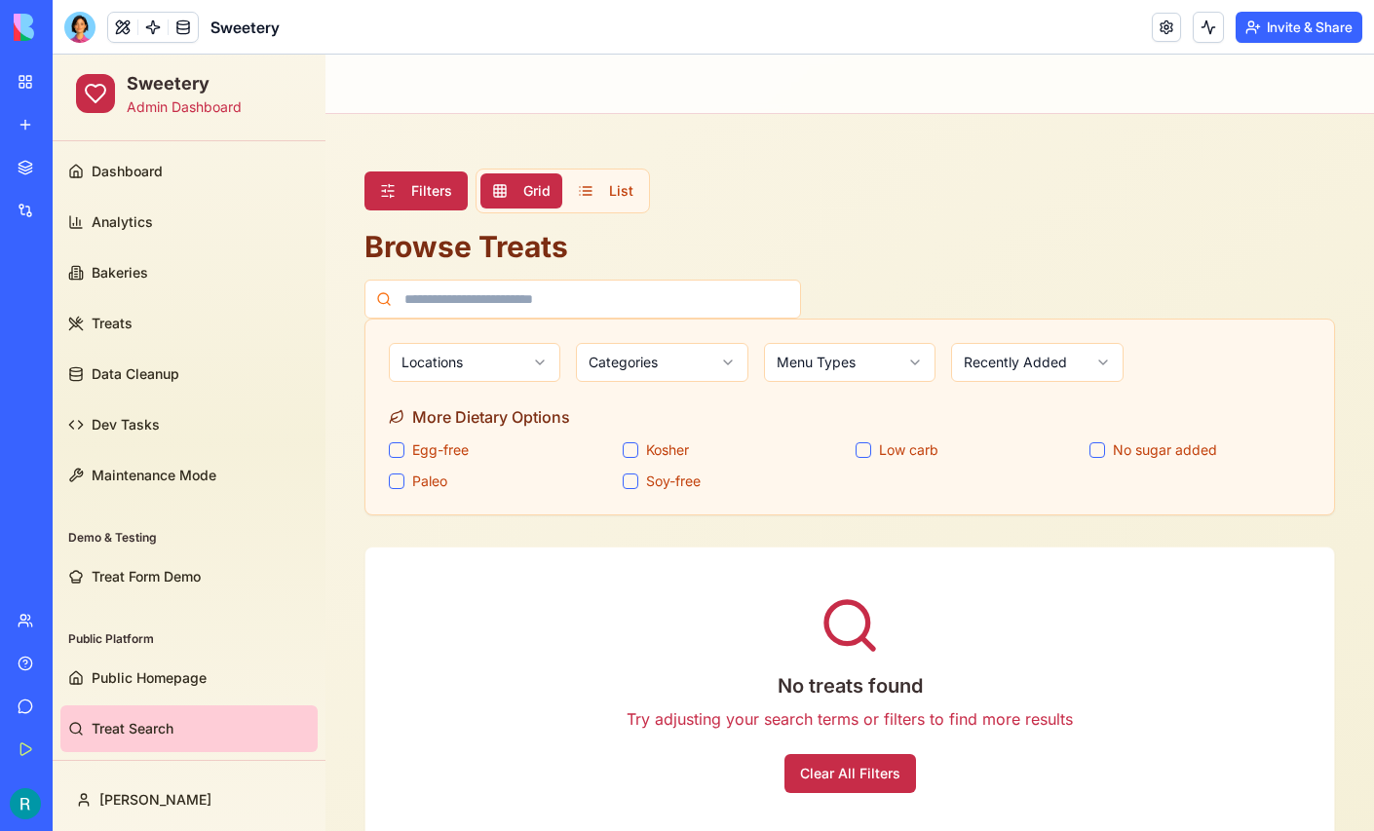
click at [529, 365] on html "Sweetery Admin Dashboard Admin Dashboard Dashboard Analytics Bakeries Treats Da…" at bounding box center [713, 475] width 1321 height 841
click at [659, 357] on html "Sweetery Admin Dashboard Admin Dashboard Dashboard Analytics Bakeries Treats Da…" at bounding box center [713, 475] width 1321 height 841
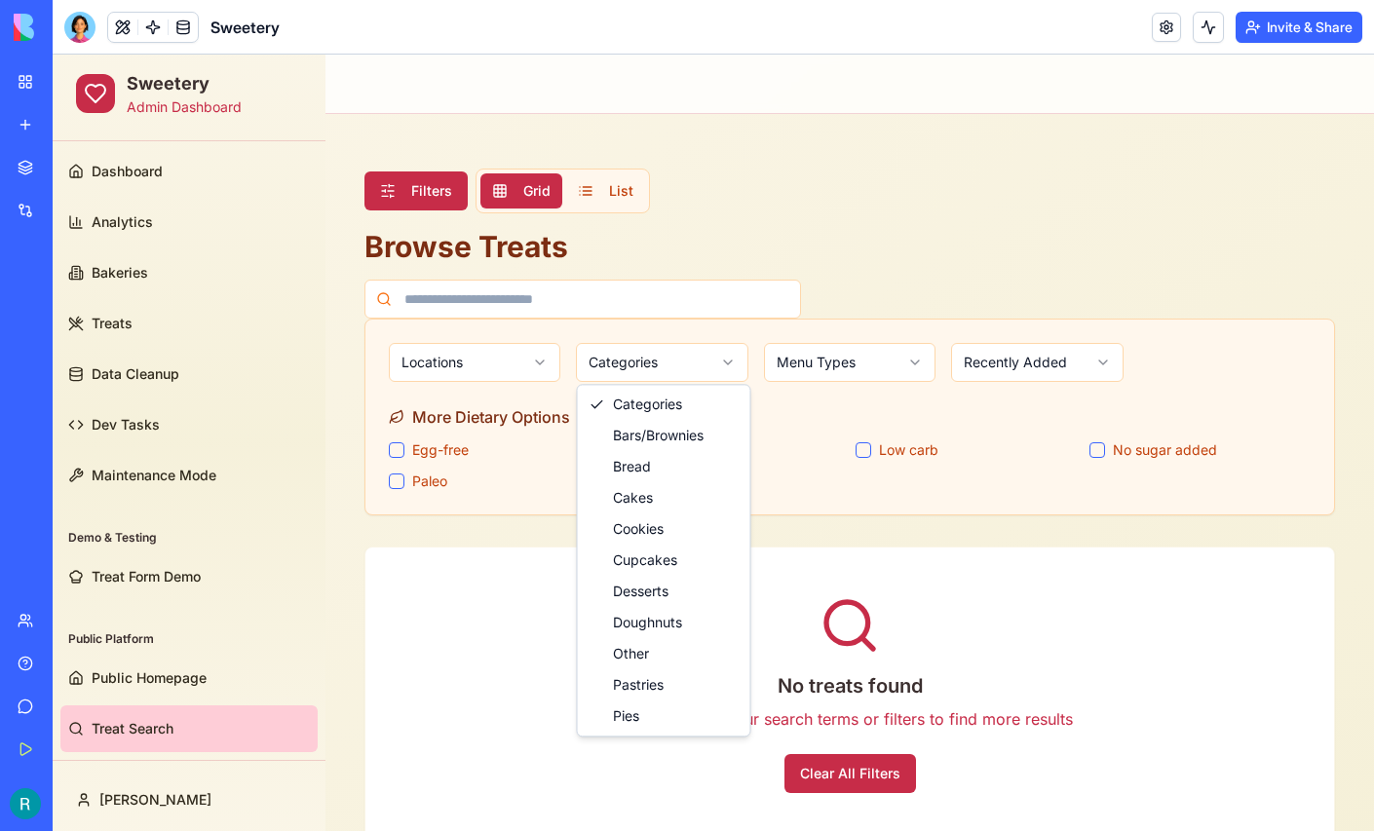
click at [911, 346] on html "Sweetery Admin Dashboard Admin Dashboard Dashboard Analytics Bakeries Treats Da…" at bounding box center [713, 475] width 1321 height 841
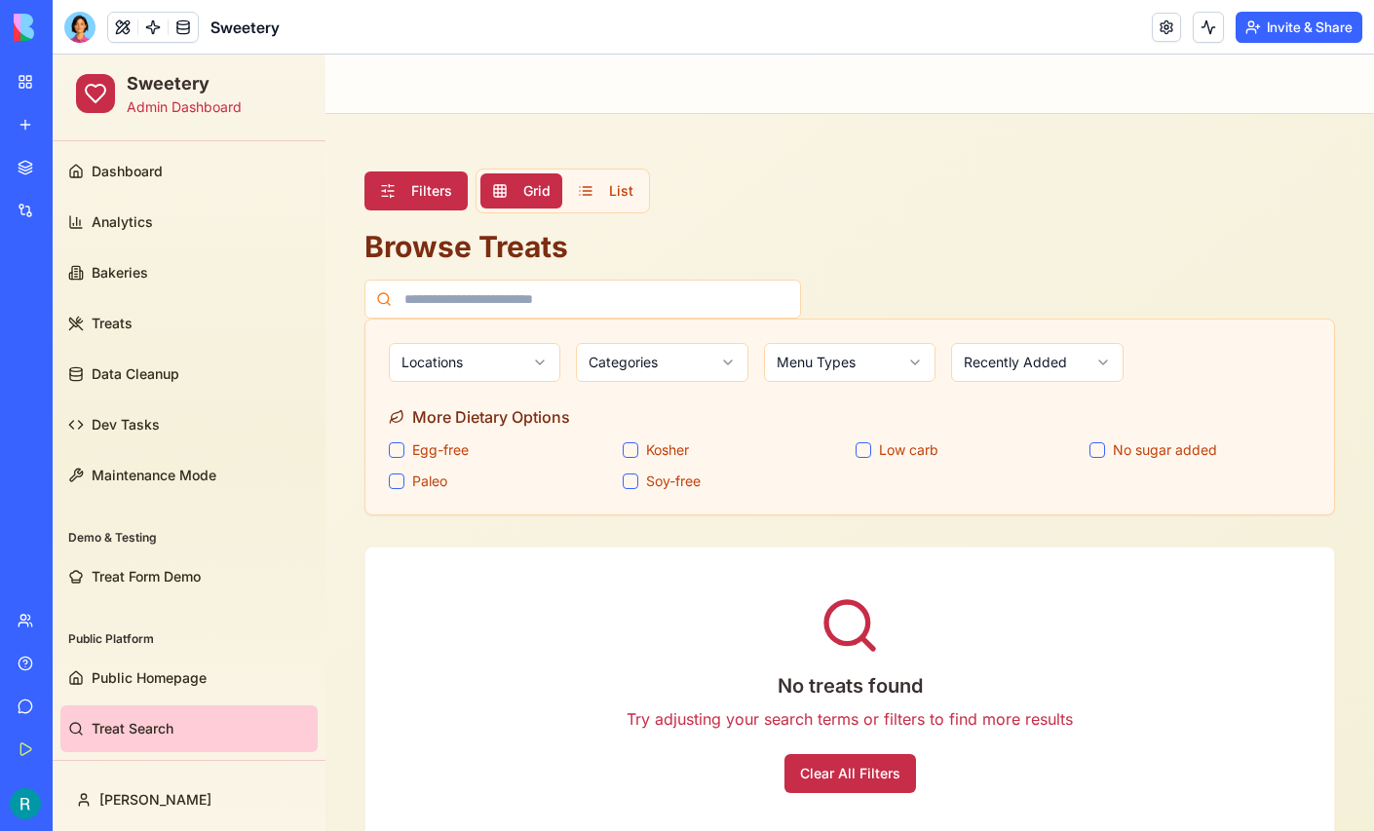
click at [923, 283] on div at bounding box center [849, 299] width 970 height 39
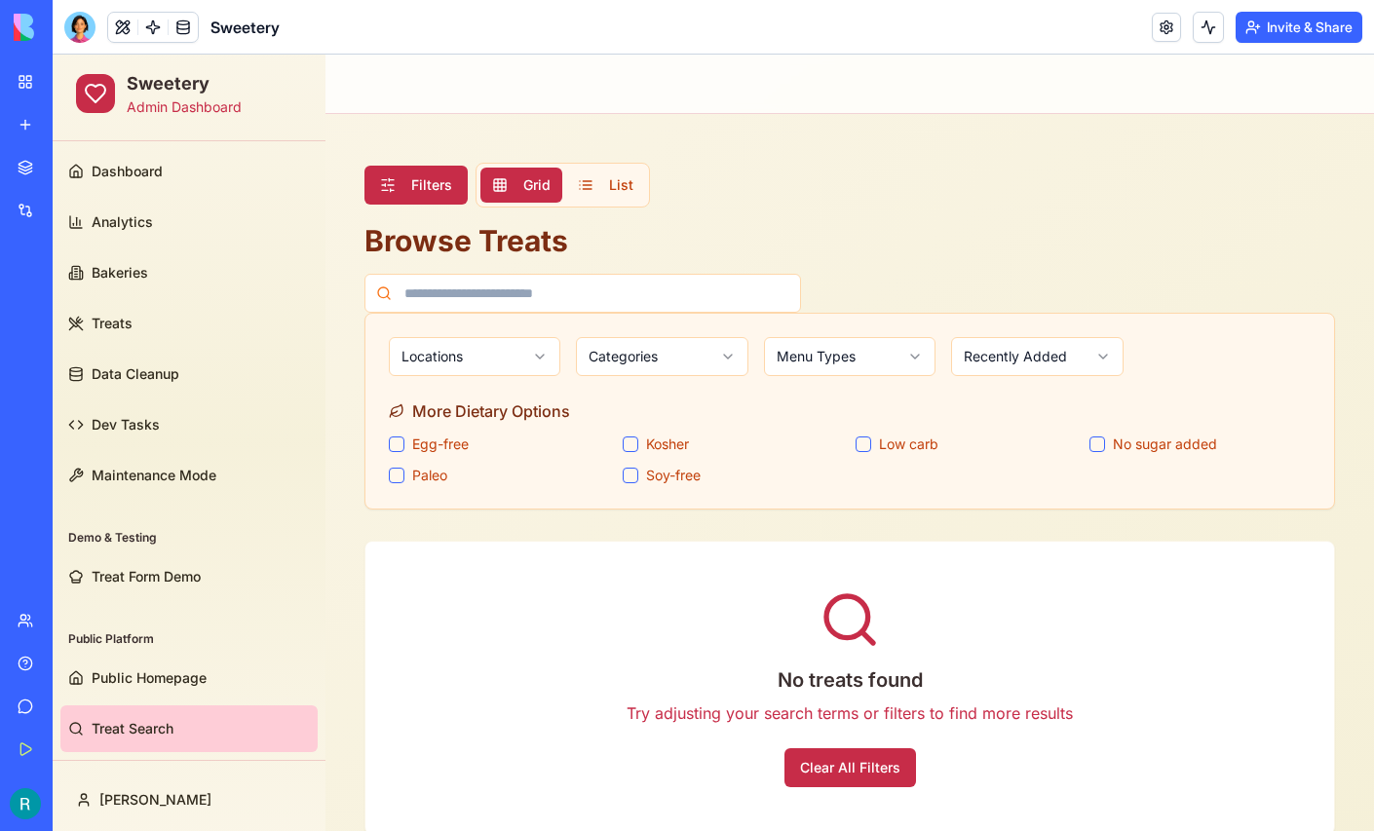
scroll to position [1, 0]
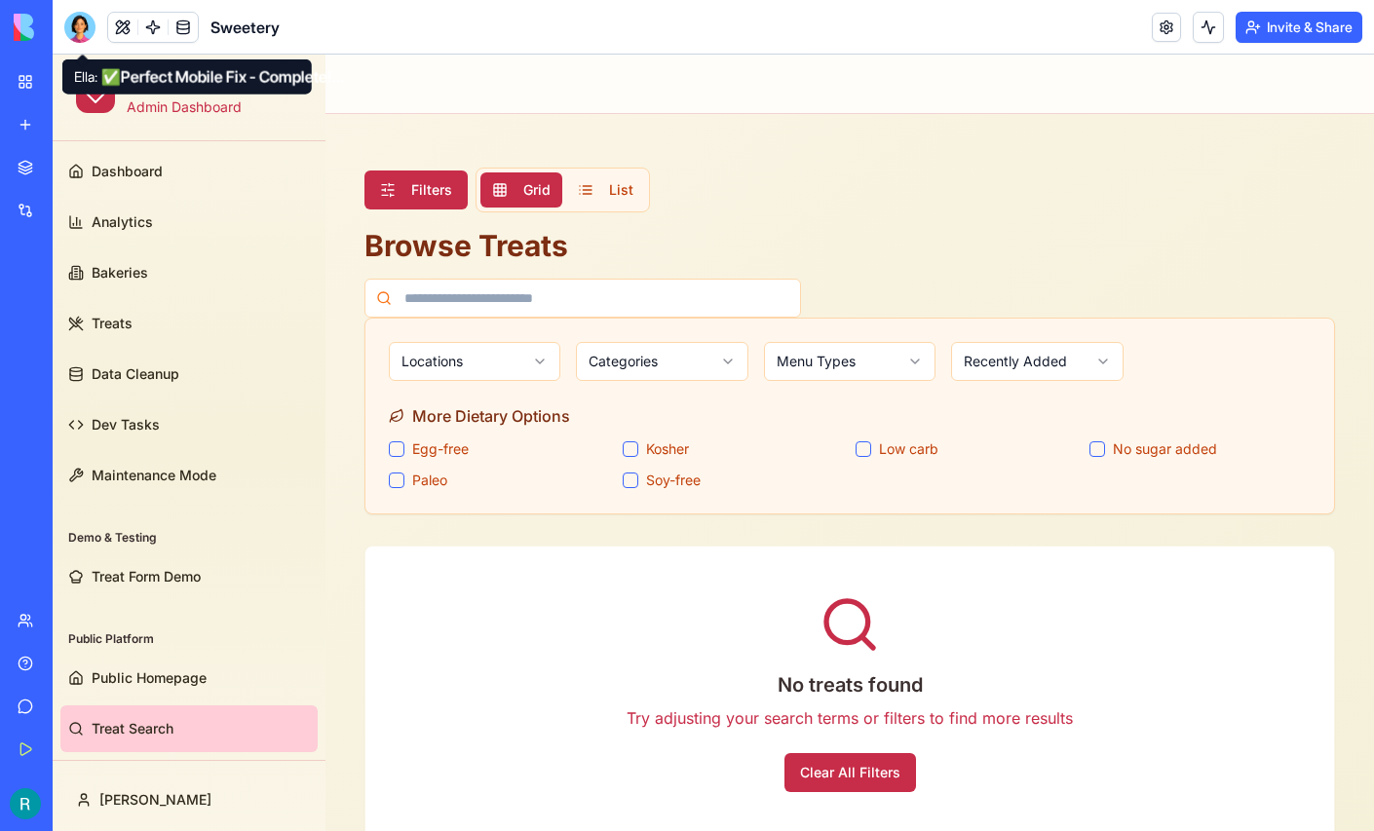
click at [90, 36] on div at bounding box center [79, 27] width 31 height 31
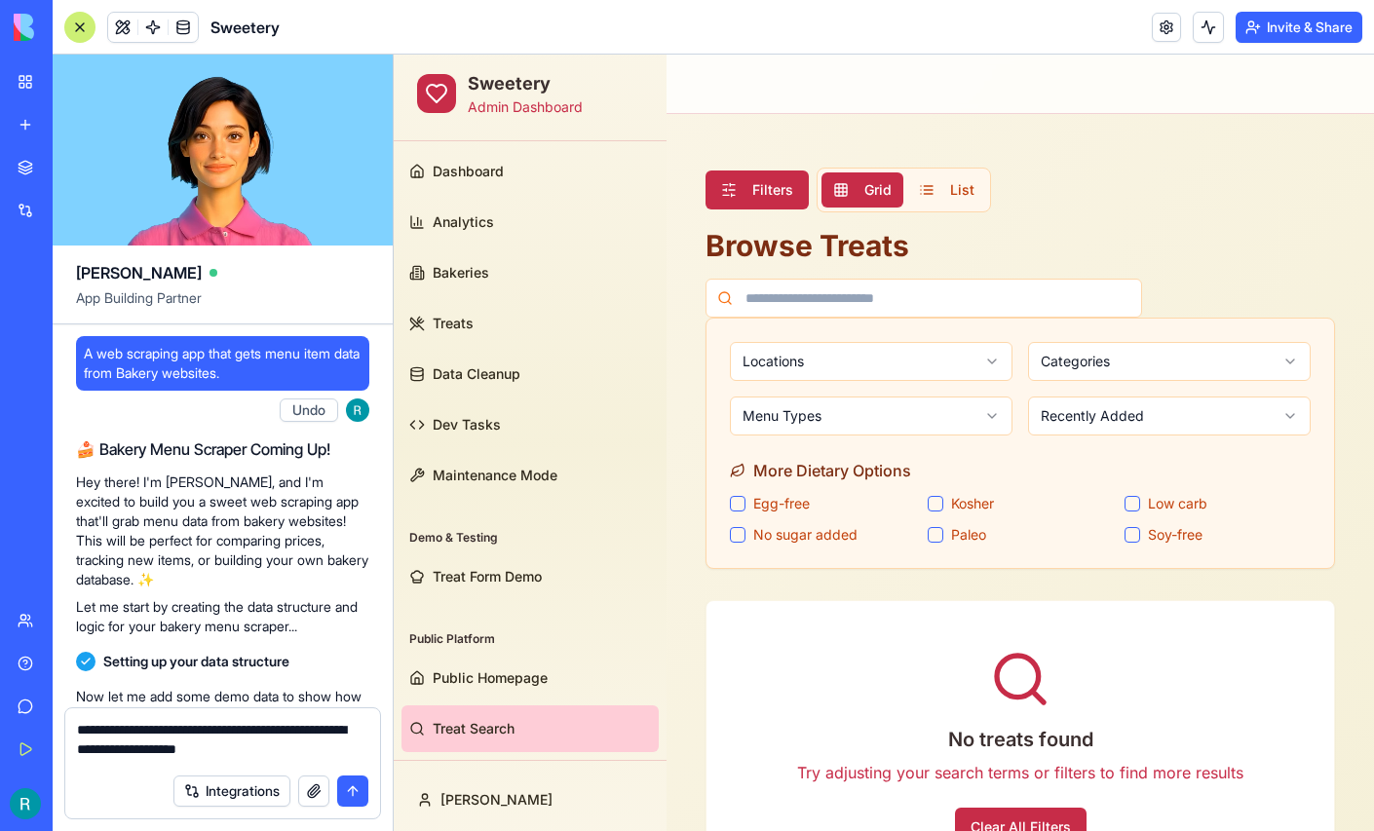
scroll to position [0, 0]
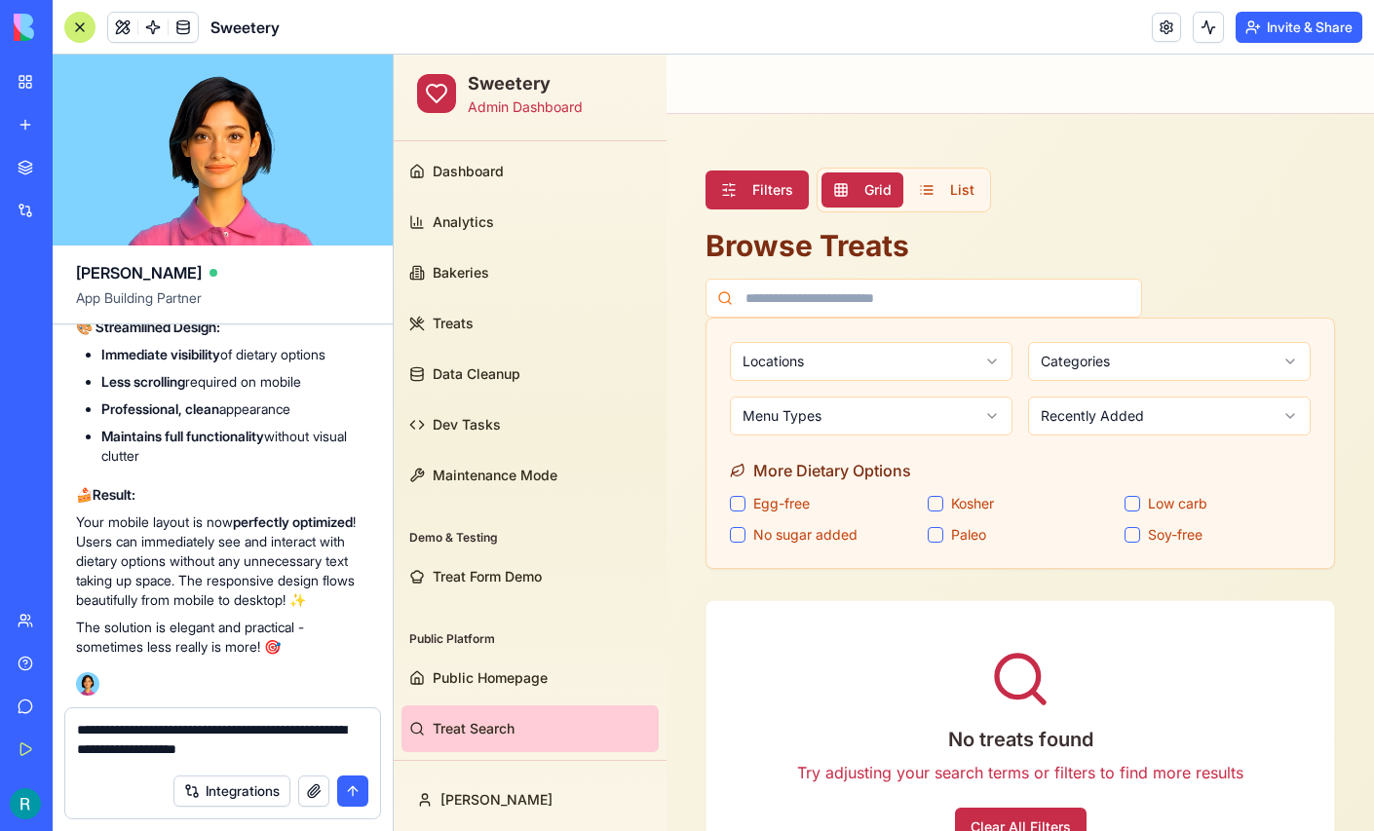
click at [331, 738] on textarea "**********" at bounding box center [220, 742] width 286 height 44
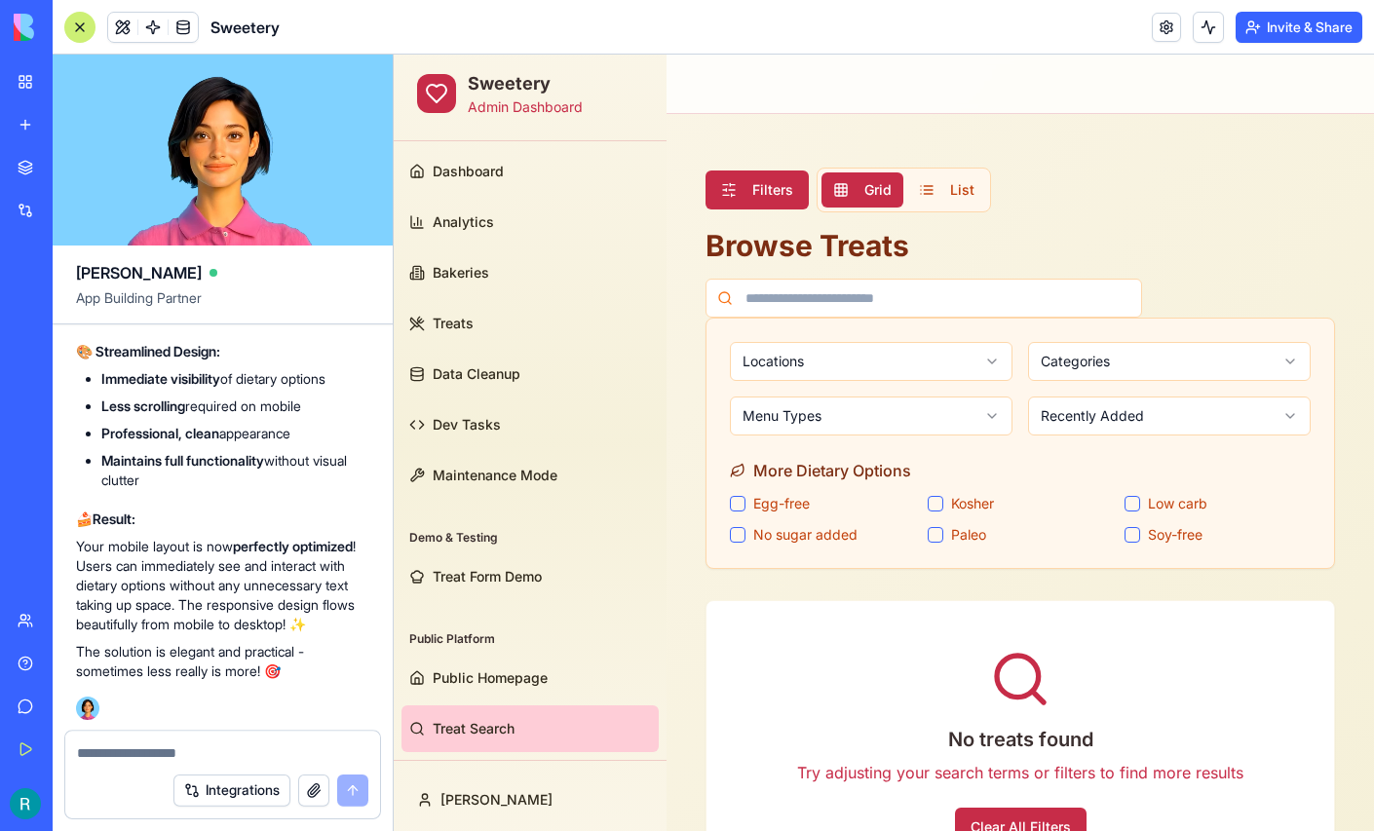
scroll to position [415534, 0]
click at [143, 751] on textarea at bounding box center [220, 753] width 286 height 19
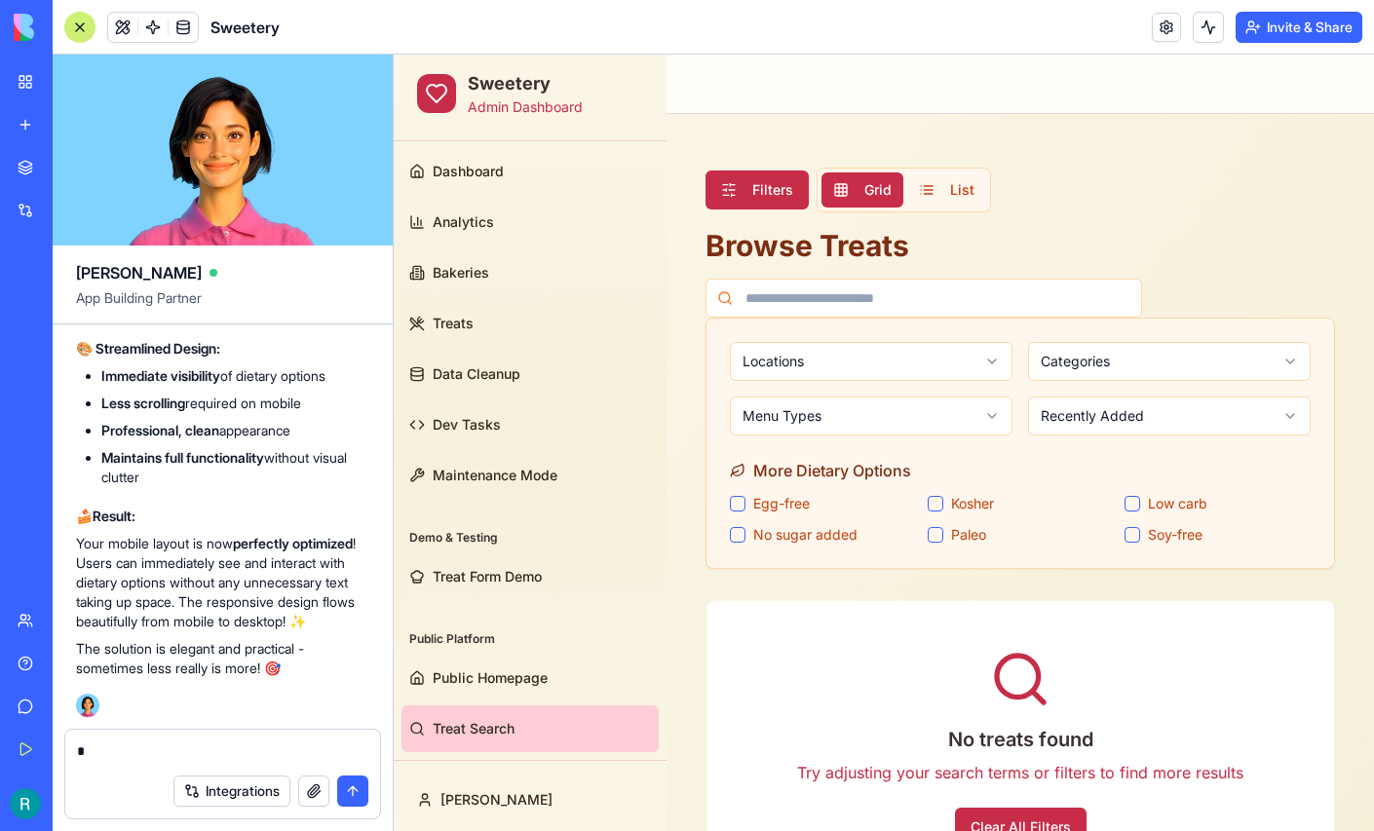
scroll to position [415536, 0]
type textarea "*"
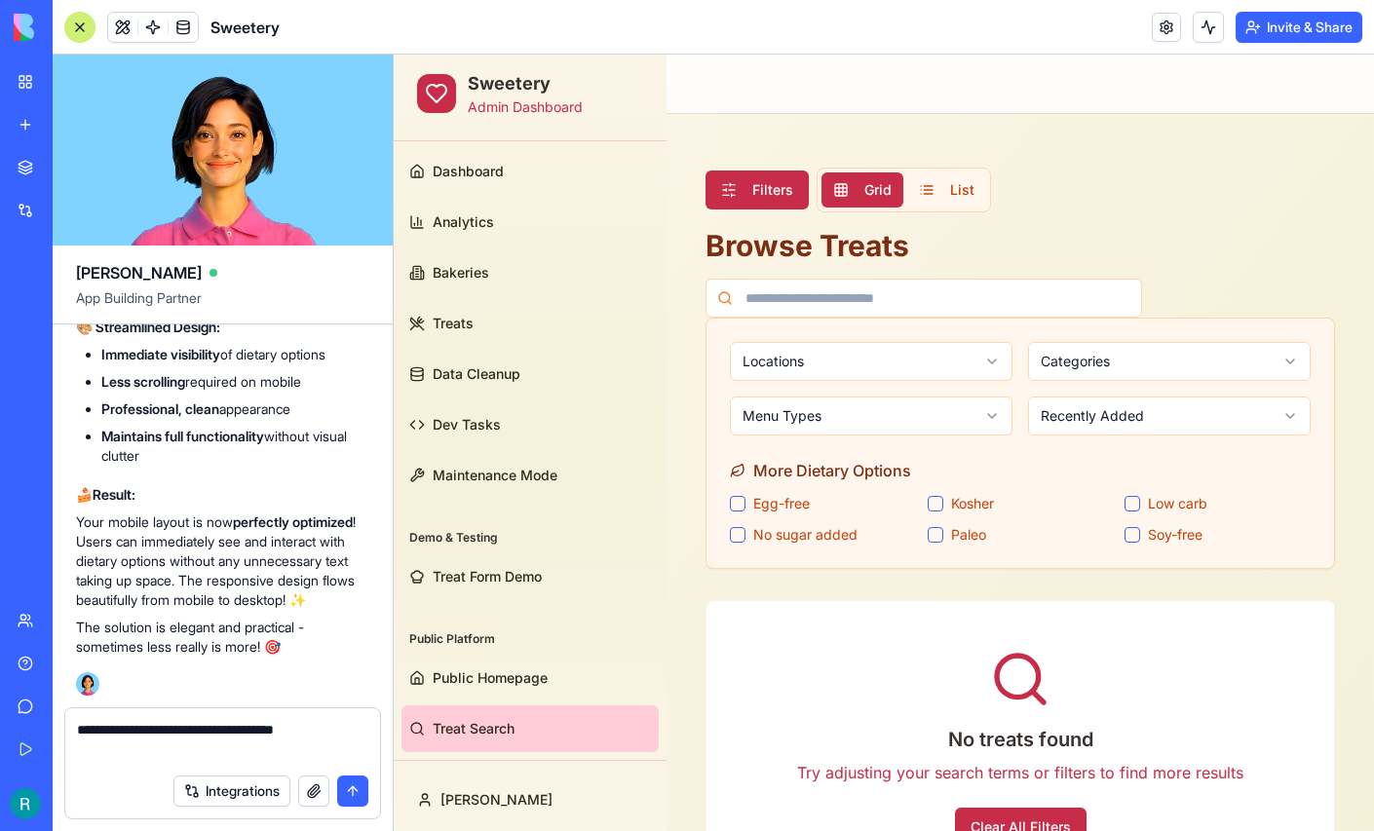
scroll to position [415558, 0]
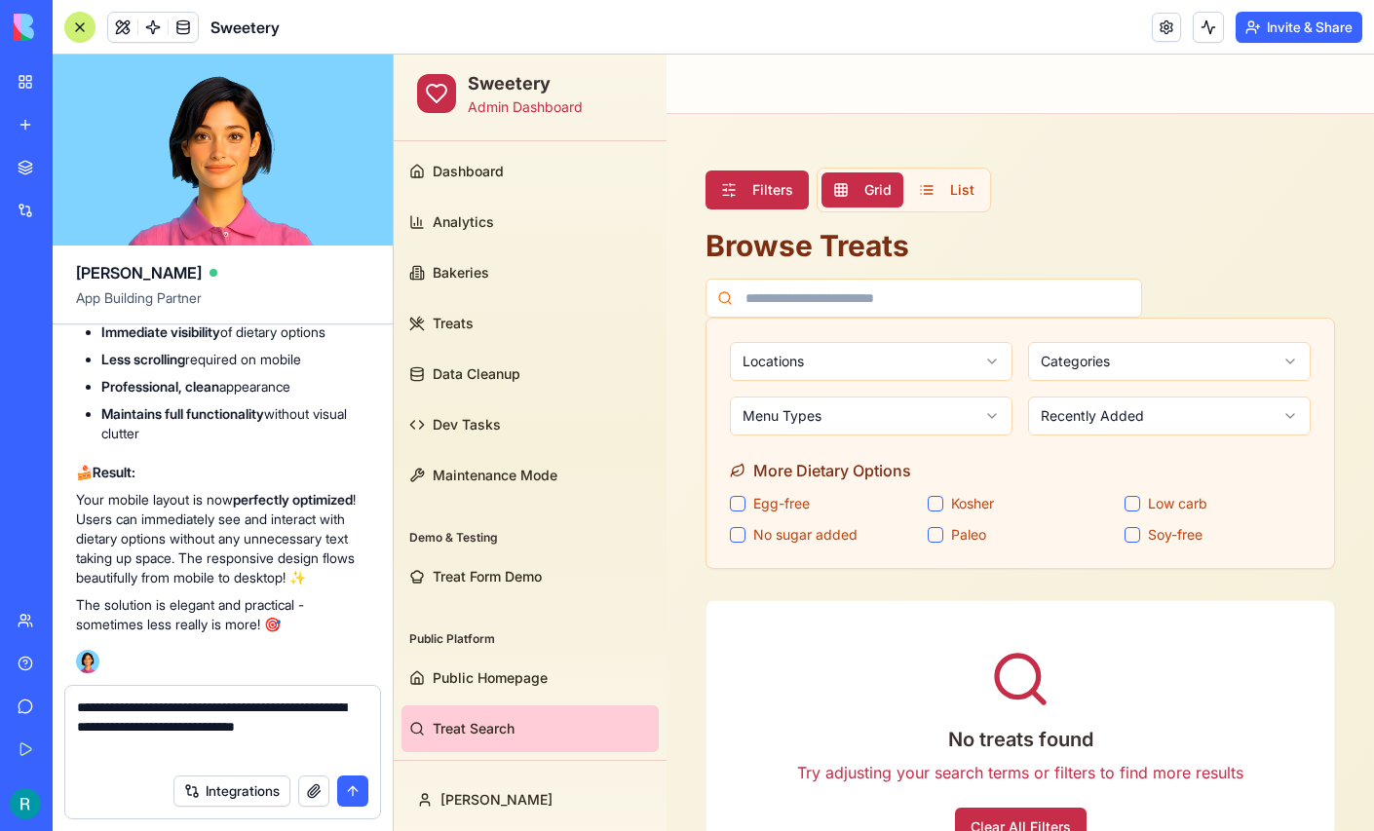
paste textarea "**********"
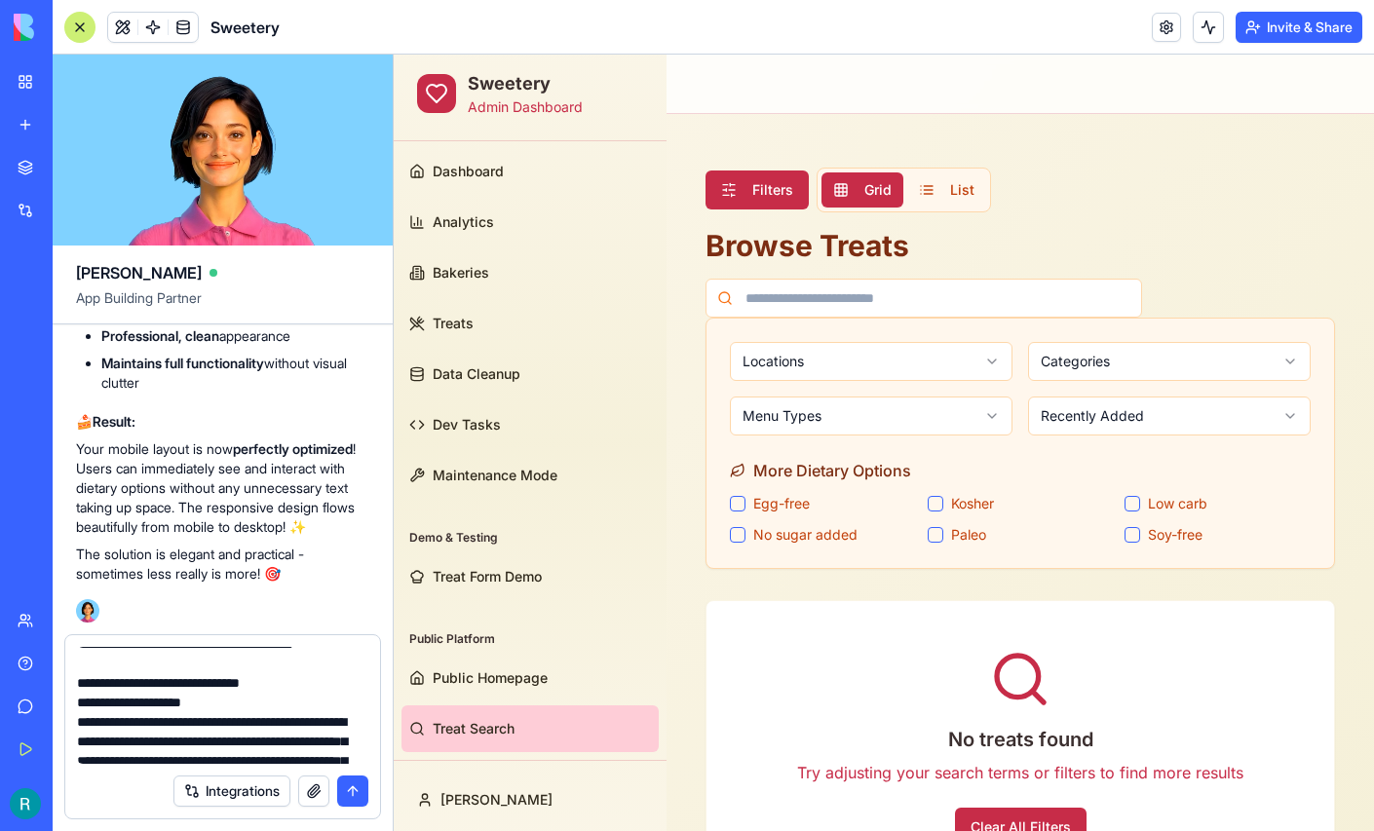
scroll to position [0, 0]
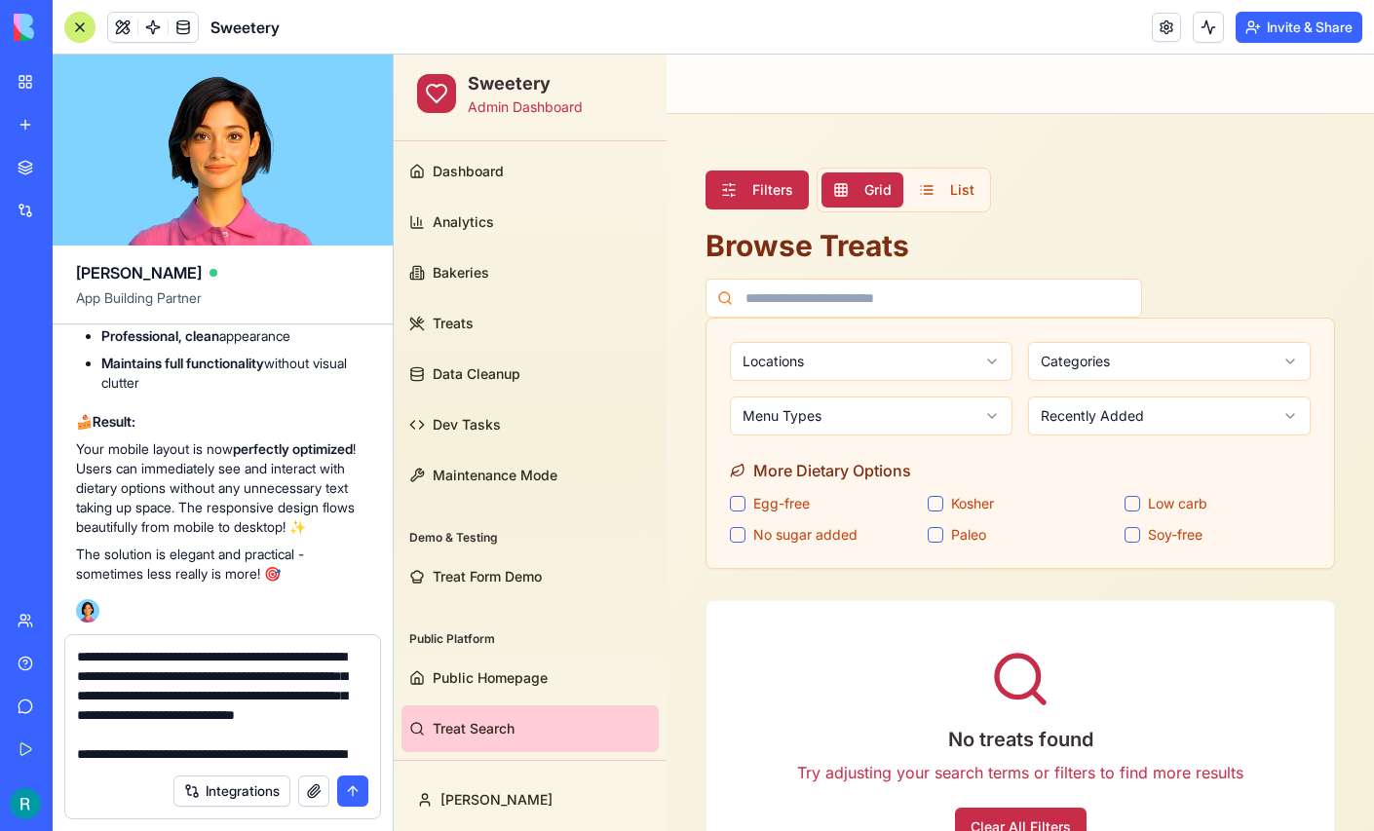
click at [177, 694] on textarea at bounding box center [220, 705] width 286 height 117
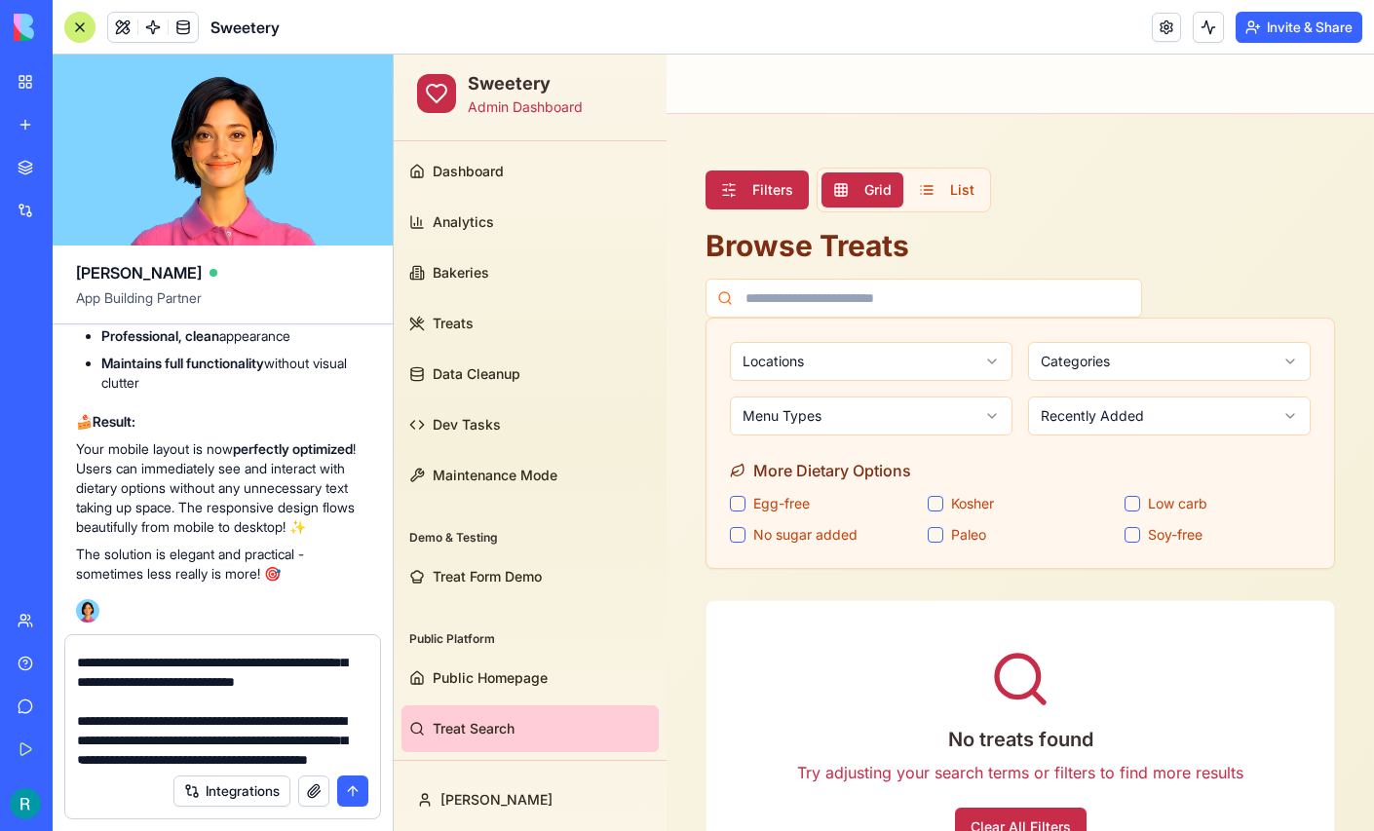
scroll to position [34, 0]
drag, startPoint x: 201, startPoint y: 727, endPoint x: 184, endPoint y: 654, distance: 74.9
click at [184, 654] on textarea at bounding box center [220, 705] width 286 height 117
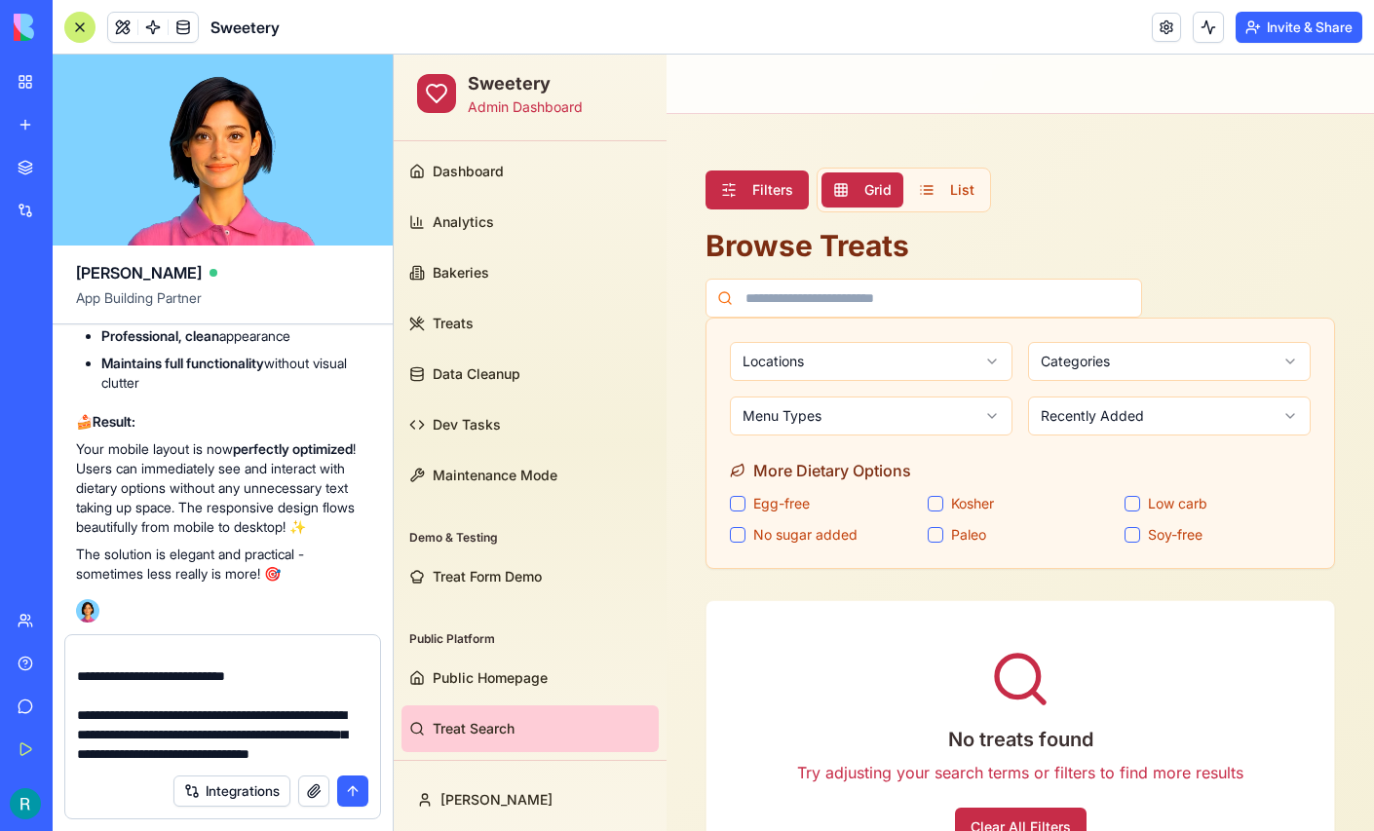
scroll to position [1570, 0]
drag, startPoint x: 82, startPoint y: 727, endPoint x: 392, endPoint y: 742, distance: 310.2
click at [392, 742] on div "Integrations" at bounding box center [223, 732] width 340 height 197
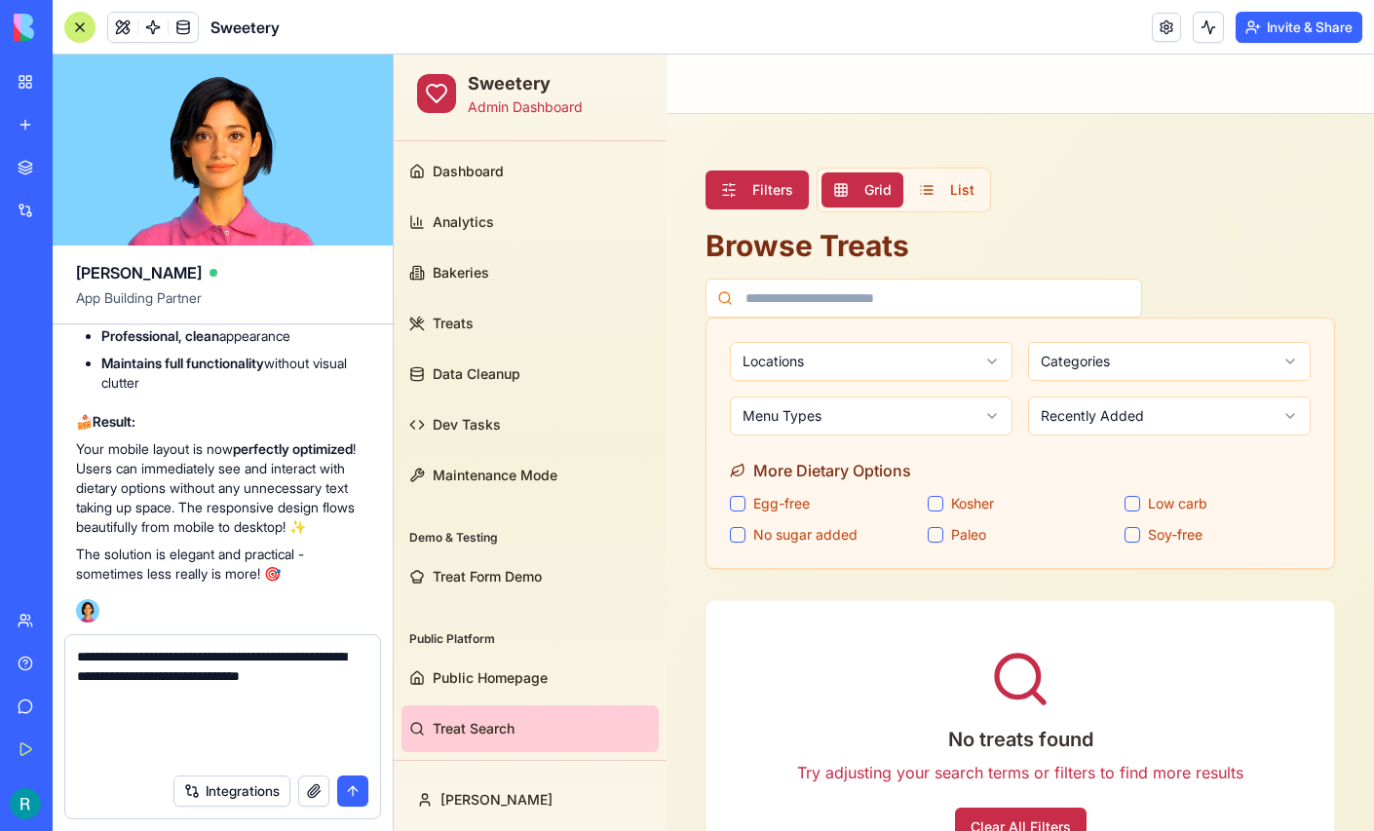
scroll to position [0, 0]
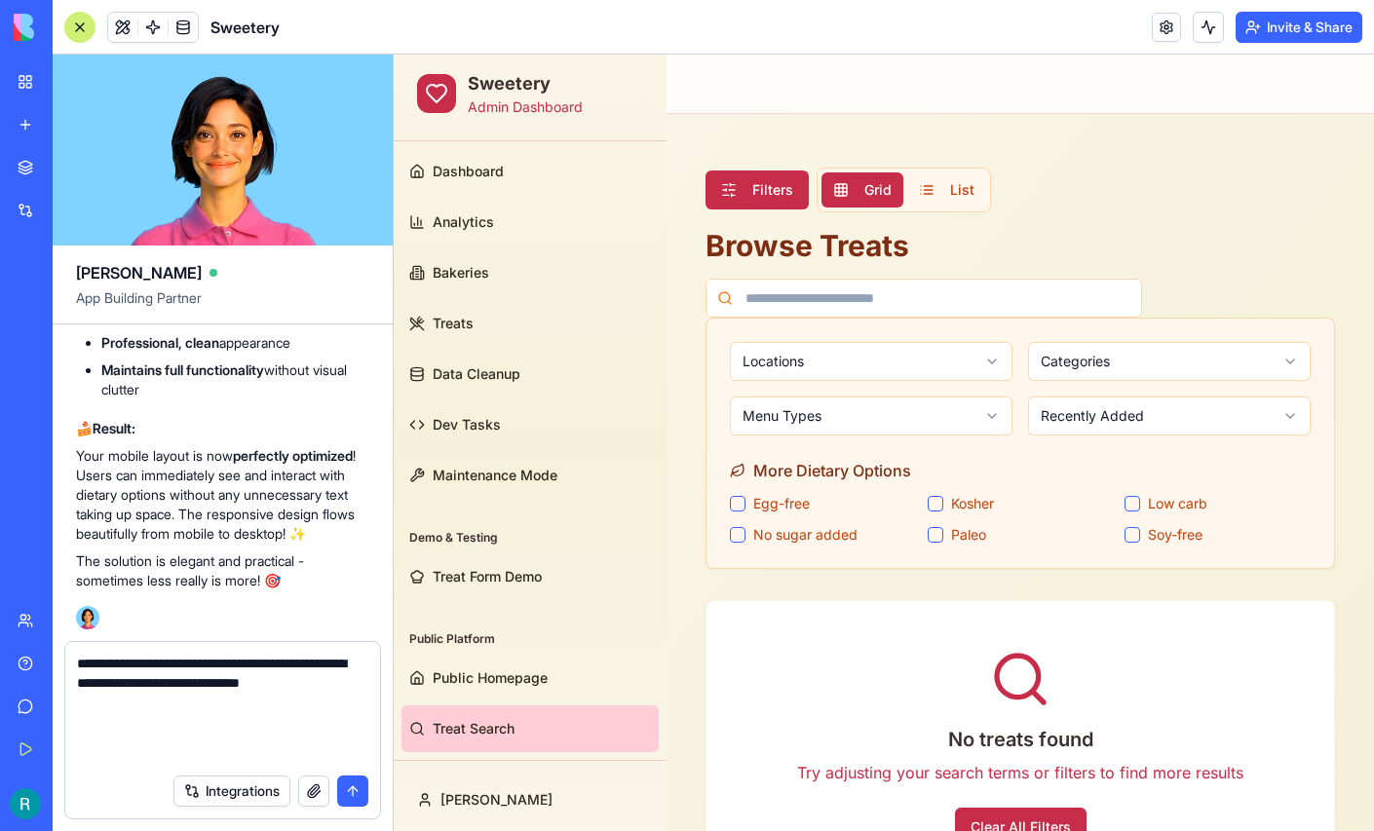
click at [230, 702] on textarea "**********" at bounding box center [220, 709] width 286 height 110
paste textarea "**********"
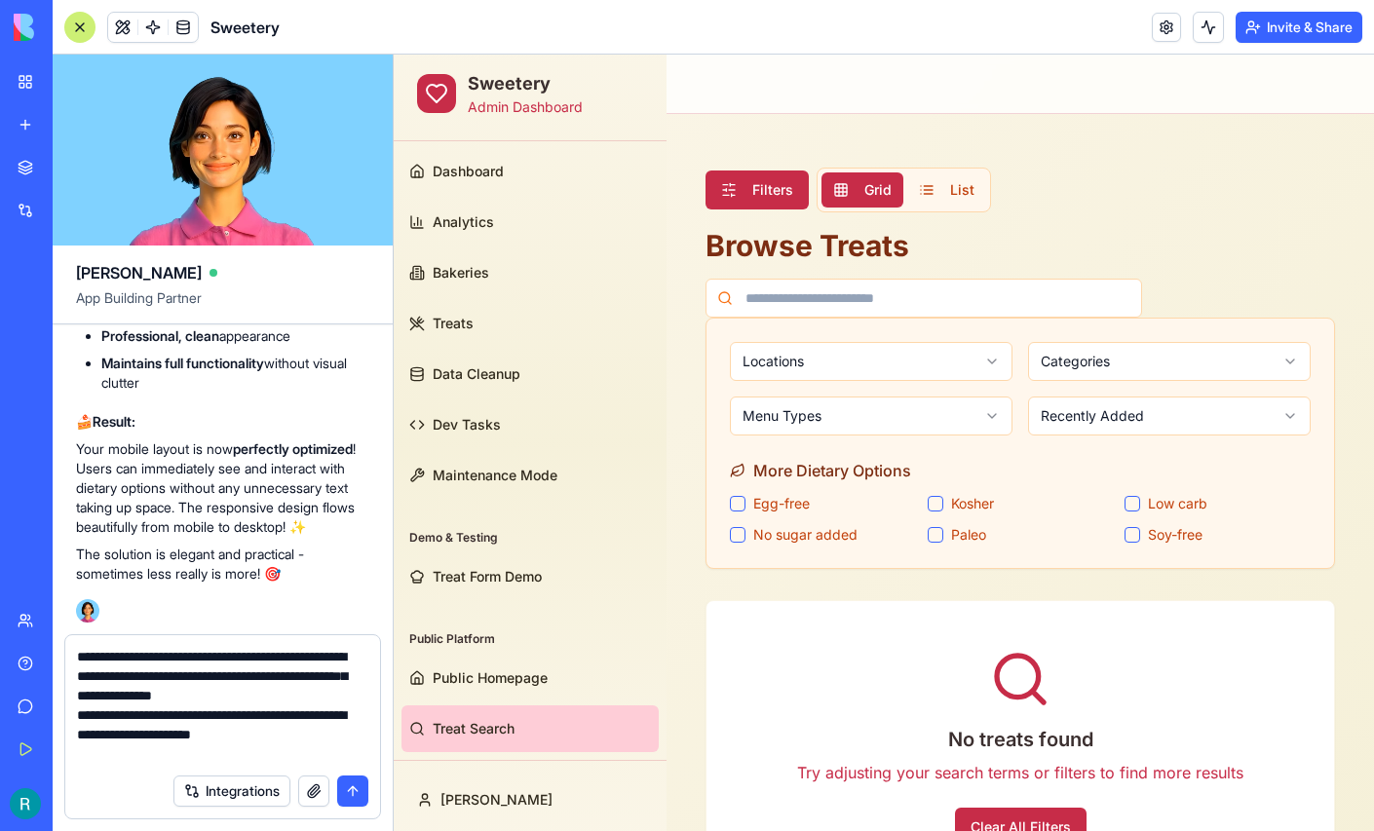
click at [183, 694] on textarea "**********" at bounding box center [220, 705] width 286 height 117
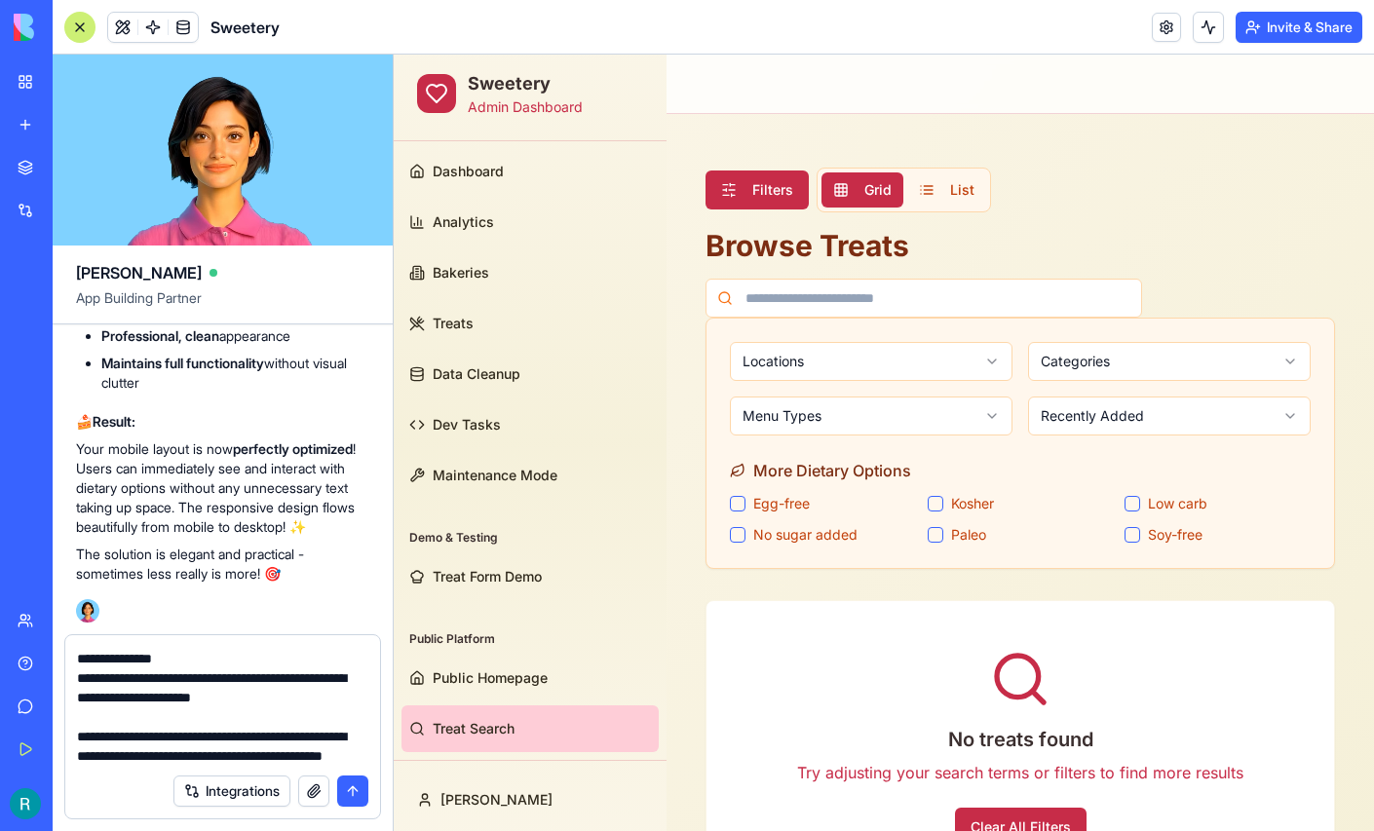
click at [110, 697] on textarea "**********" at bounding box center [220, 705] width 286 height 117
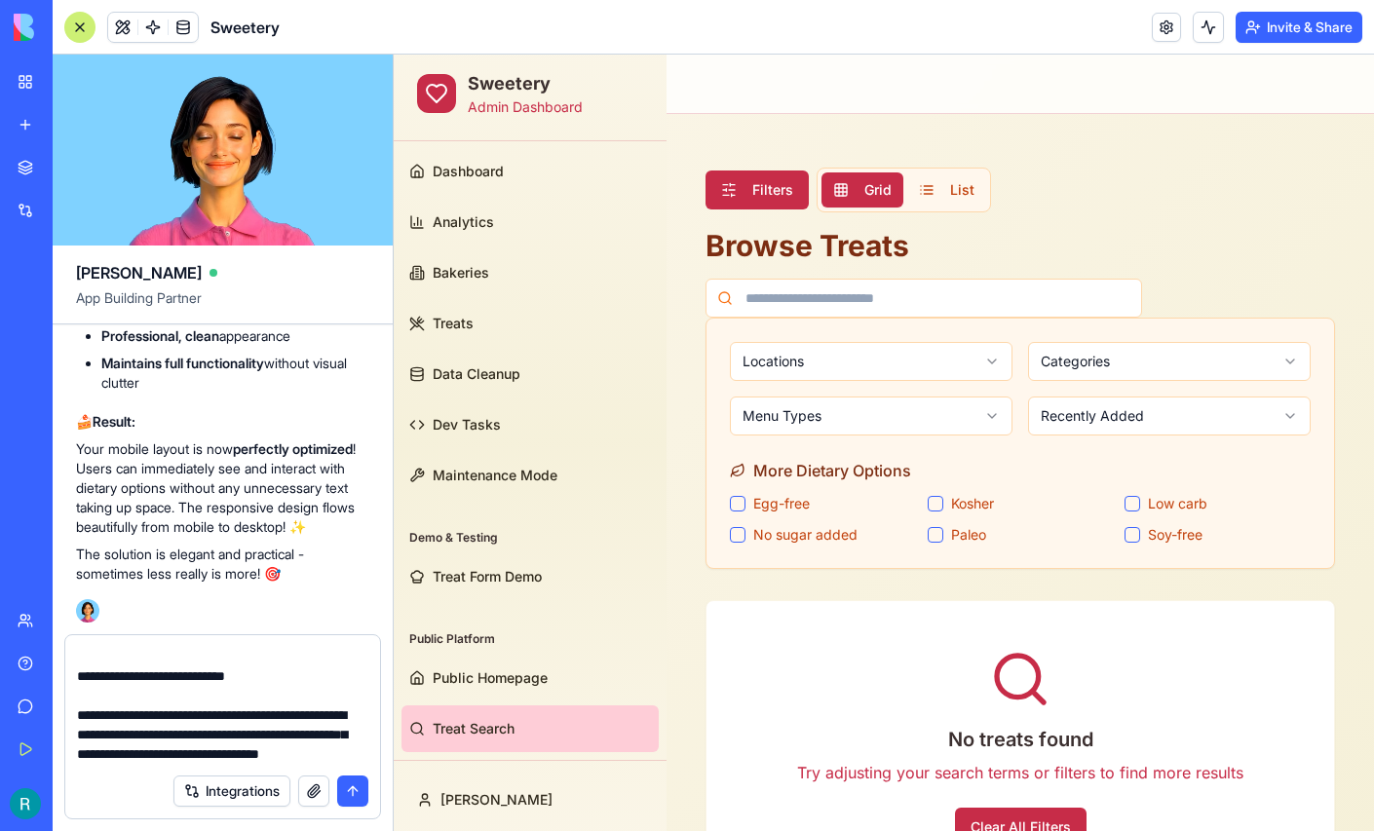
scroll to position [453, 0]
type textarea "**********"
click at [80, 42] on div at bounding box center [79, 27] width 31 height 31
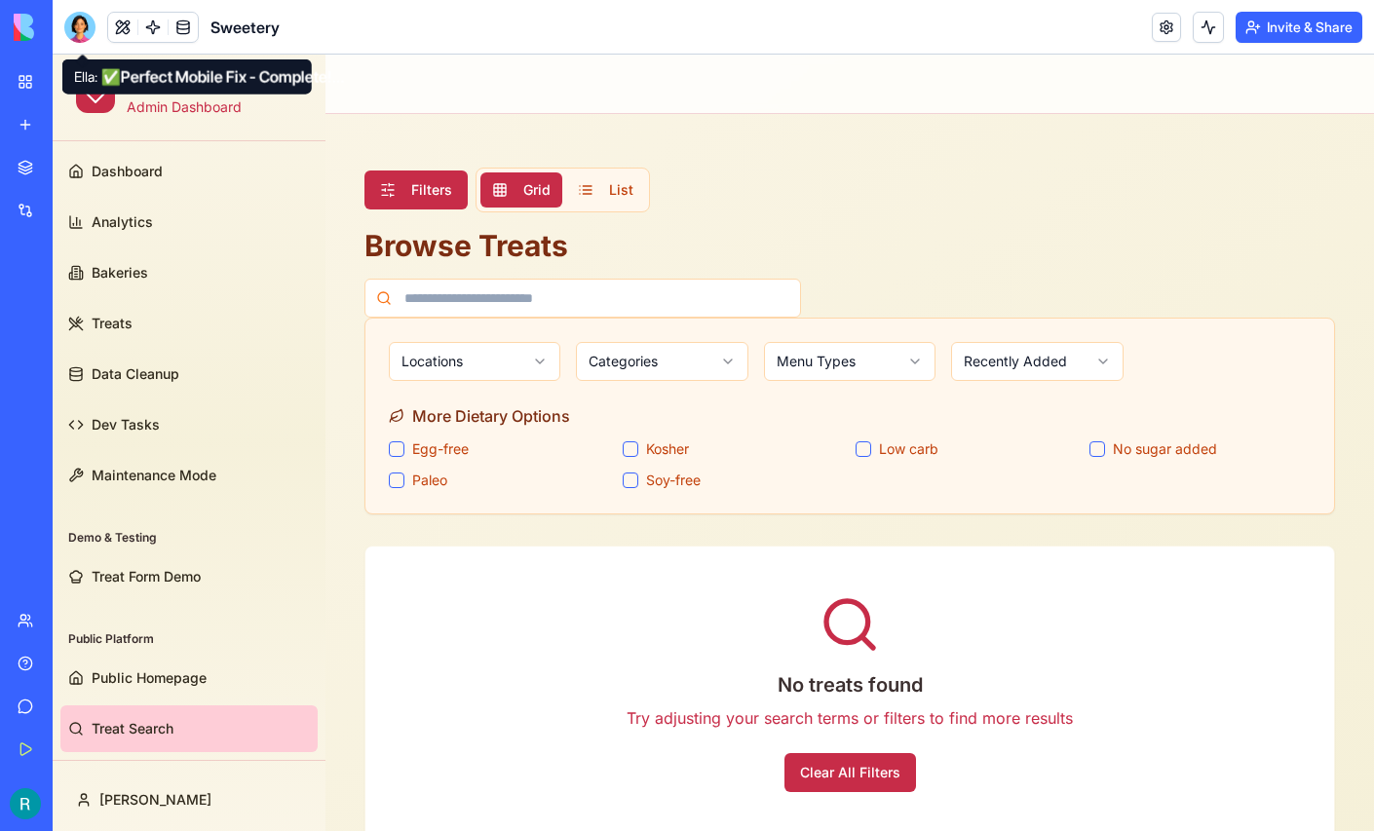
click at [77, 29] on div at bounding box center [79, 27] width 31 height 31
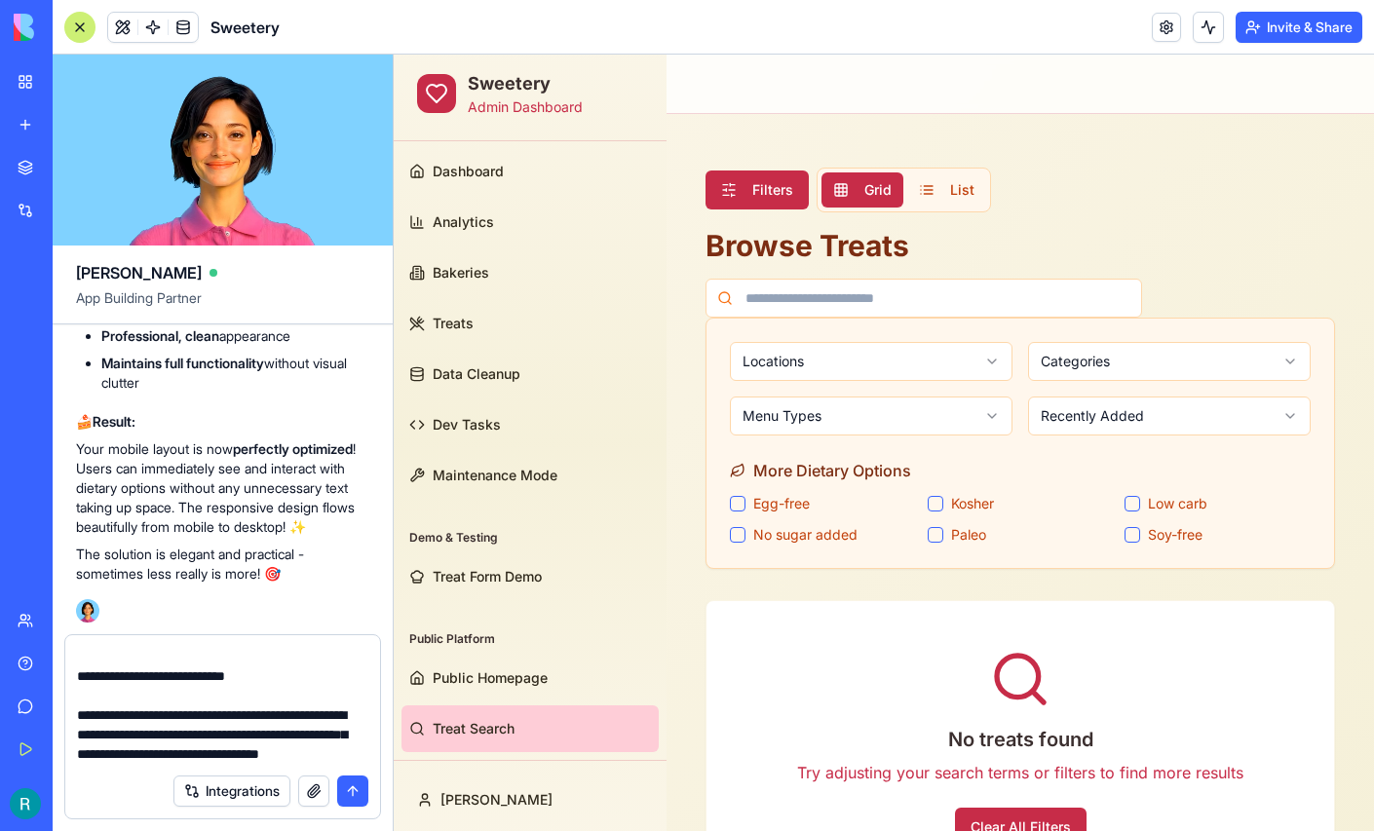
click at [324, 704] on textarea "**********" at bounding box center [220, 705] width 286 height 117
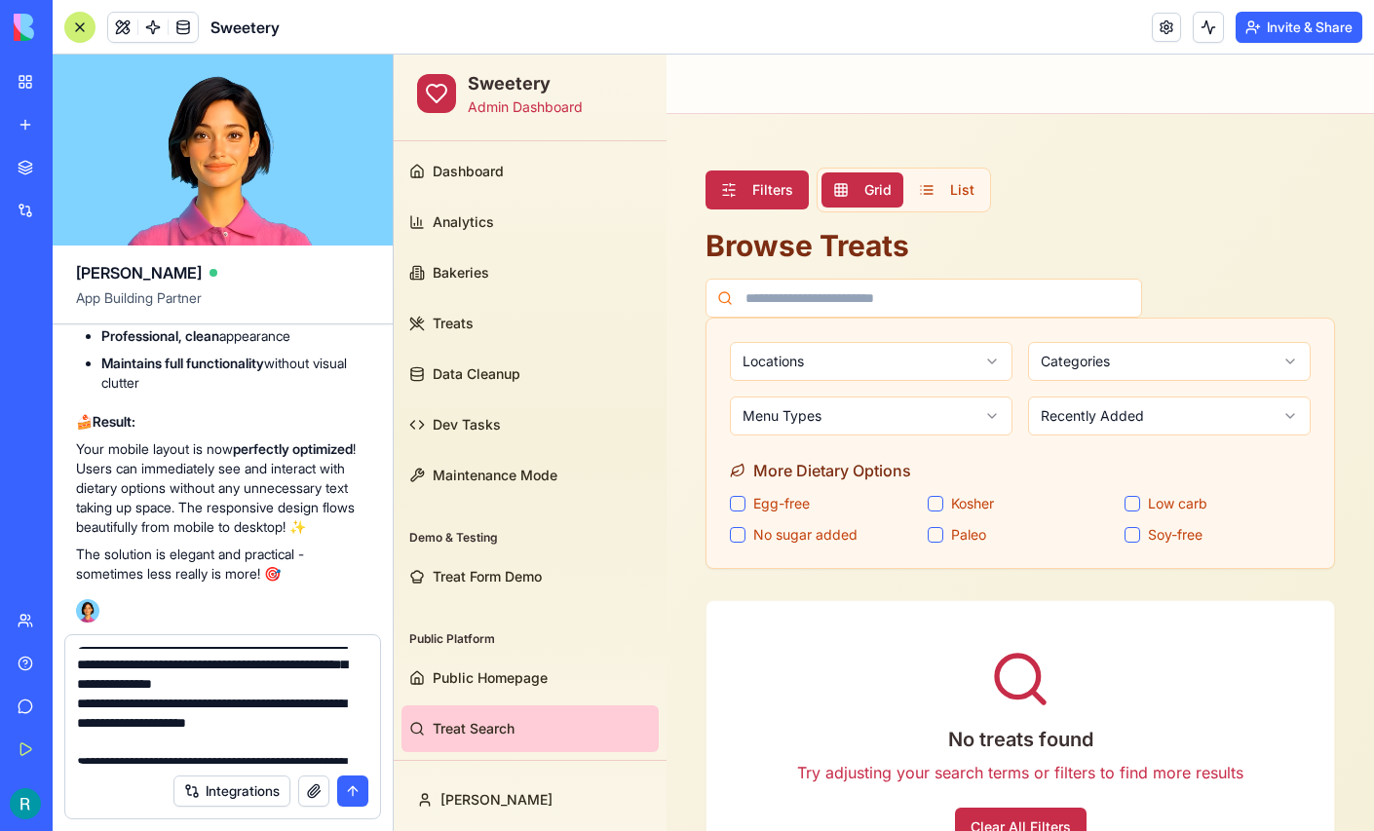
scroll to position [0, 0]
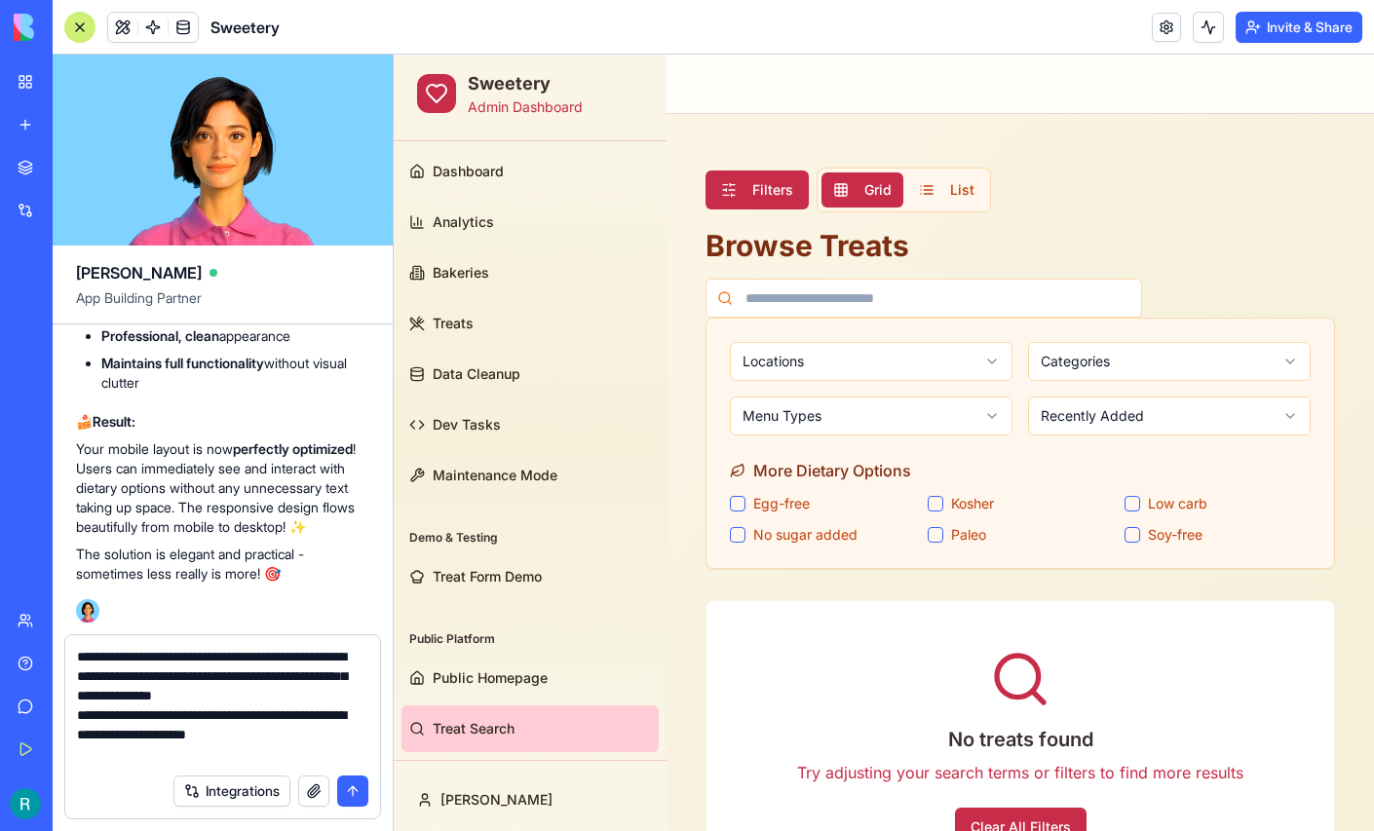
click at [180, 688] on textarea "**********" at bounding box center [220, 705] width 286 height 117
click at [224, 687] on textarea "**********" at bounding box center [220, 705] width 286 height 117
paste textarea "**********"
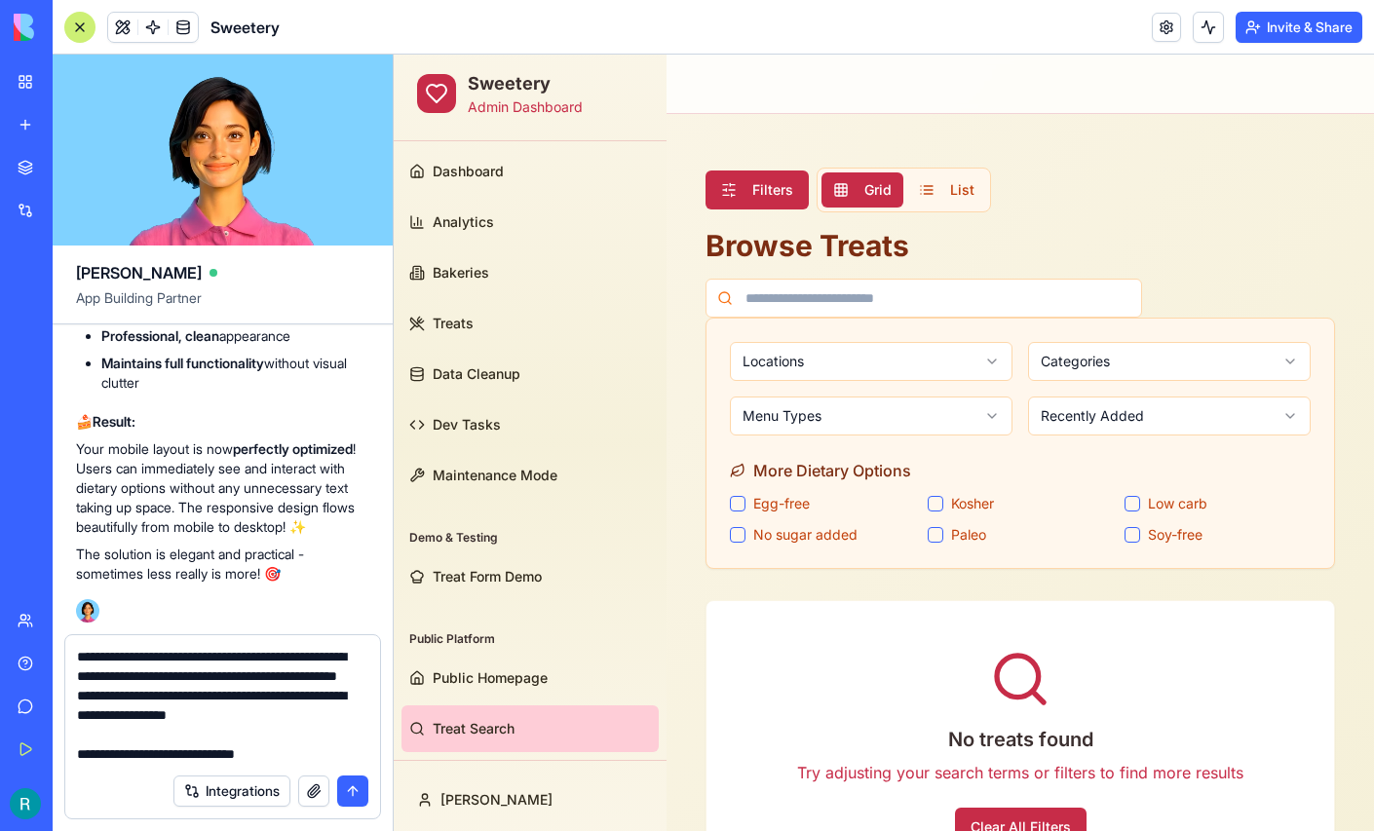
click at [173, 686] on textarea at bounding box center [220, 705] width 286 height 117
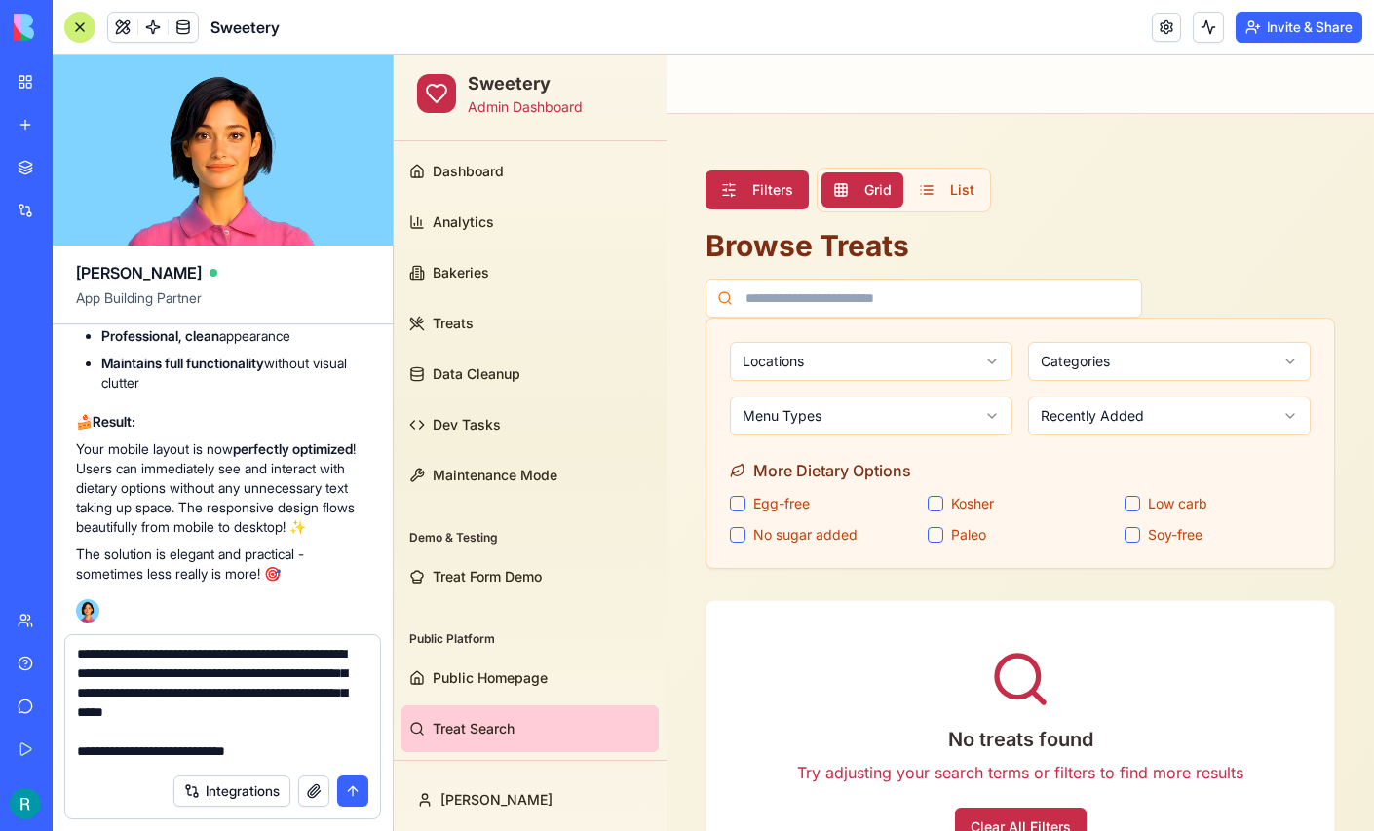
scroll to position [818, 0]
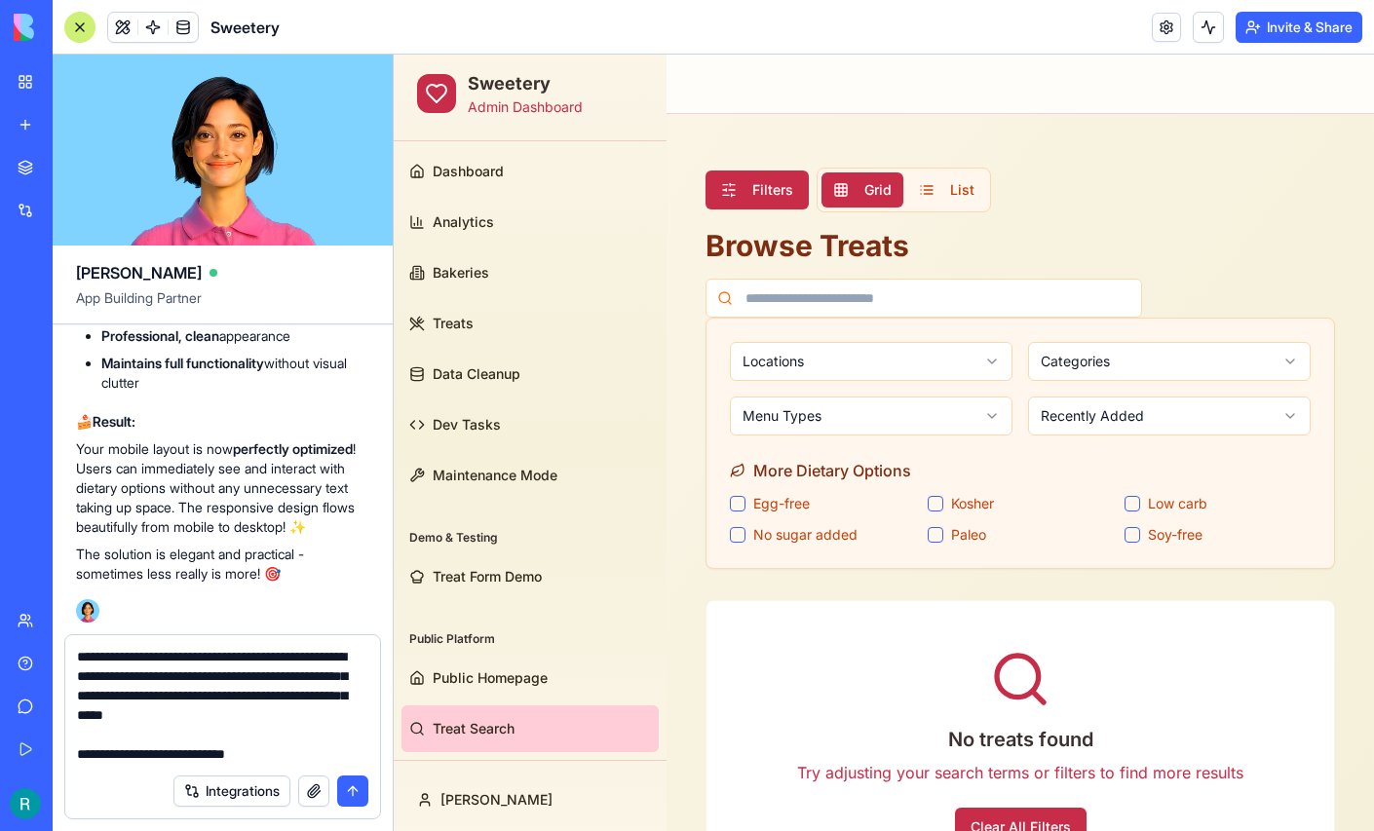
click at [219, 691] on textarea at bounding box center [220, 705] width 286 height 117
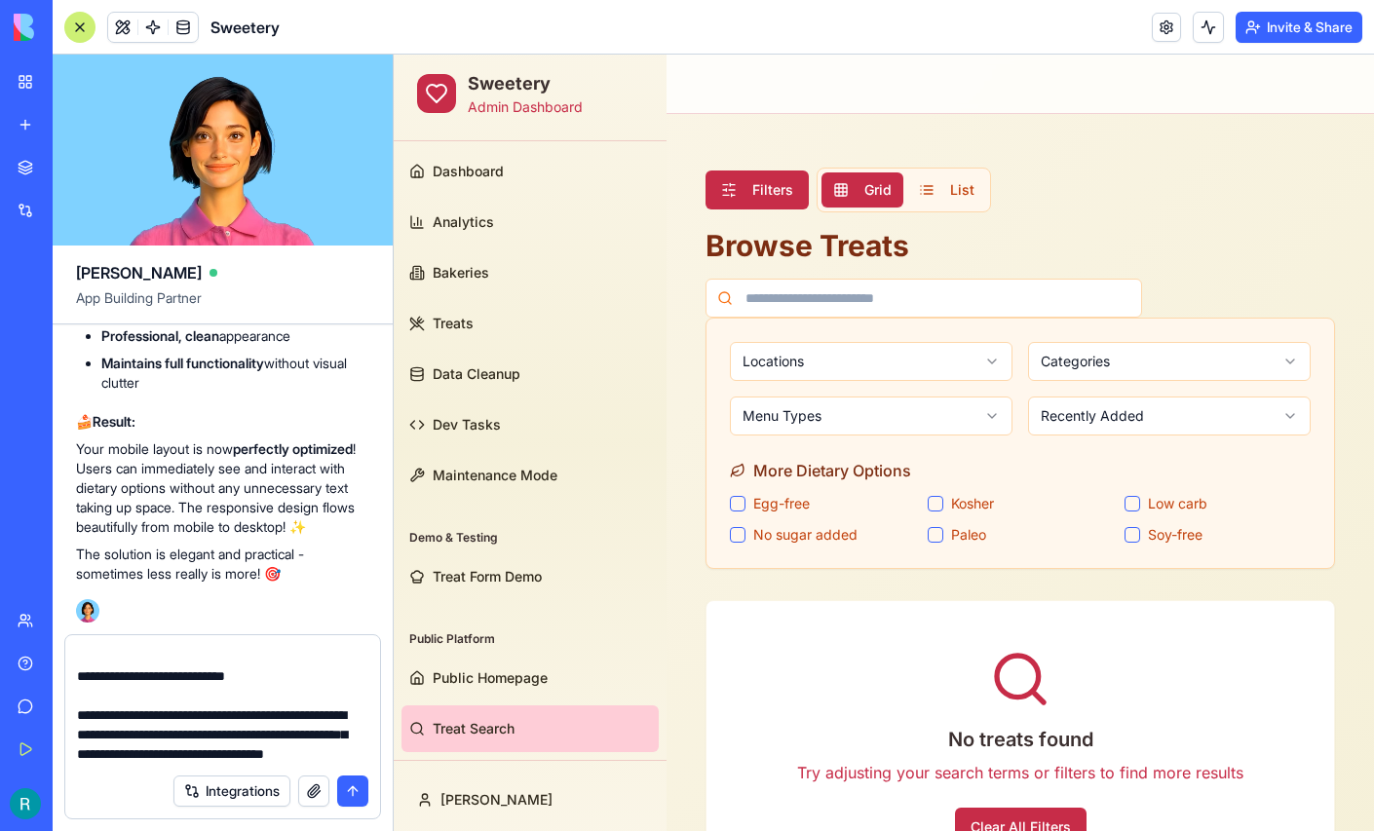
scroll to position [1136, 0]
type textarea "**********"
click at [345, 782] on button "submit" at bounding box center [352, 790] width 31 height 31
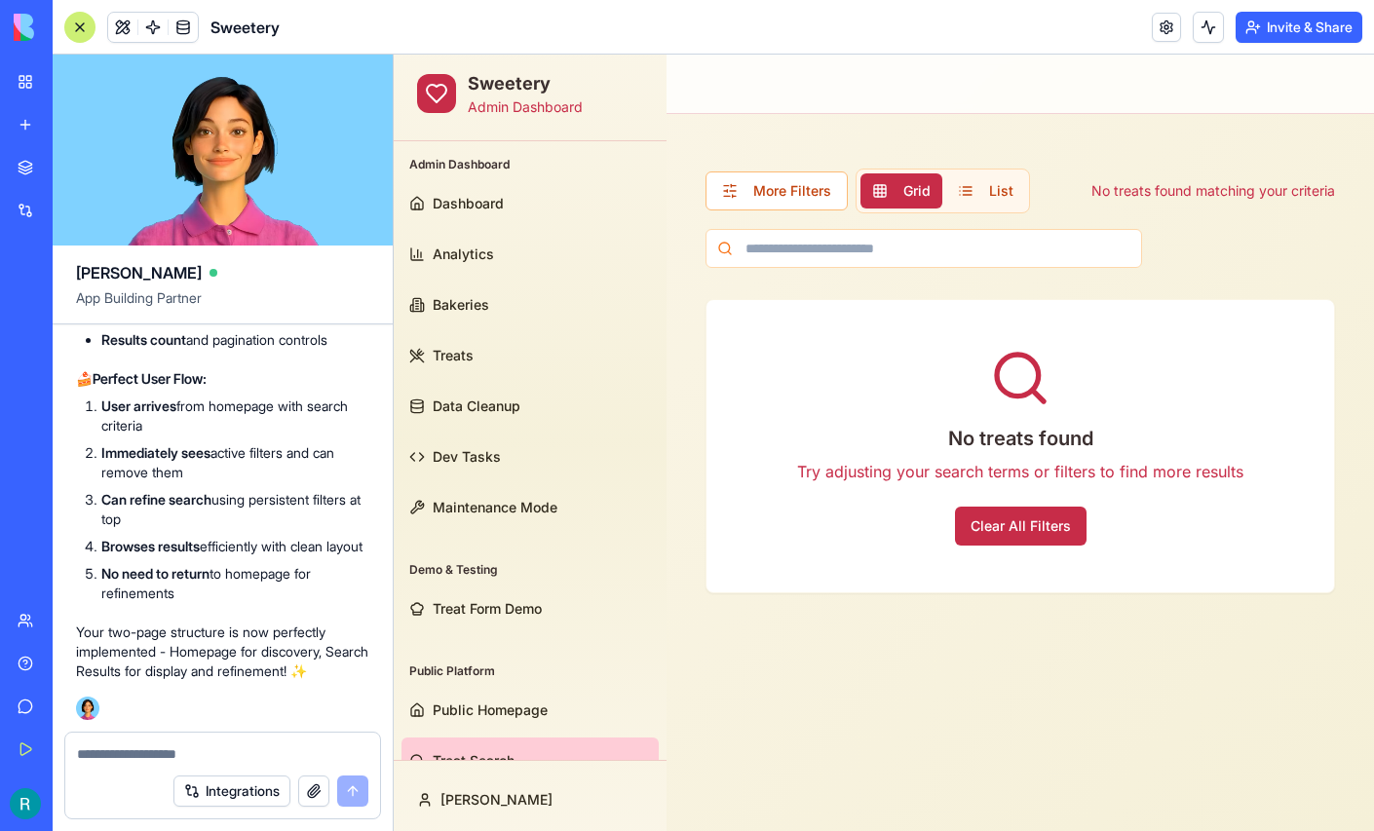
scroll to position [417605, 0]
click at [81, 33] on div at bounding box center [79, 27] width 31 height 31
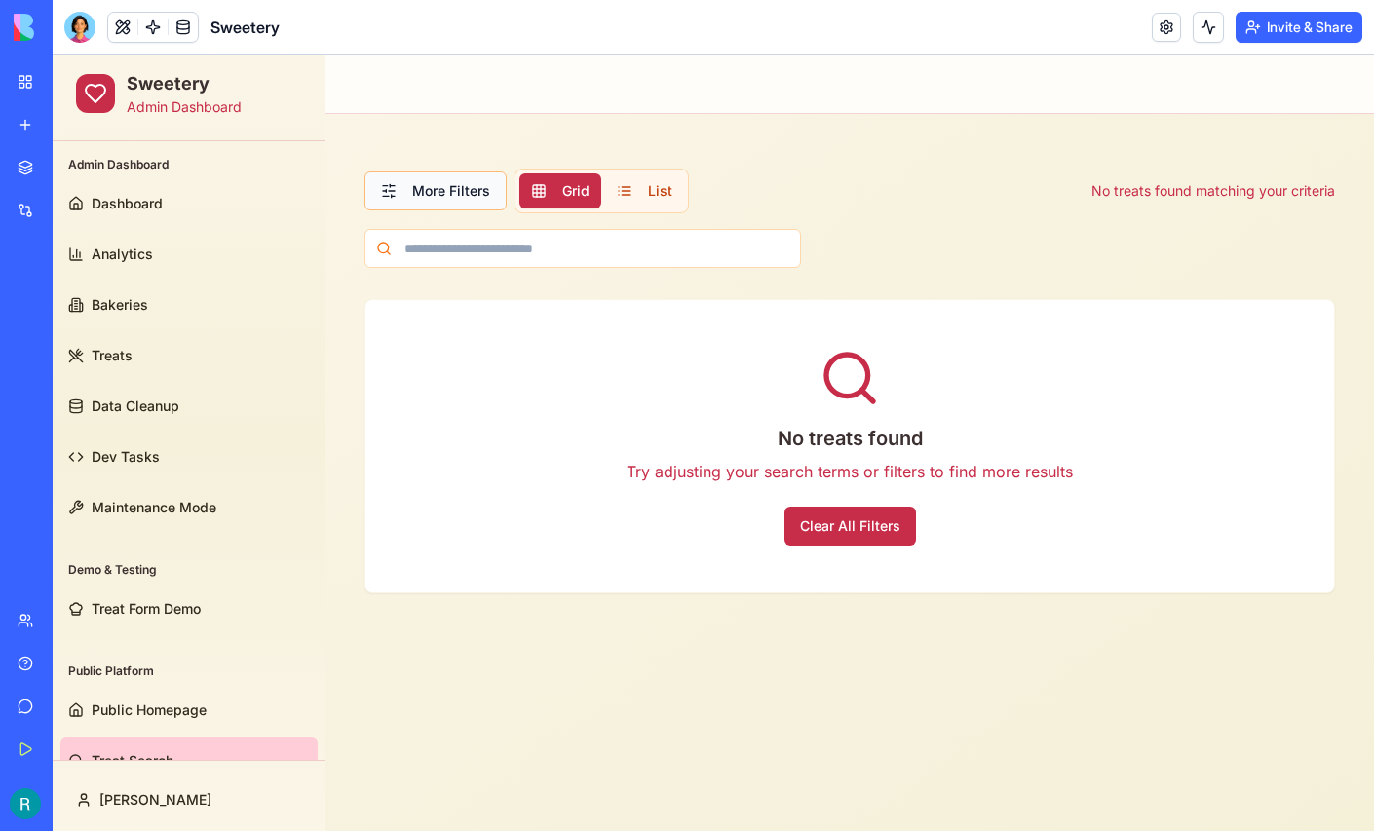
click at [422, 203] on button "More Filters" at bounding box center [435, 190] width 142 height 39
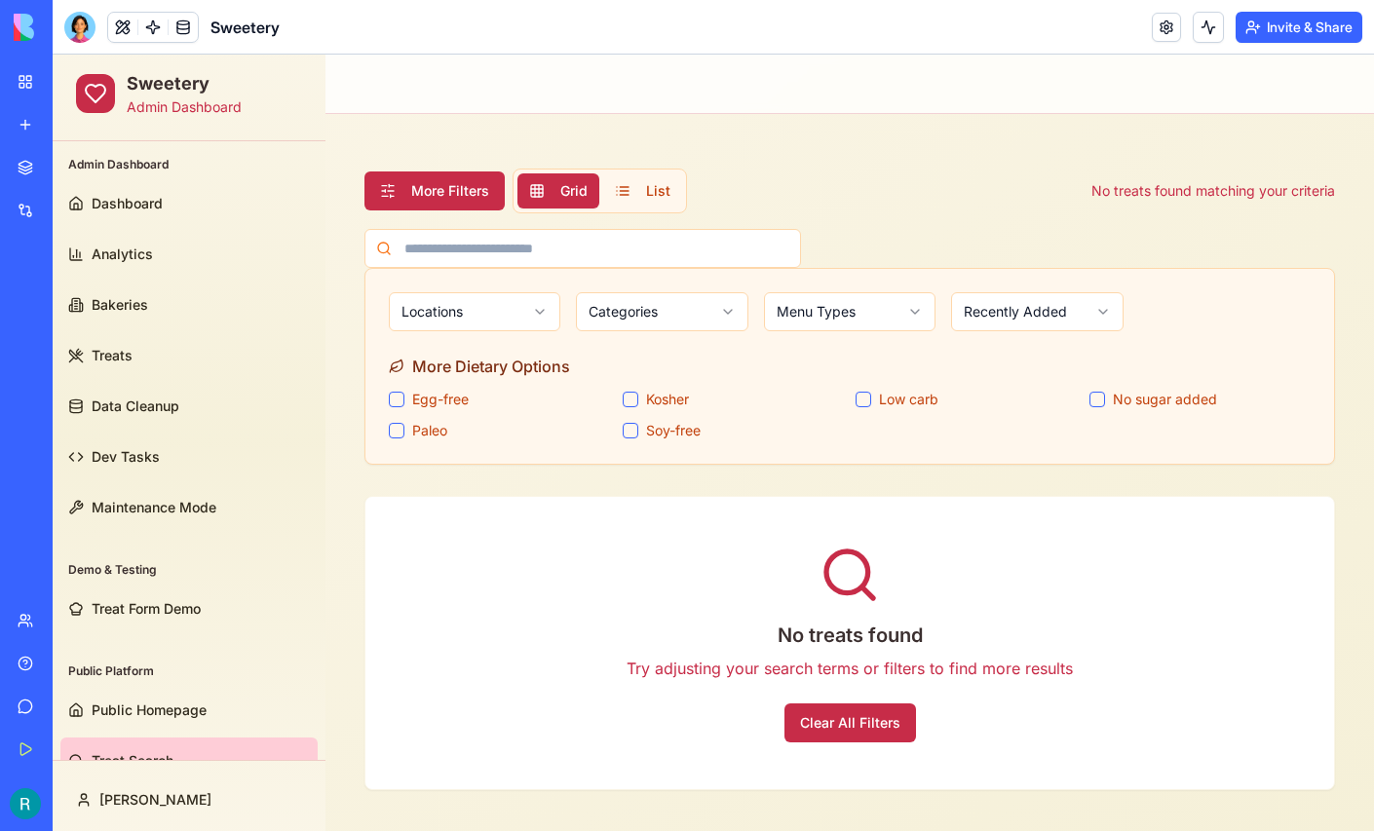
click at [422, 203] on button "More Filters" at bounding box center [434, 190] width 140 height 39
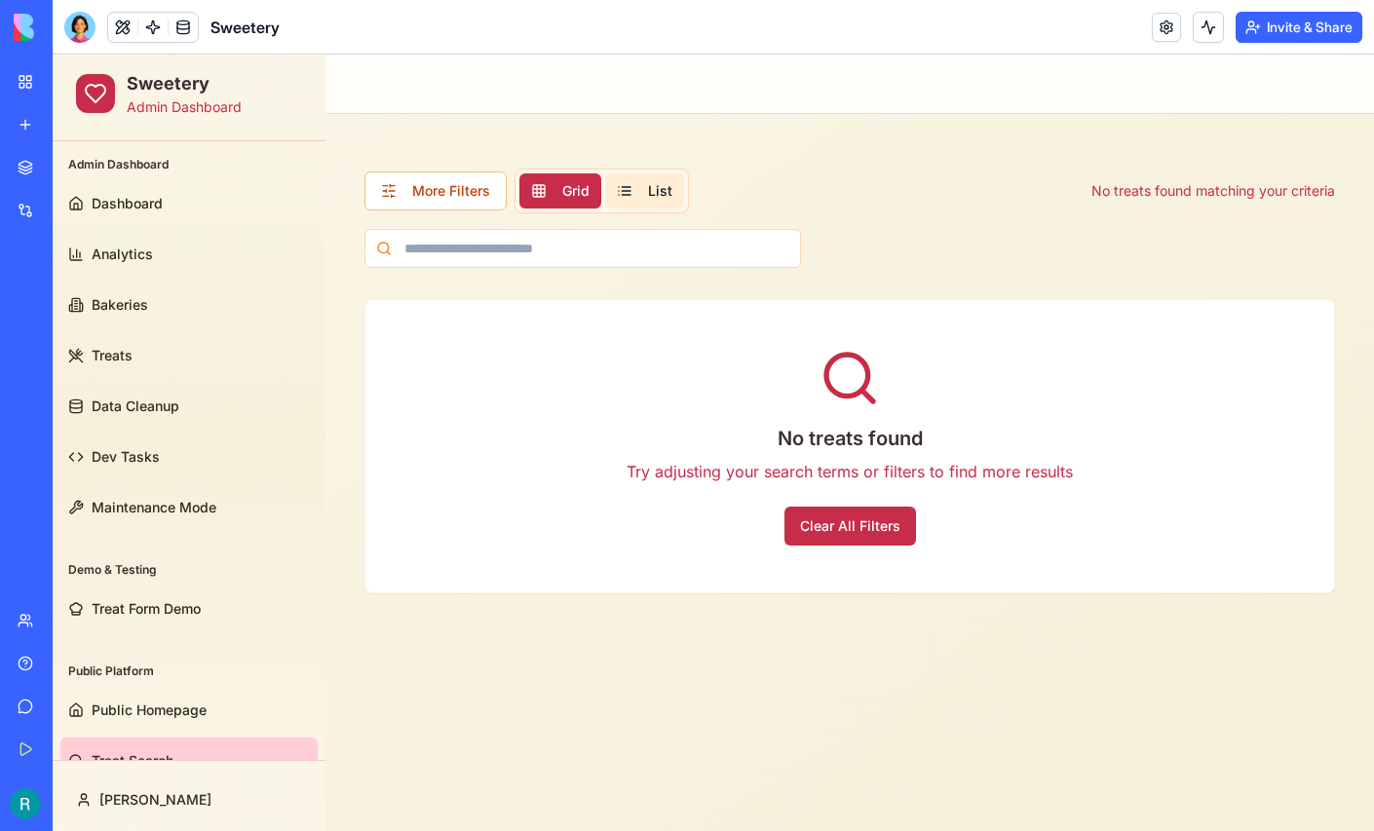
click at [626, 196] on button "List" at bounding box center [644, 190] width 79 height 35
click at [577, 188] on span "Grid" at bounding box center [575, 190] width 27 height 19
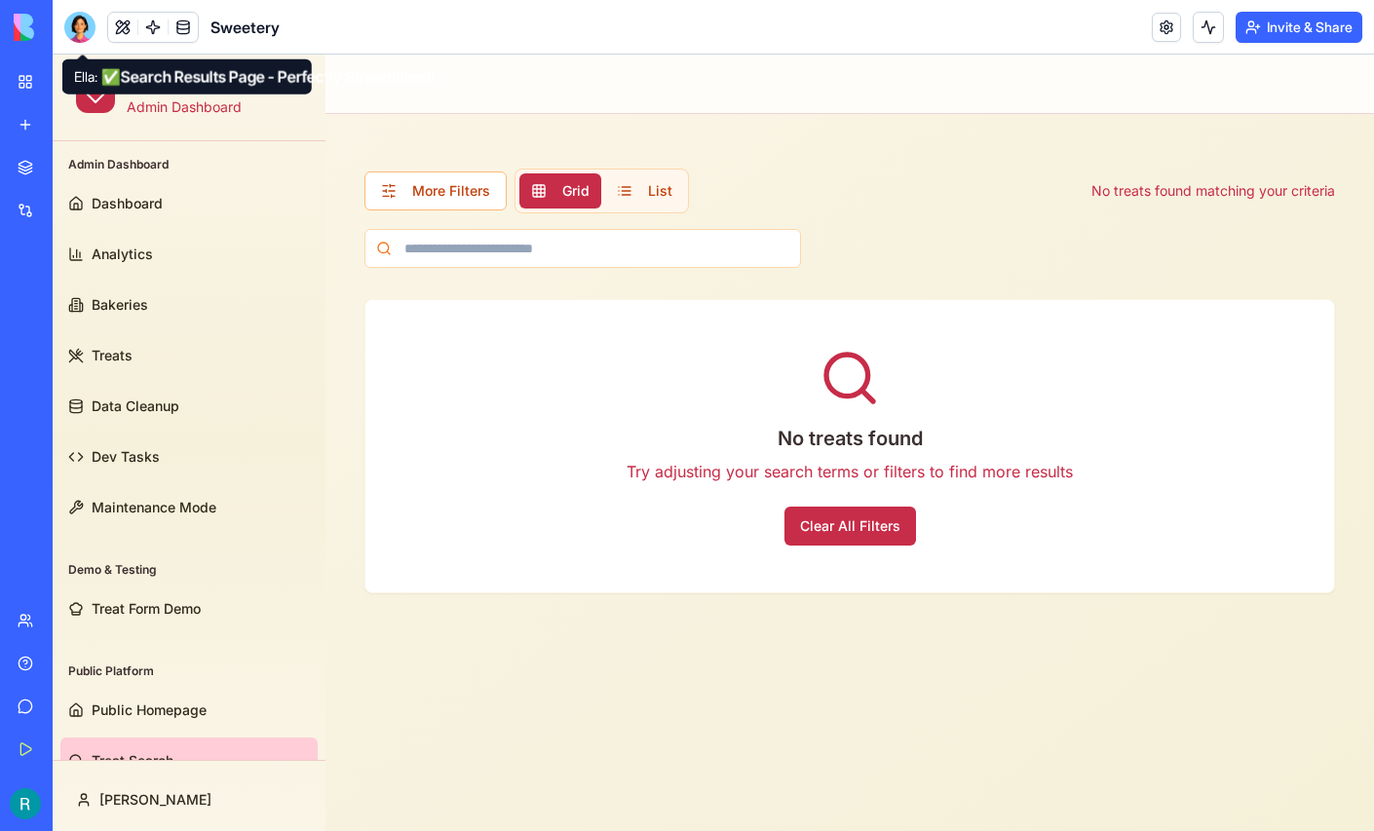
click at [80, 33] on div at bounding box center [79, 27] width 31 height 31
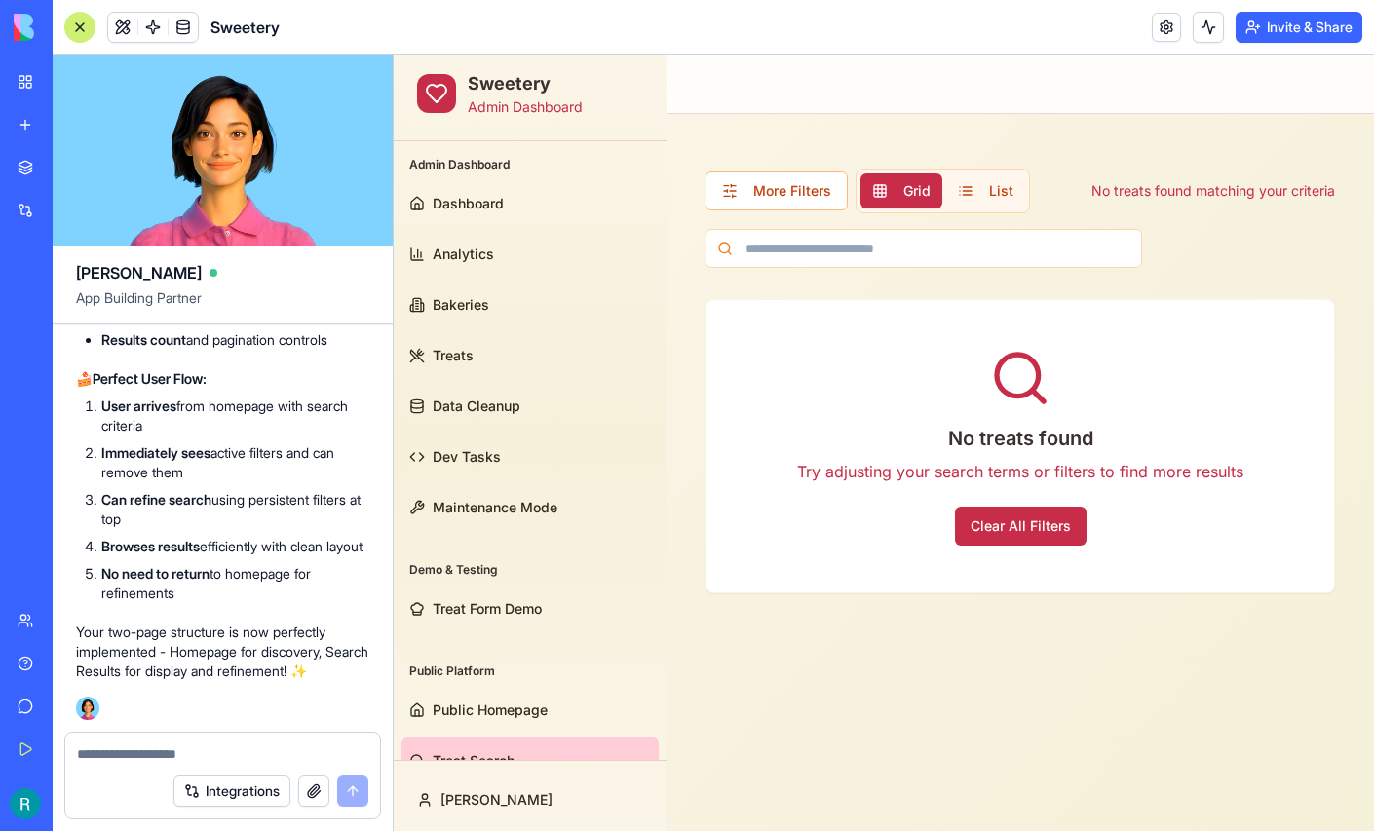
scroll to position [417942, 0]
click at [793, 201] on button "More Filters" at bounding box center [776, 190] width 142 height 39
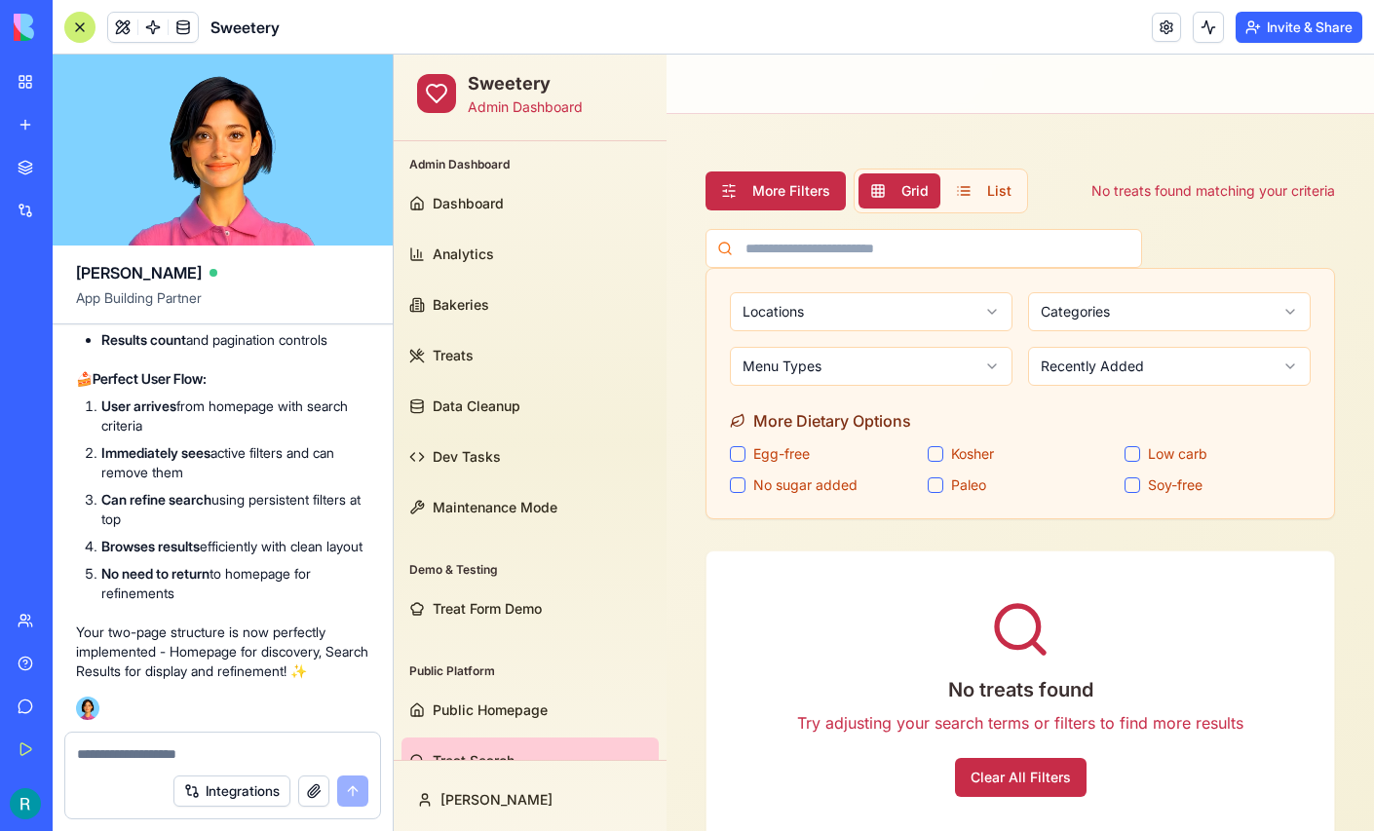
click at [85, 33] on div at bounding box center [79, 27] width 31 height 31
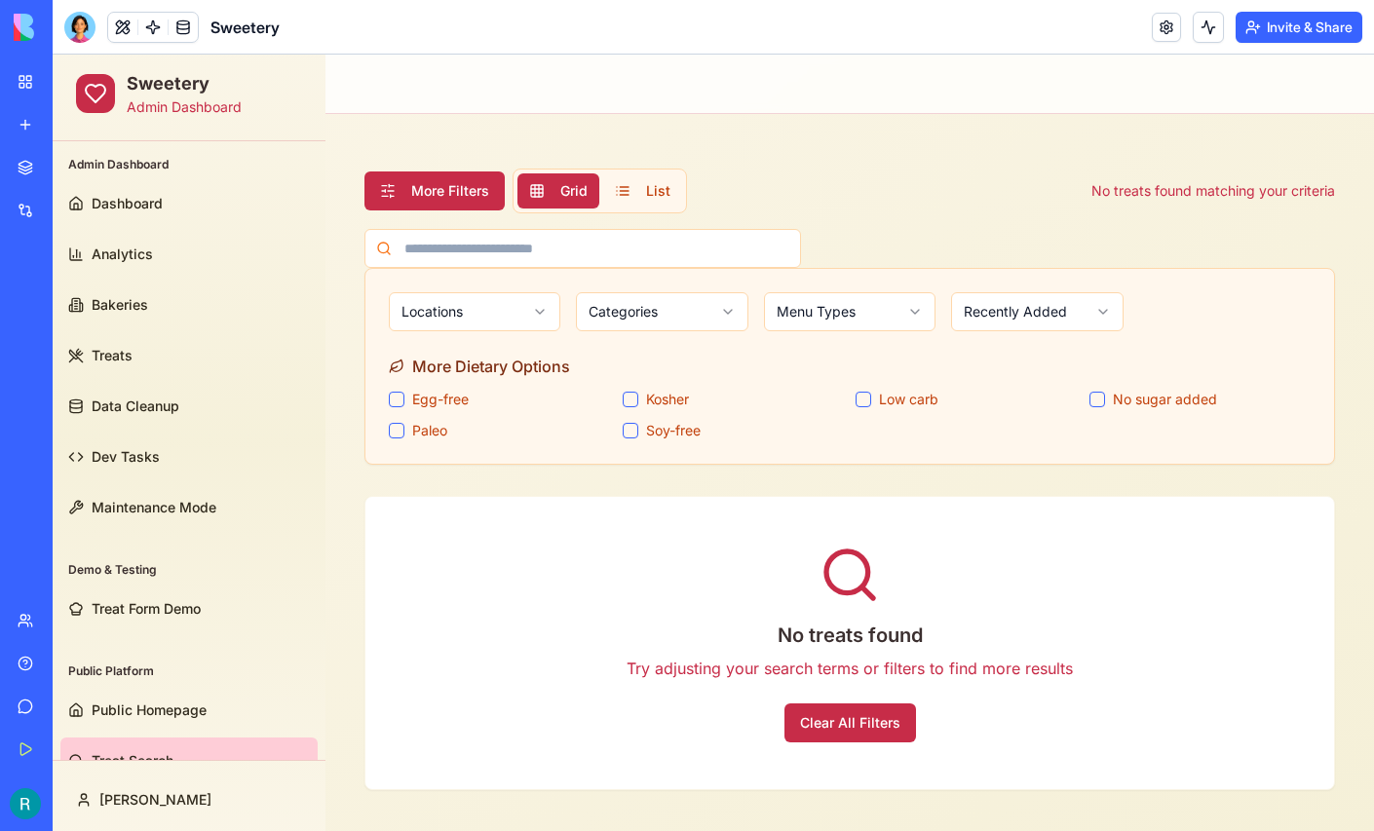
click at [443, 200] on button "More Filters" at bounding box center [434, 190] width 140 height 39
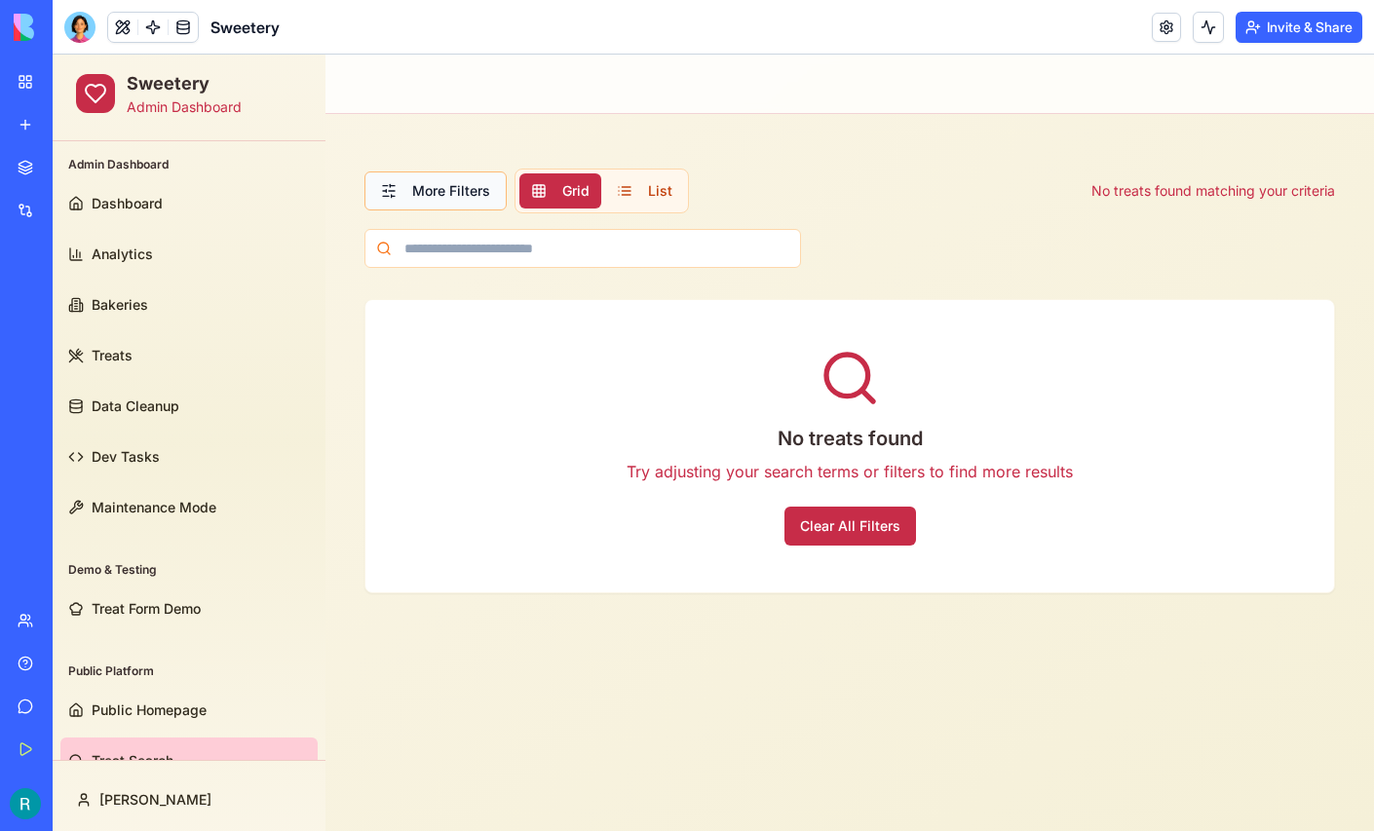
click at [443, 200] on button "More Filters" at bounding box center [435, 190] width 142 height 39
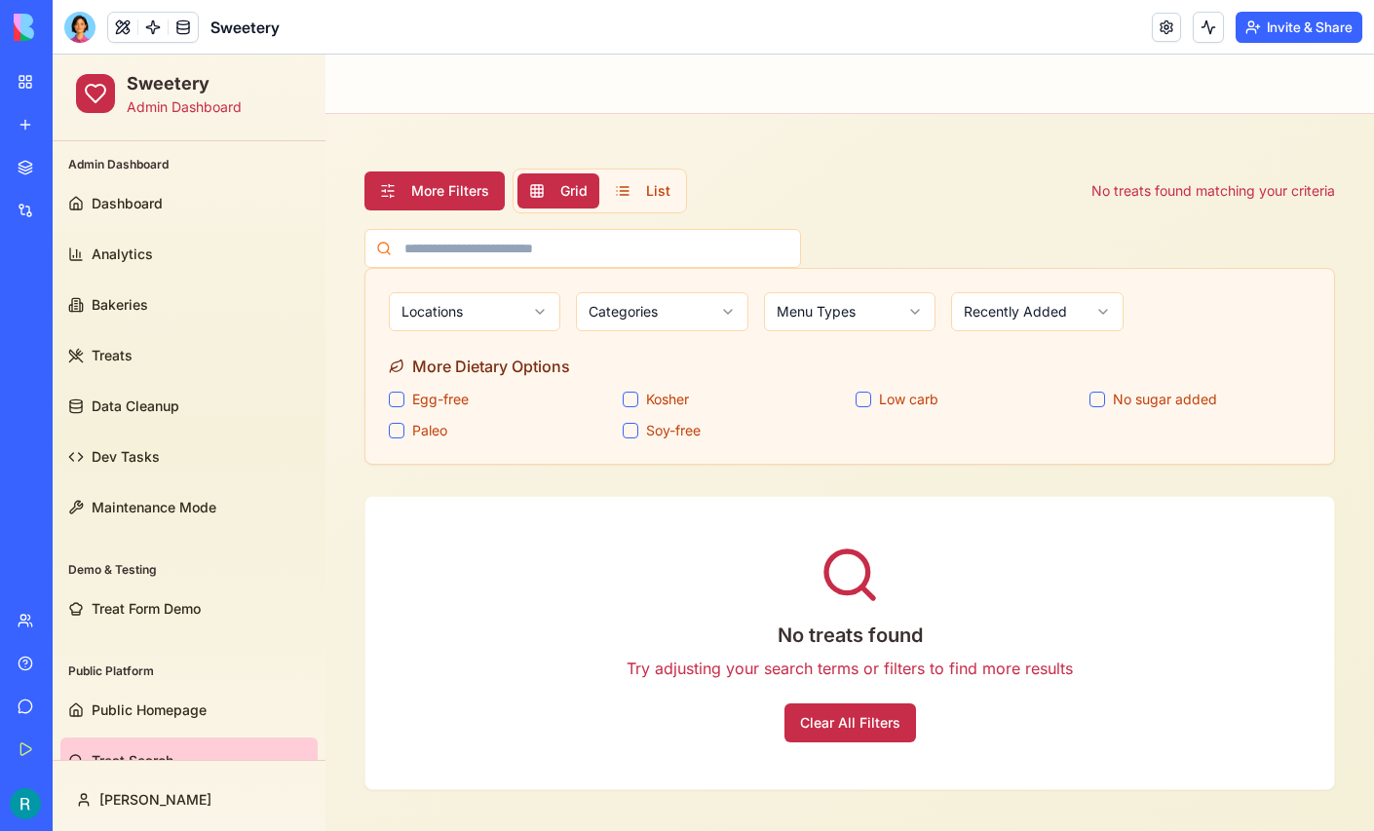
click at [622, 313] on html "Sweetery Admin Dashboard Admin Dashboard Dashboard Analytics Bakeries Treats Da…" at bounding box center [713, 450] width 1321 height 790
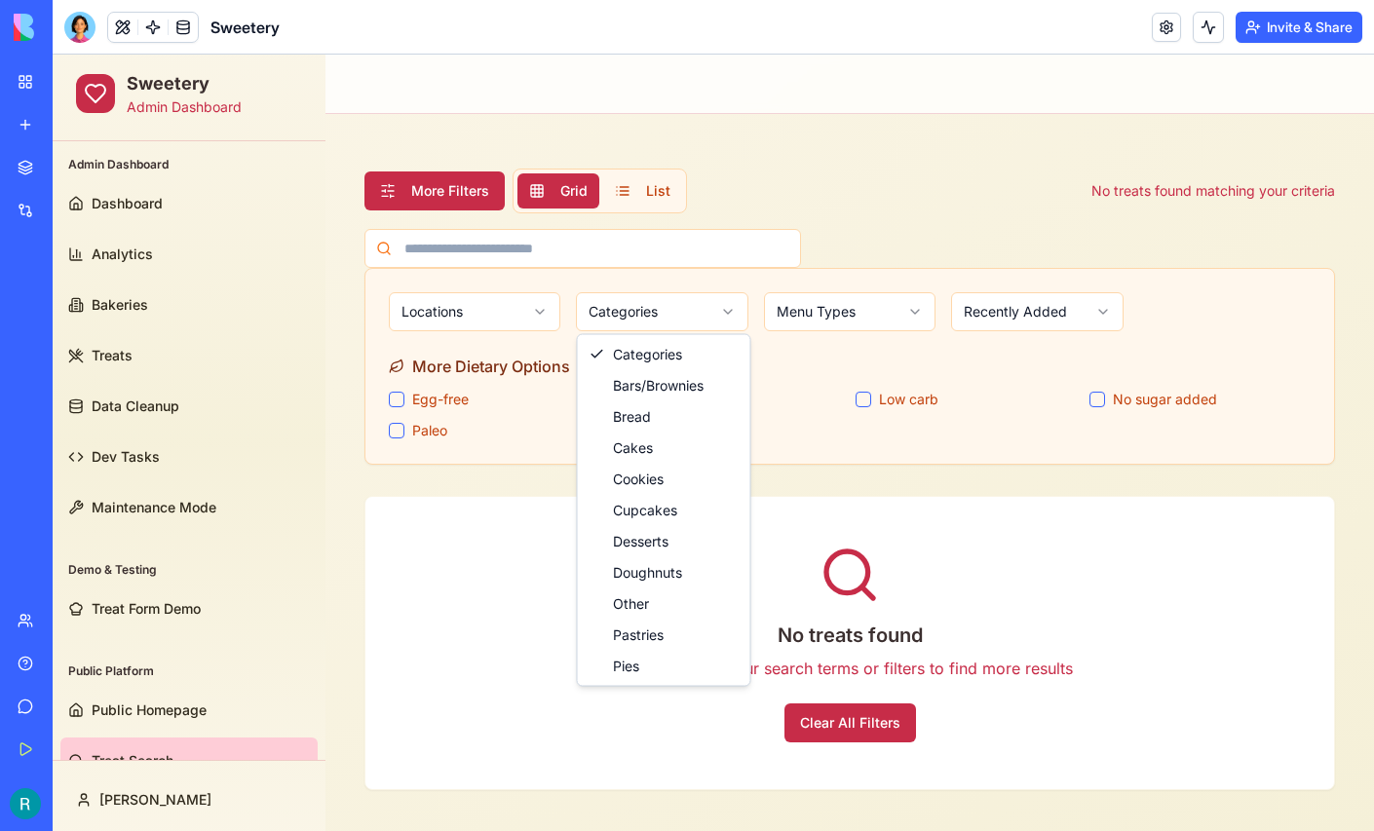
click at [883, 320] on html "Sweetery Admin Dashboard Admin Dashboard Dashboard Analytics Bakeries Treats Da…" at bounding box center [713, 450] width 1321 height 790
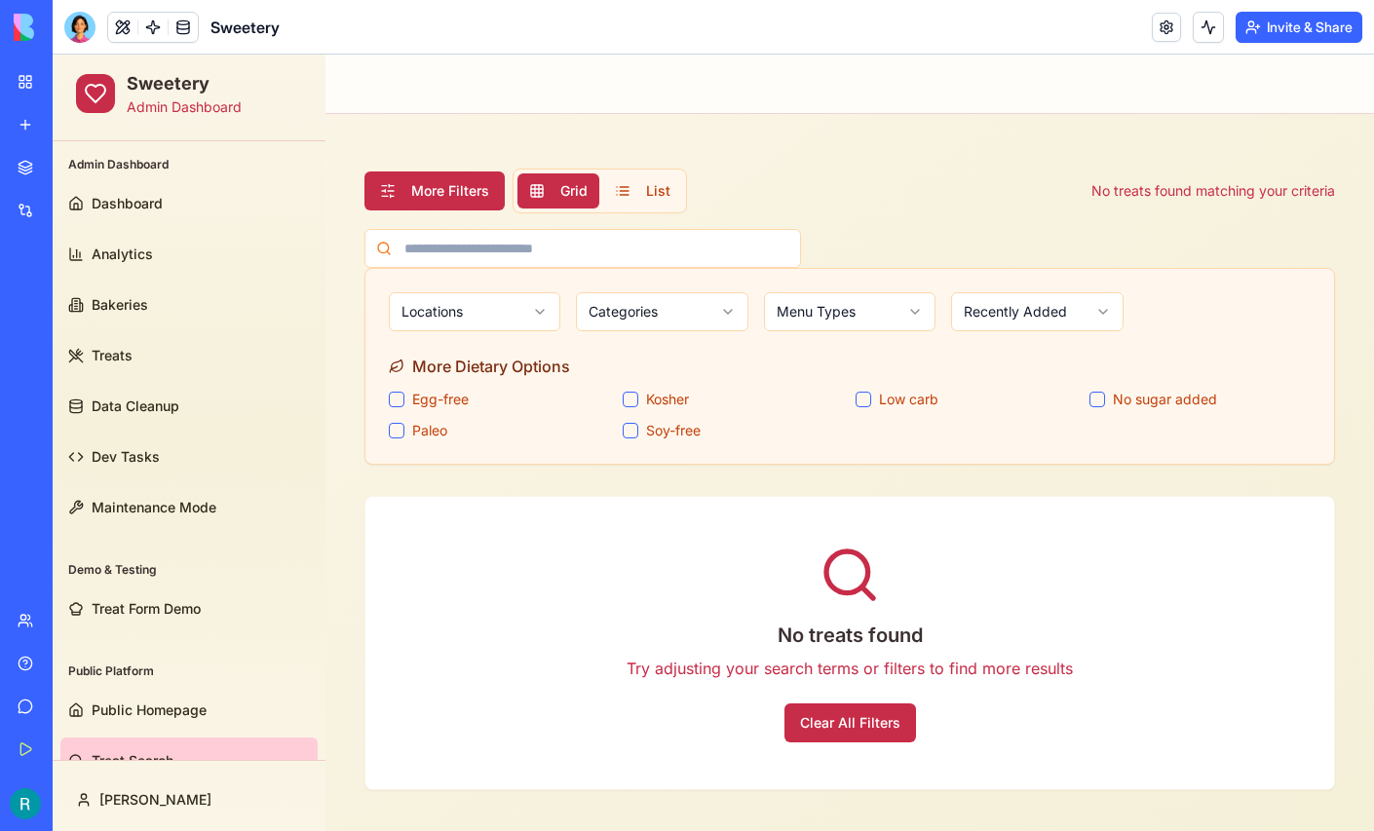
click at [883, 320] on html "Sweetery Admin Dashboard Admin Dashboard Dashboard Analytics Bakeries Treats Da…" at bounding box center [713, 450] width 1321 height 790
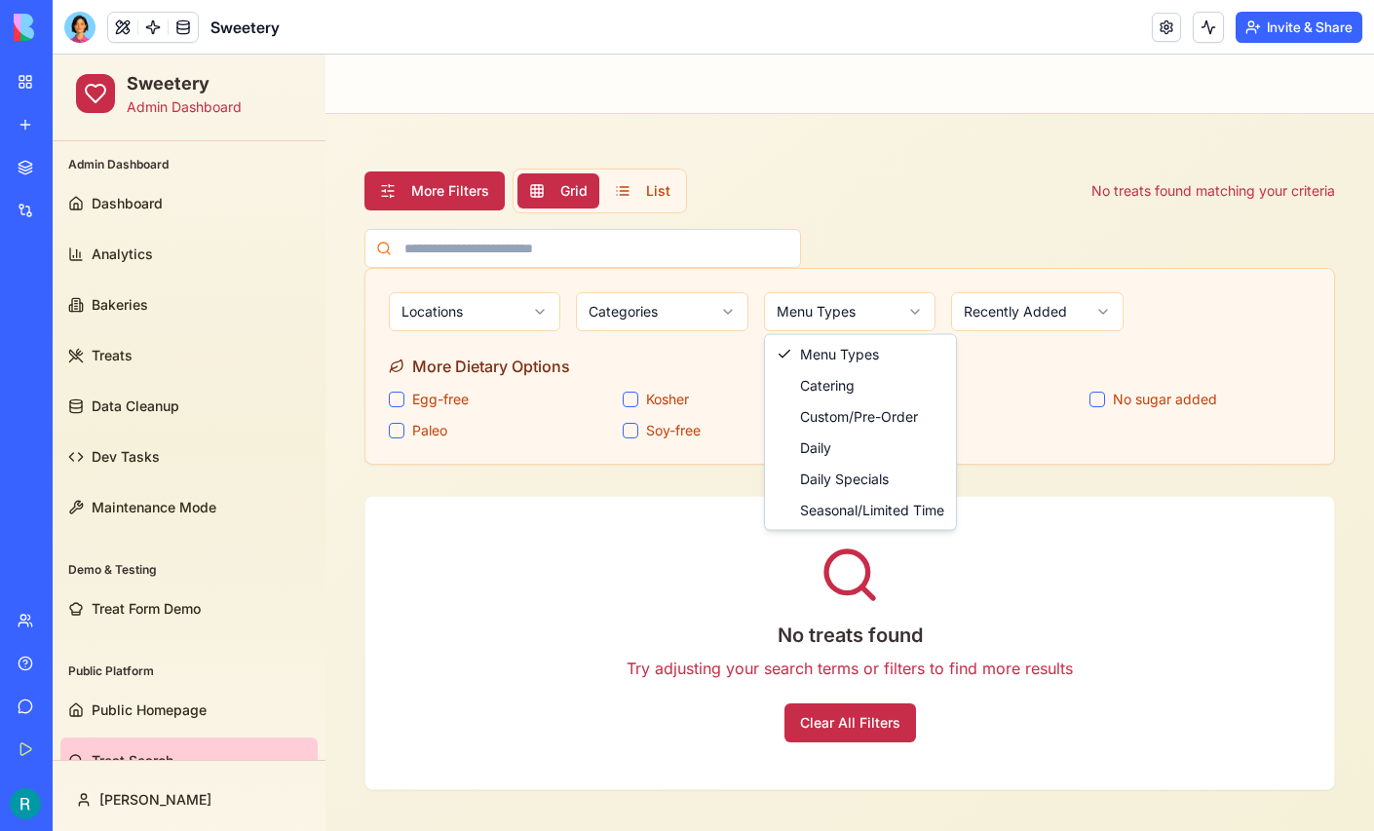
click at [984, 323] on html "Sweetery Admin Dashboard Admin Dashboard Dashboard Analytics Bakeries Treats Da…" at bounding box center [713, 450] width 1321 height 790
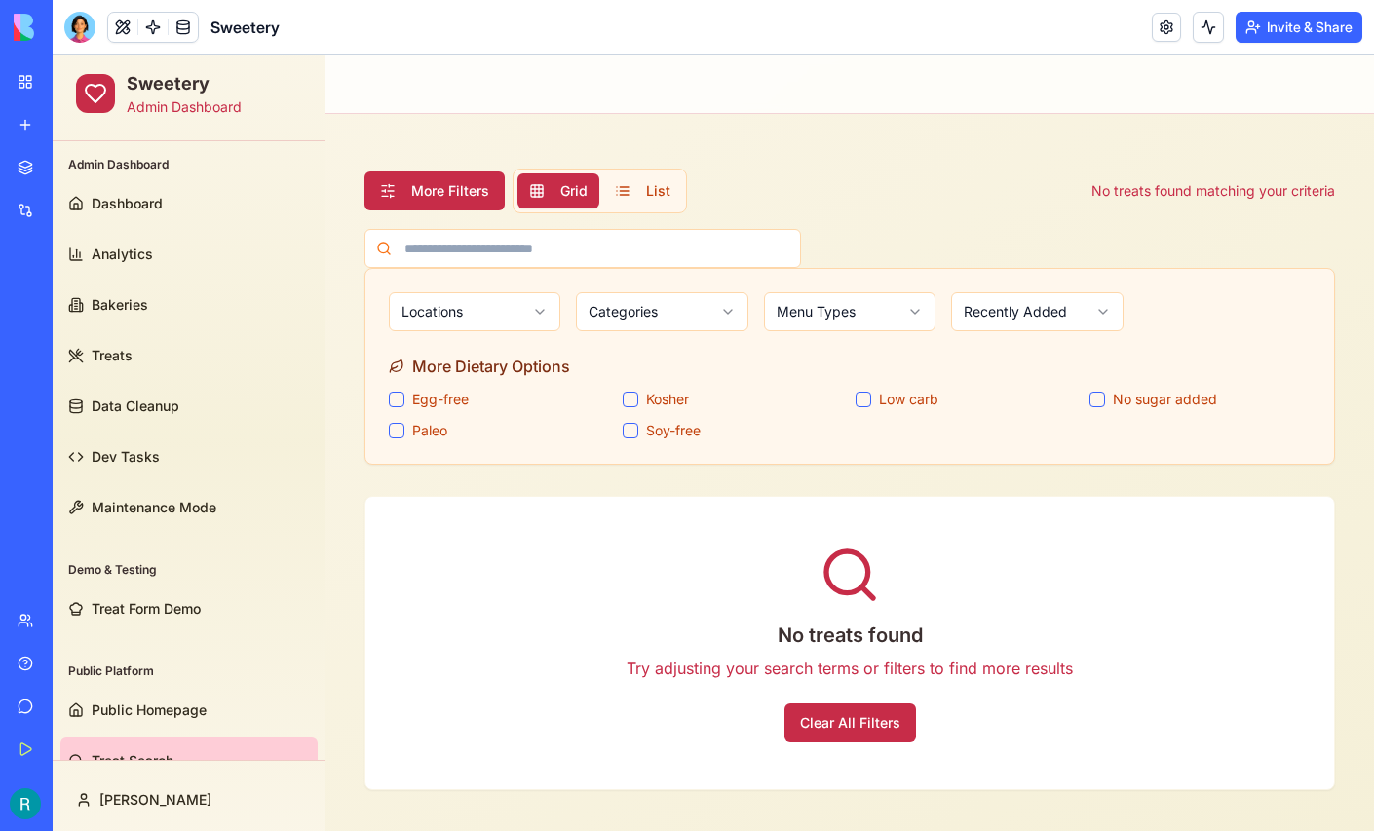
click at [984, 323] on body "Sweetery Admin Dashboard Admin Dashboard Dashboard Analytics Bakeries Treats Da…" at bounding box center [713, 450] width 1321 height 790
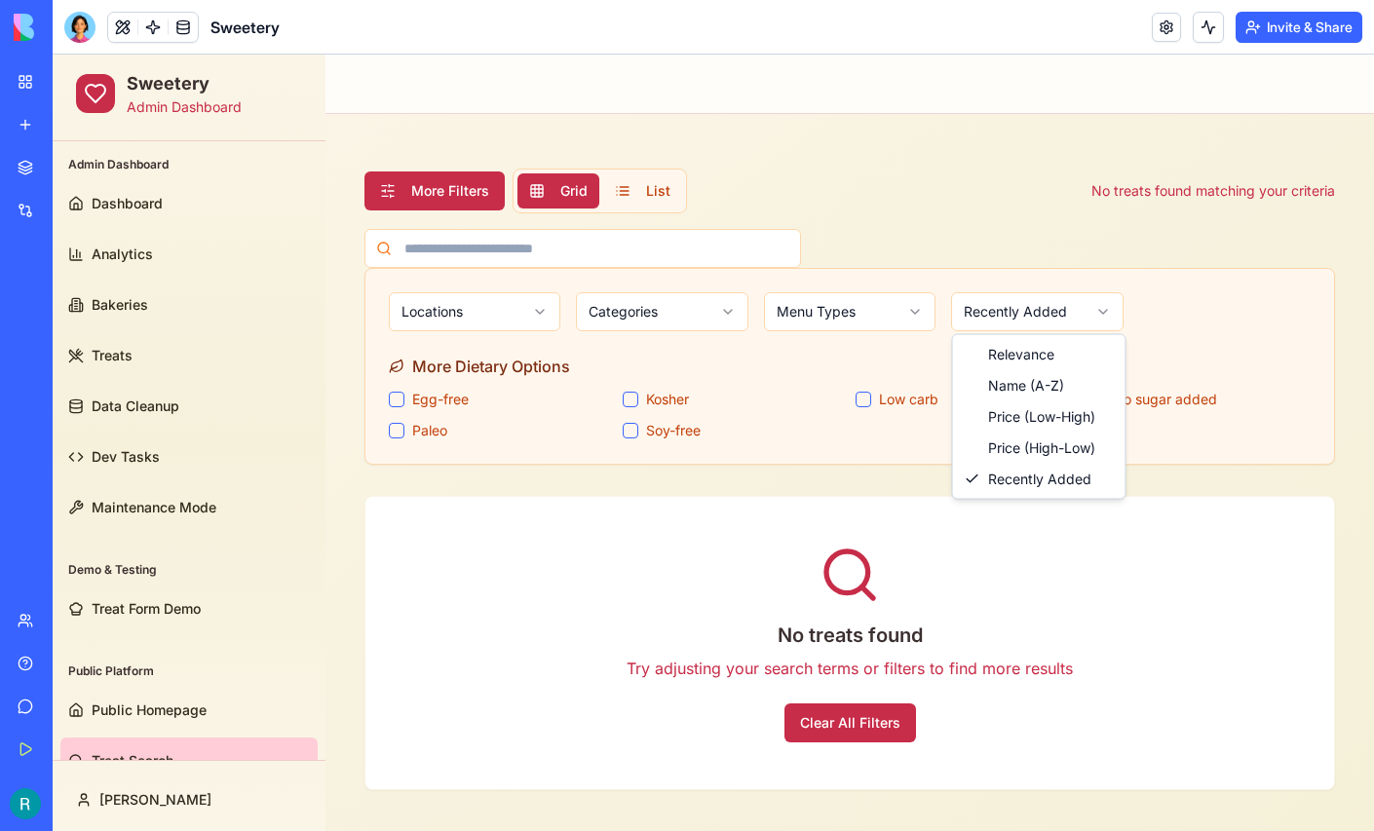
click at [880, 188] on html "Sweetery Admin Dashboard Admin Dashboard Dashboard Analytics Bakeries Treats Da…" at bounding box center [713, 450] width 1321 height 790
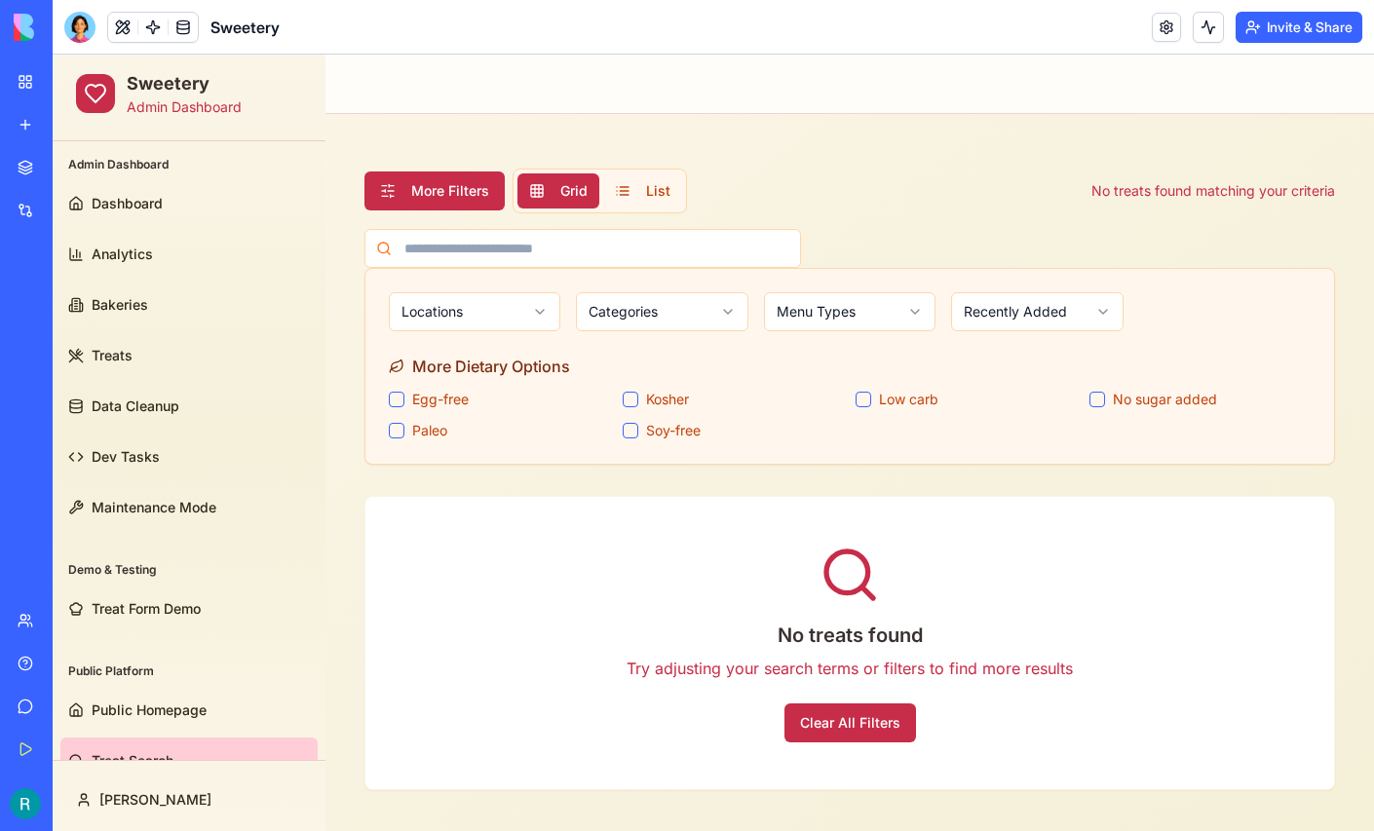
click at [880, 188] on div "More Filters Grid List No treats found matching your criteria" at bounding box center [849, 191] width 970 height 45
click at [85, 27] on div at bounding box center [79, 27] width 31 height 31
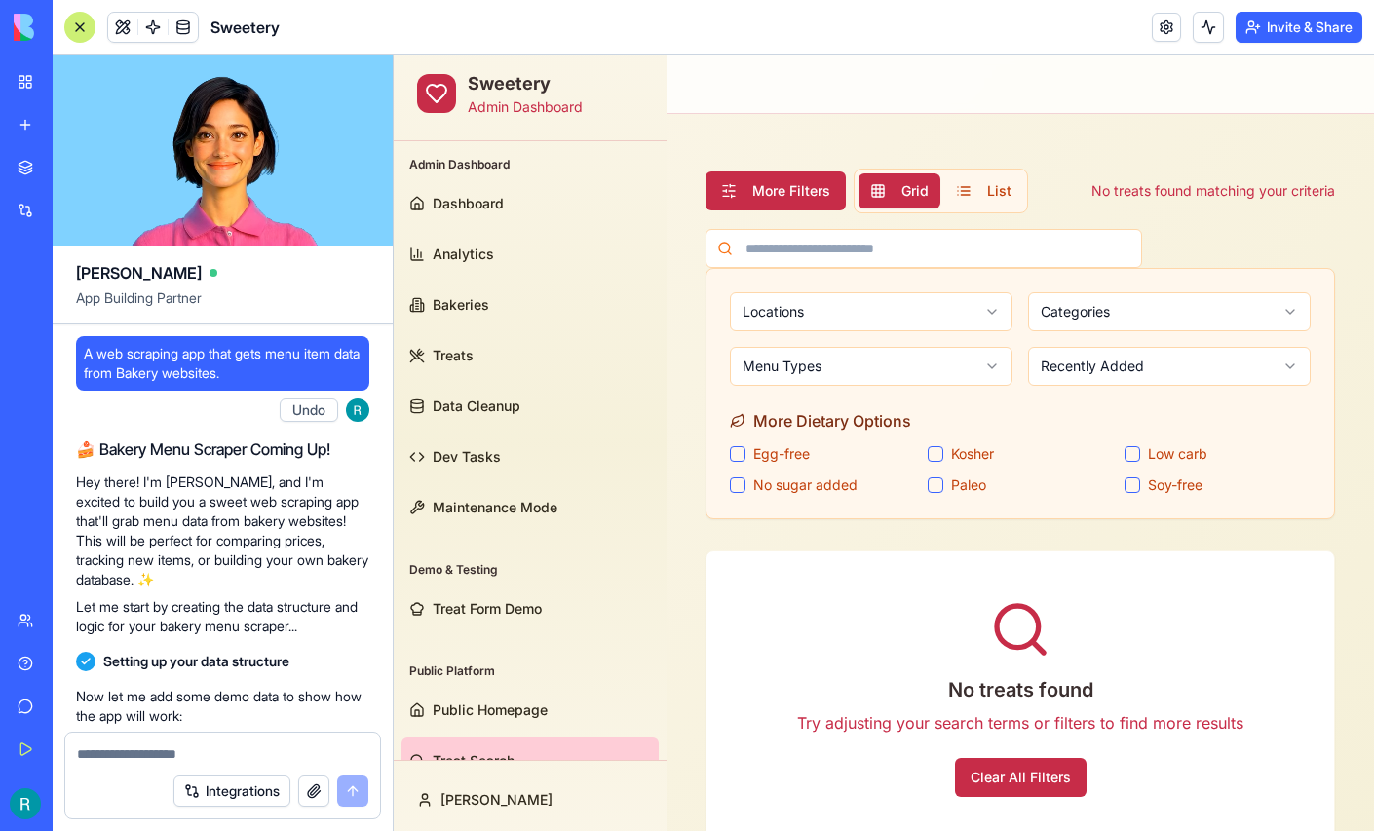
scroll to position [418432, 0]
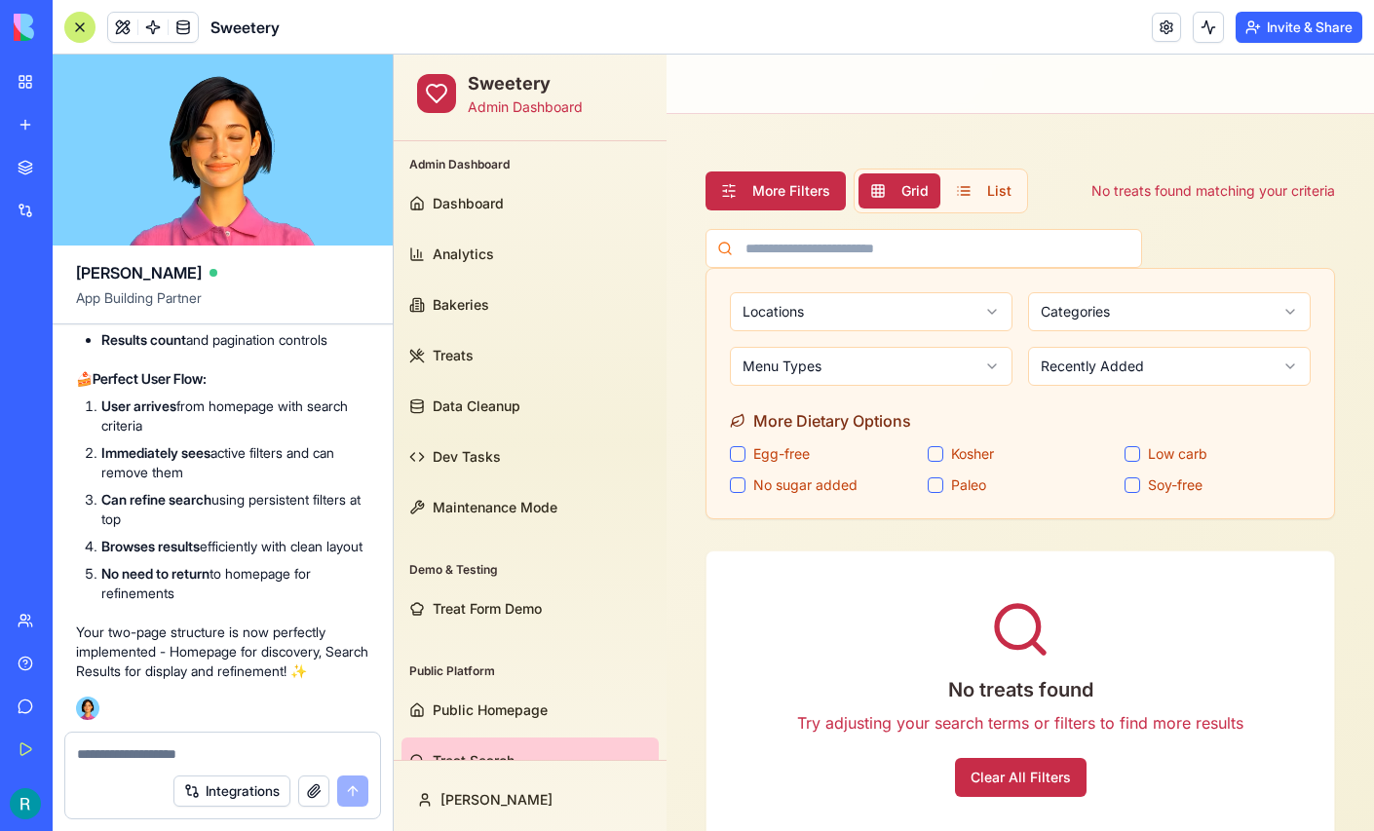
click at [122, 747] on textarea at bounding box center [222, 753] width 291 height 19
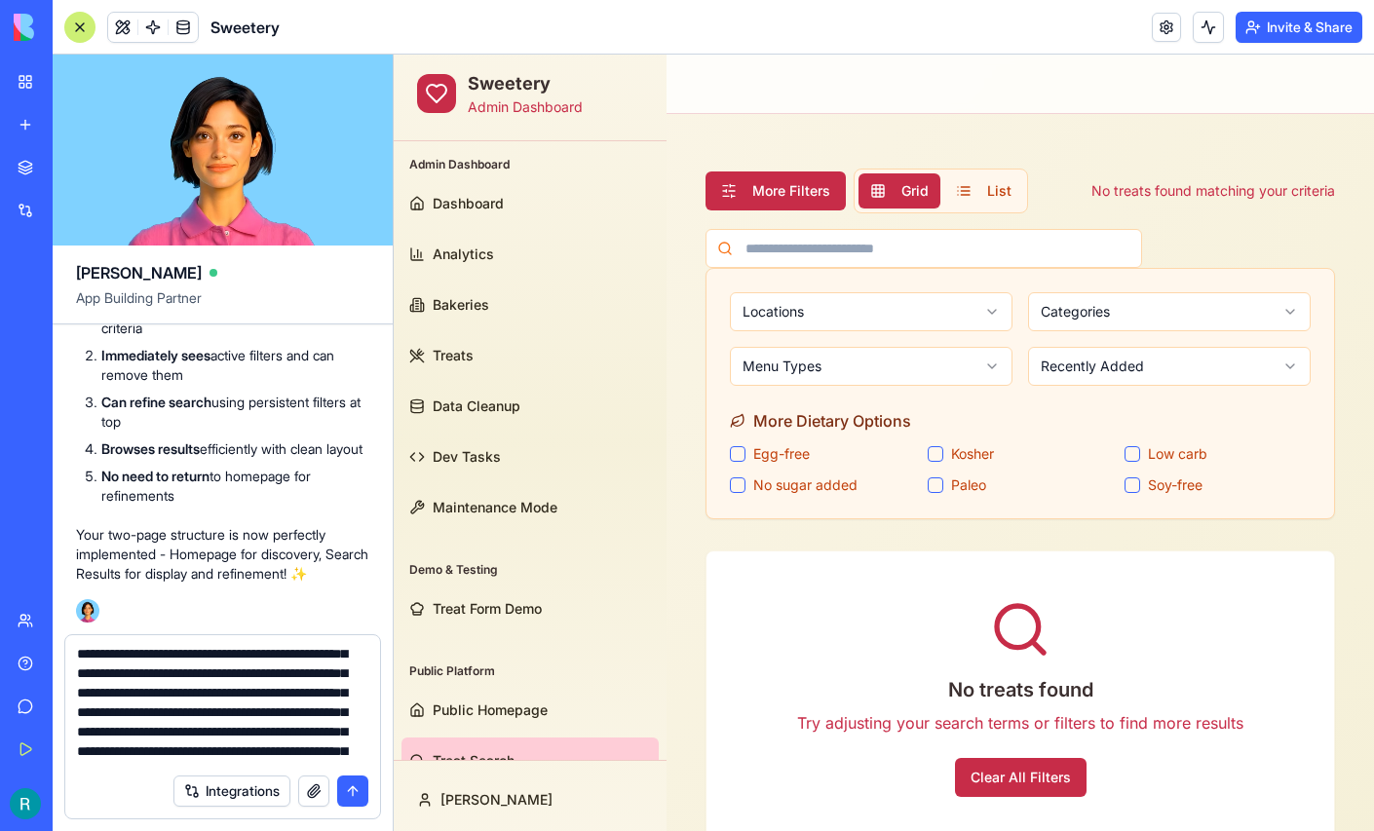
scroll to position [36, 0]
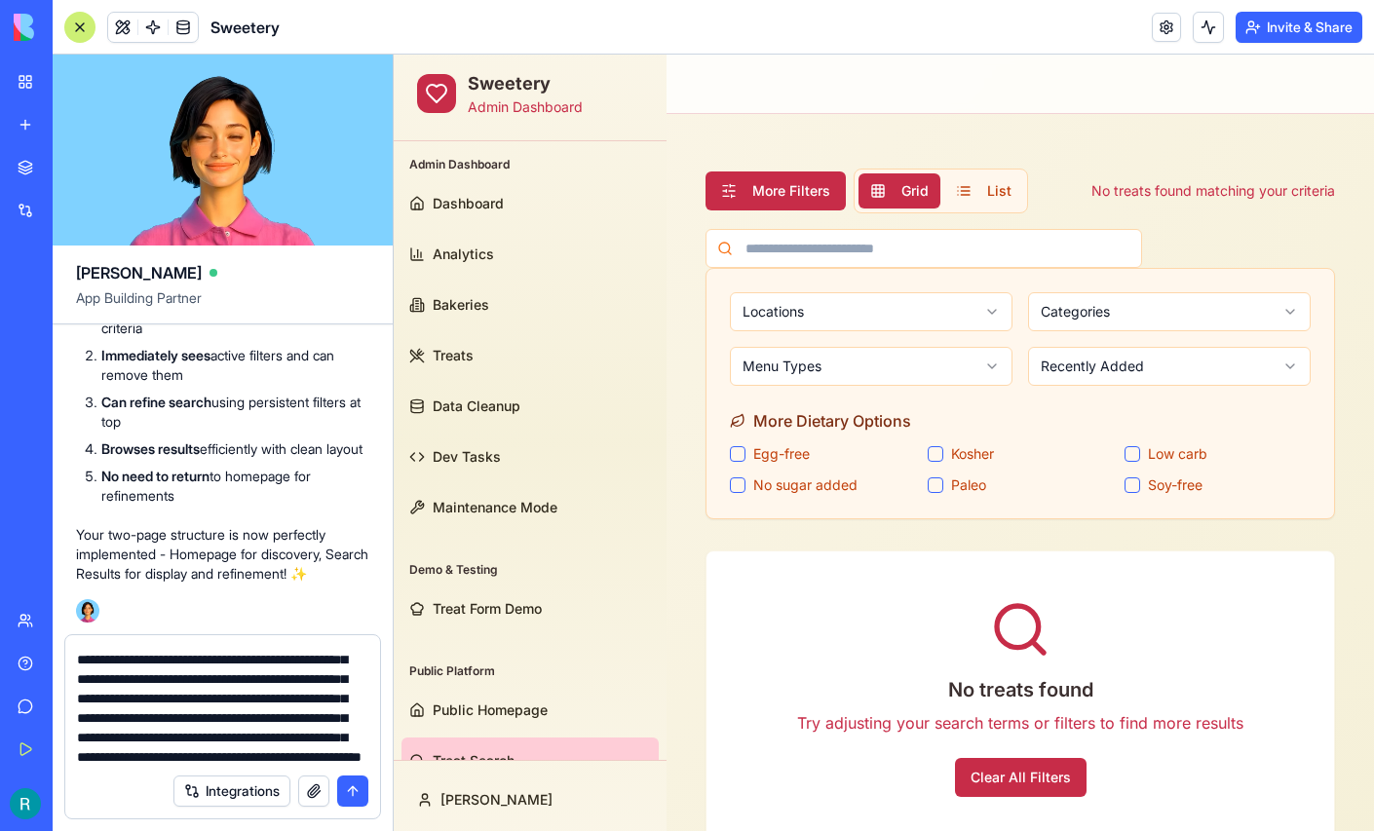
type textarea "**********"
click at [348, 789] on button "submit" at bounding box center [352, 790] width 31 height 31
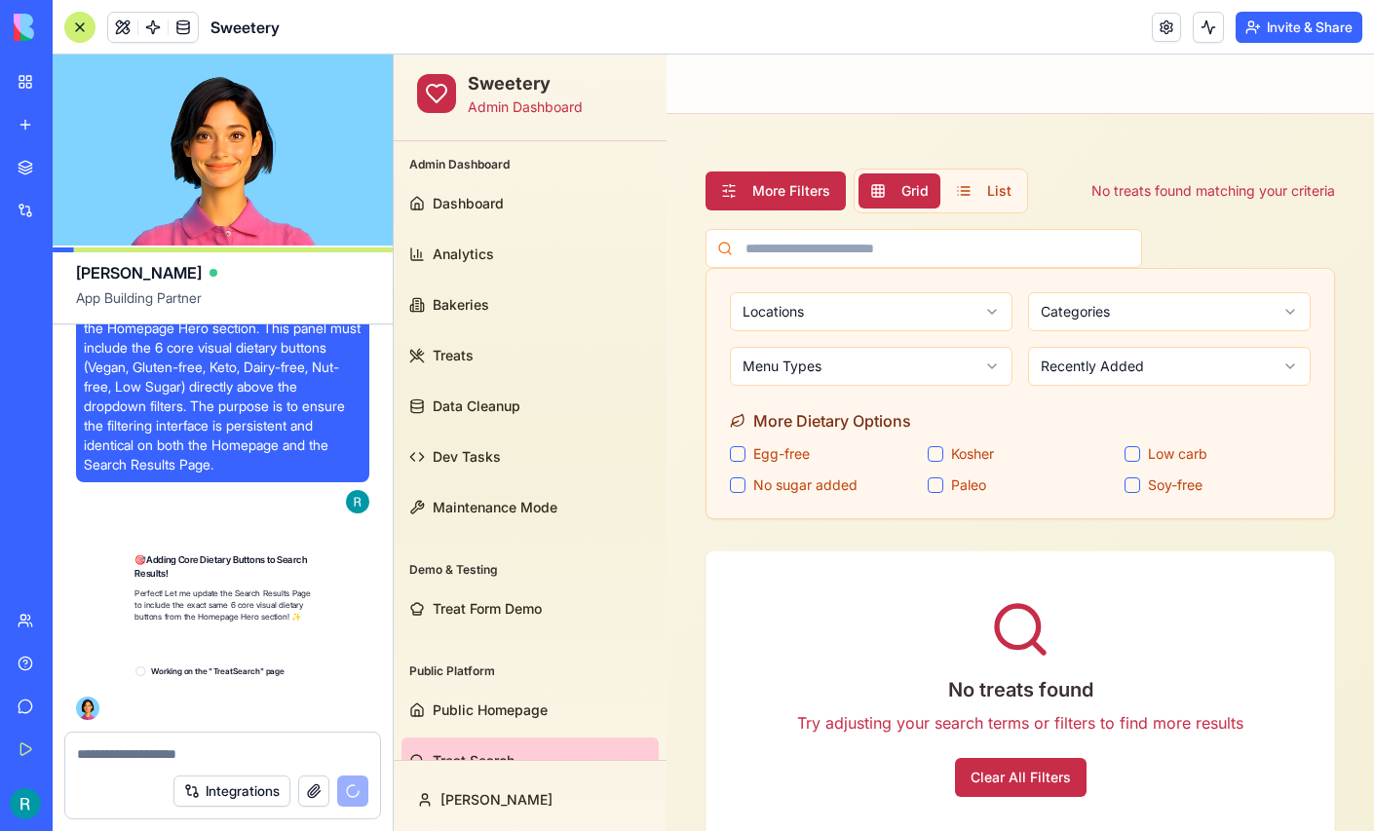
scroll to position [419053, 0]
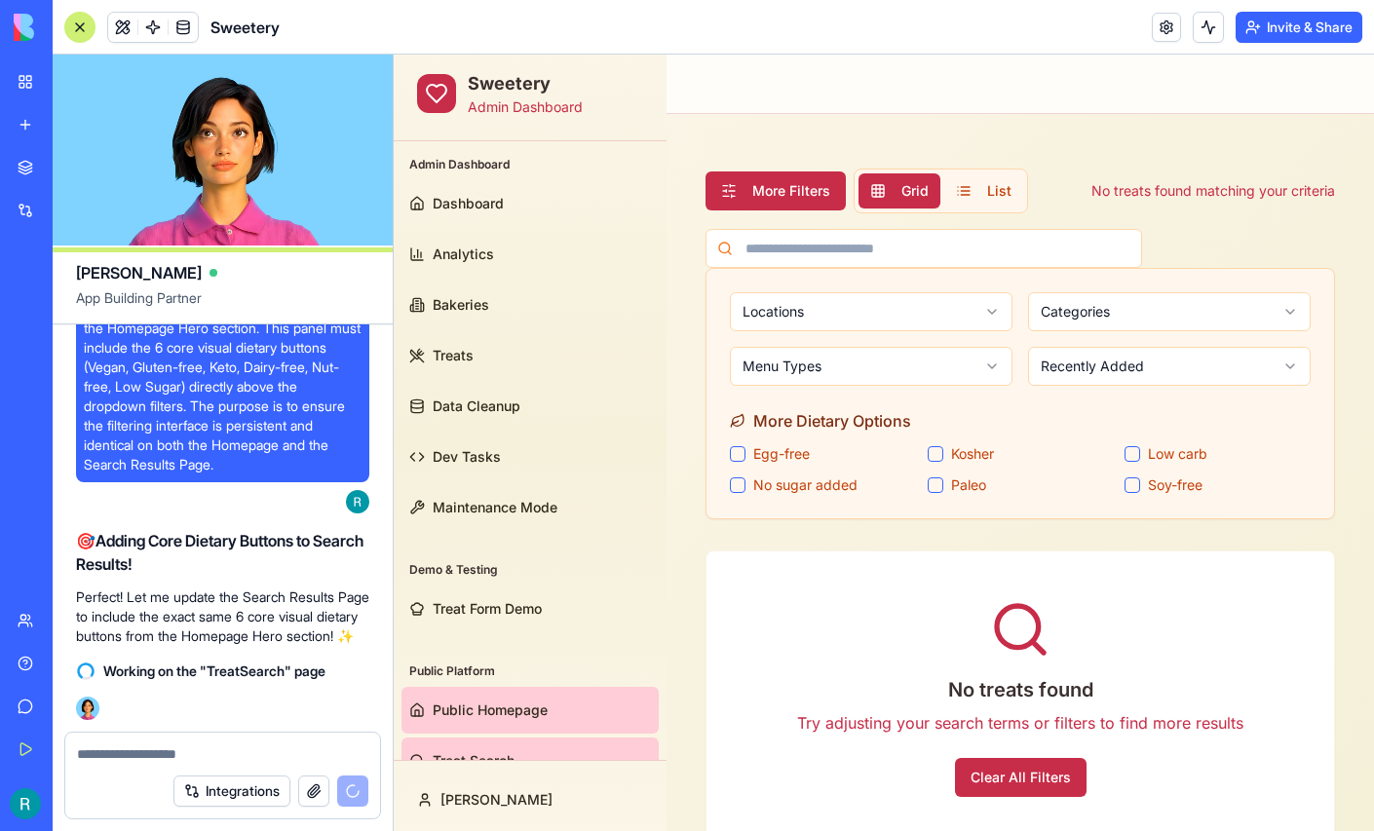
click at [503, 700] on span "Public Homepage" at bounding box center [490, 709] width 115 height 19
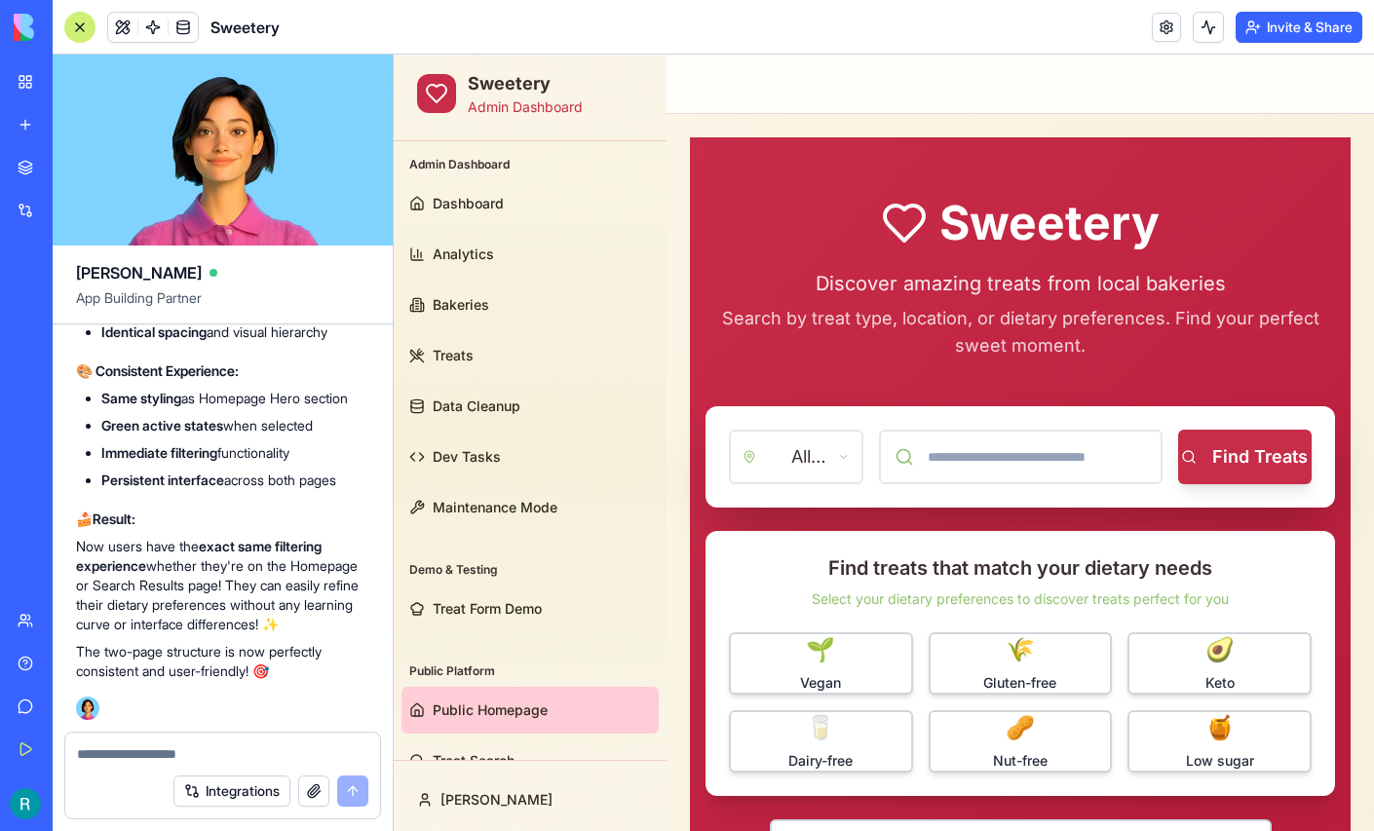
scroll to position [37, 0]
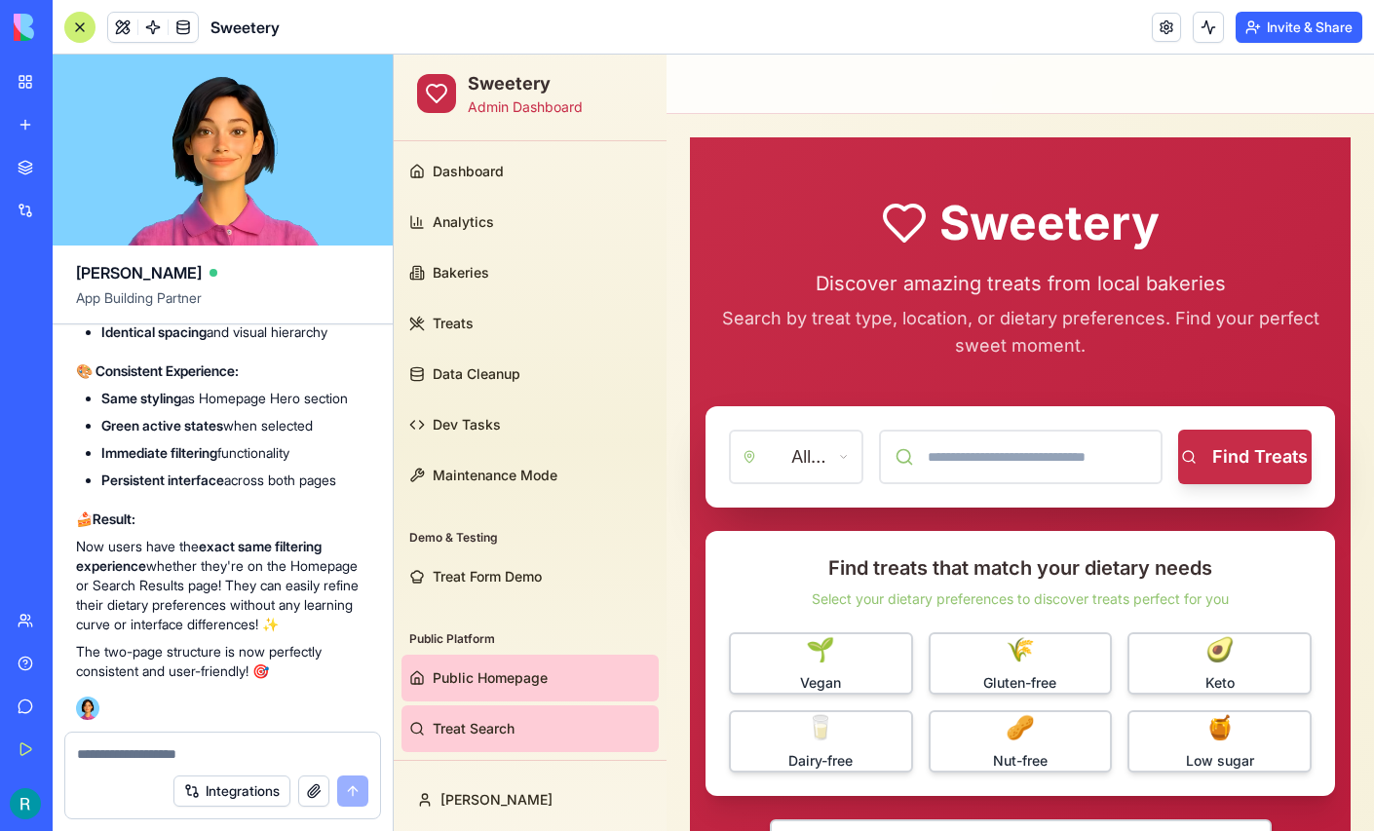
click at [466, 722] on span "Treat Search" at bounding box center [474, 728] width 82 height 19
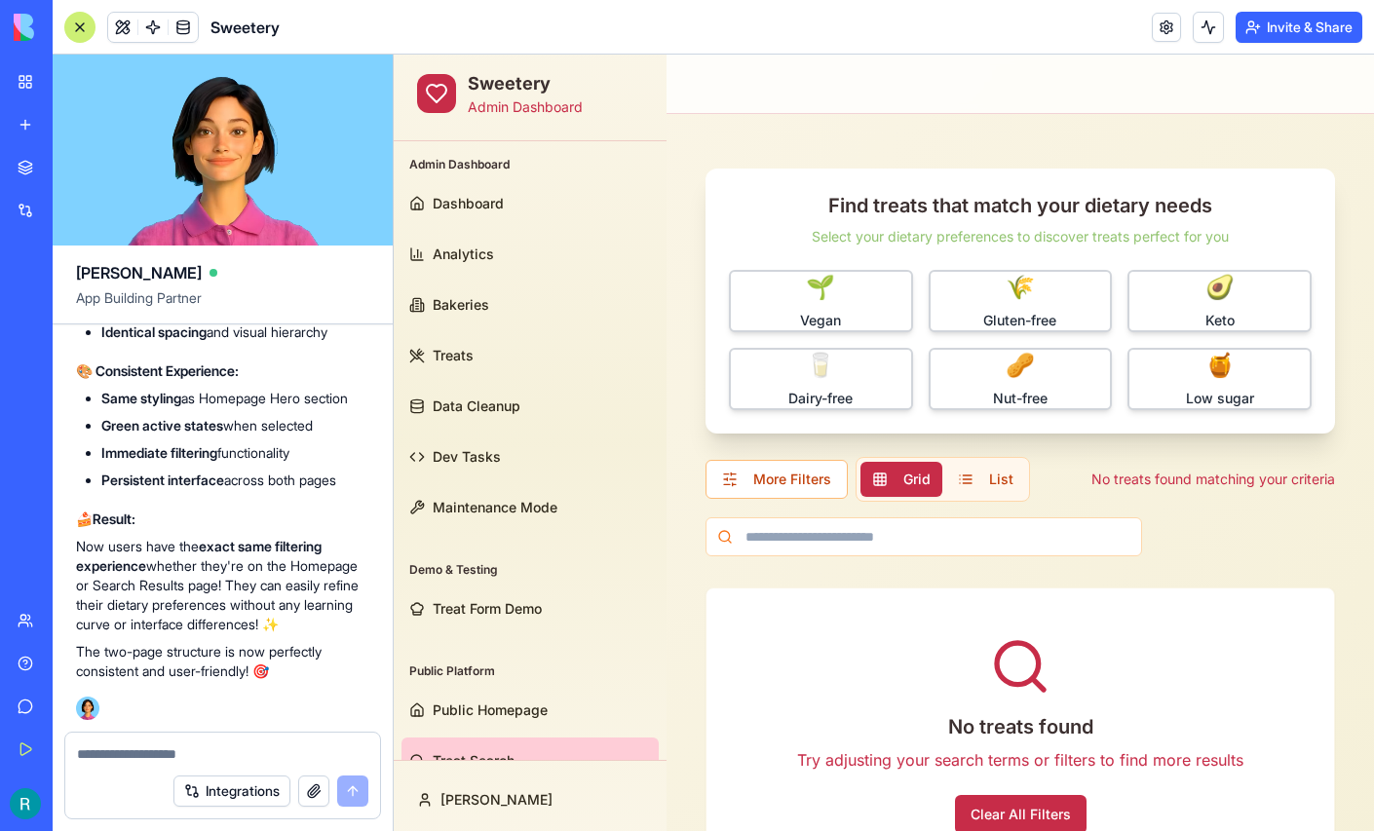
click at [74, 21] on div at bounding box center [79, 27] width 31 height 31
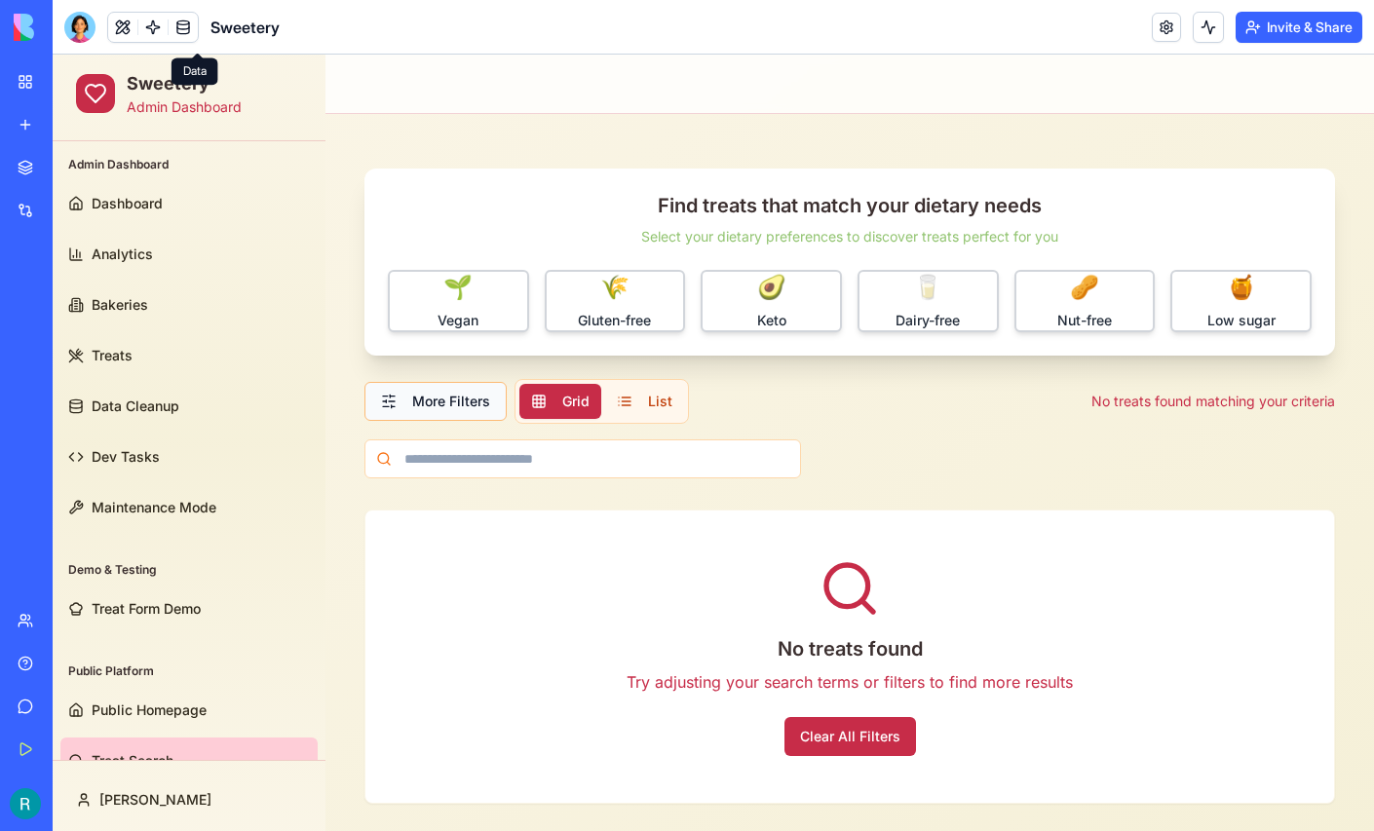
click at [429, 400] on button "More Filters" at bounding box center [435, 401] width 142 height 39
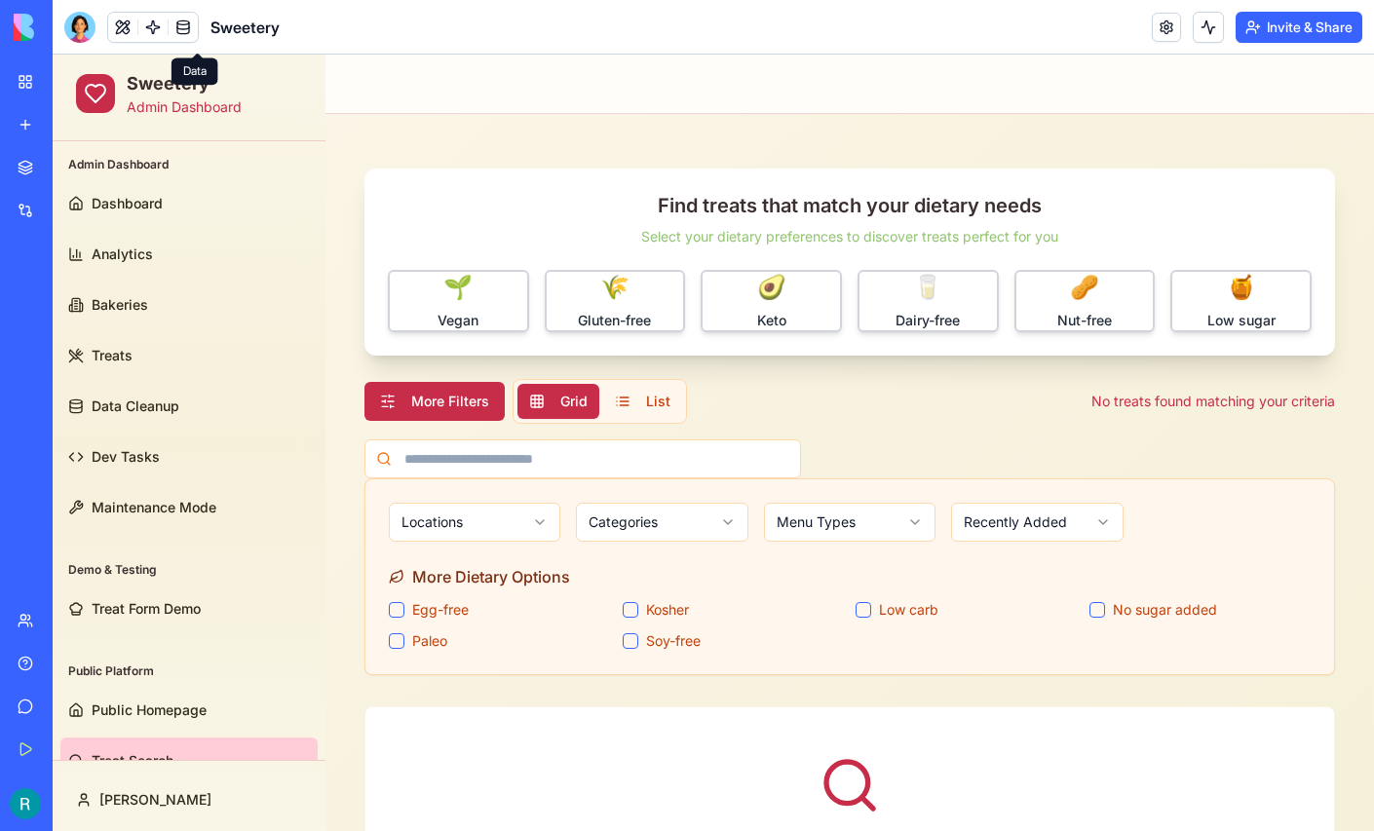
click at [197, 33] on link at bounding box center [183, 27] width 29 height 29
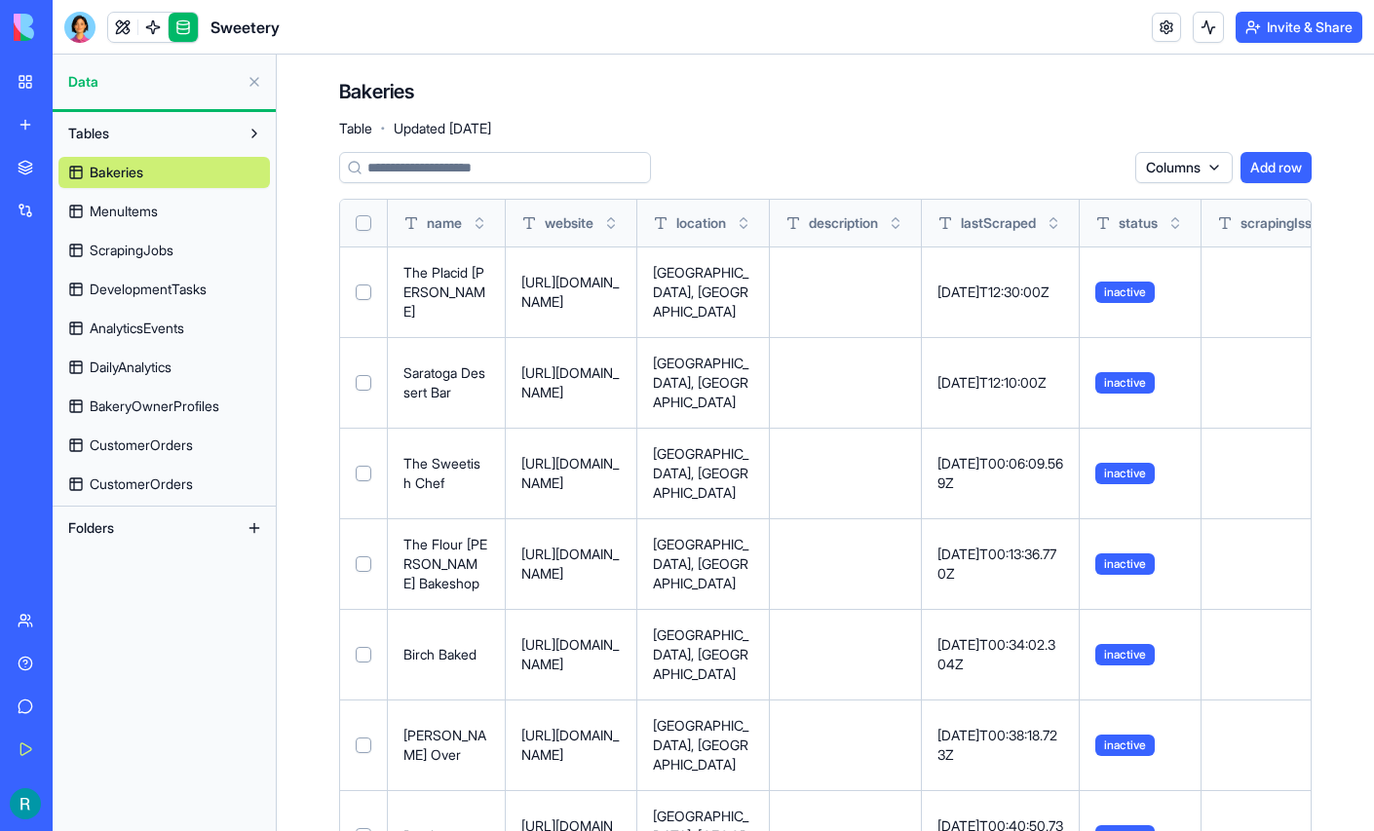
click at [158, 221] on span "MenuItems" at bounding box center [124, 211] width 68 height 19
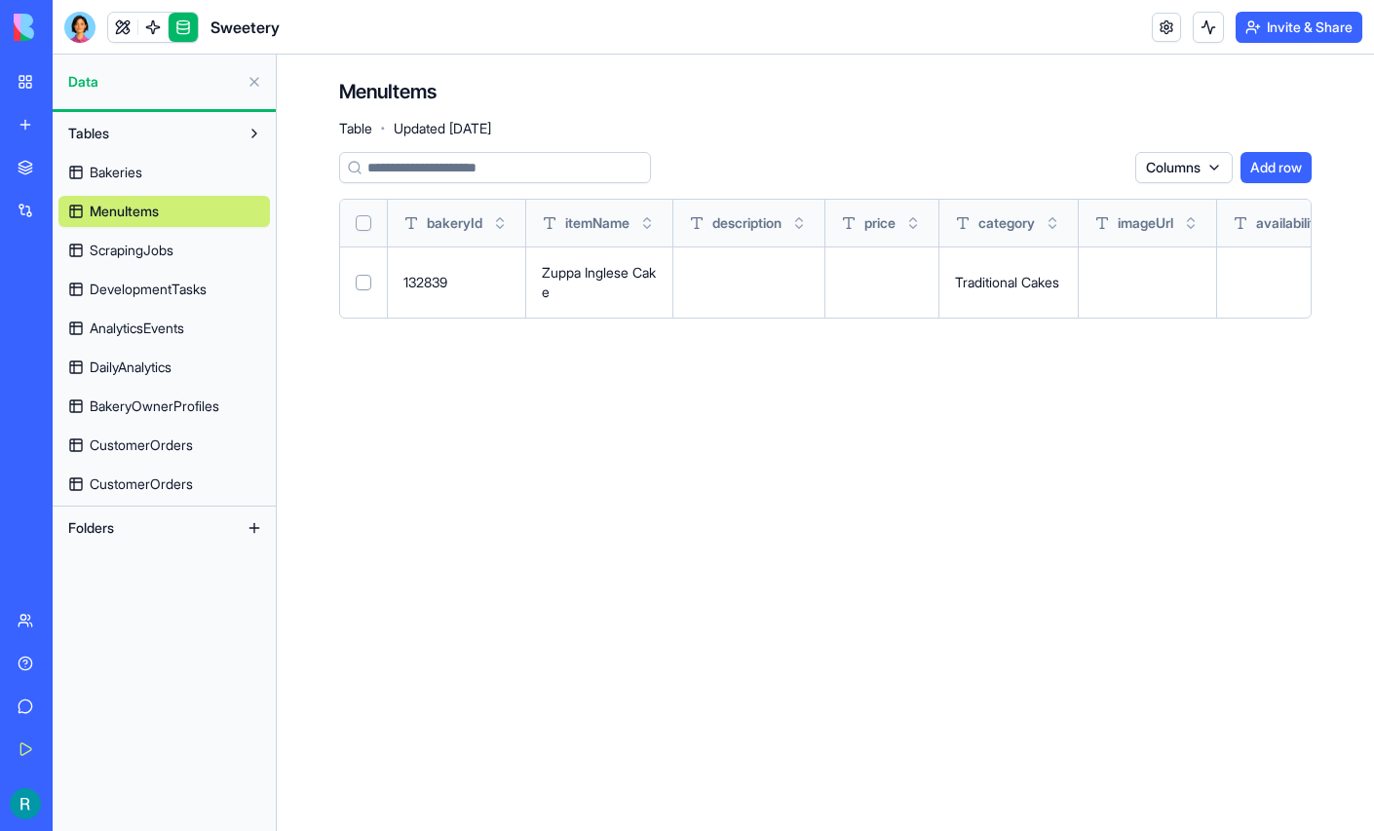
click at [250, 94] on button at bounding box center [254, 81] width 31 height 31
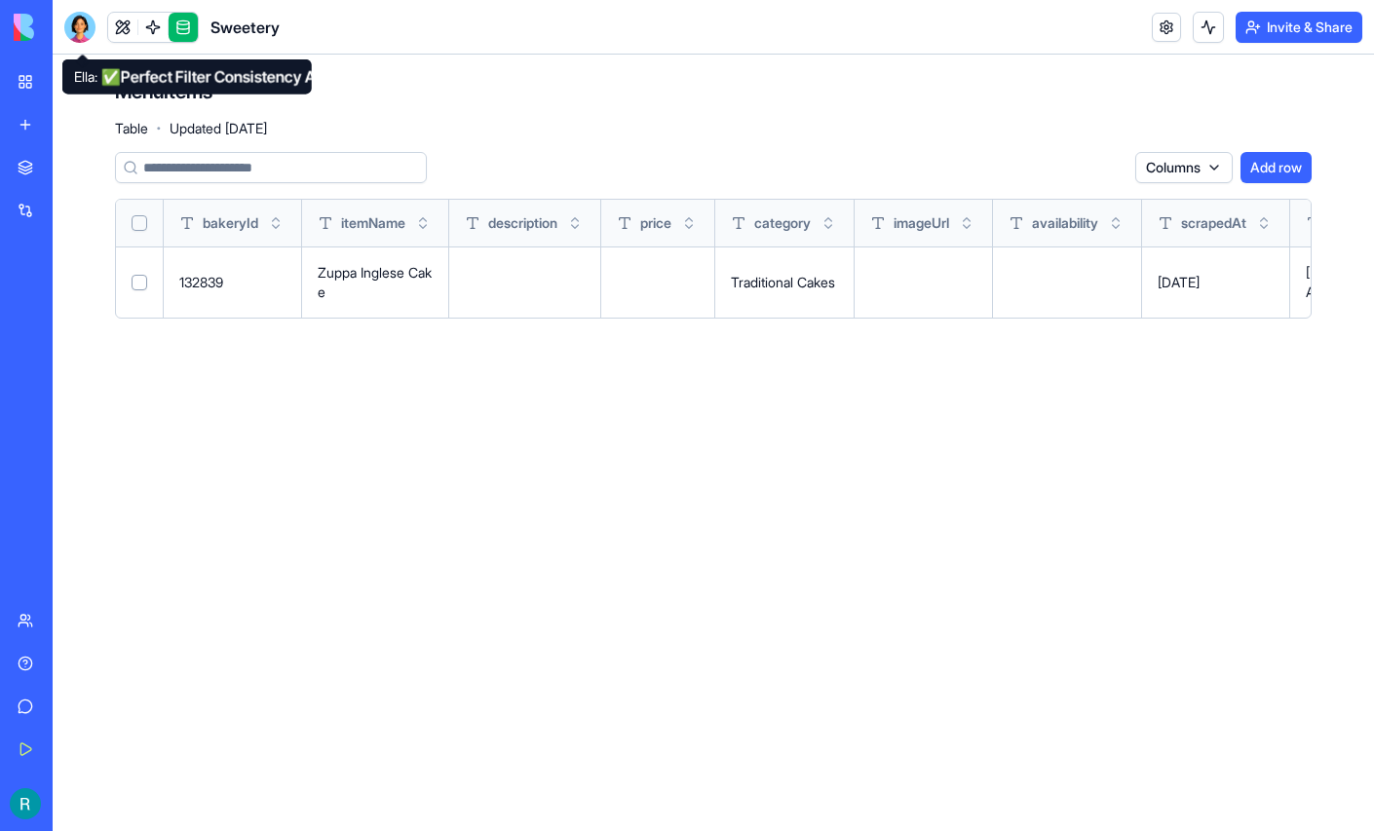
click at [89, 29] on div at bounding box center [79, 27] width 31 height 31
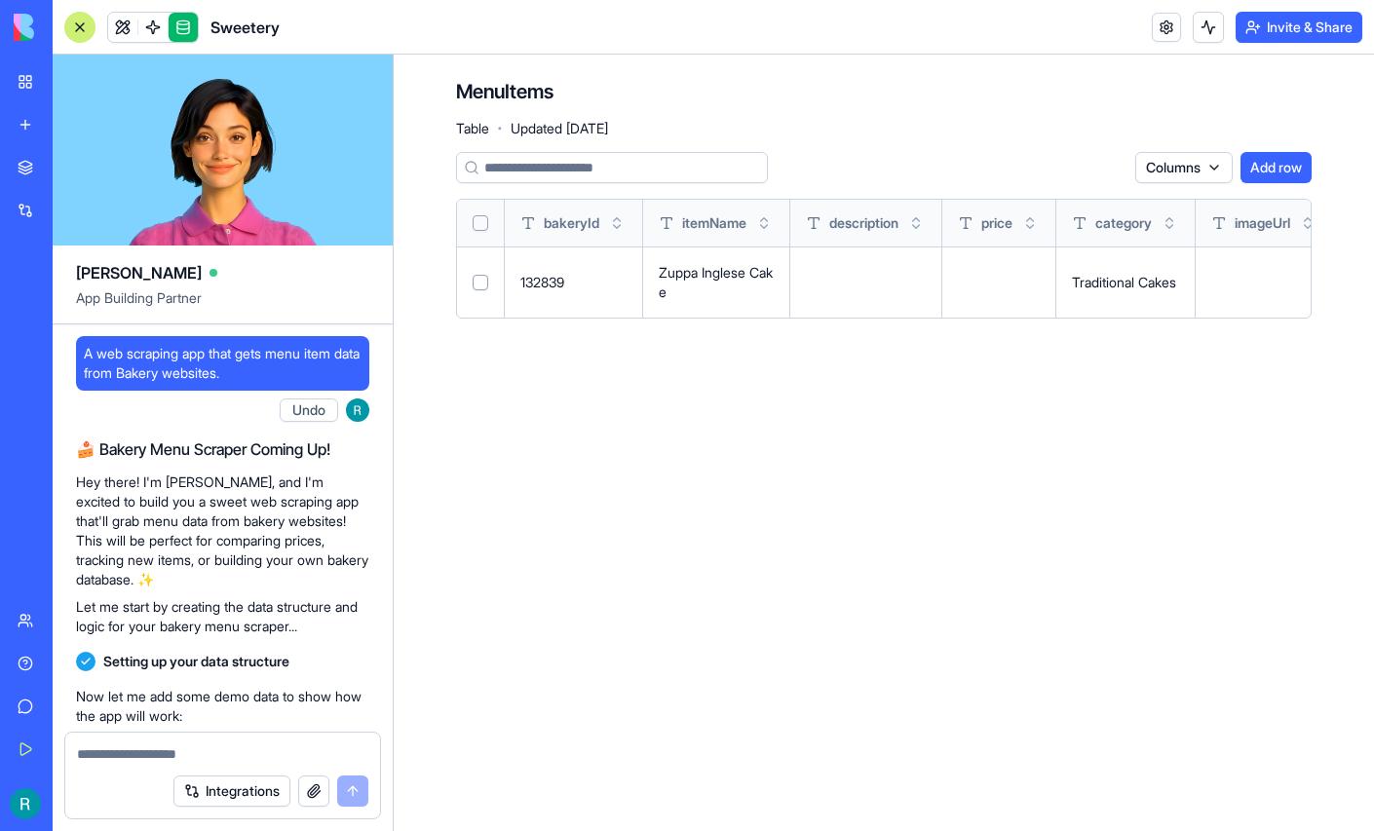
scroll to position [420289, 0]
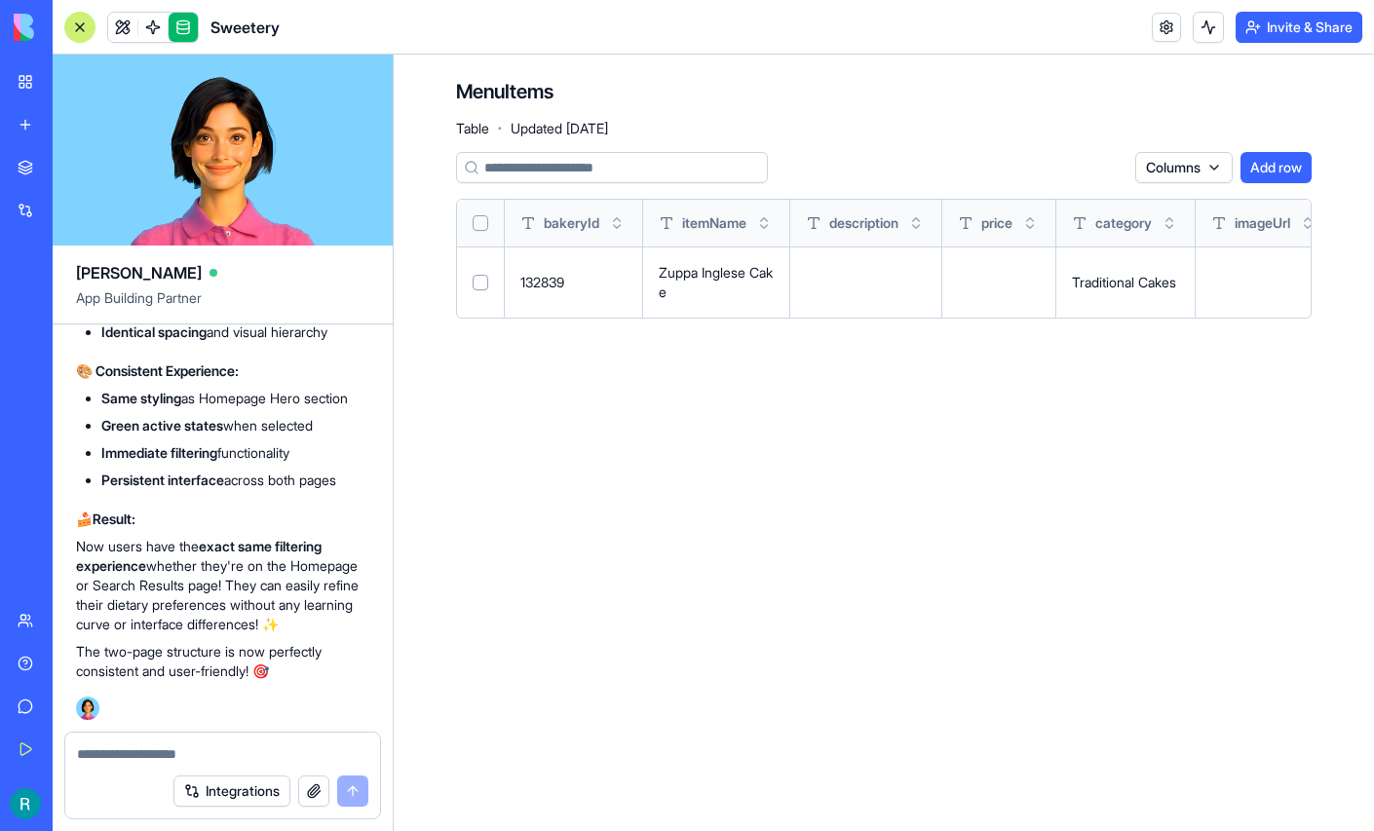
click at [72, 314] on div "Sweetery" at bounding box center [45, 303] width 55 height 19
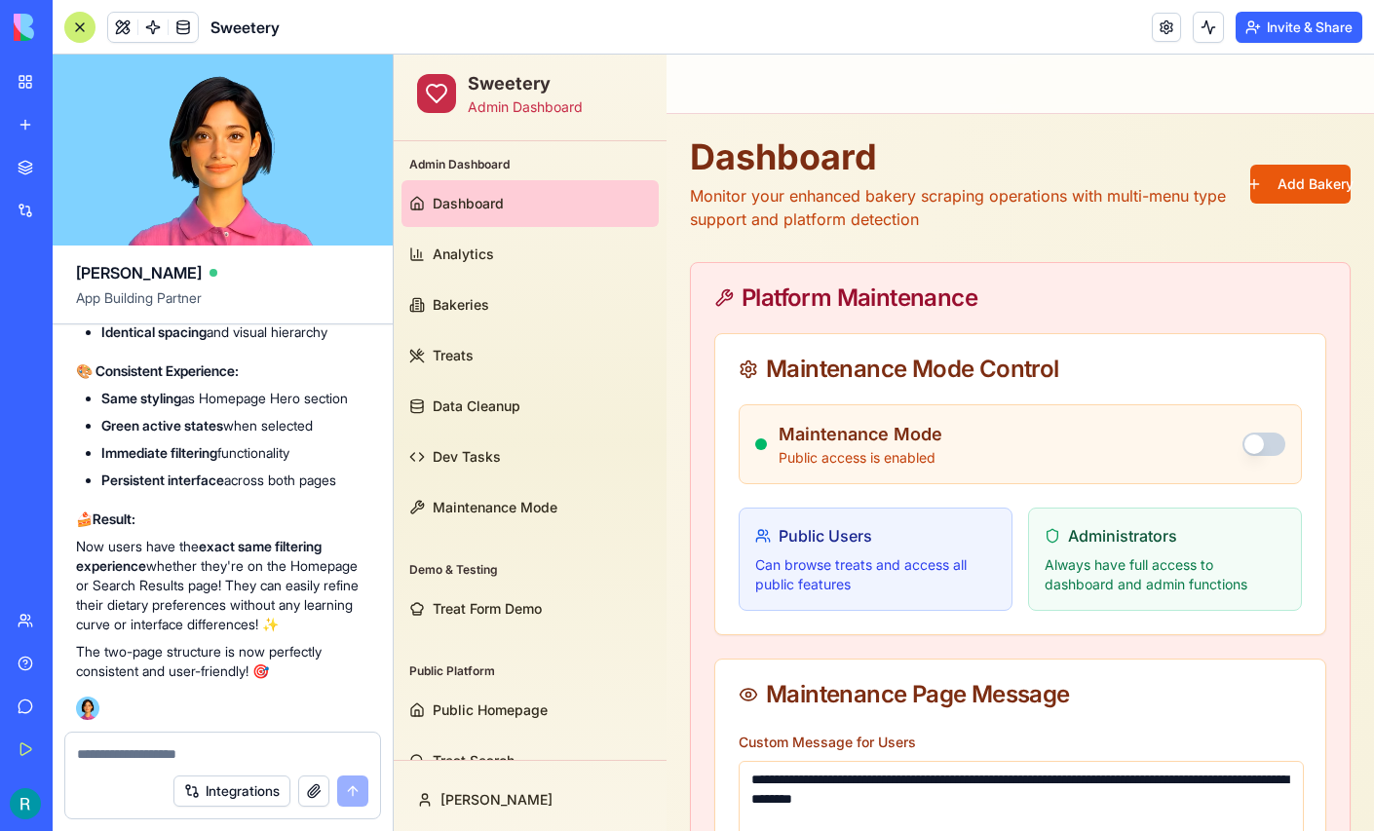
click at [84, 34] on div at bounding box center [79, 27] width 31 height 31
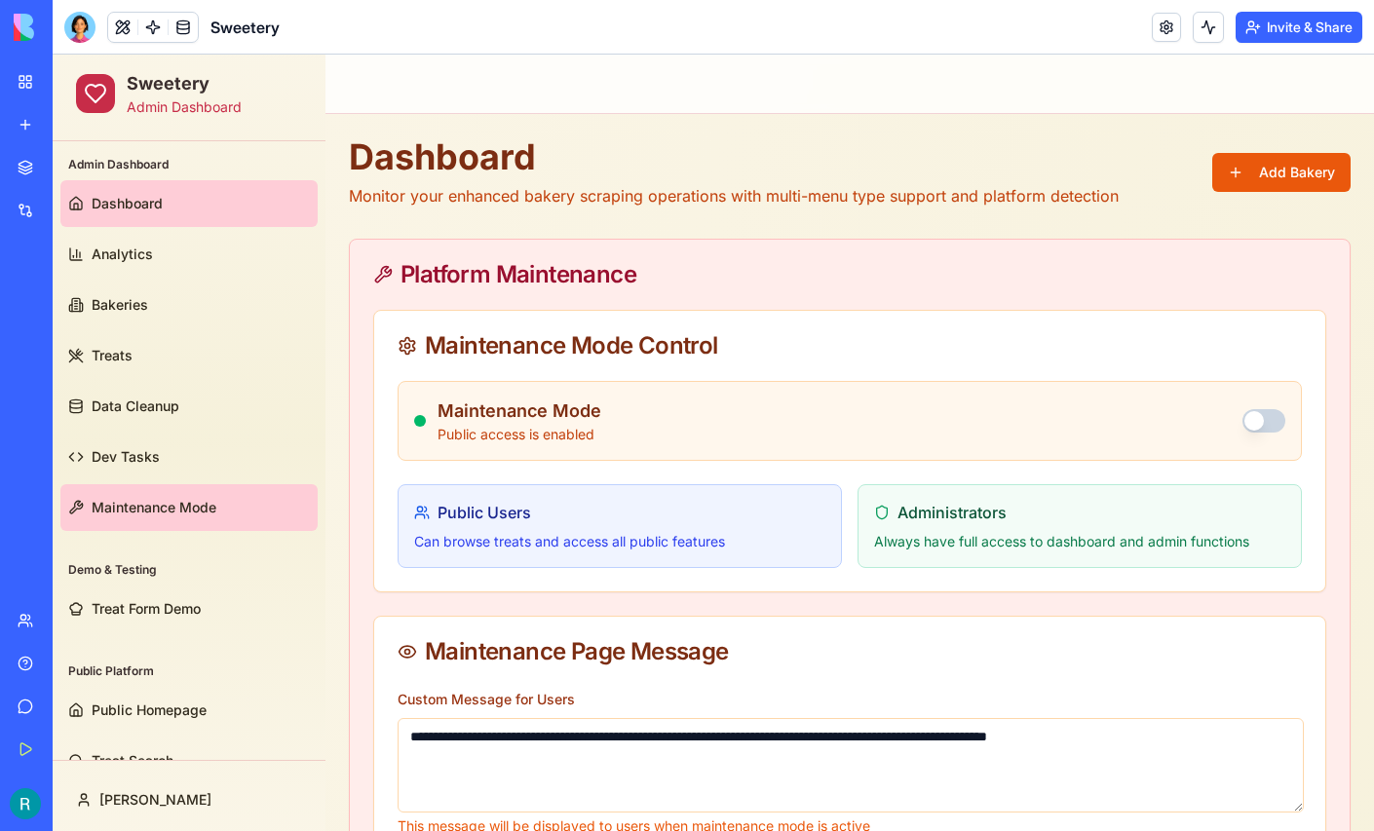
scroll to position [37, 0]
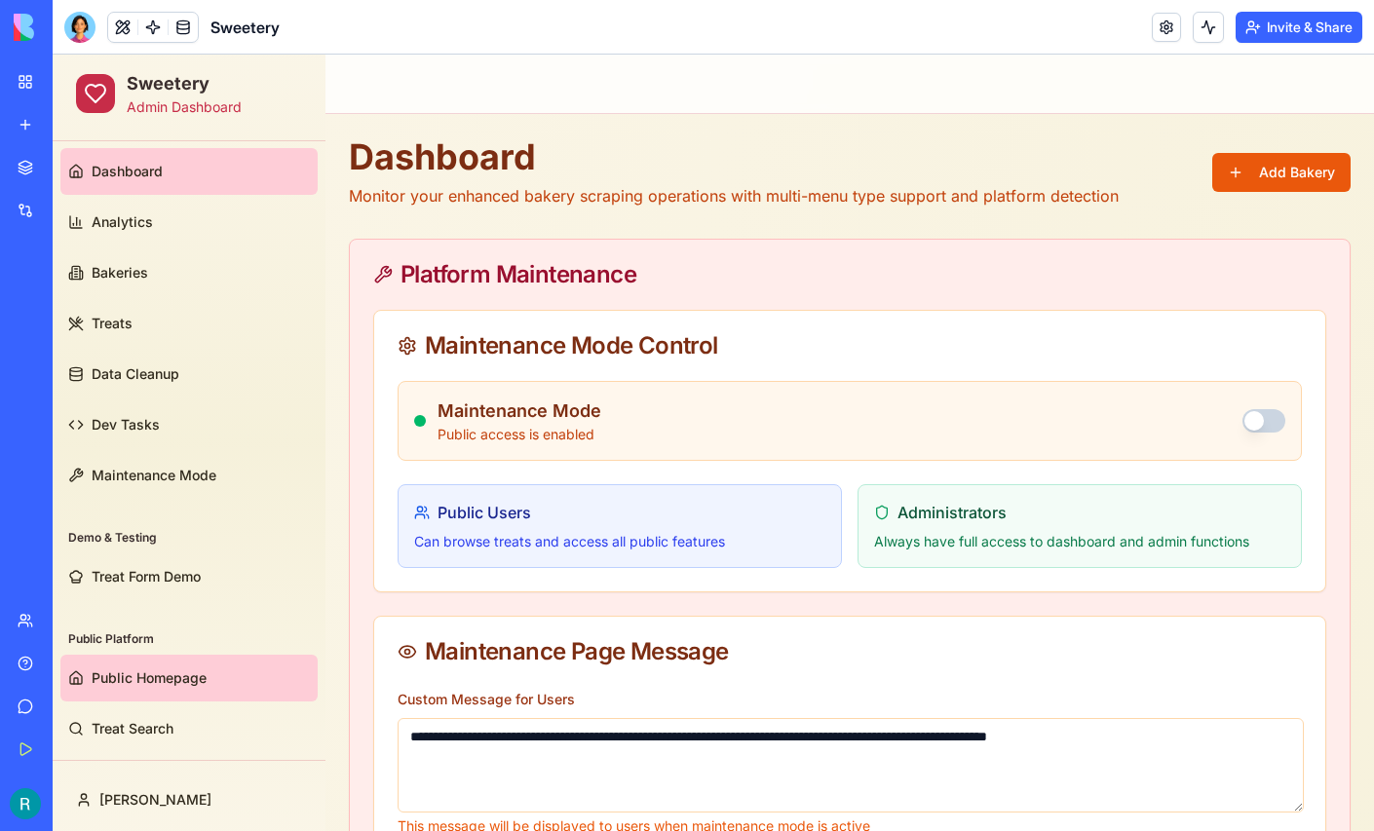
click at [154, 669] on span "Public Homepage" at bounding box center [149, 677] width 115 height 19
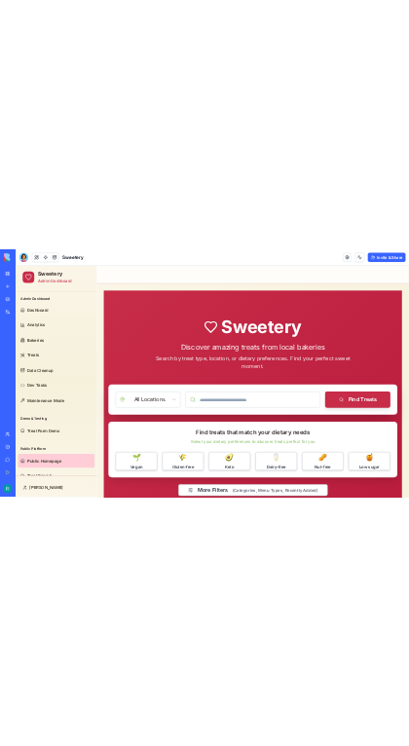
scroll to position [37, 0]
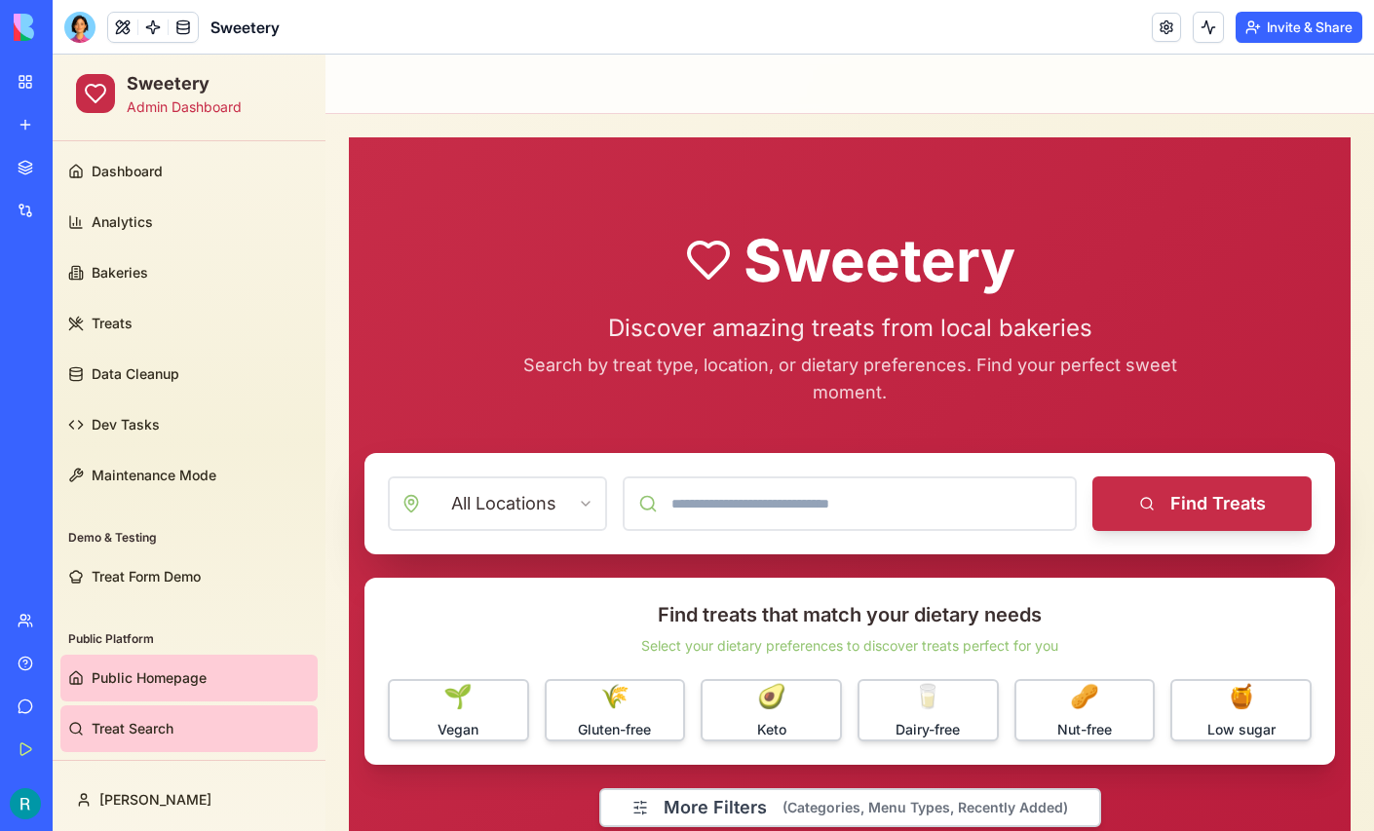
click at [121, 719] on span "Treat Search" at bounding box center [133, 728] width 82 height 19
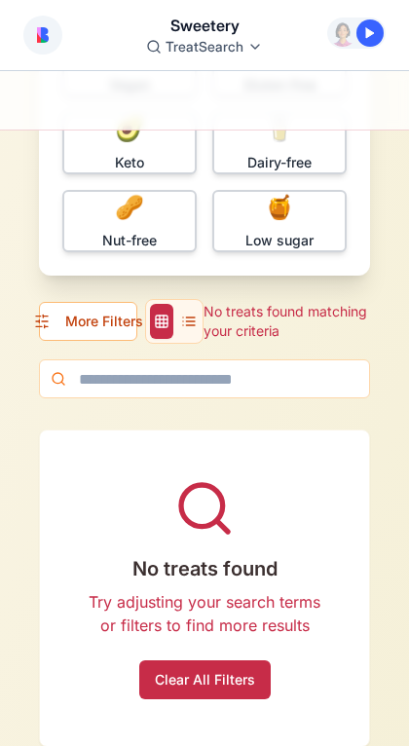
scroll to position [305, 0]
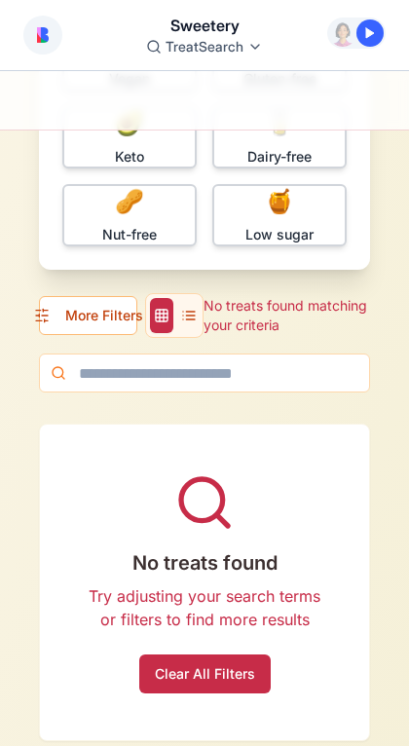
click at [388, 182] on div "Find treats that match your dietary needs Select your dietary preferences to di…" at bounding box center [204, 311] width 409 height 970
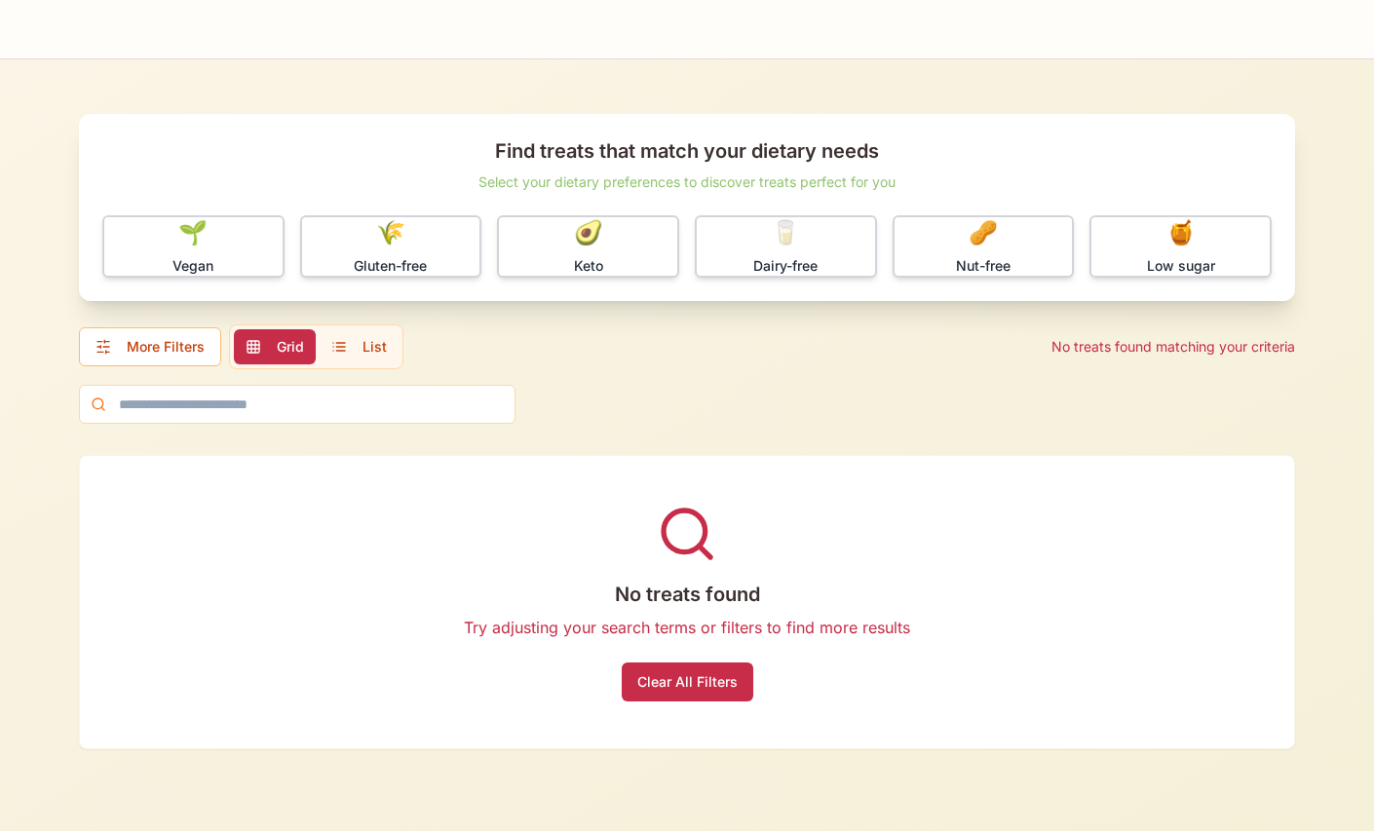
scroll to position [0, 0]
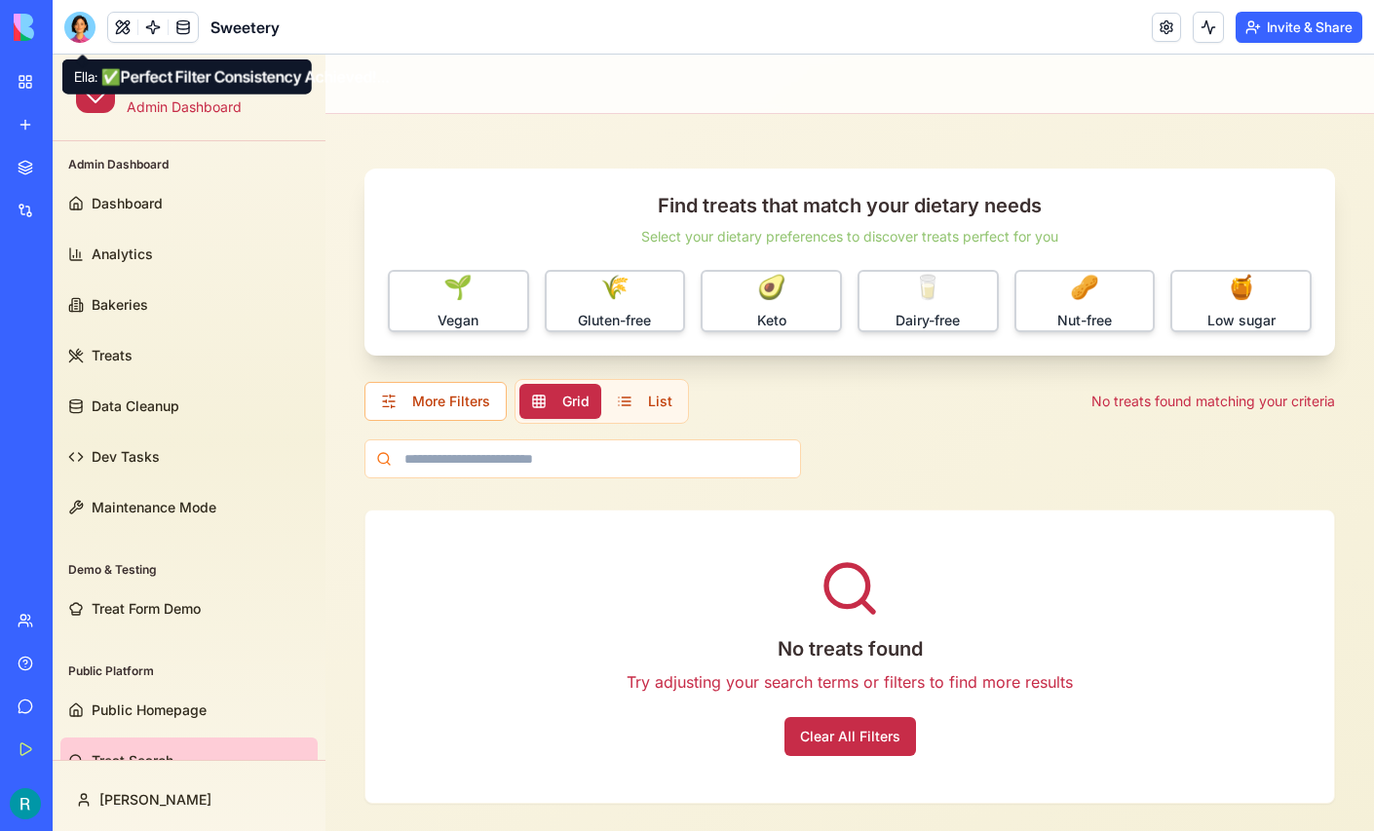
click at [83, 43] on div at bounding box center [79, 27] width 31 height 31
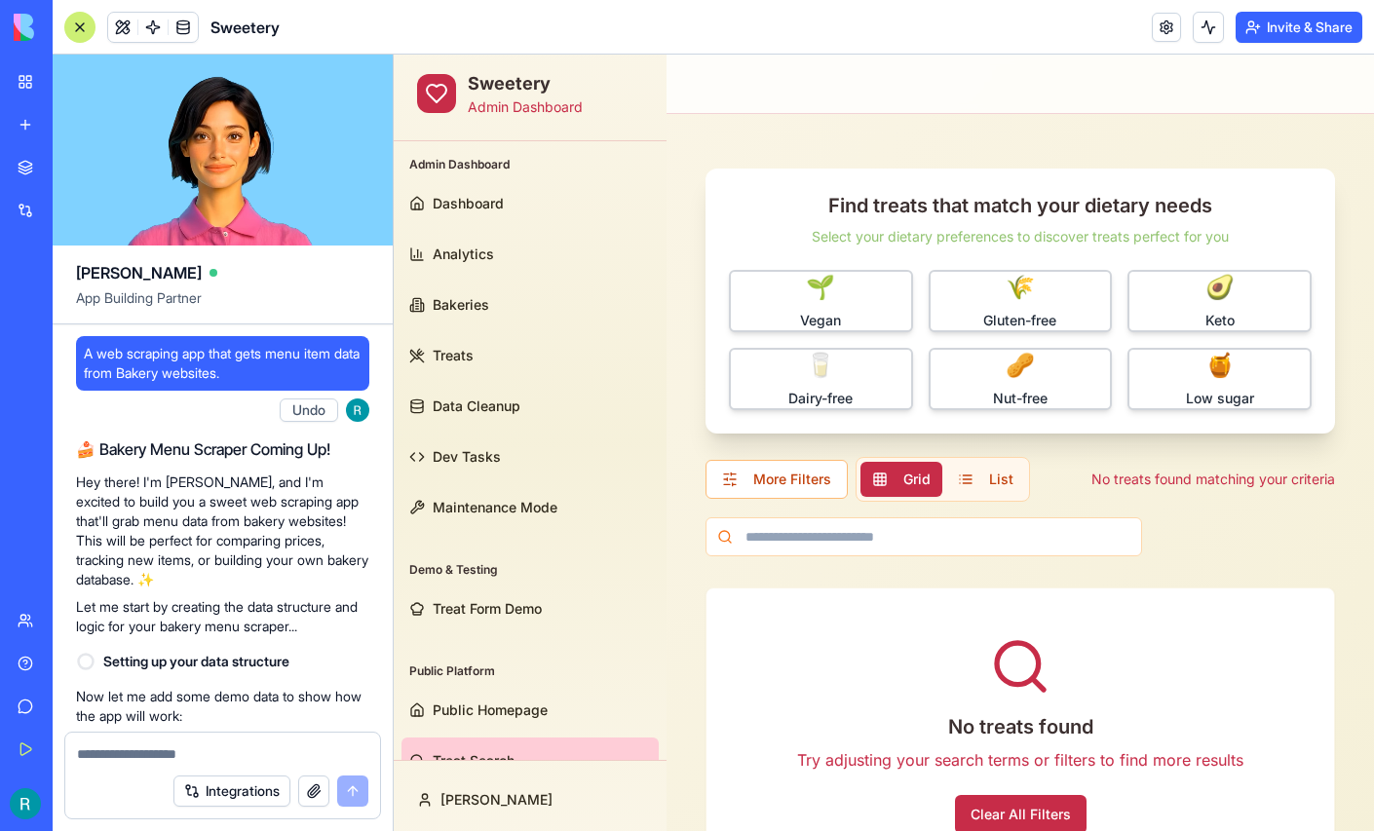
scroll to position [420289, 0]
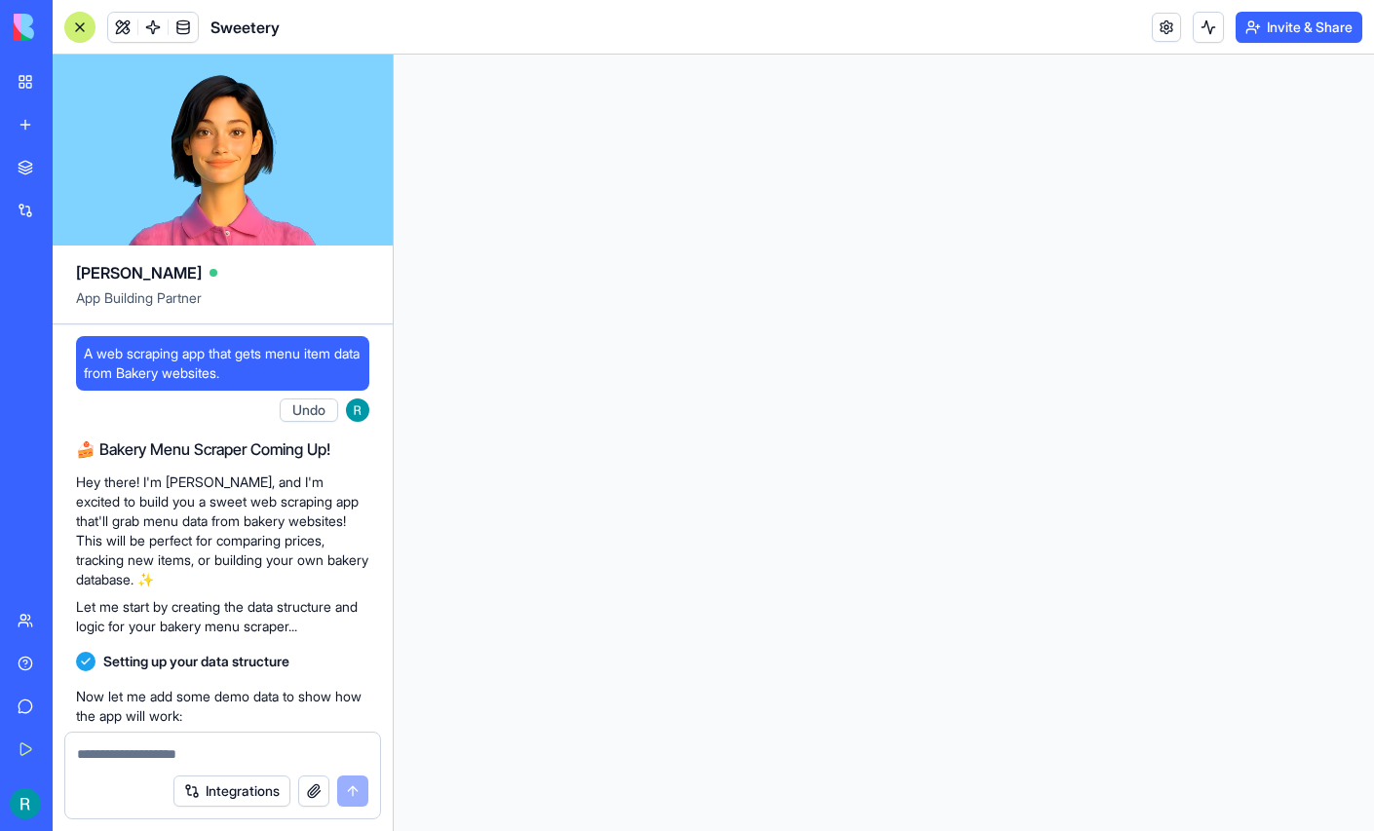
click at [134, 749] on textarea at bounding box center [222, 753] width 291 height 19
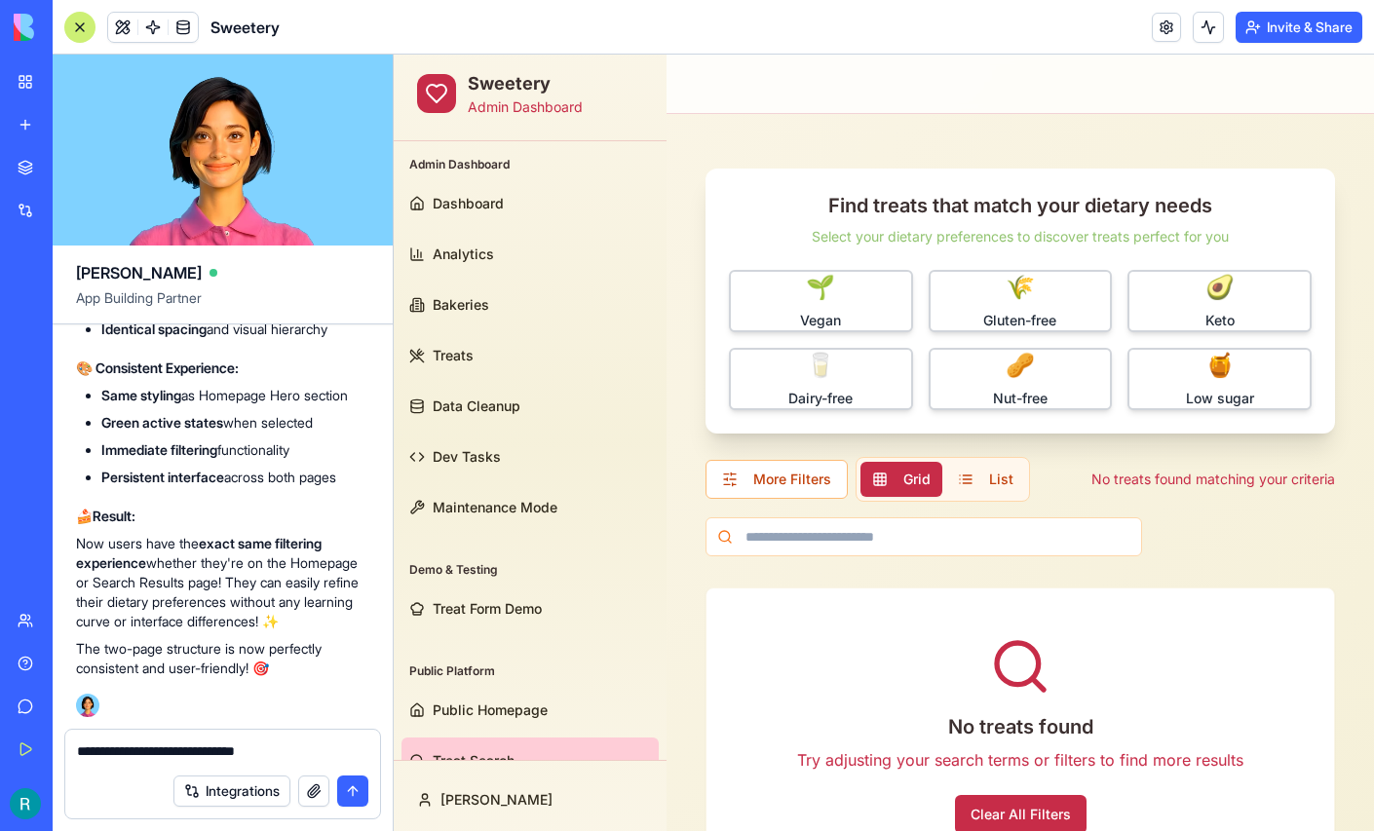
type textarea "**********"
click at [300, 789] on button "button" at bounding box center [313, 790] width 31 height 31
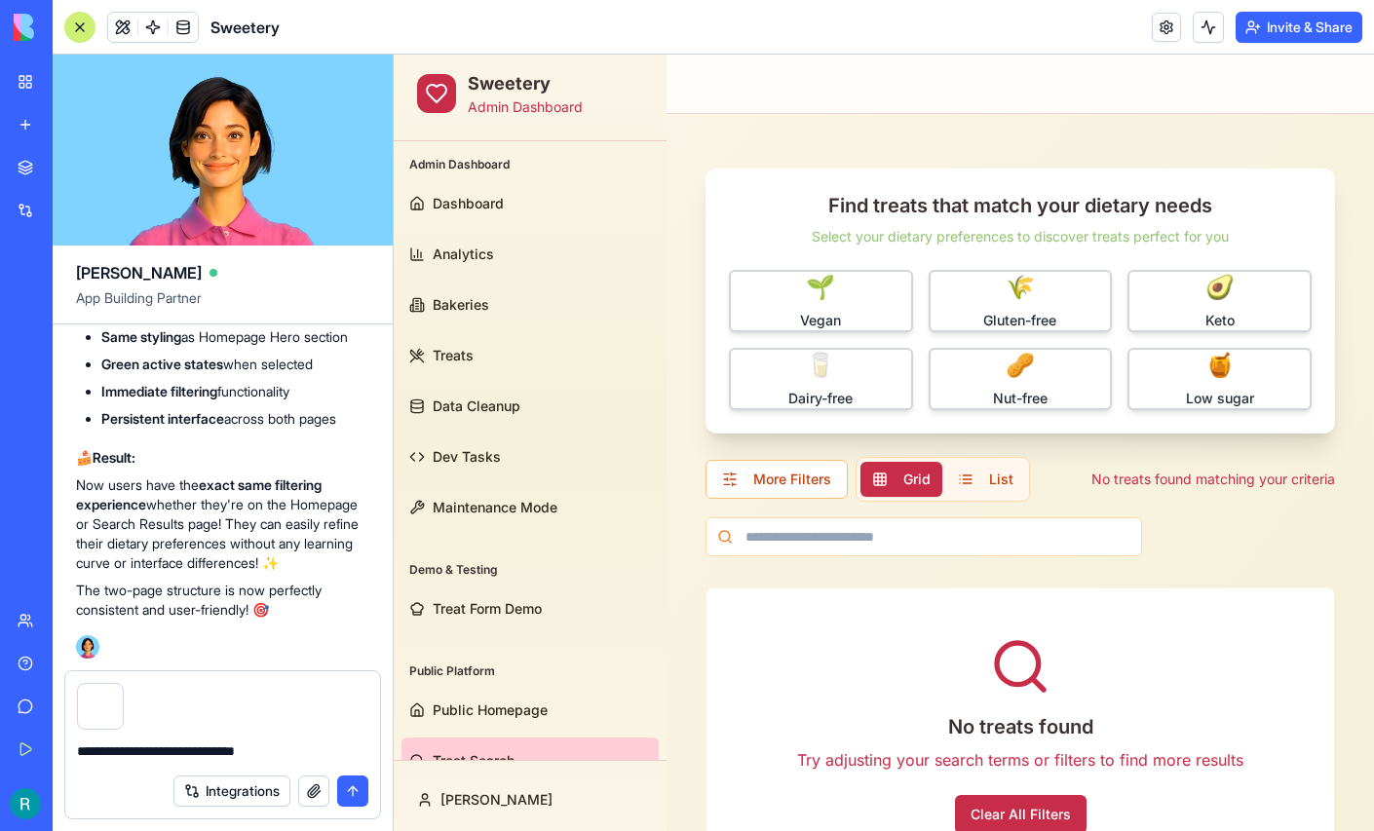
click at [342, 785] on button "submit" at bounding box center [352, 790] width 31 height 31
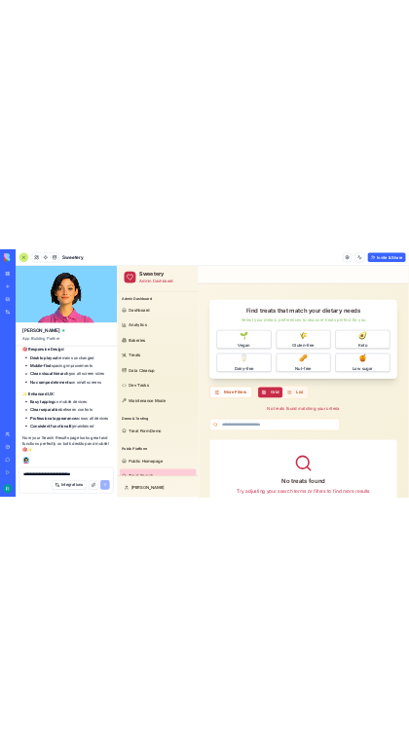
scroll to position [421235, 0]
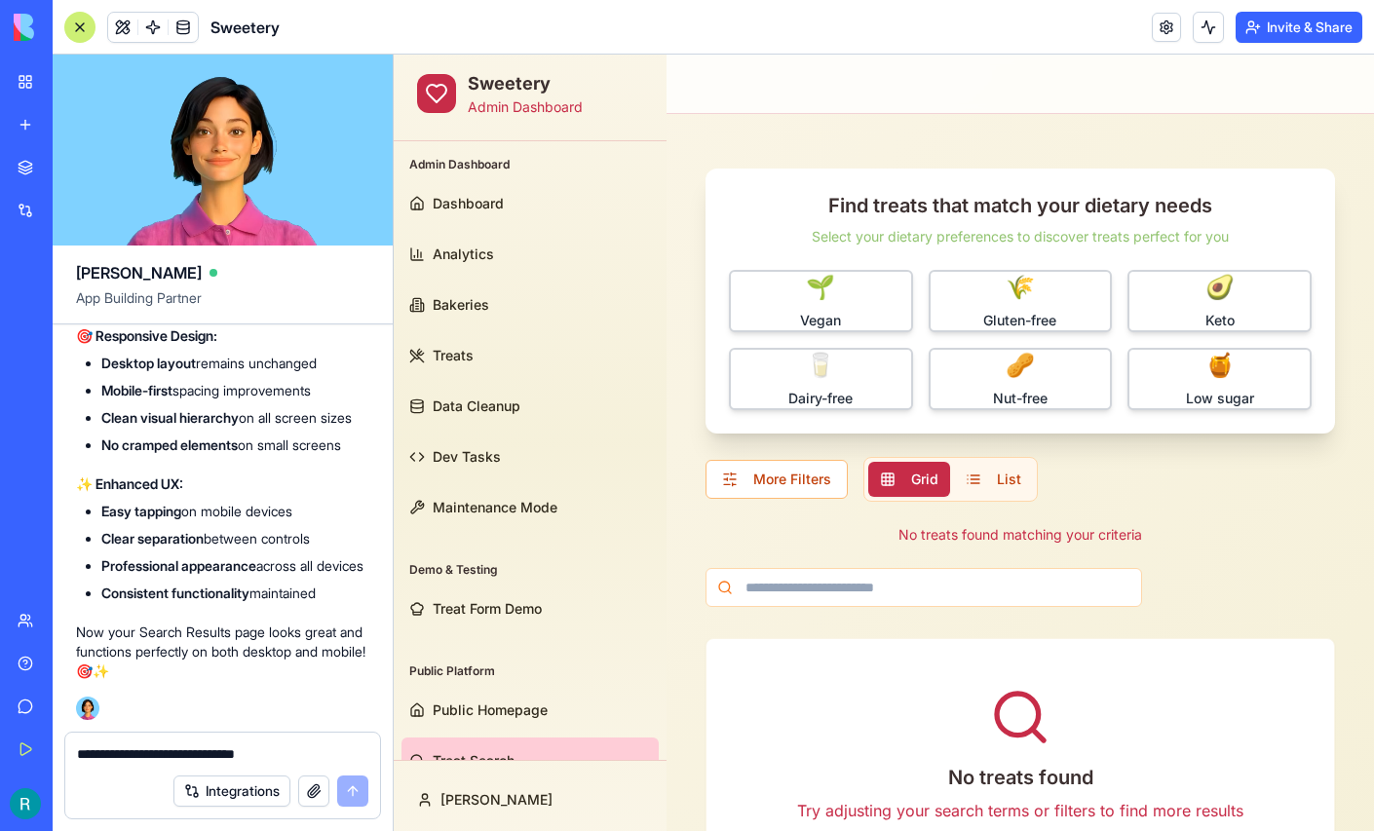
click at [71, 26] on div at bounding box center [79, 27] width 31 height 31
click at [83, 30] on div at bounding box center [79, 27] width 31 height 31
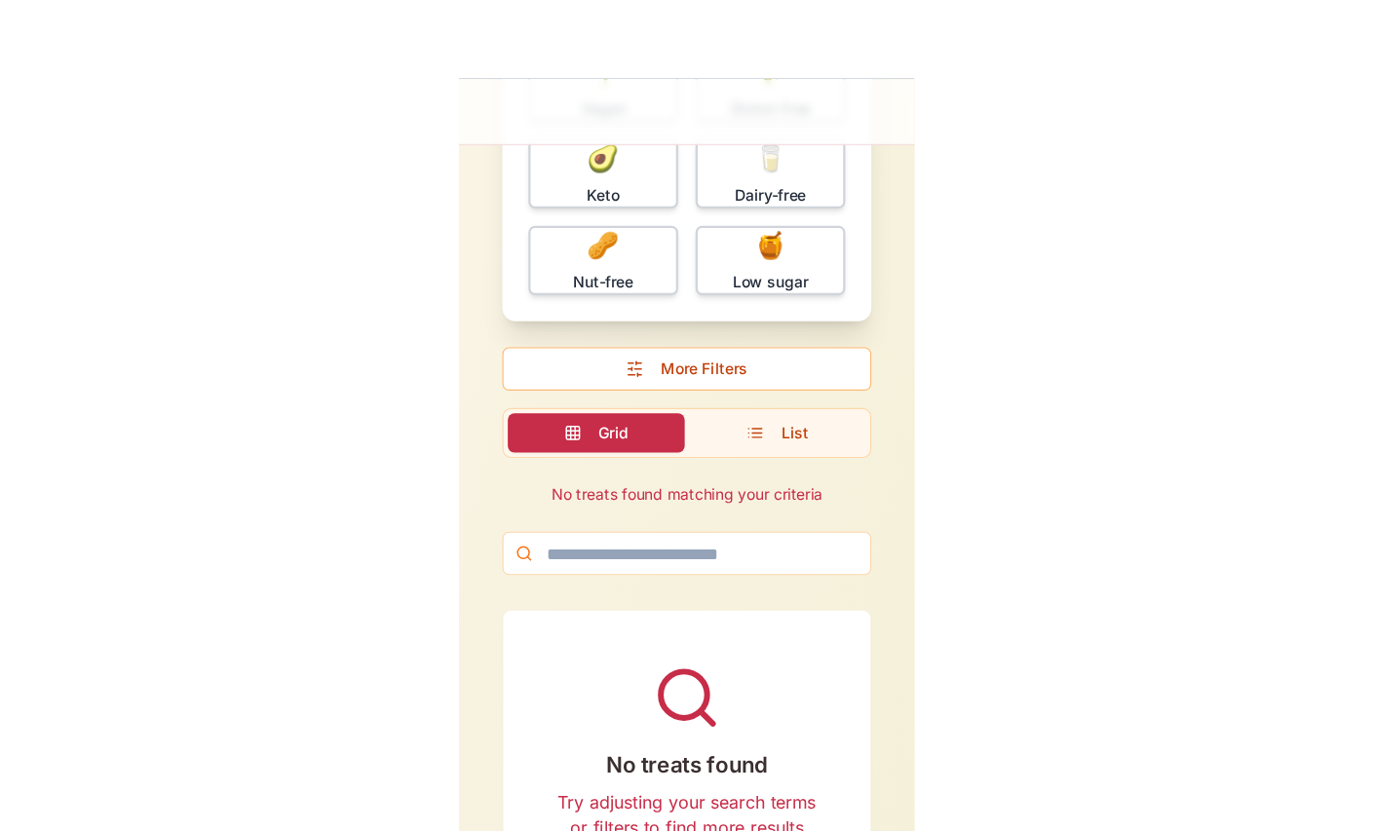
scroll to position [0, 0]
